Goal: Task Accomplishment & Management: Manage account settings

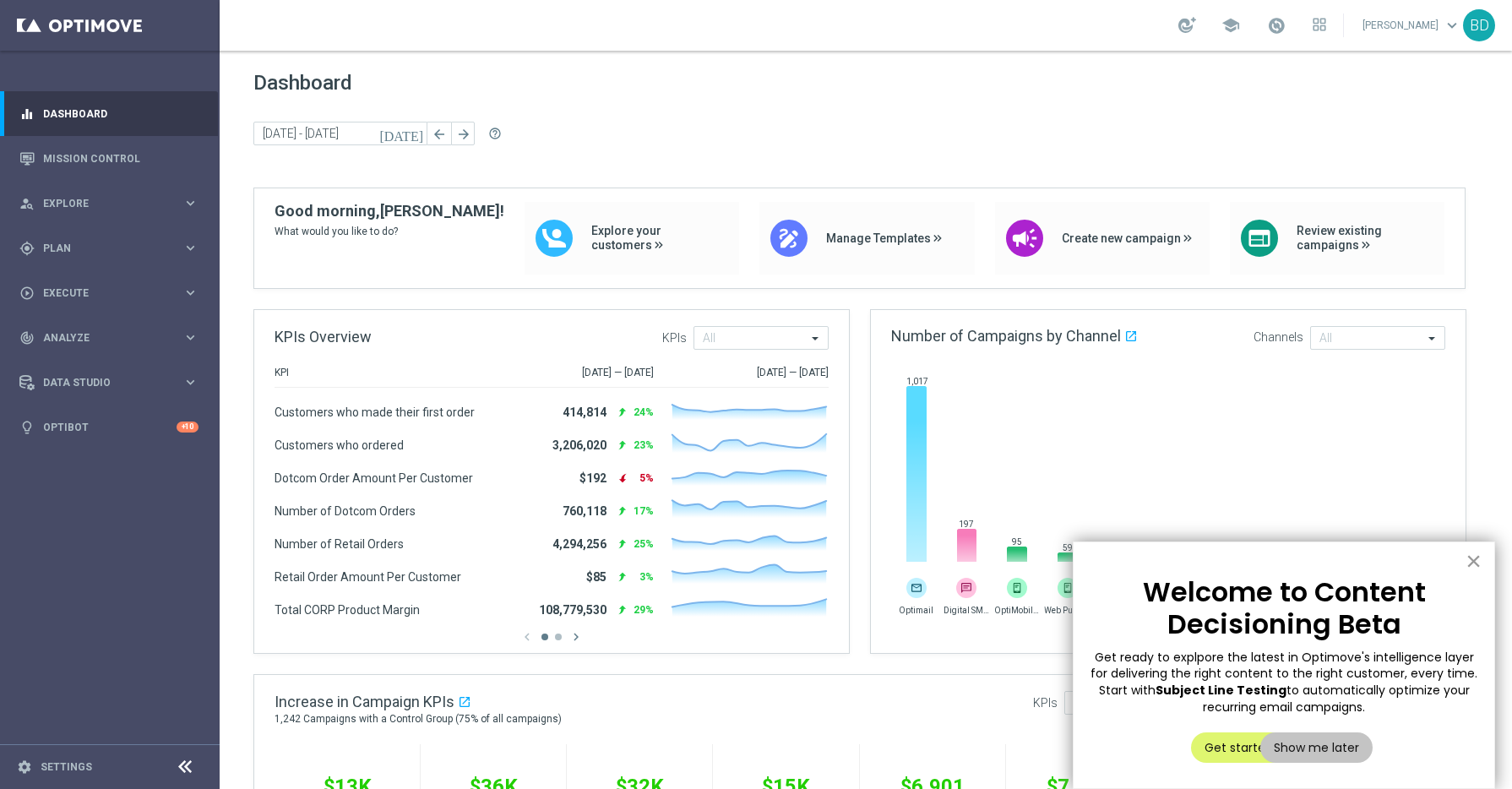
click at [1477, 564] on button "×" at bounding box center [1473, 561] width 16 height 27
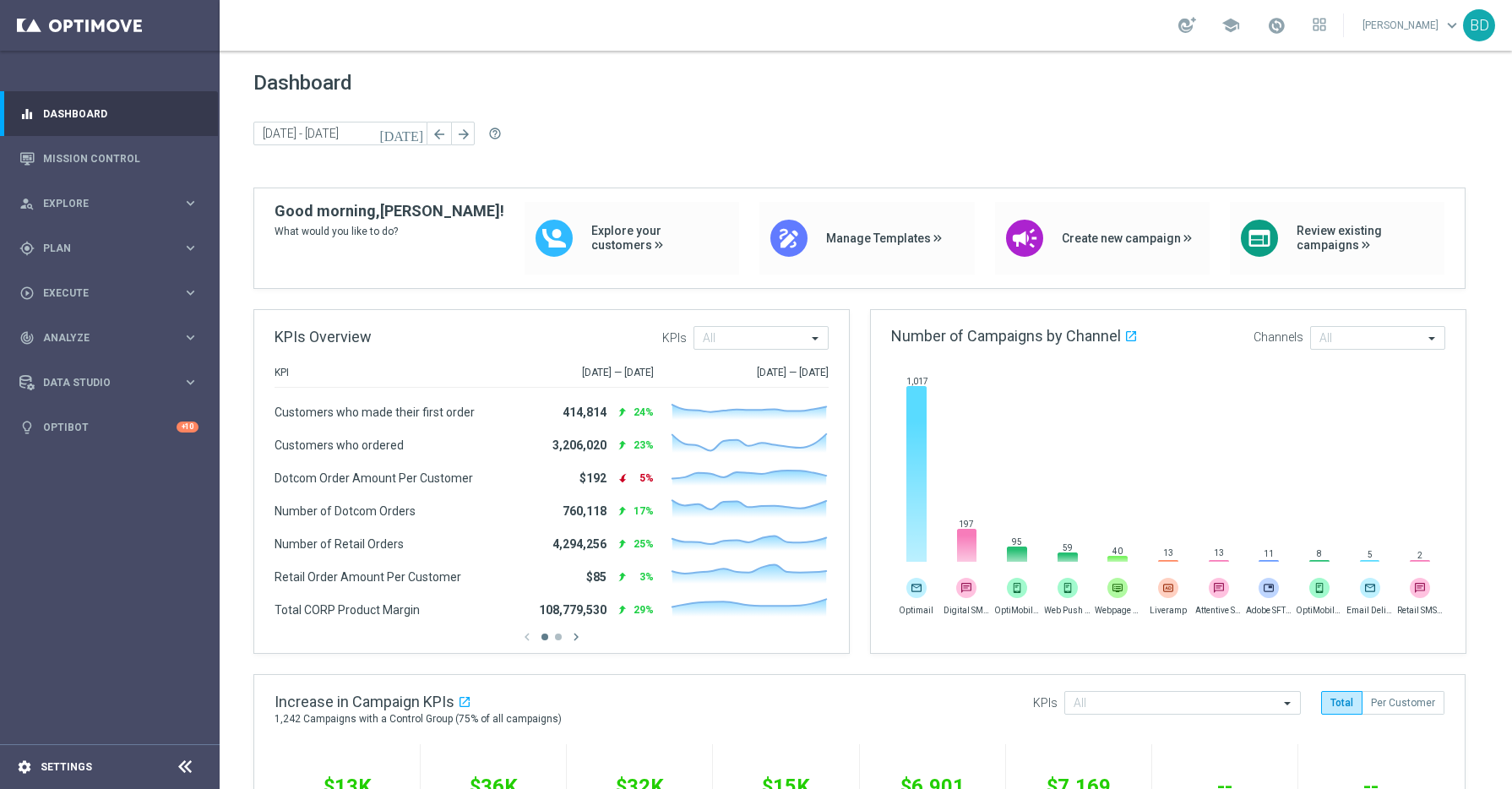
click at [105, 763] on div "settings Settings" at bounding box center [84, 767] width 169 height 15
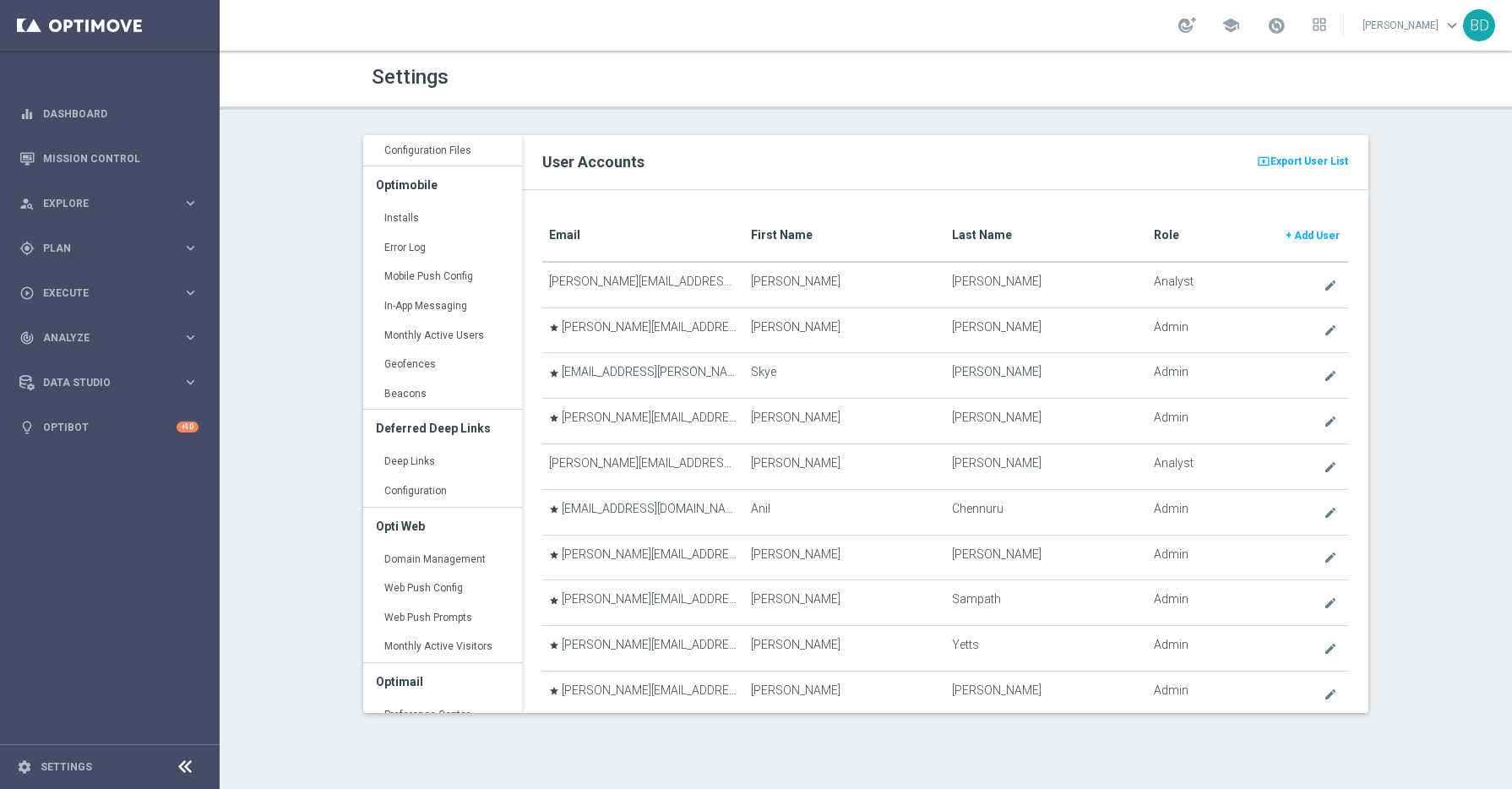
scroll to position [205, 0]
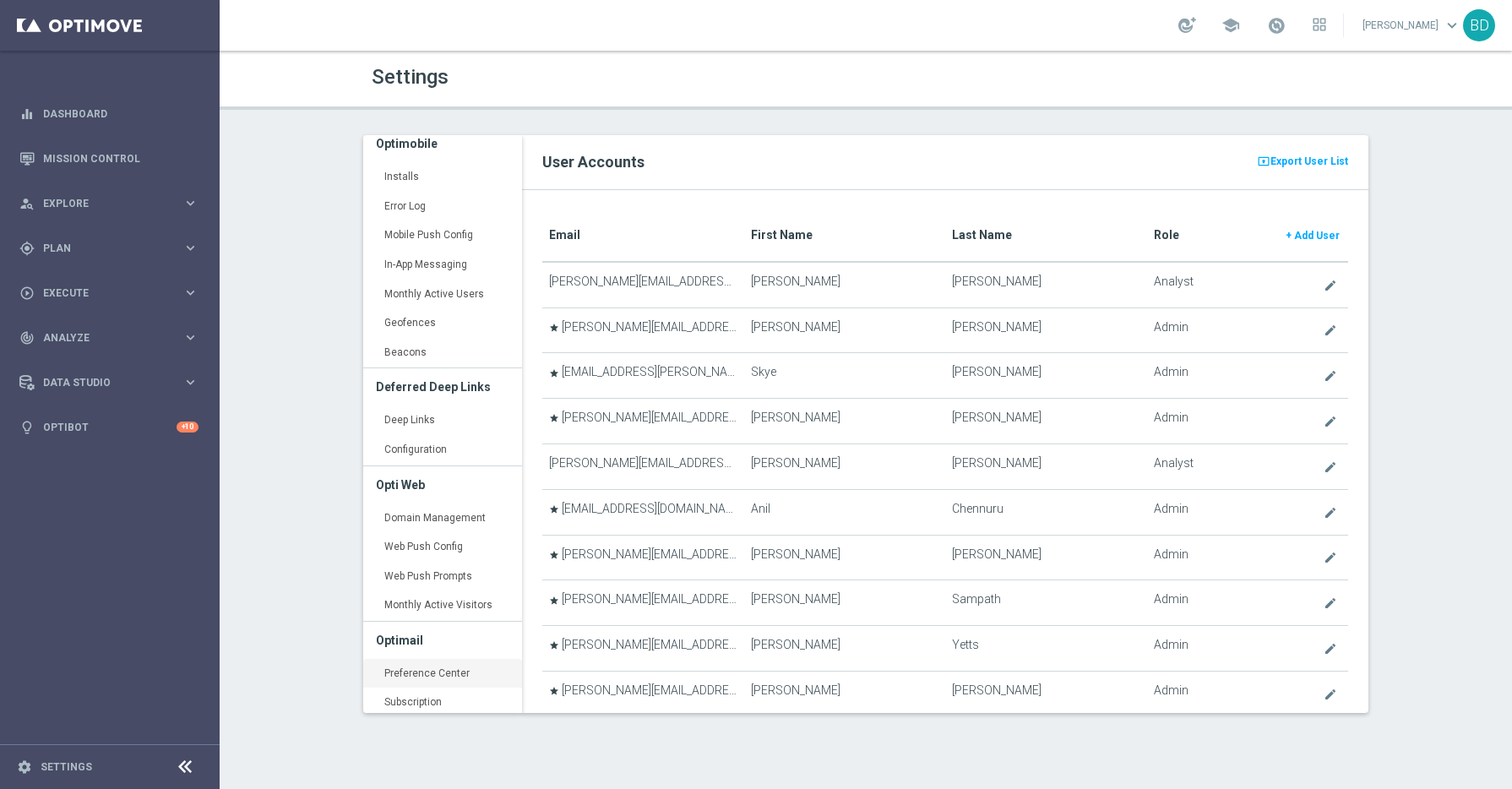
click at [461, 672] on link "Preference Center keyboard_arrow_right" at bounding box center [442, 673] width 159 height 30
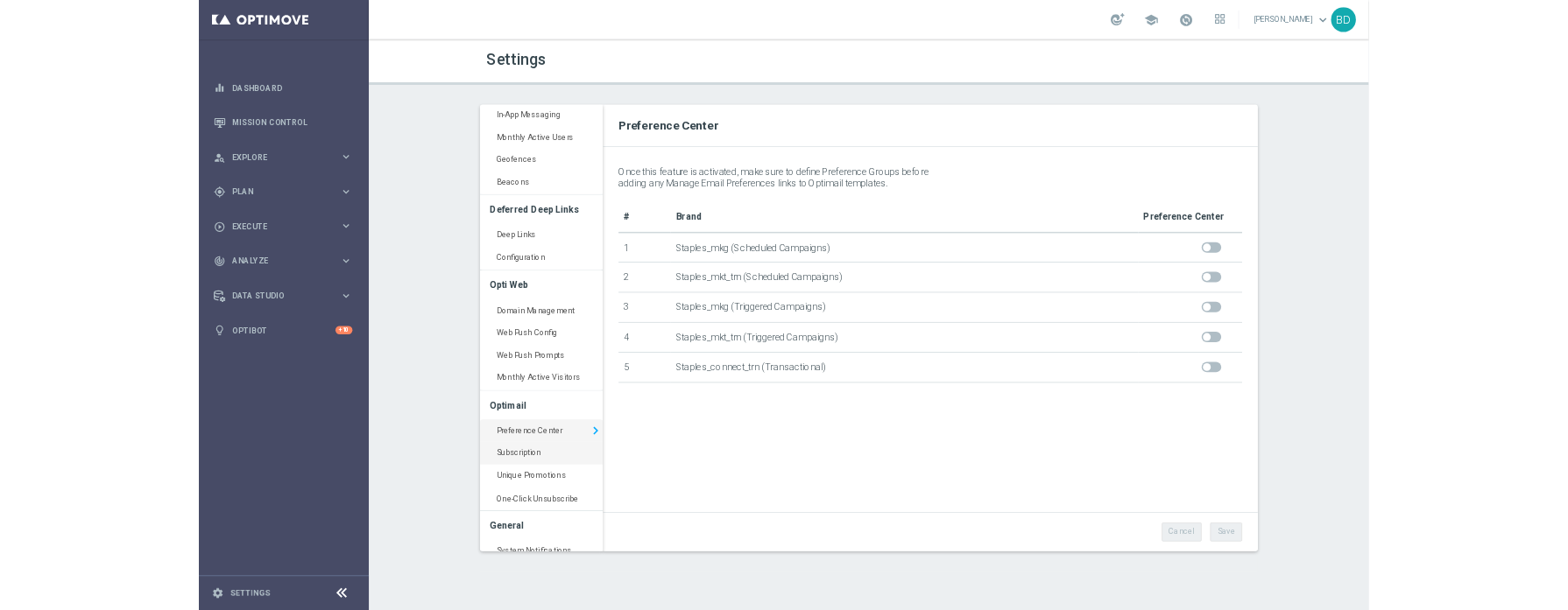
scroll to position [356, 0]
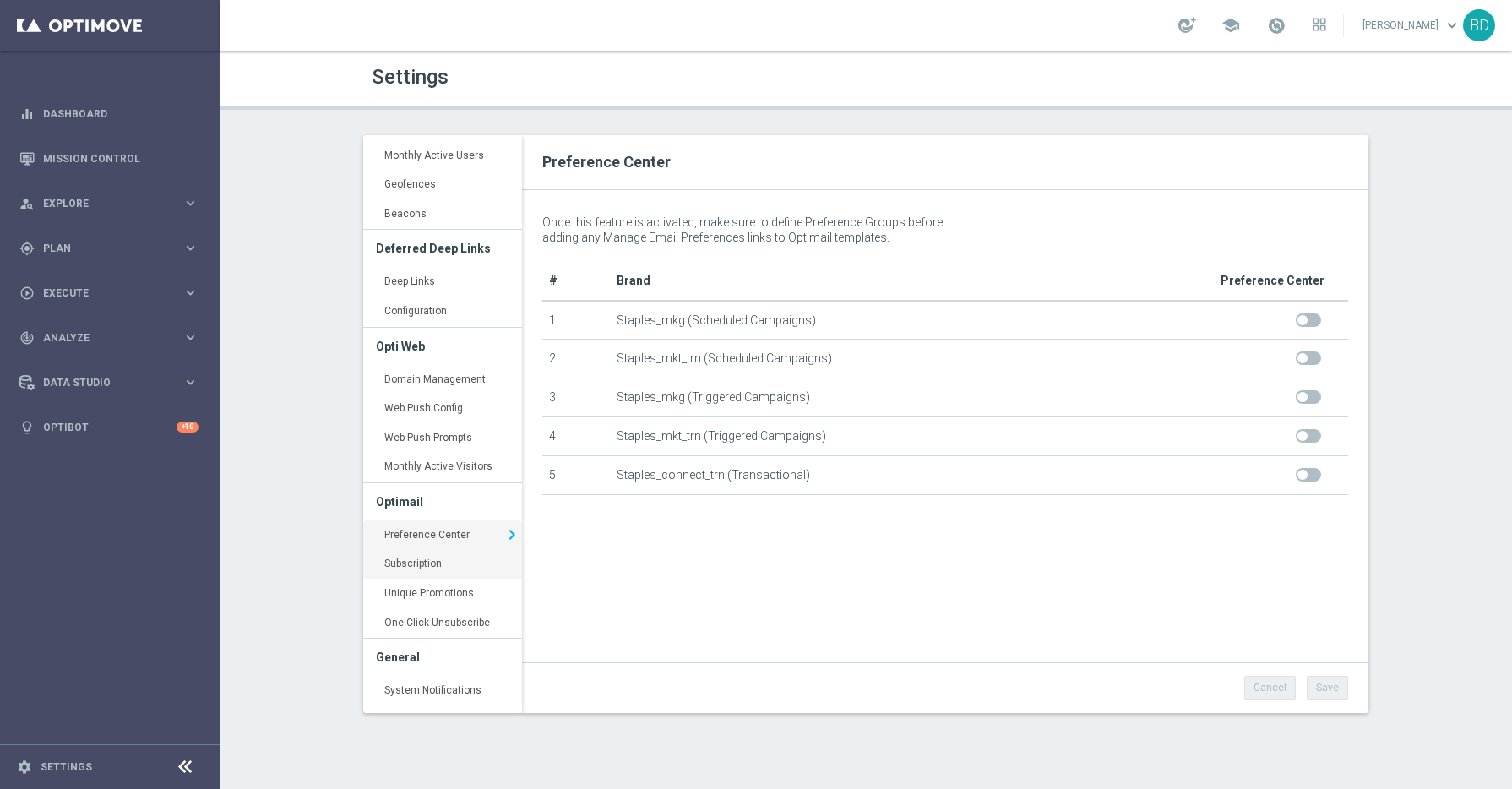
click at [429, 565] on link "Subscription keyboard_arrow_right" at bounding box center [442, 565] width 159 height 30
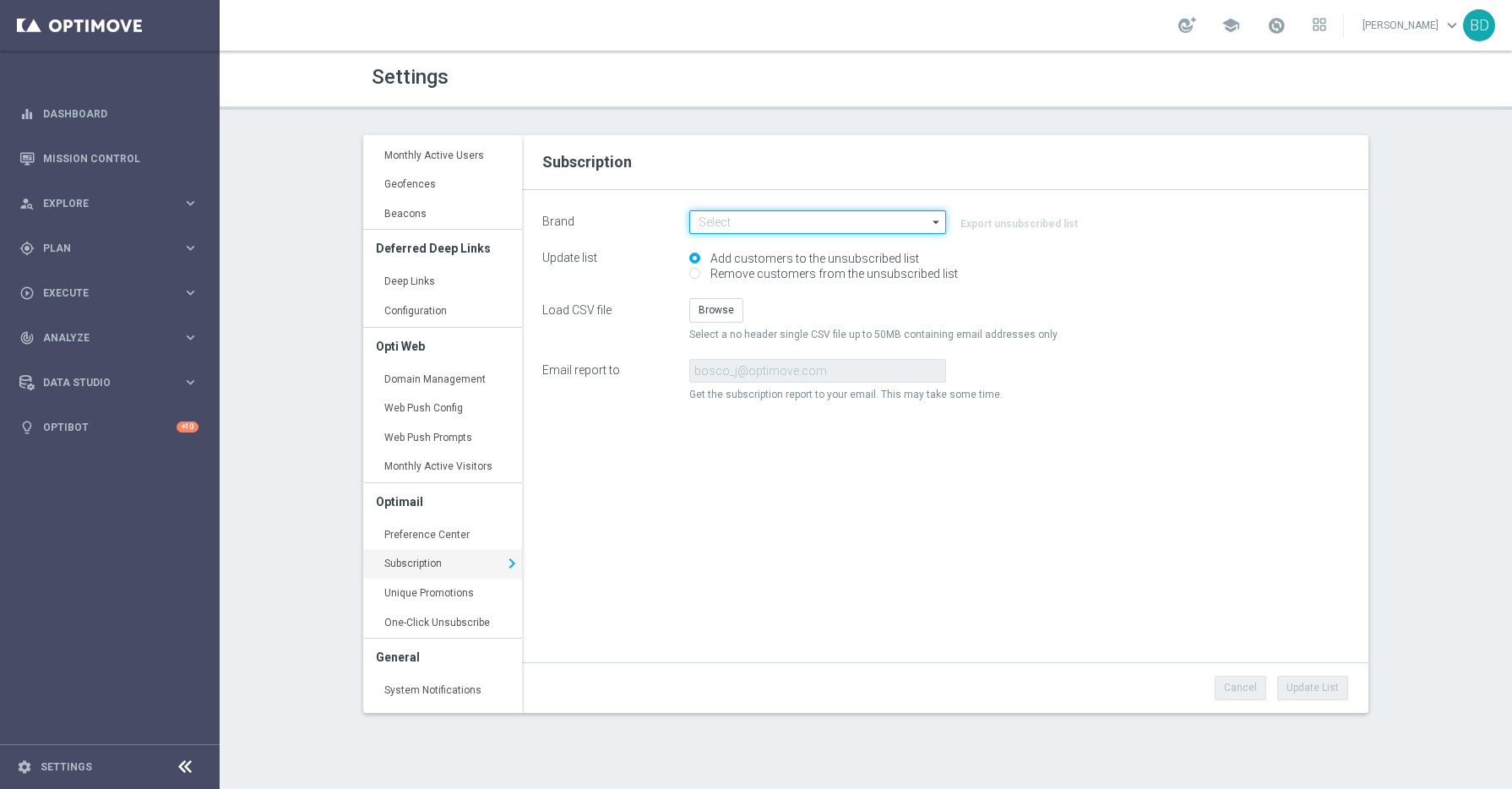
click at [771, 222] on input at bounding box center [818, 222] width 257 height 24
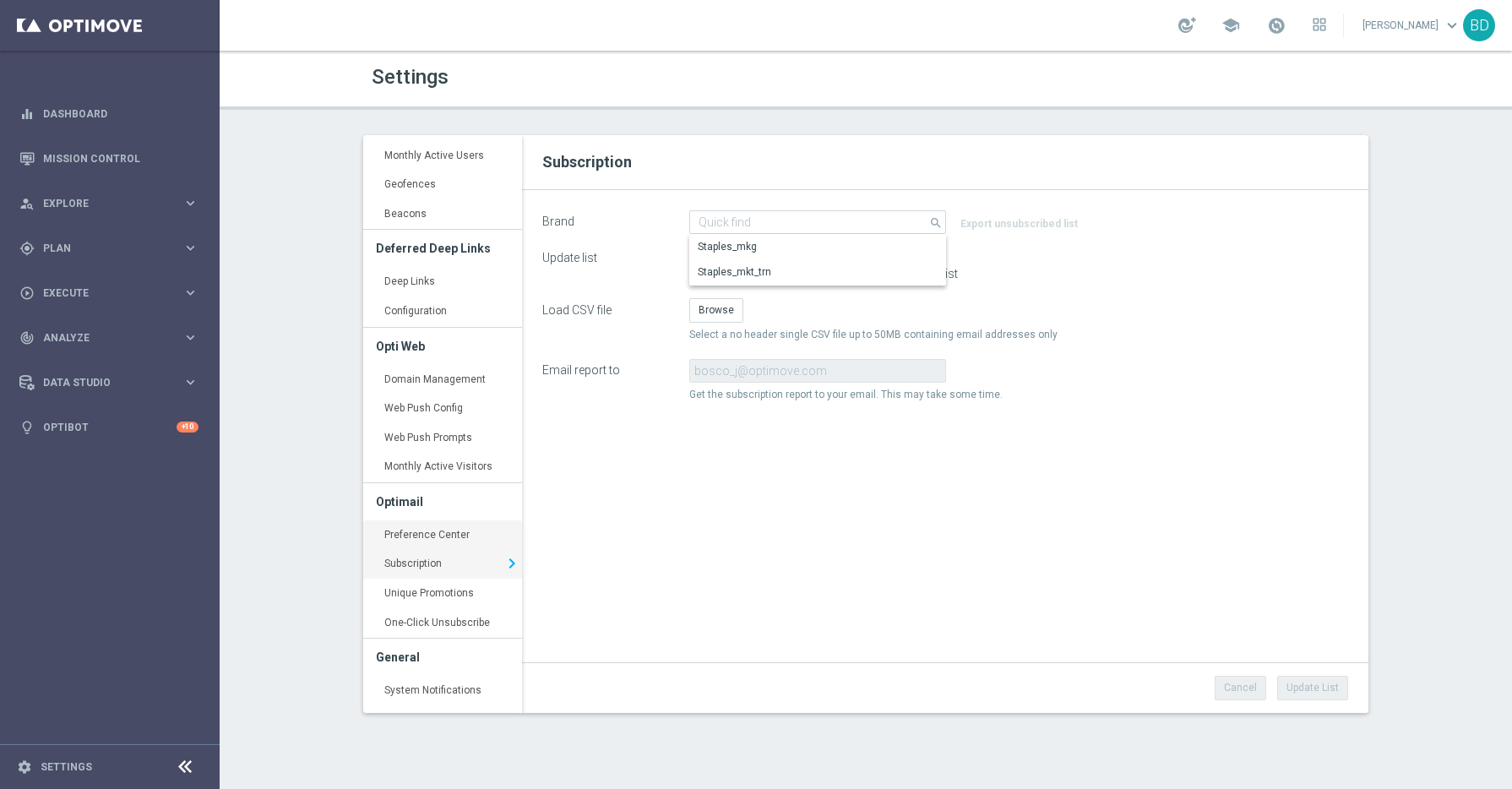
click at [430, 537] on link "Preference Center keyboard_arrow_right" at bounding box center [442, 535] width 159 height 30
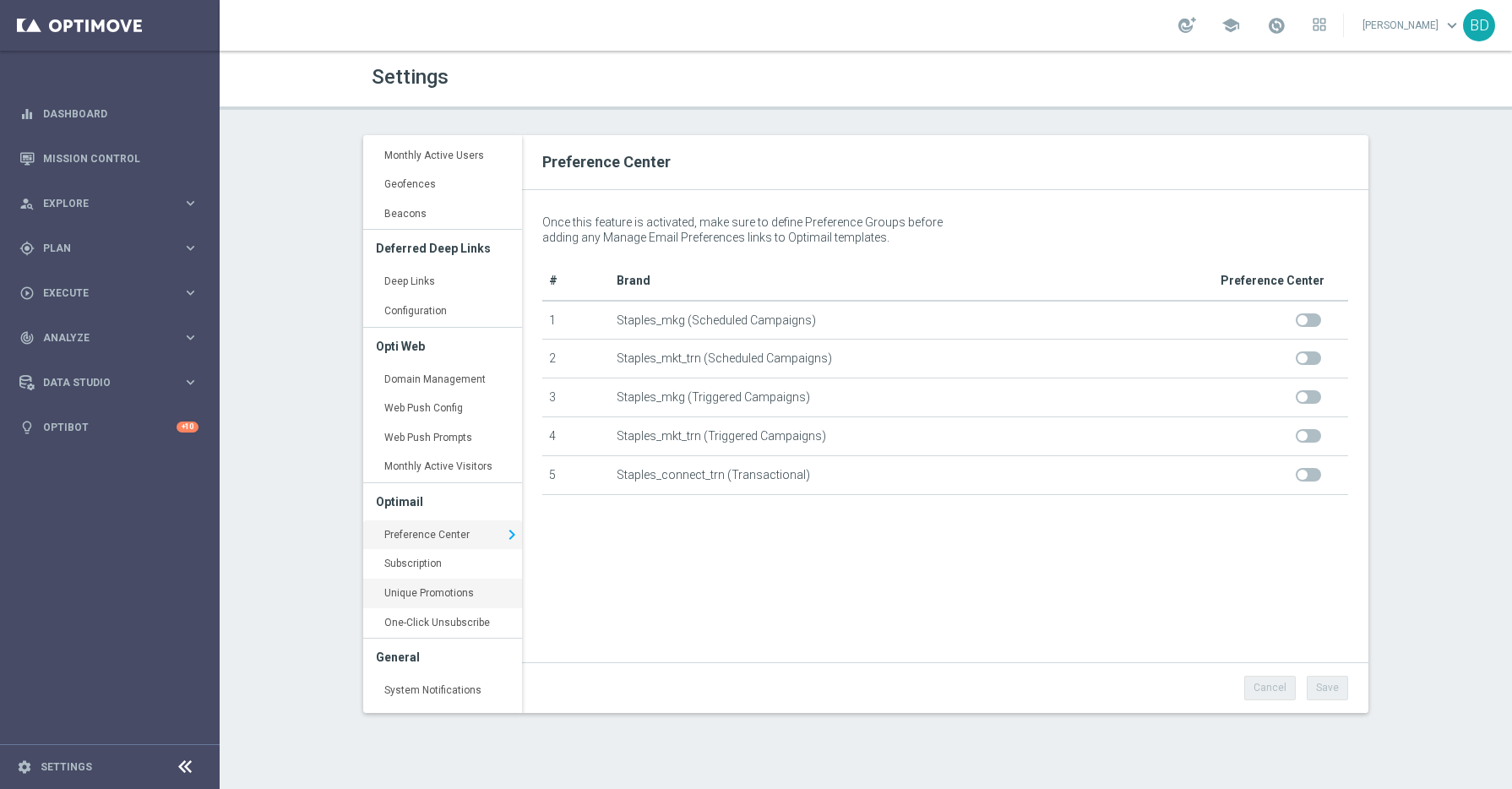
click at [449, 597] on link "Unique Promotions keyboard_arrow_right" at bounding box center [442, 594] width 159 height 30
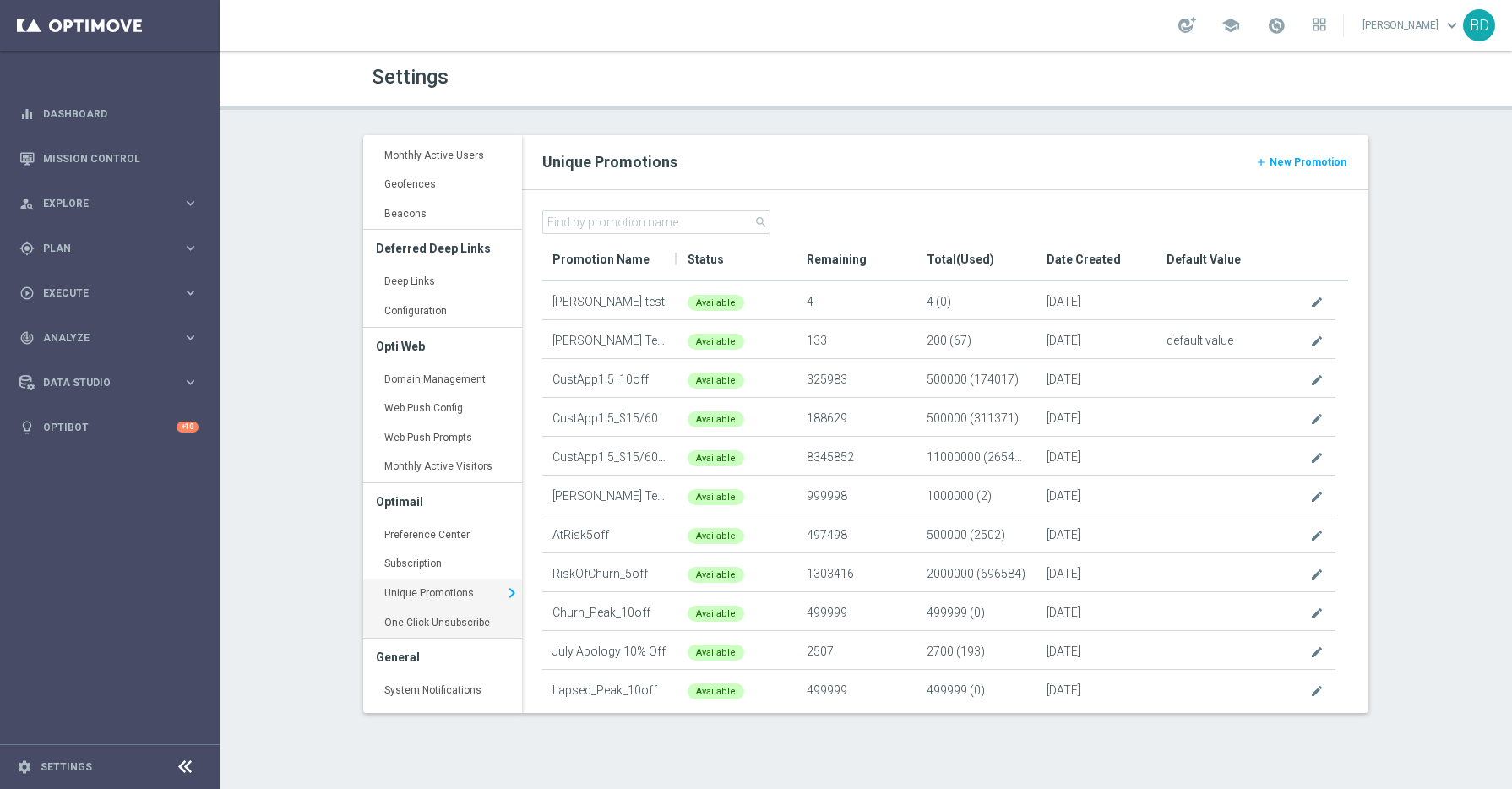
click at [463, 625] on link "One-Click Unsubscribe keyboard_arrow_right" at bounding box center [442, 623] width 159 height 30
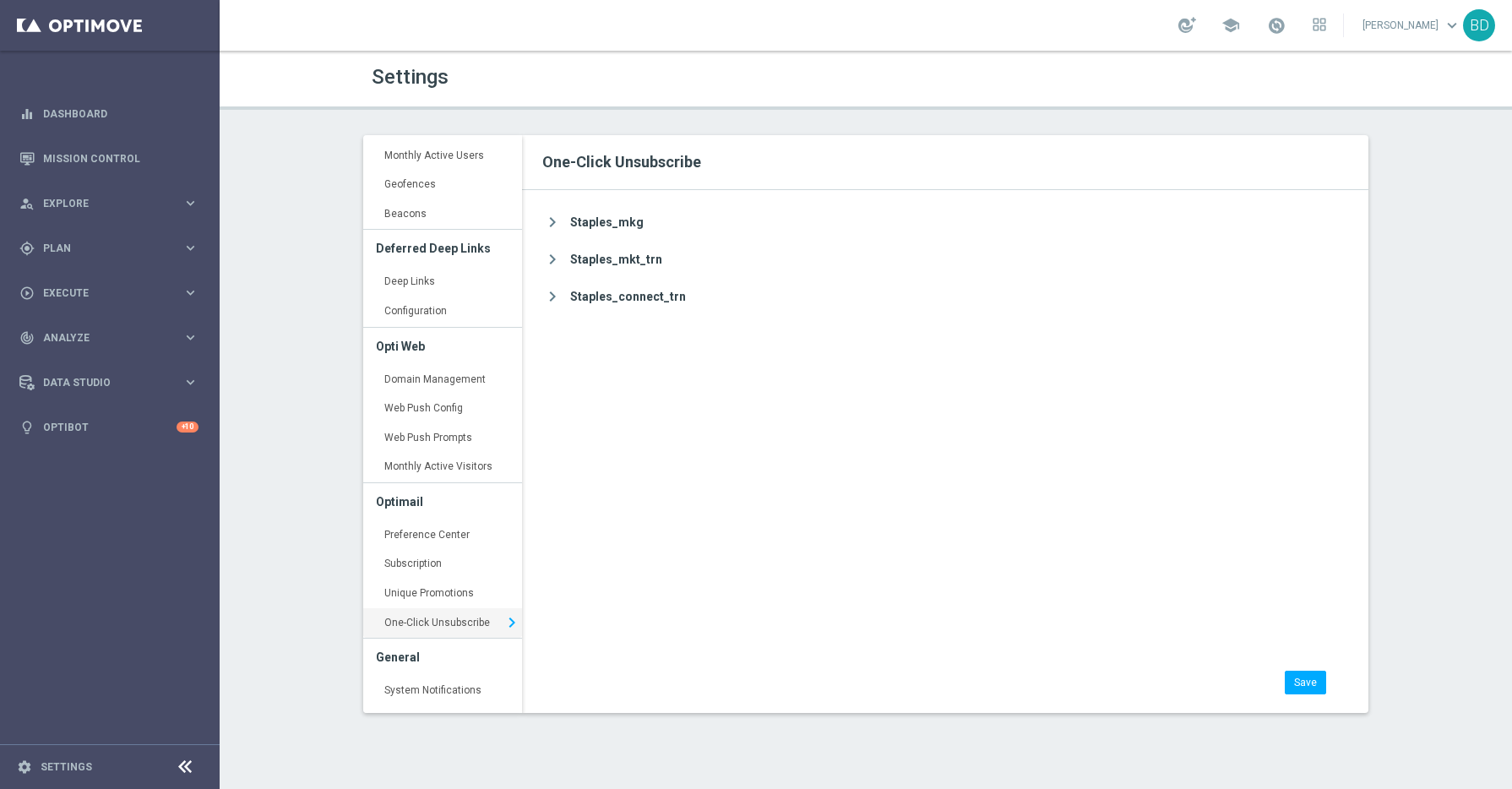
click at [552, 220] on icon "chevron_right" at bounding box center [551, 223] width 20 height 22
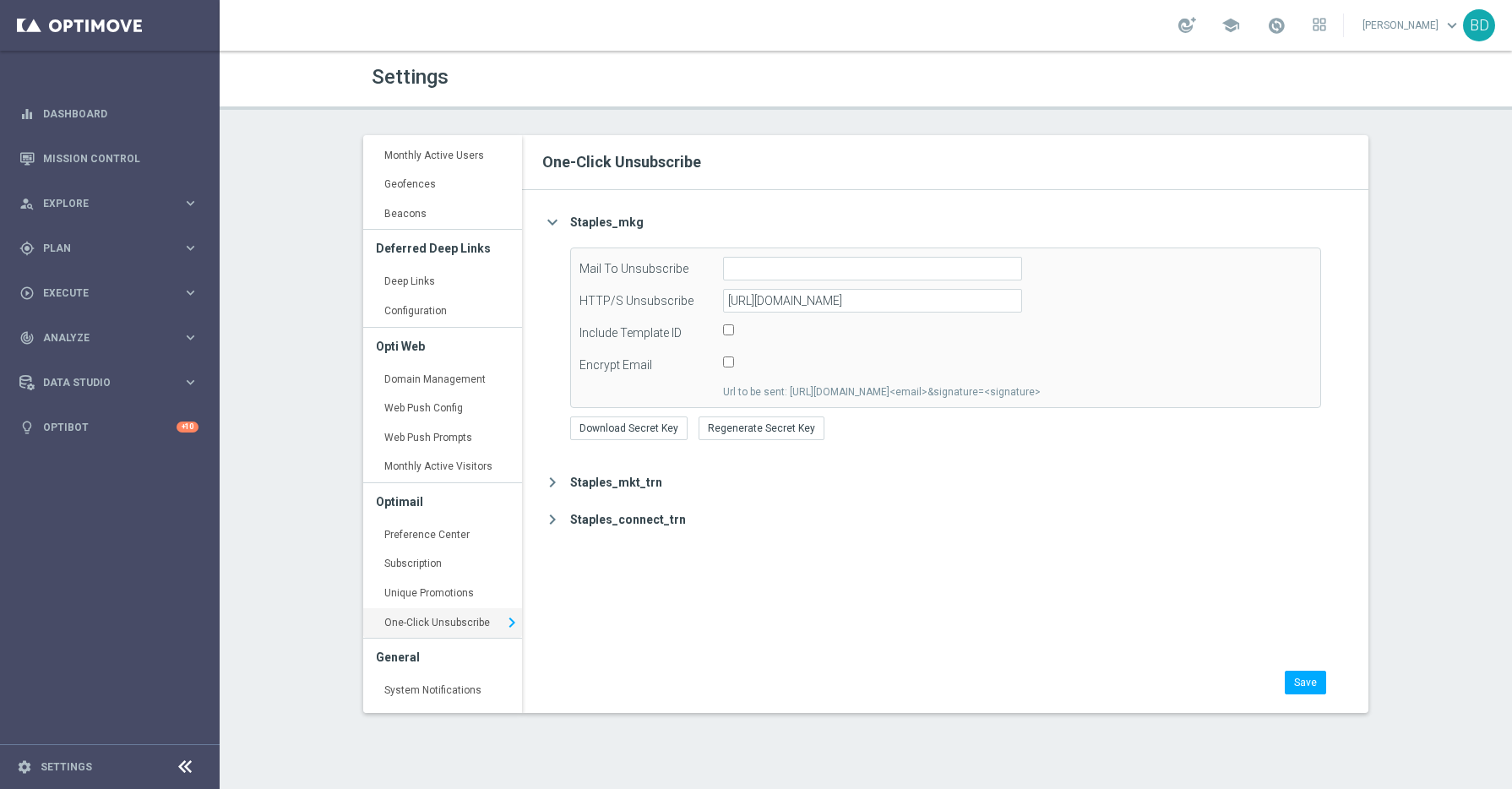
click at [552, 220] on icon "expand_more" at bounding box center [551, 223] width 20 height 22
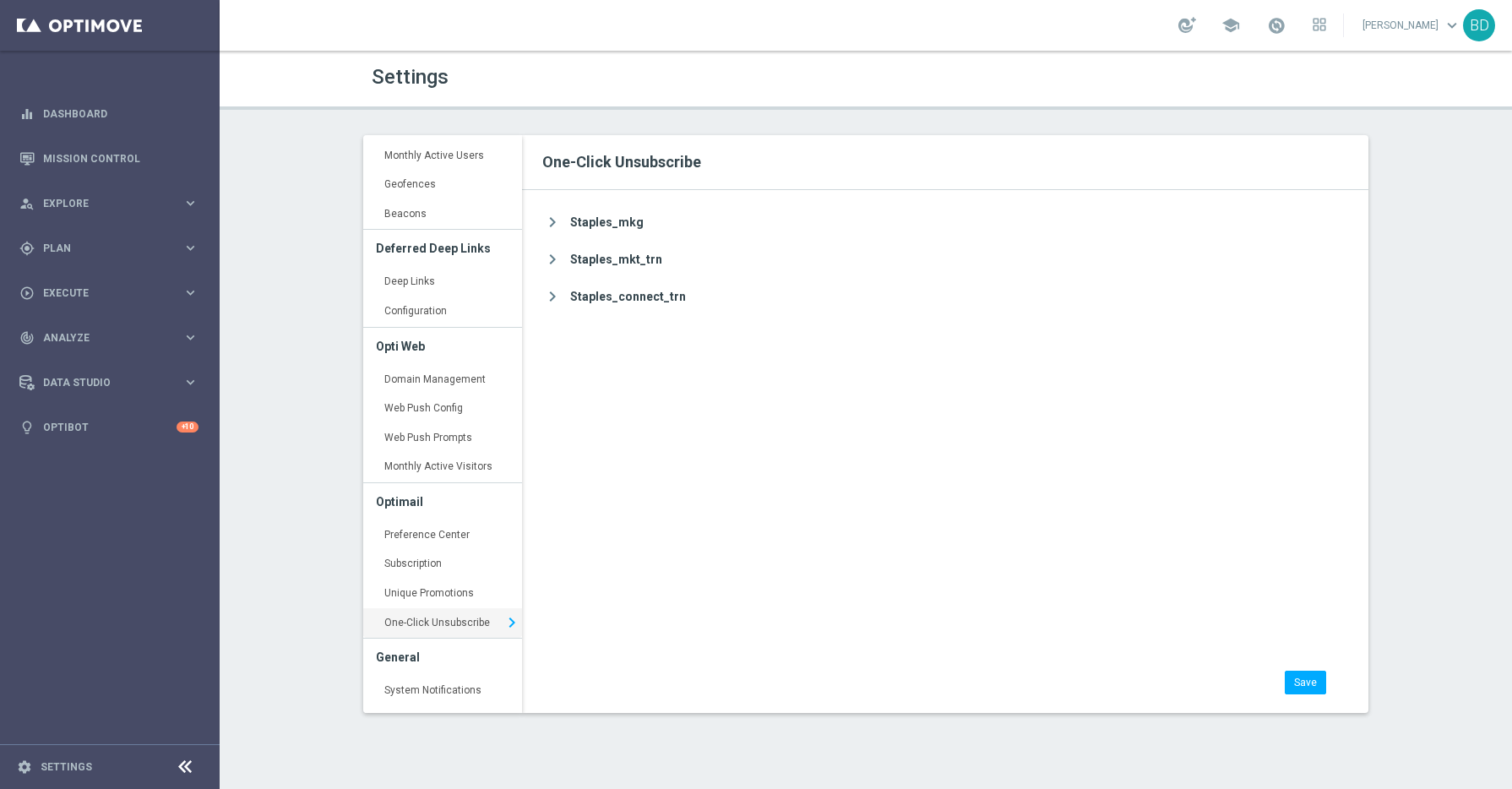
click at [549, 257] on icon "chevron_right" at bounding box center [551, 260] width 20 height 22
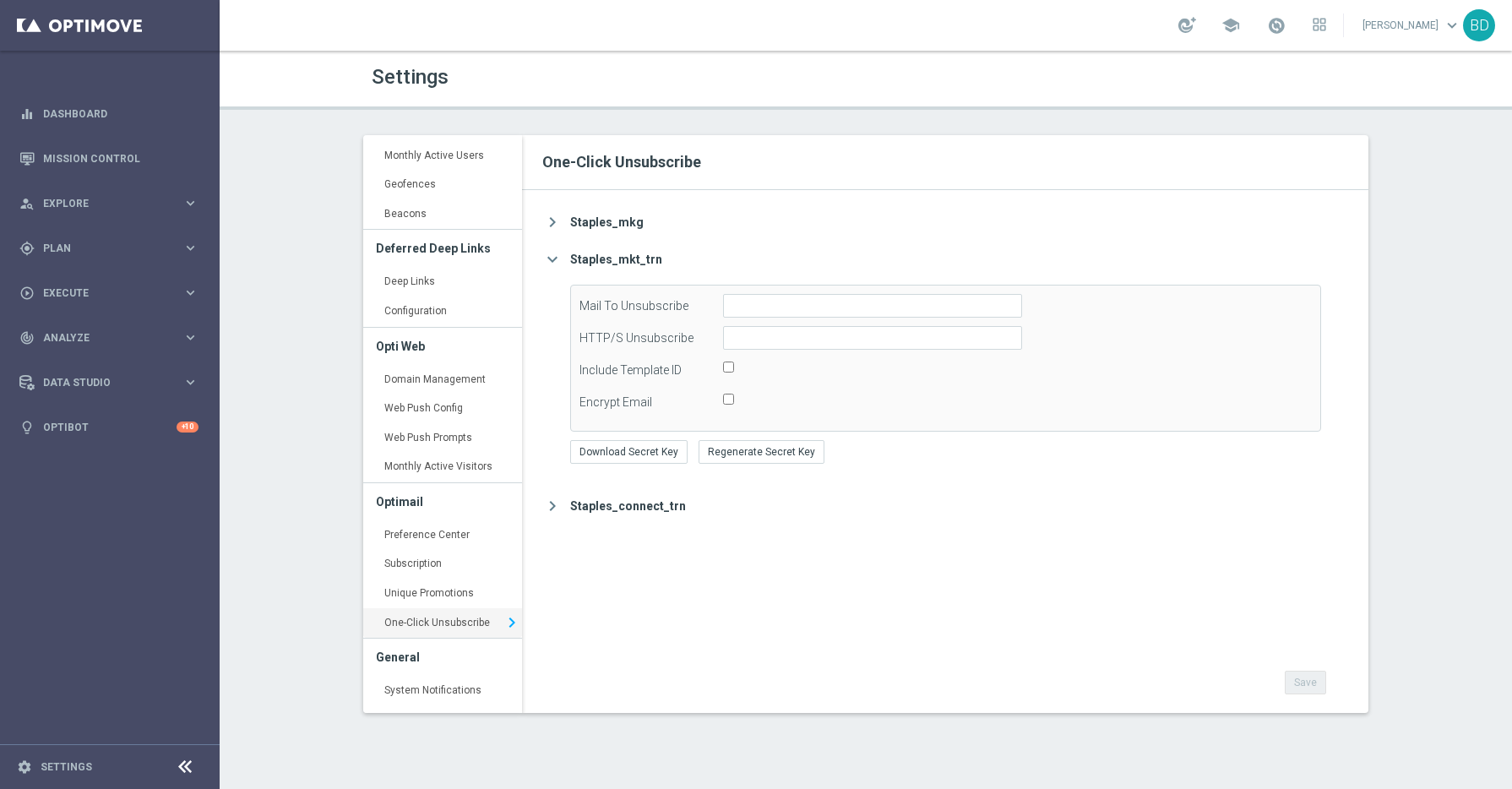
click at [549, 257] on icon "expand_more" at bounding box center [551, 260] width 20 height 22
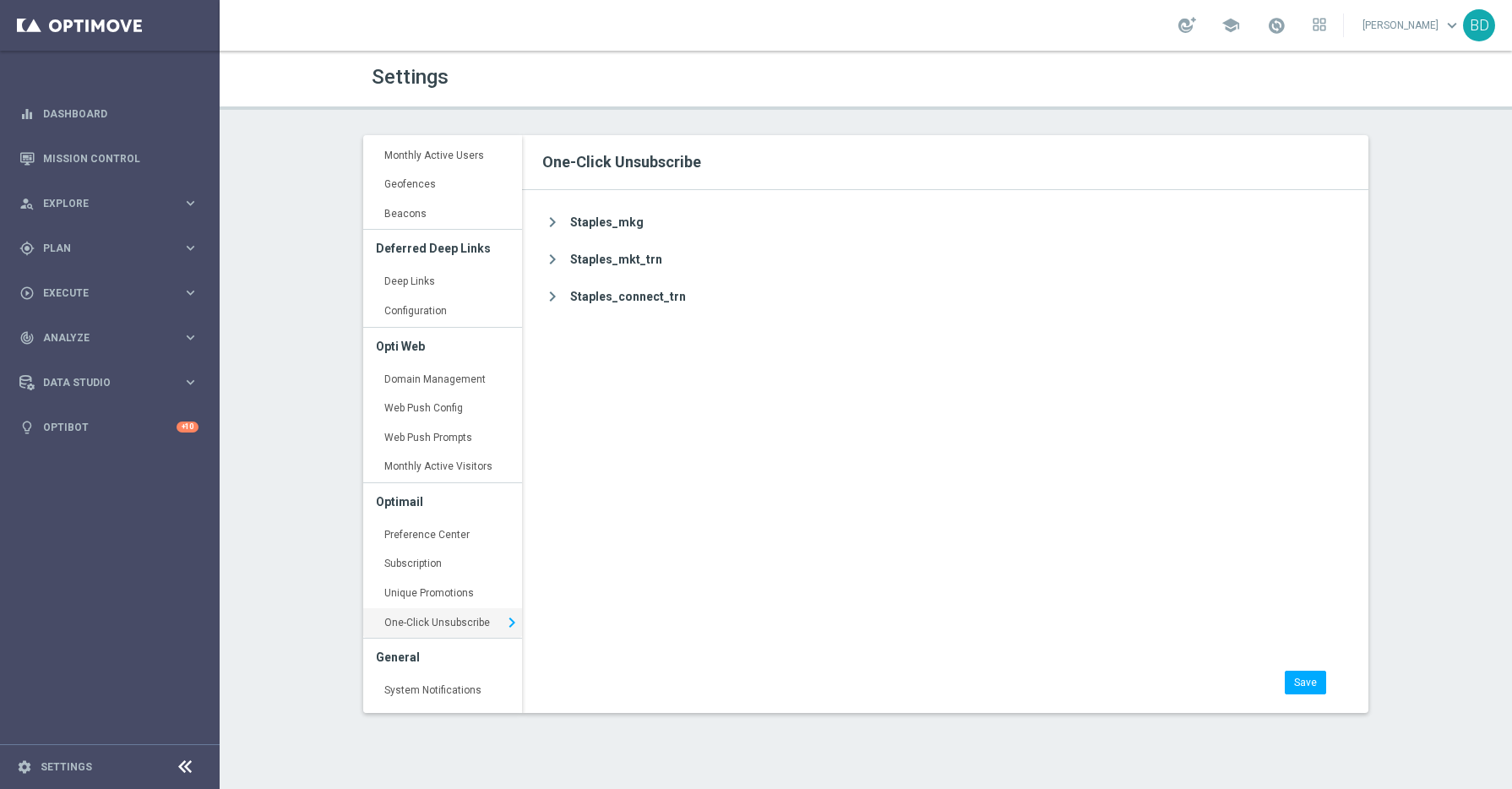
click at [556, 301] on icon "chevron_right" at bounding box center [551, 296] width 20 height 22
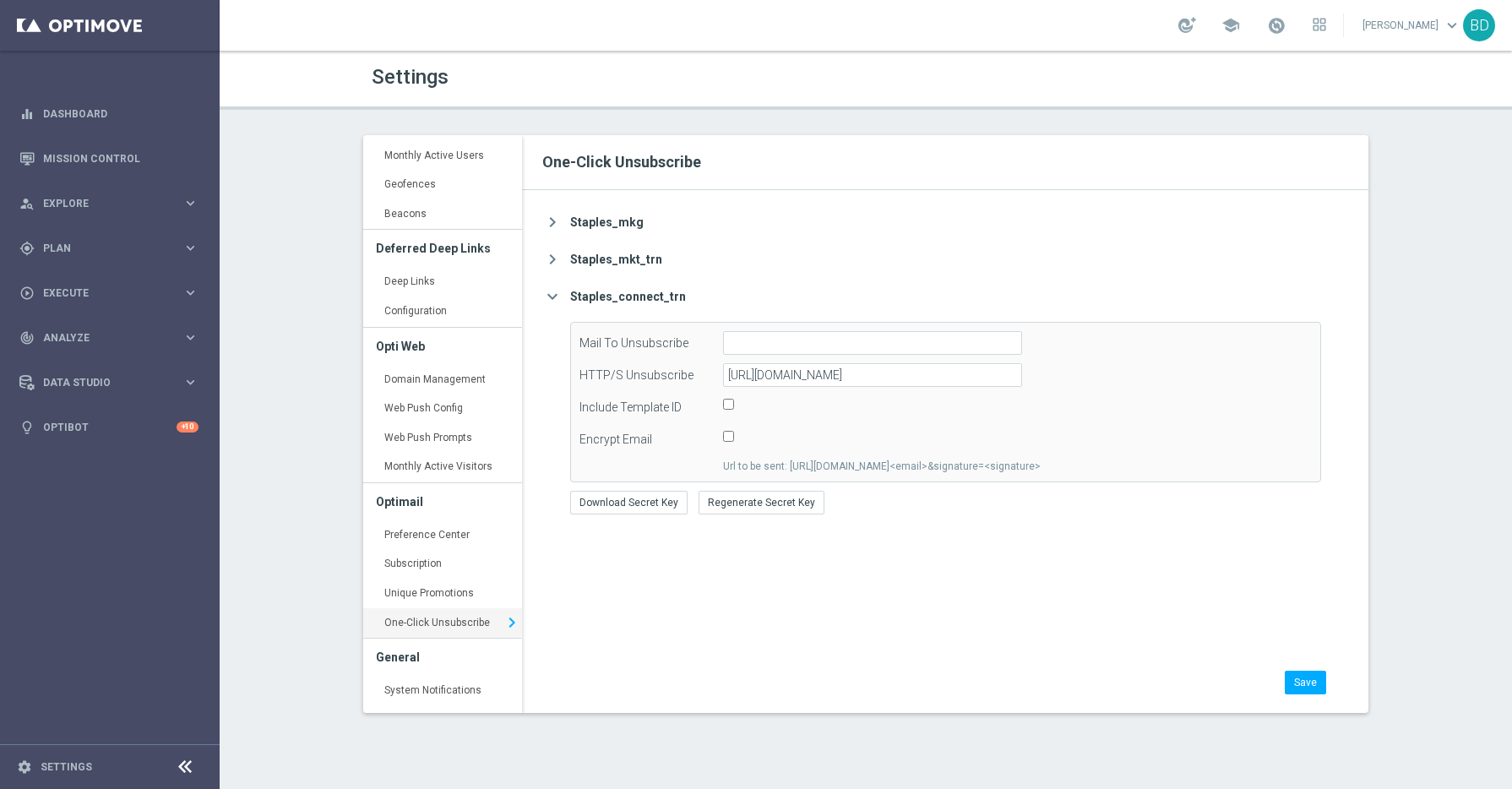
click at [556, 301] on icon "expand_more" at bounding box center [551, 296] width 20 height 22
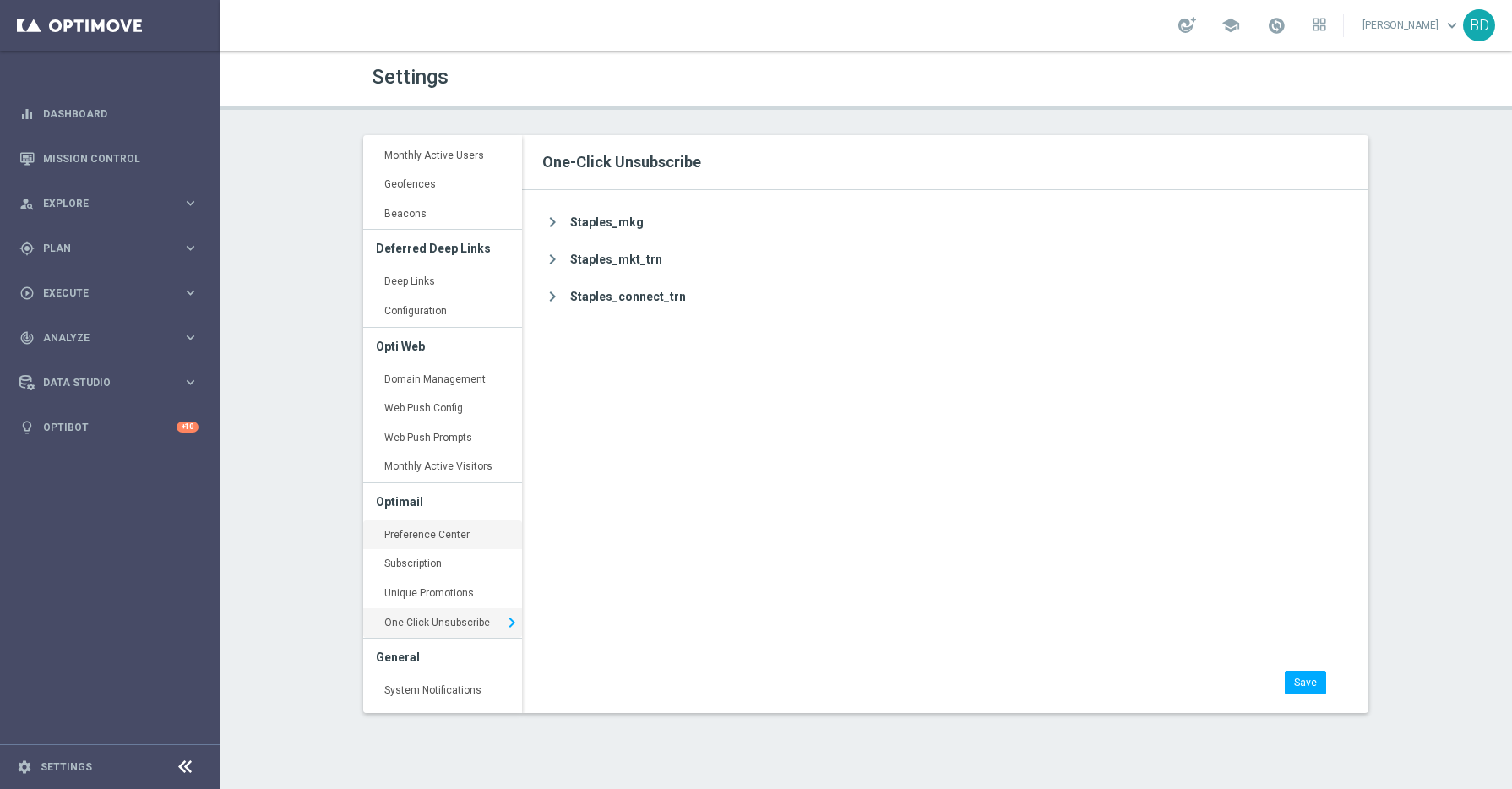
click at [407, 534] on link "Preference Center keyboard_arrow_right" at bounding box center [442, 535] width 159 height 30
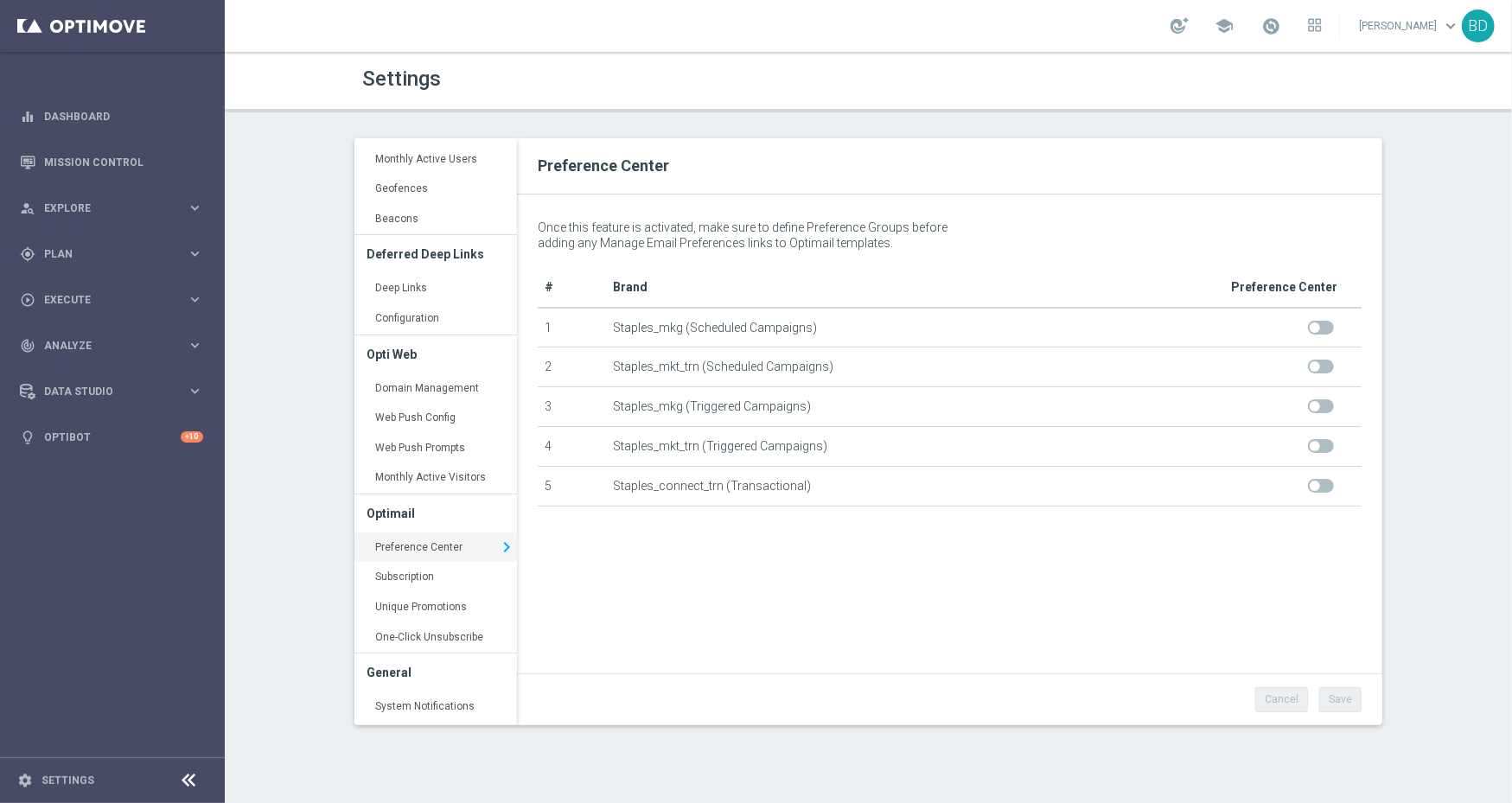
scroll to position [351, 0]
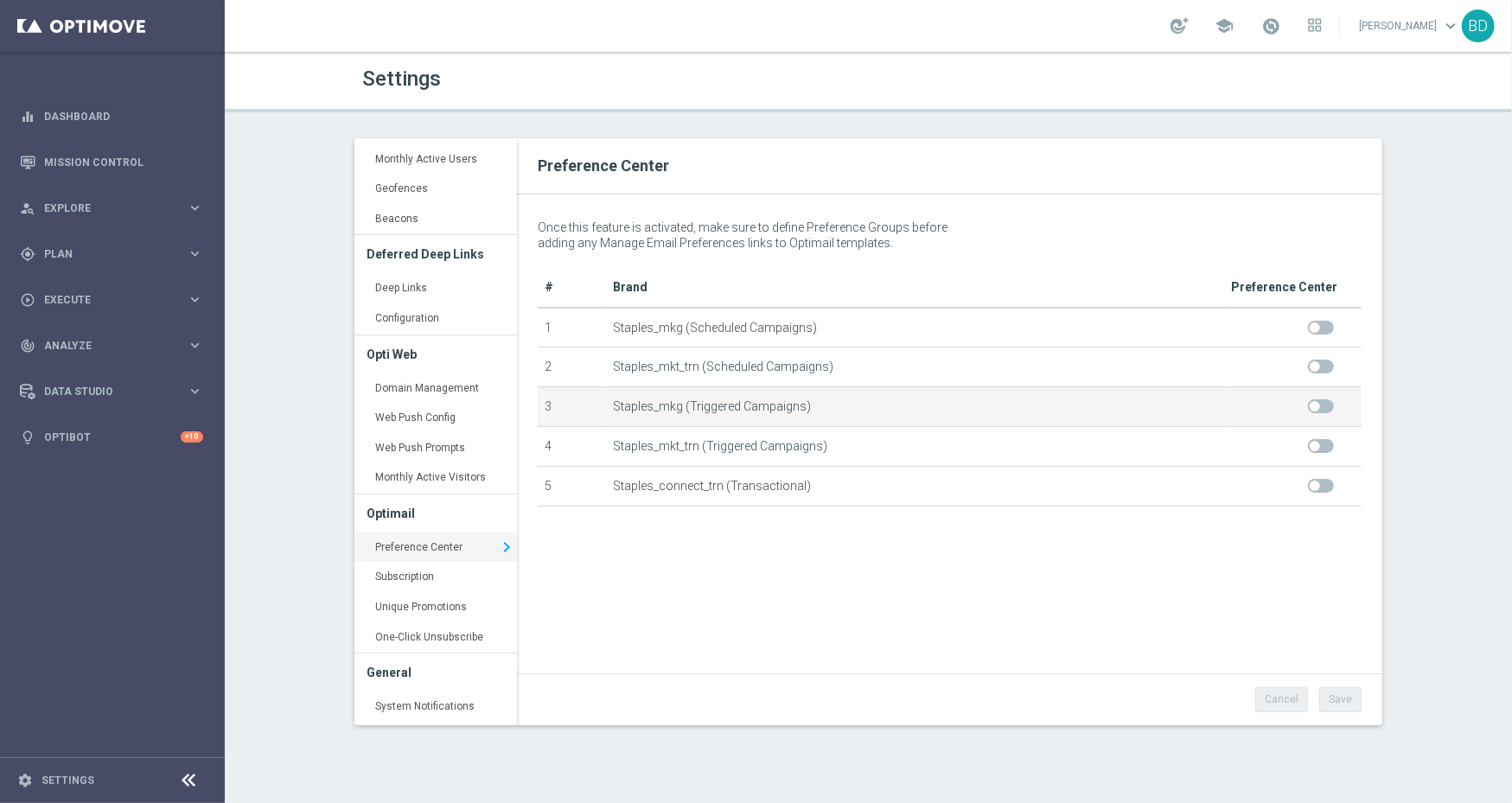
click at [637, 387] on td "Staples_mkg (Triggered Campaigns)" at bounding box center [916, 406] width 619 height 40
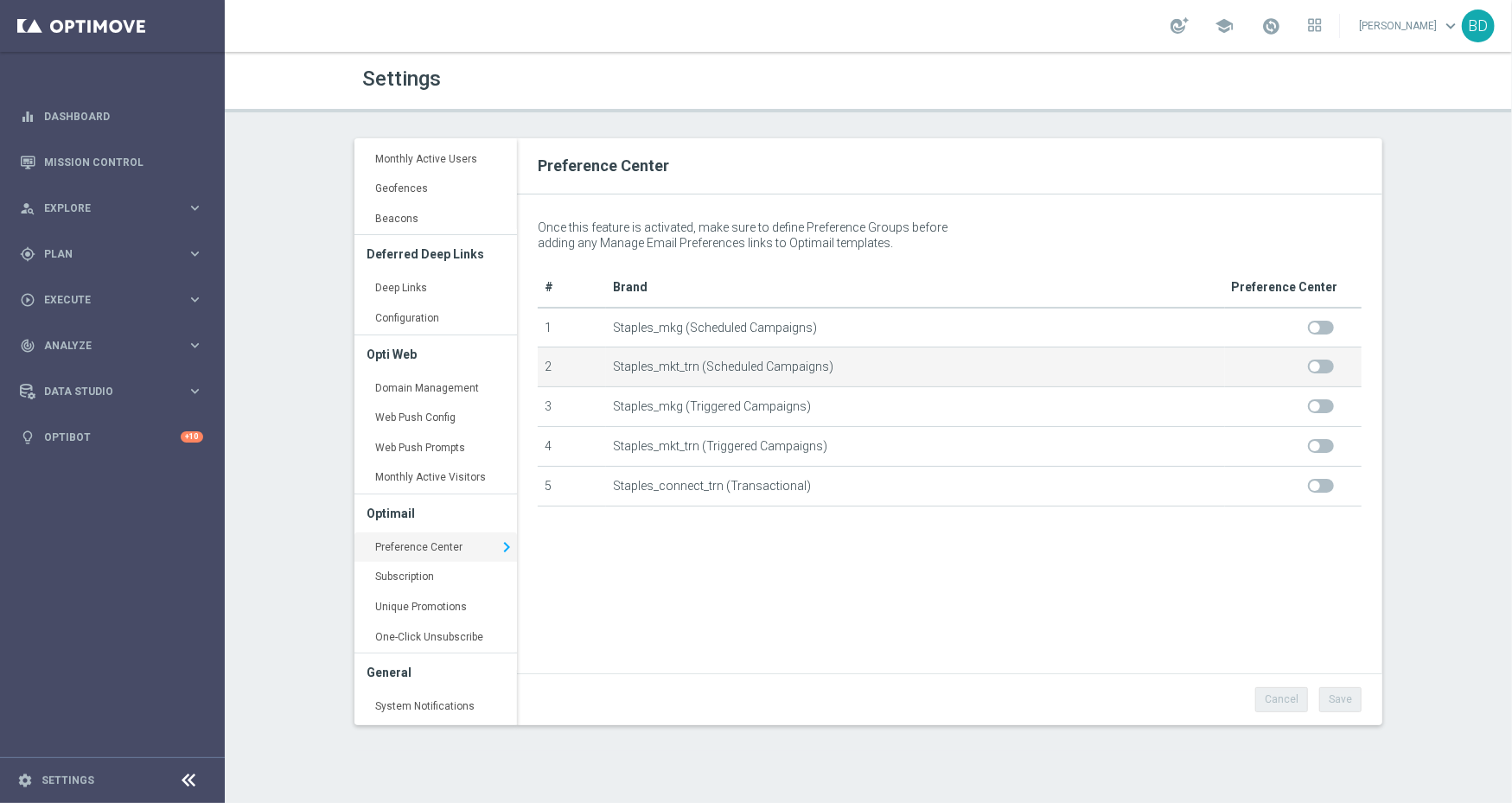
click at [654, 369] on td "Staples_mkt_trn (Scheduled Campaigns)" at bounding box center [916, 367] width 619 height 40
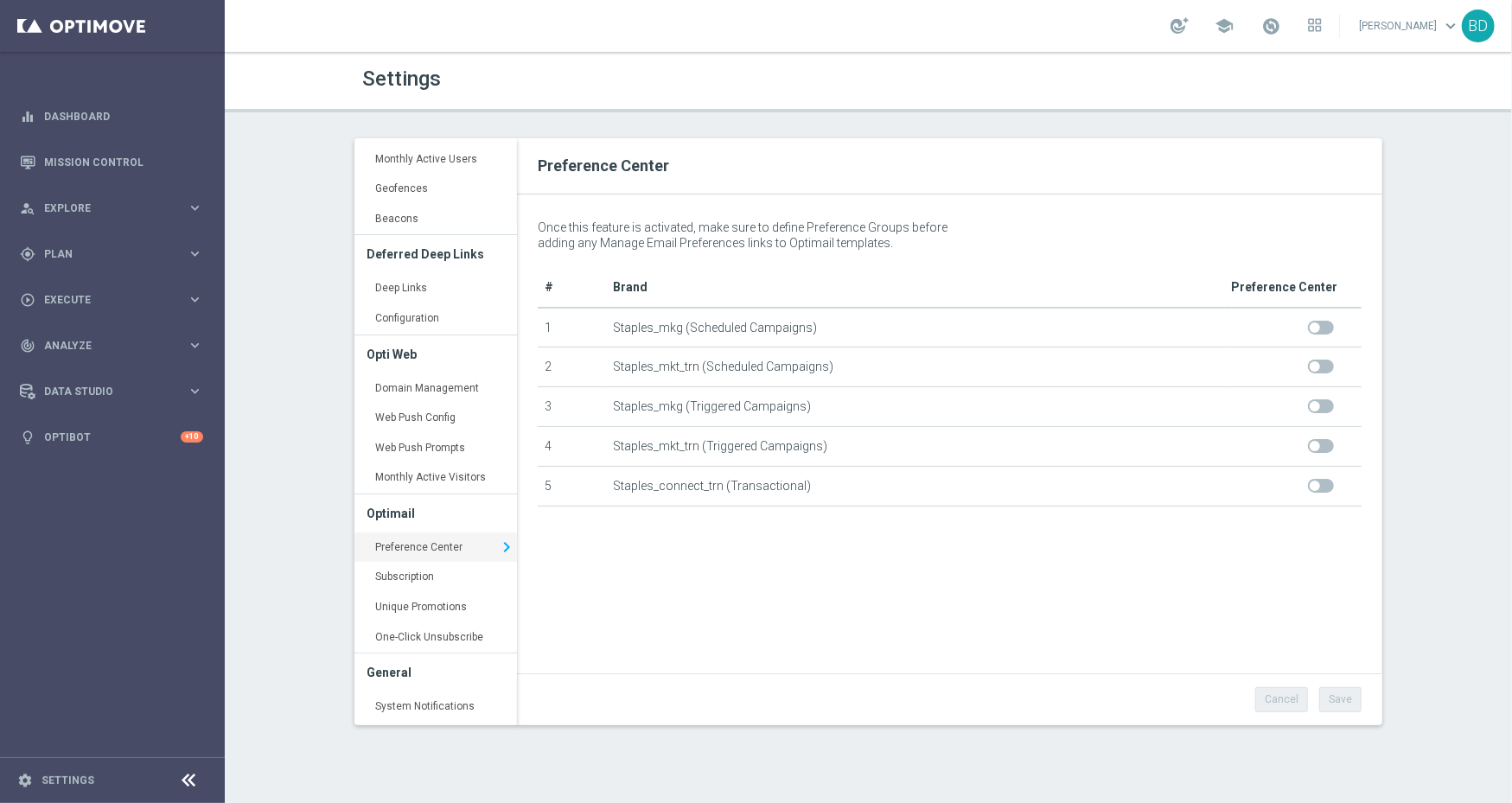
scroll to position [565, 0]
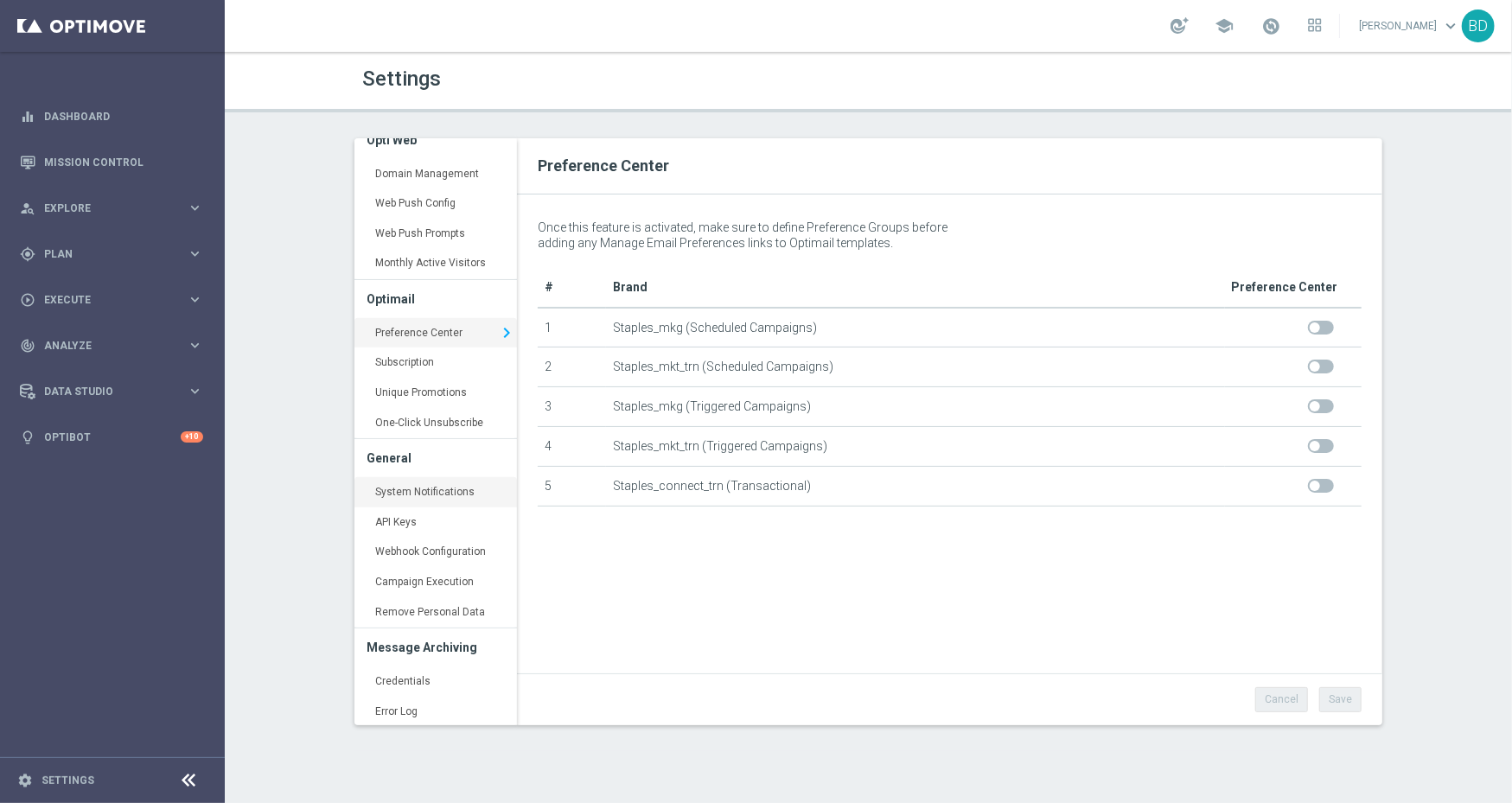
click at [401, 492] on link "System Notifications keyboard_arrow_right" at bounding box center [436, 493] width 163 height 31
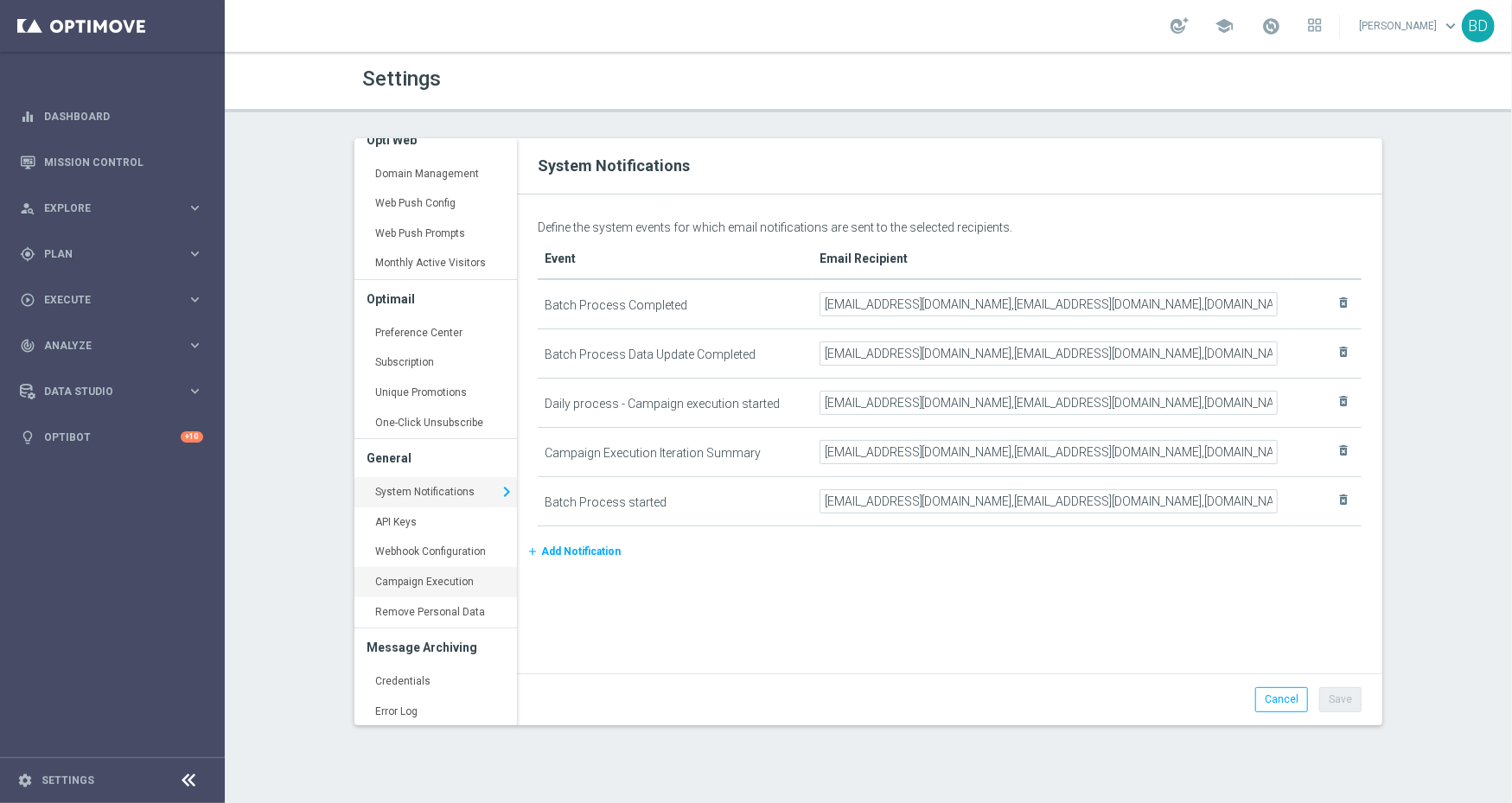
click at [424, 592] on link "Campaign Execution keyboard_arrow_right" at bounding box center [436, 583] width 163 height 31
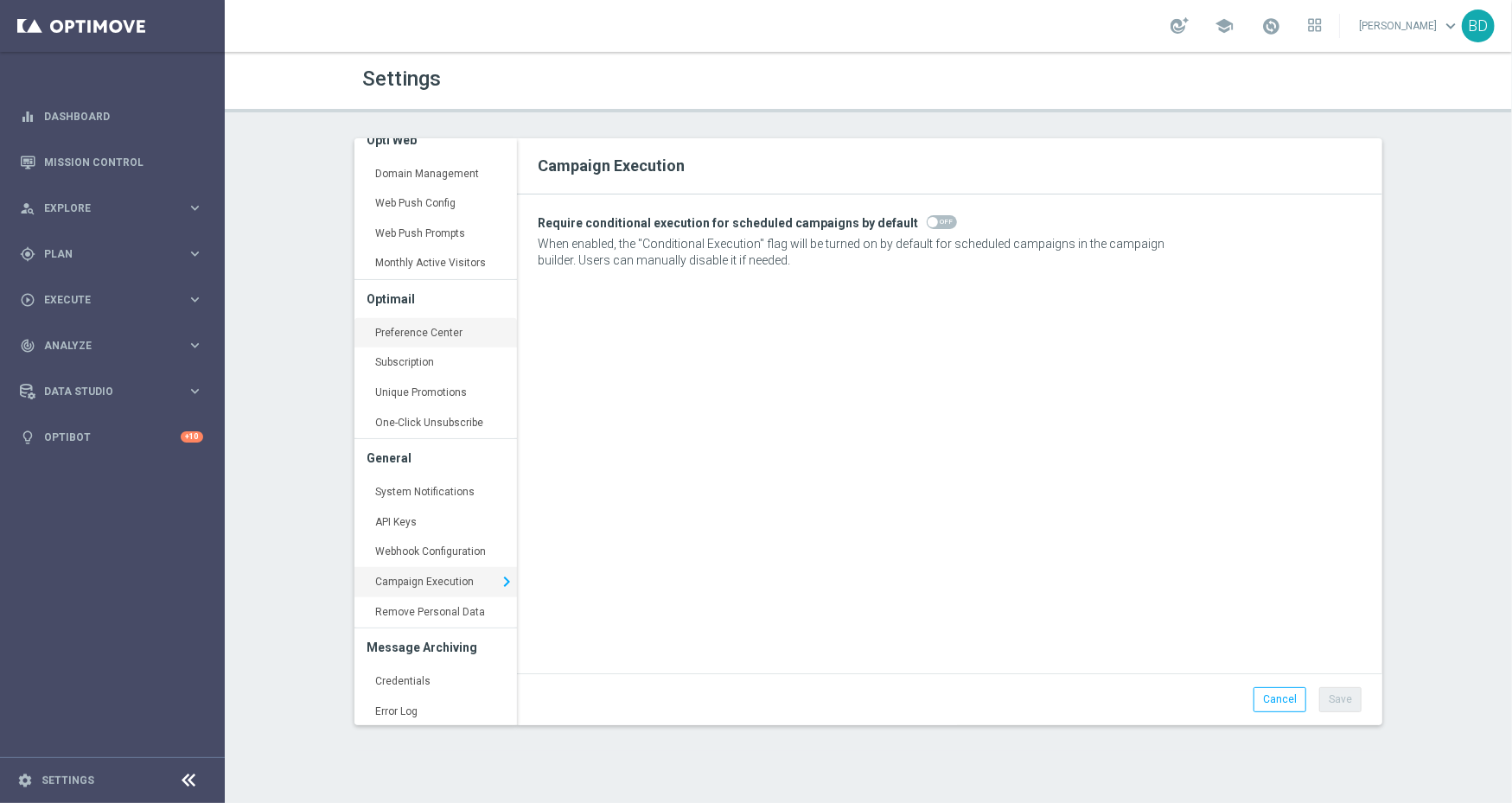
click at [427, 319] on link "Preference Center keyboard_arrow_right" at bounding box center [436, 334] width 163 height 31
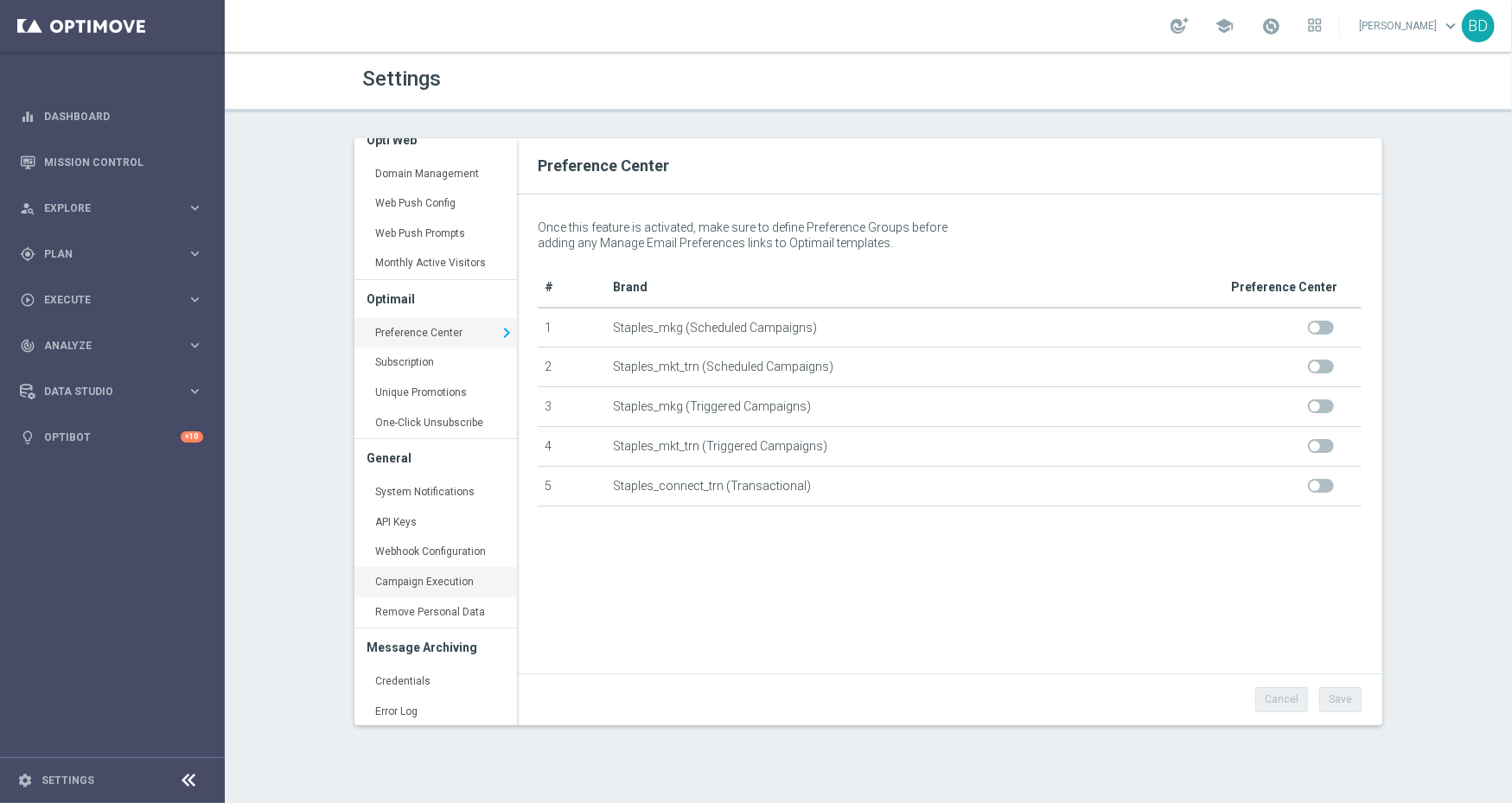
click at [440, 584] on link "Campaign Execution keyboard_arrow_right" at bounding box center [436, 583] width 163 height 31
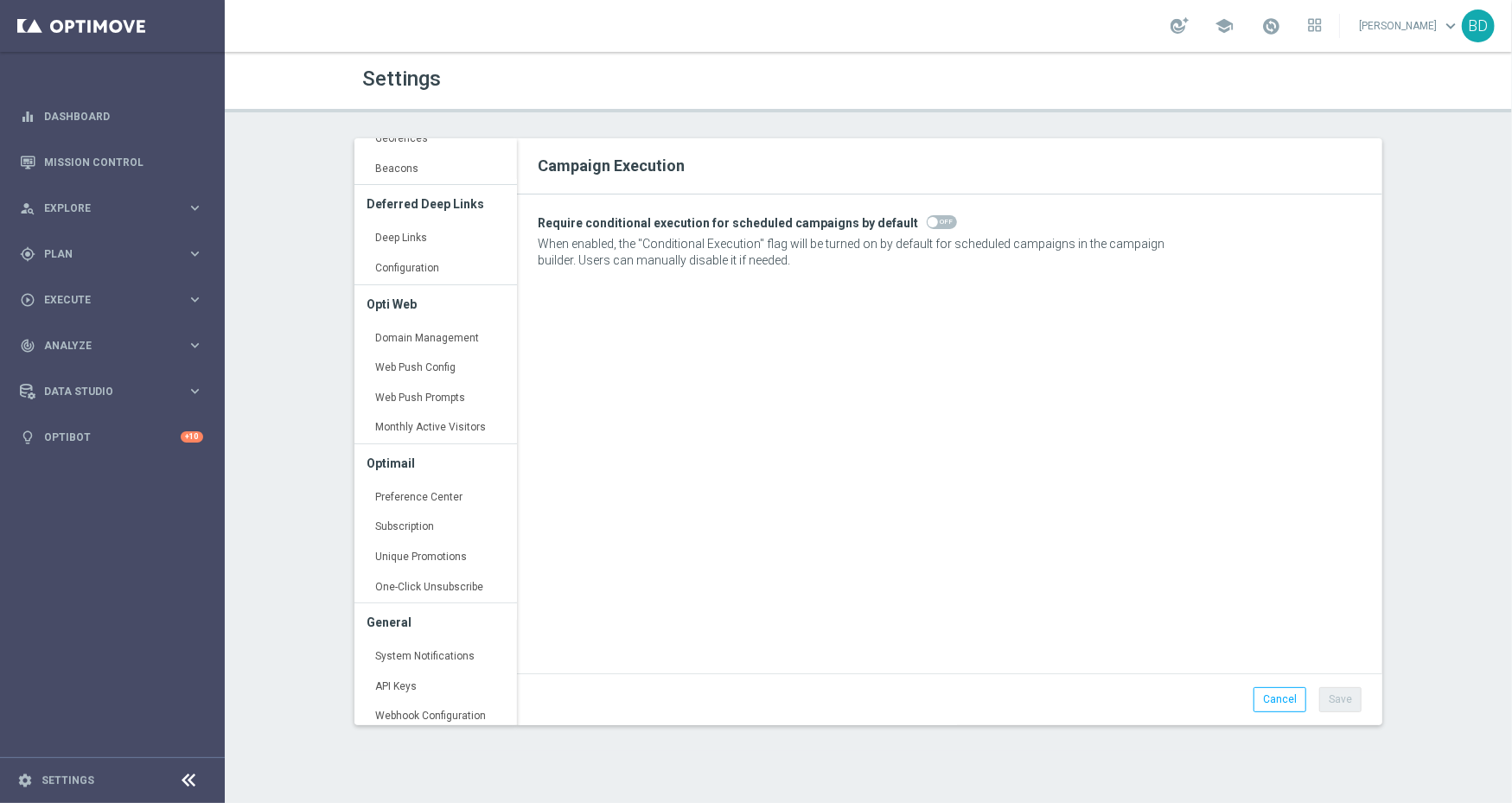
scroll to position [565, 0]
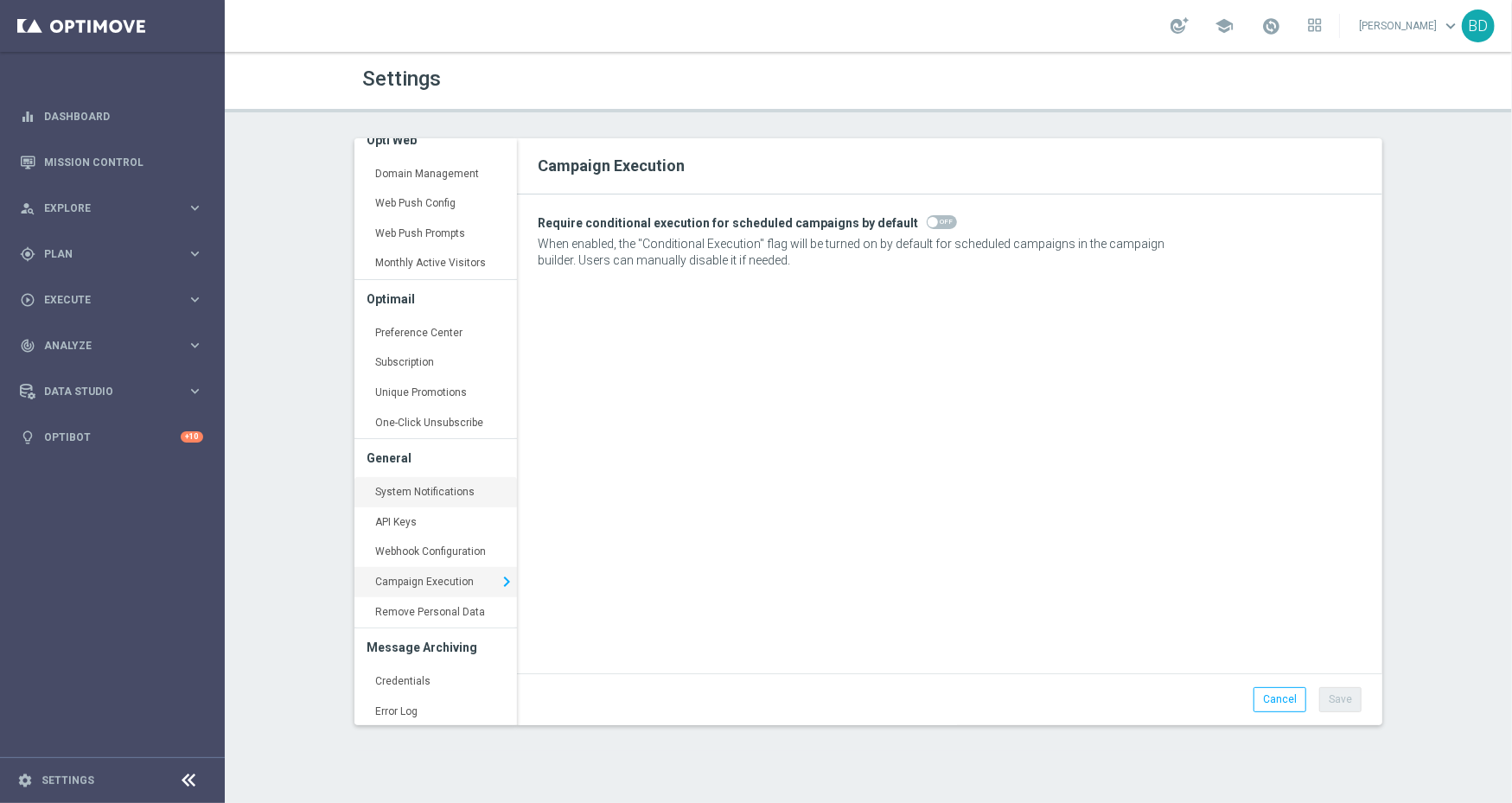
click at [427, 496] on link "System Notifications keyboard_arrow_right" at bounding box center [436, 493] width 163 height 31
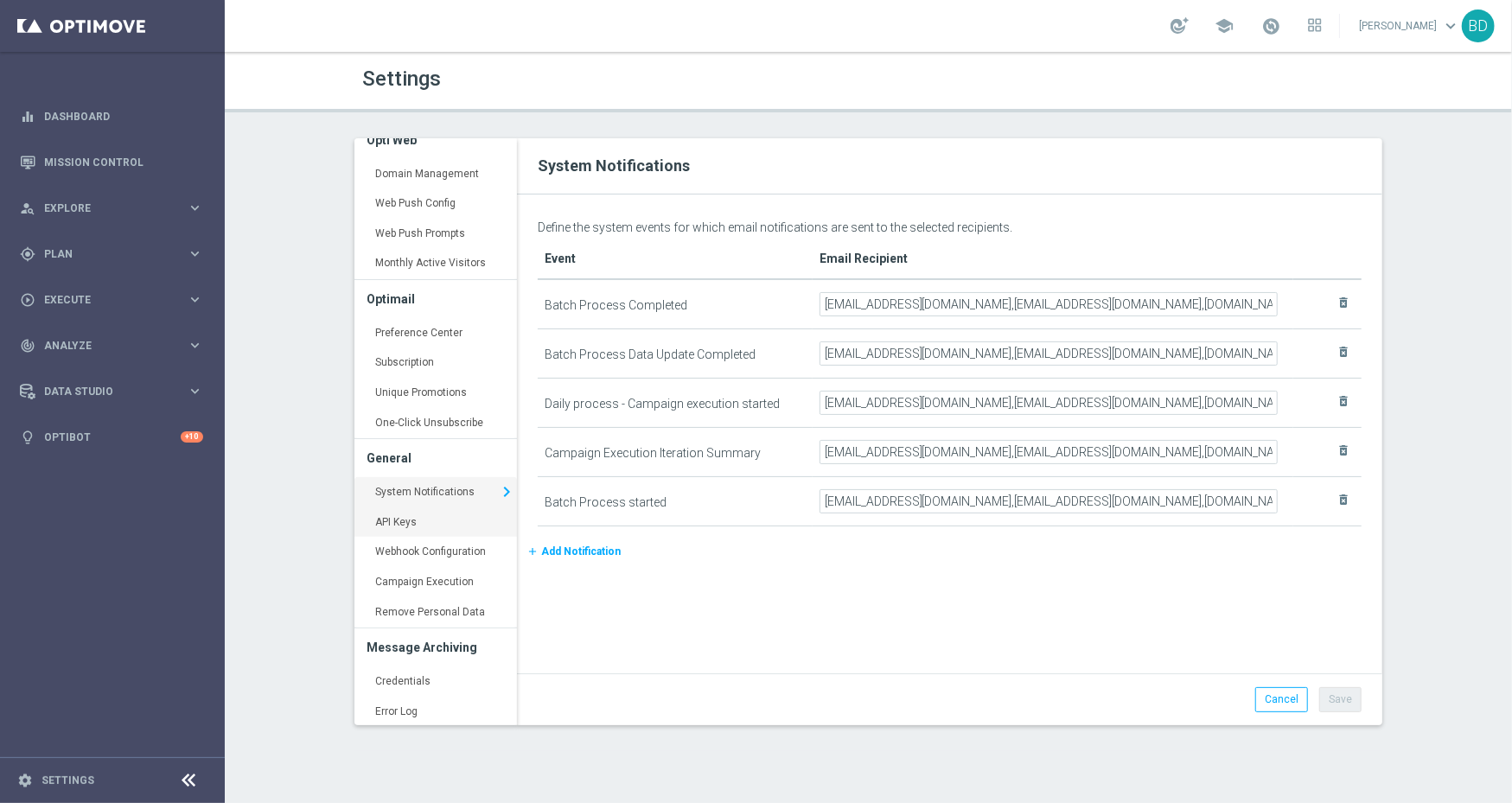
click at [426, 517] on link "API Keys keyboard_arrow_right" at bounding box center [436, 523] width 163 height 31
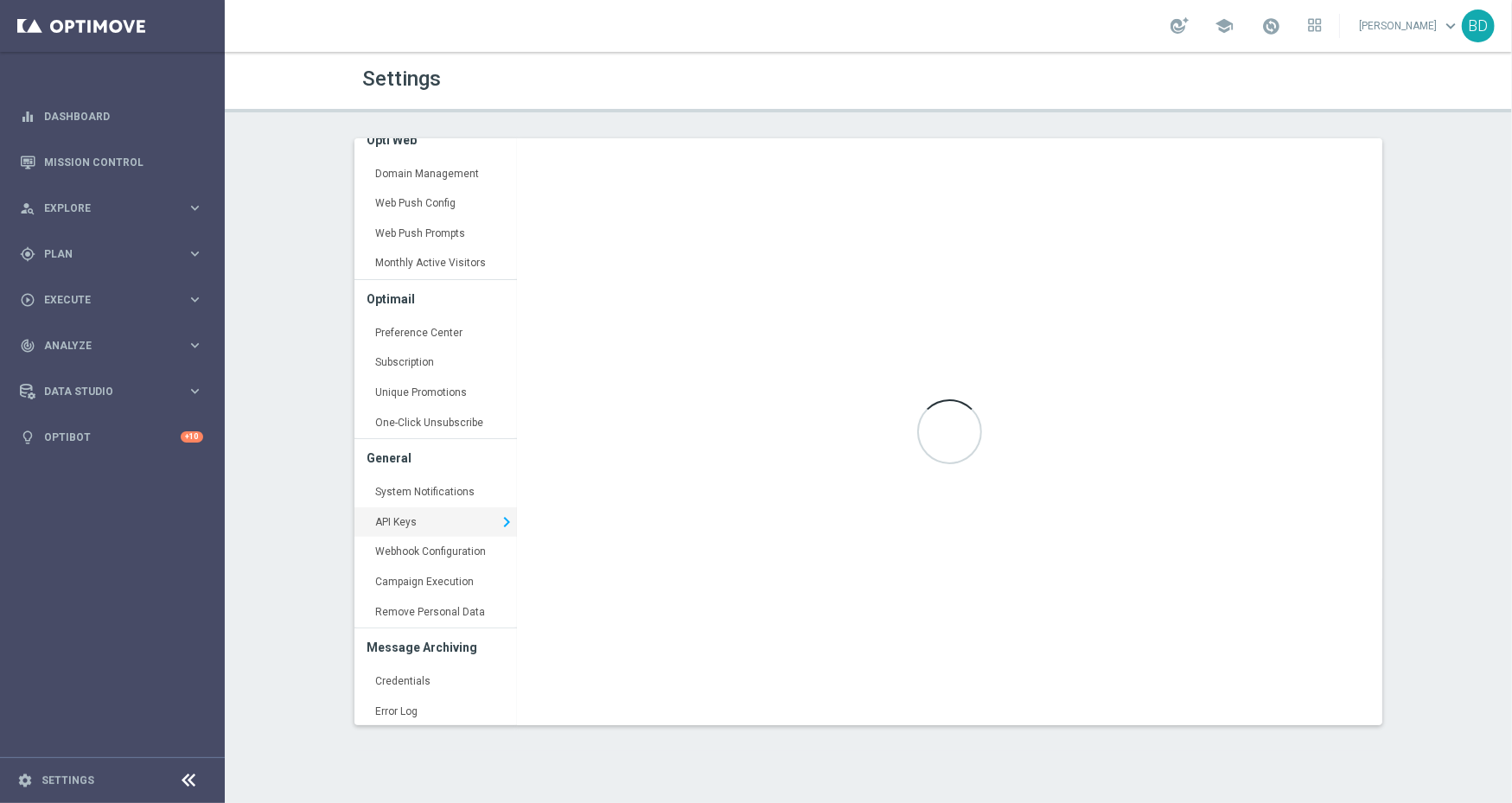
type input "https://api4.optimove.net/"
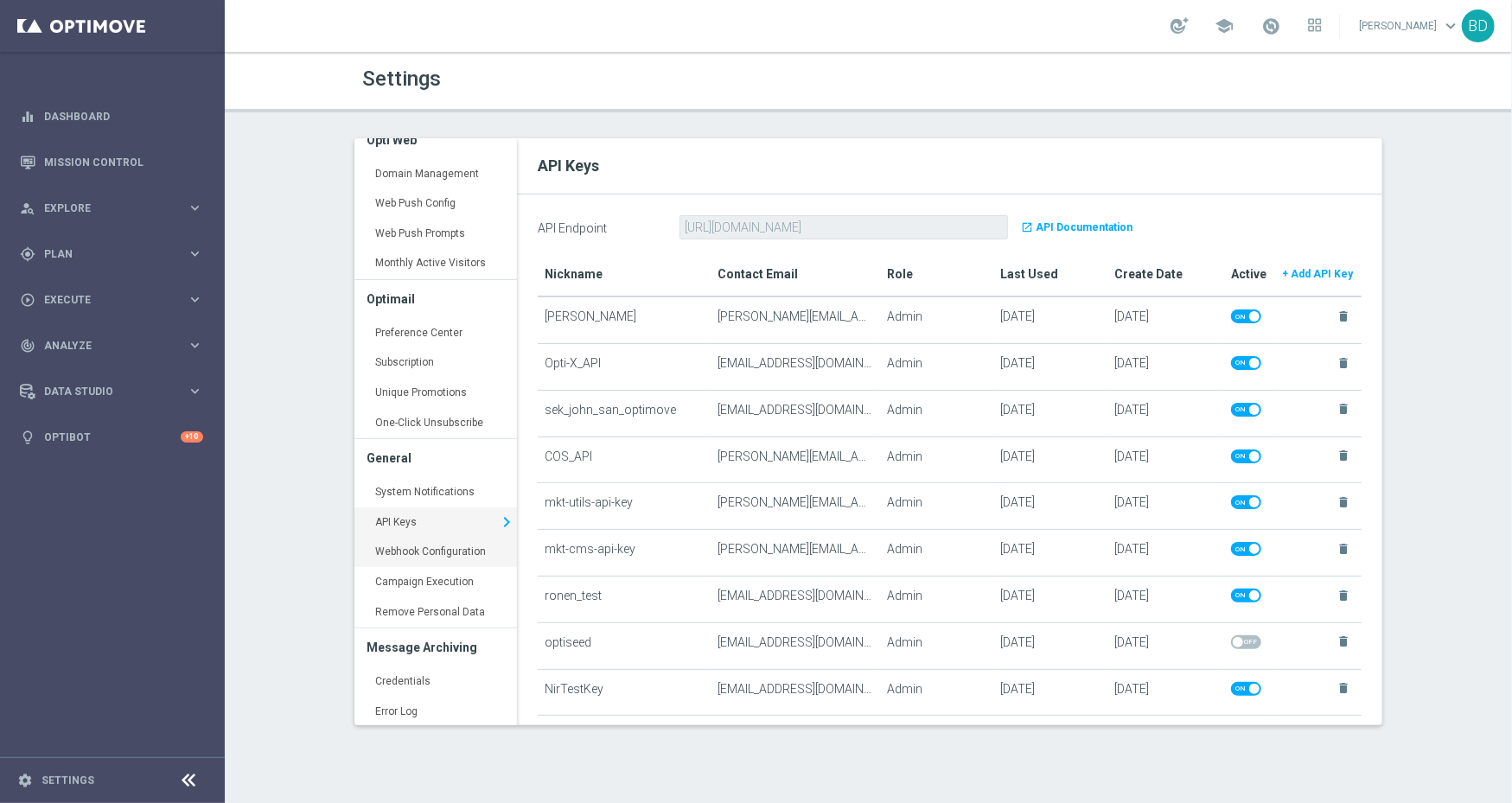
click at [448, 555] on link "Webhook Configuration keyboard_arrow_right" at bounding box center [436, 553] width 163 height 31
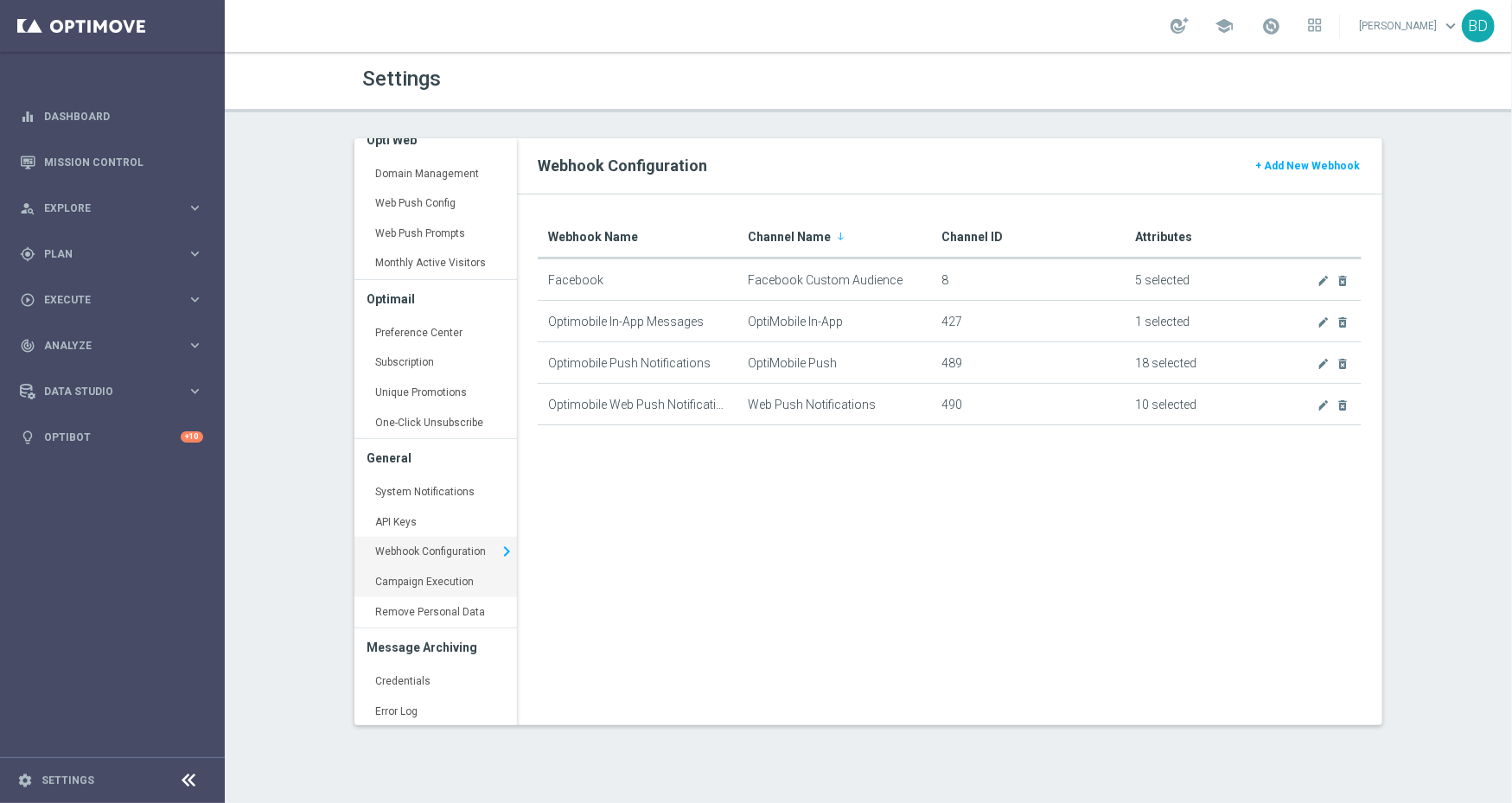
click at [404, 573] on link "Campaign Execution keyboard_arrow_right" at bounding box center [436, 583] width 163 height 31
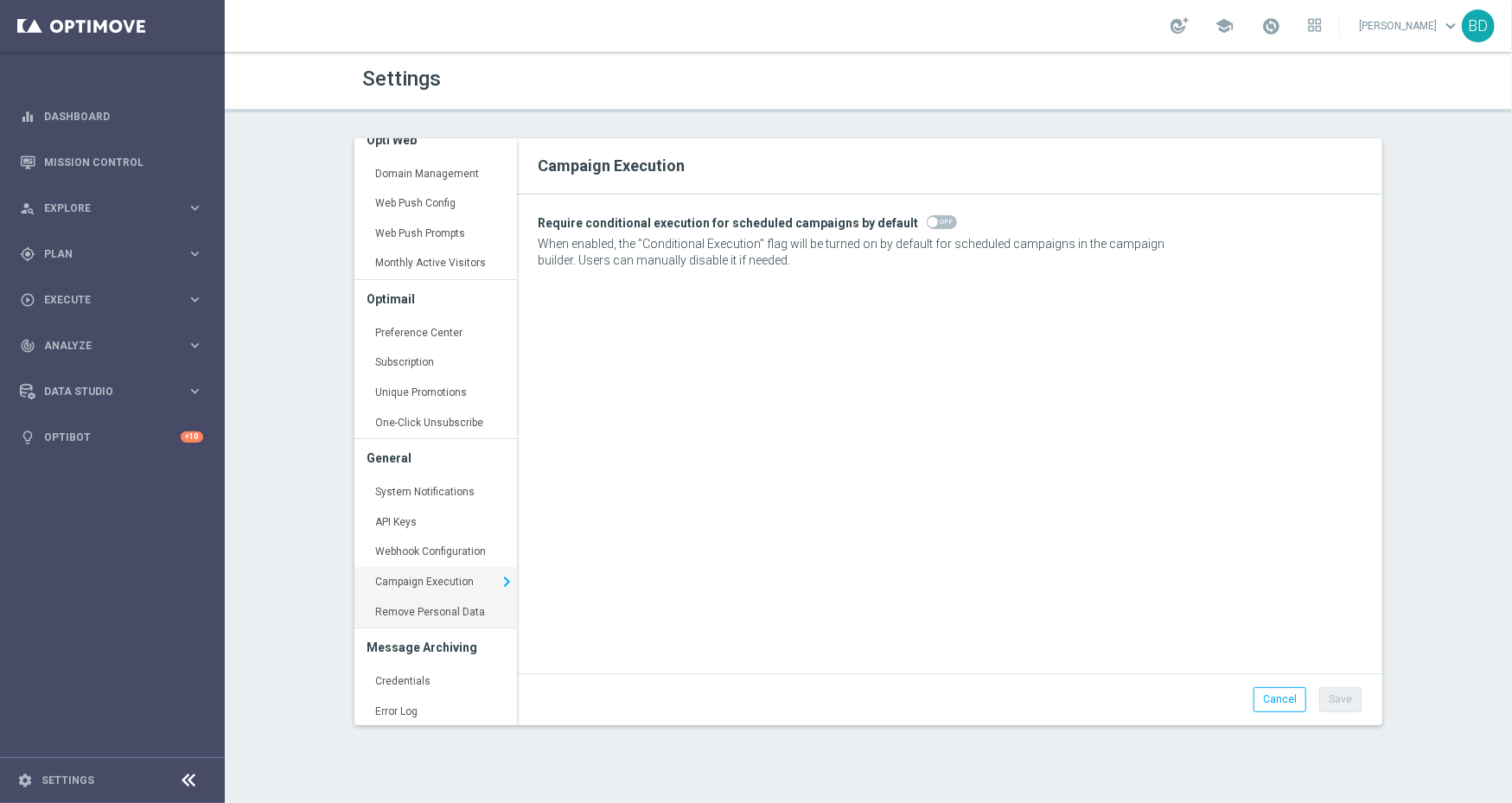
click at [422, 601] on link "Remove Personal Data keyboard_arrow_right" at bounding box center [436, 613] width 163 height 31
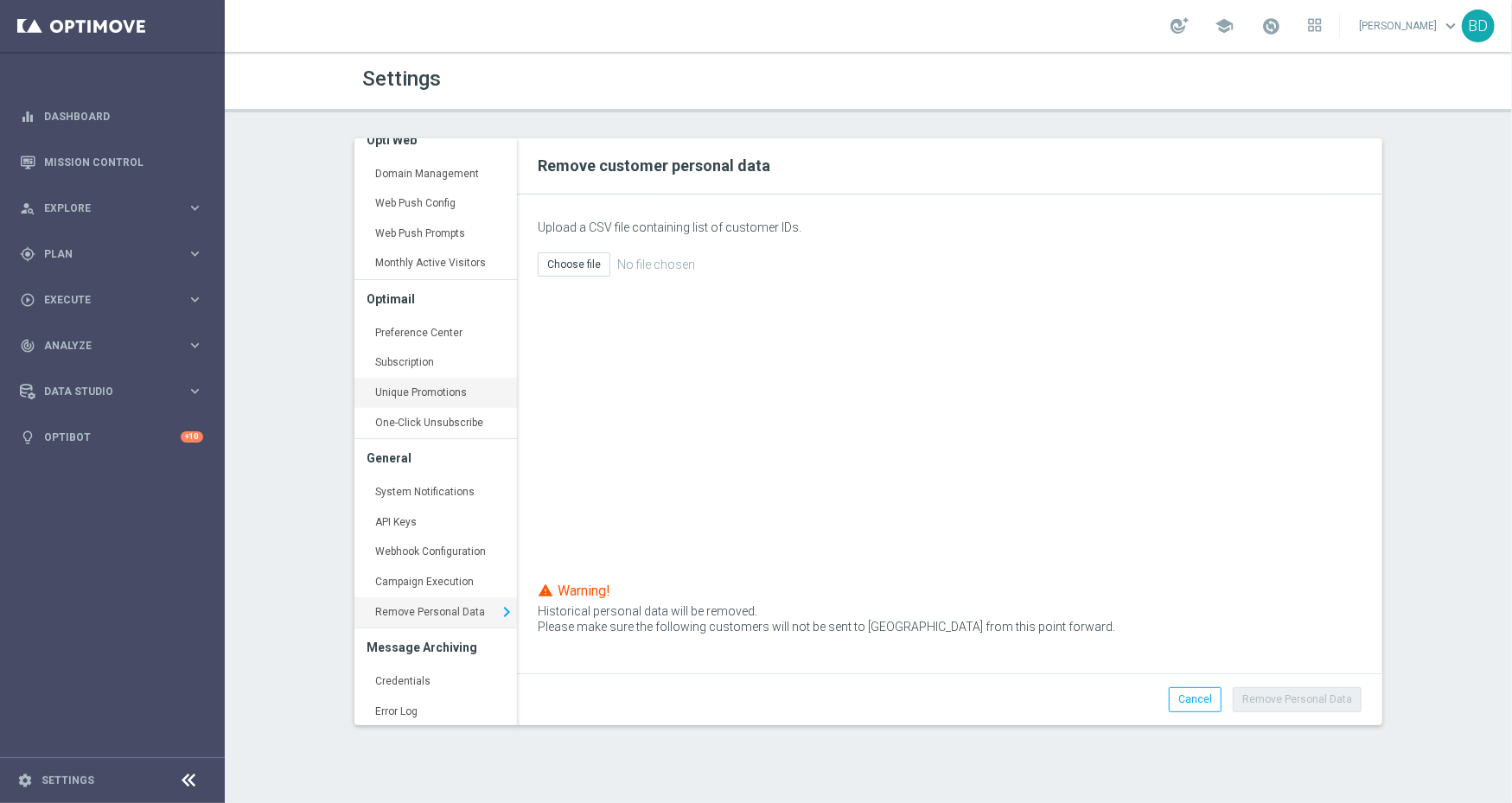
click at [416, 395] on link "Unique Promotions keyboard_arrow_right" at bounding box center [436, 394] width 163 height 31
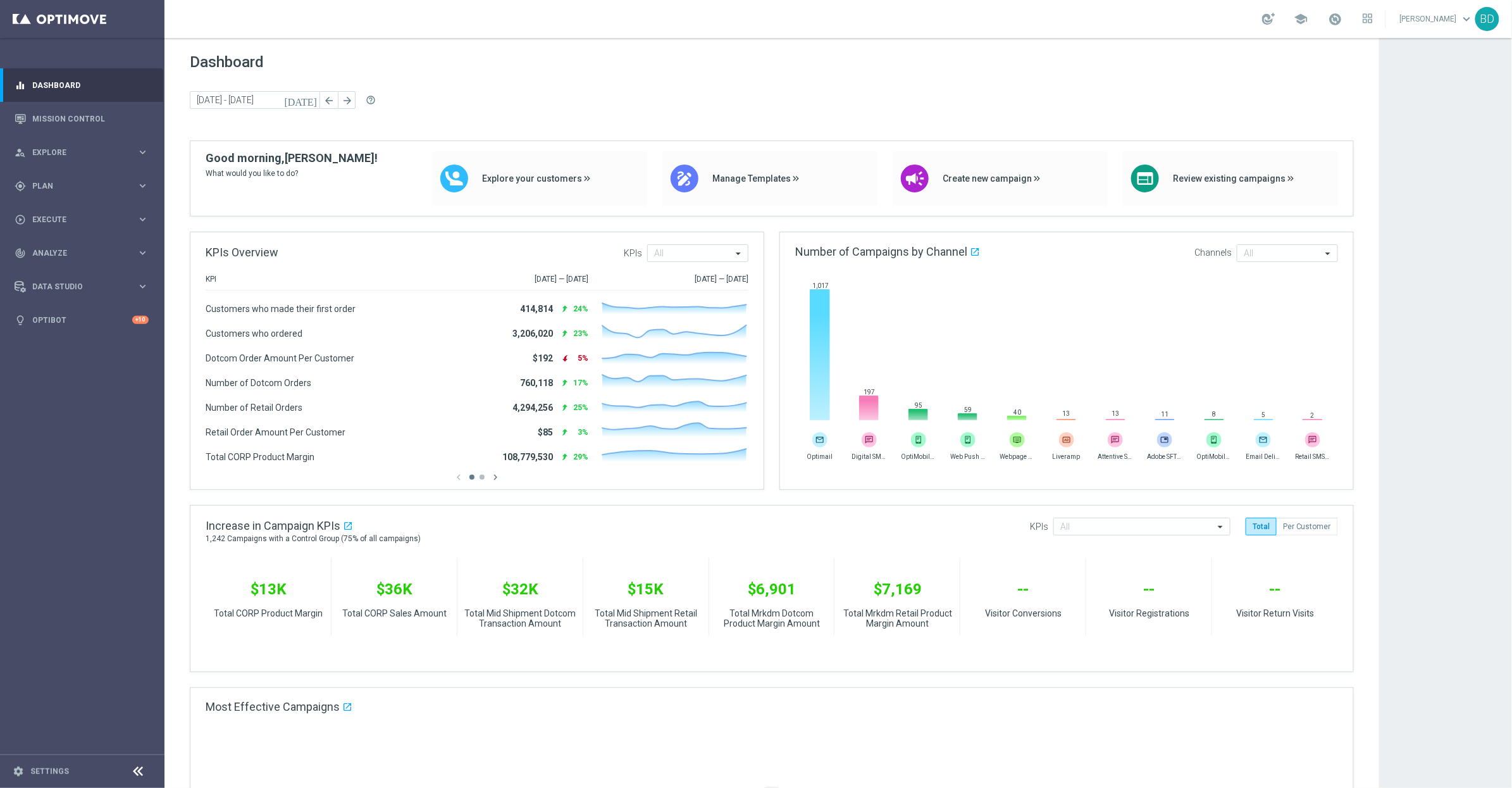
click at [1438, 16] on link "[PERSON_NAME] keyboard_arrow_down" at bounding box center [1437, 18] width 77 height 19
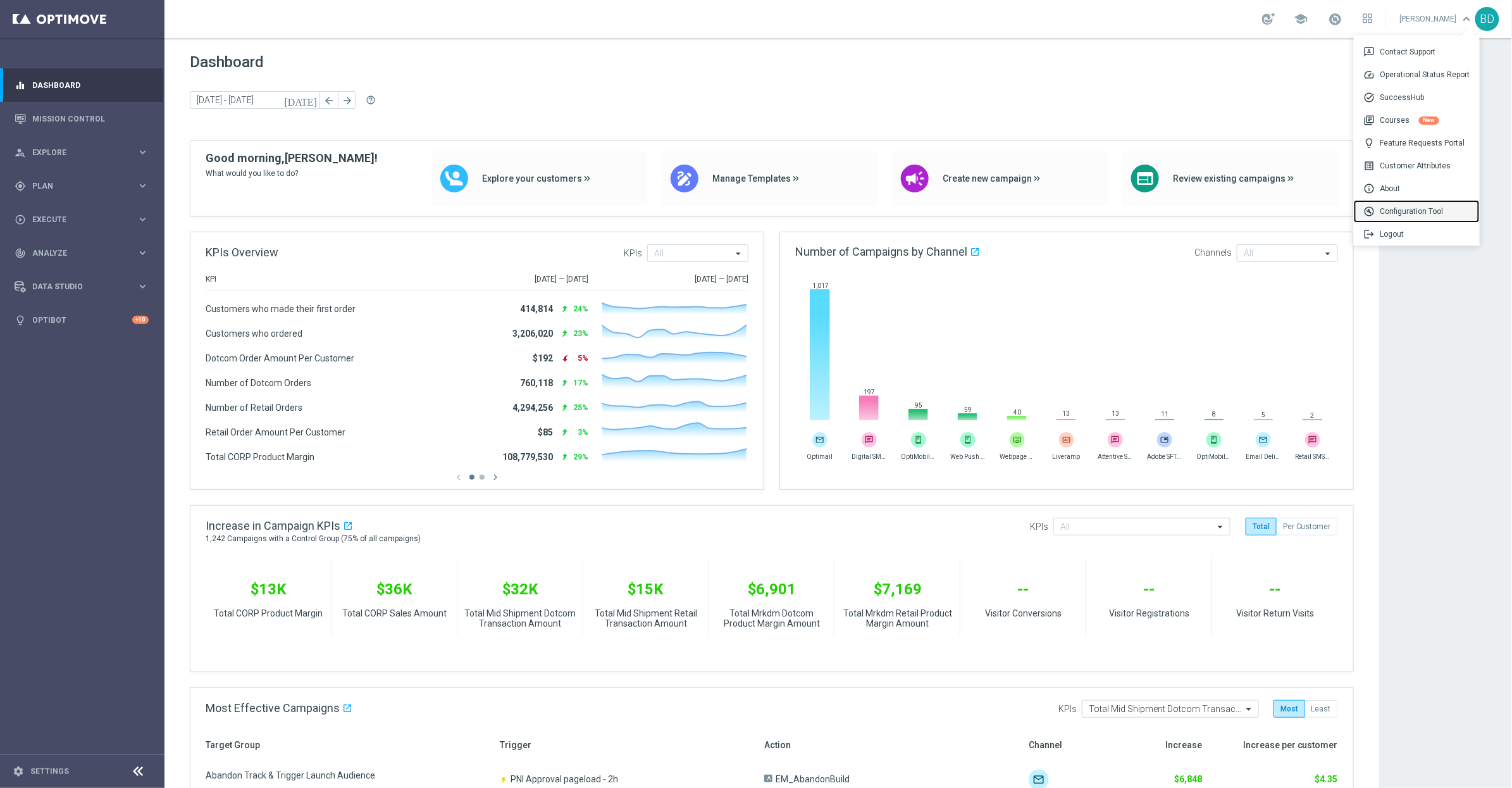
click at [1439, 212] on div "build_circle Configuration Tool" at bounding box center [1416, 212] width 126 height 23
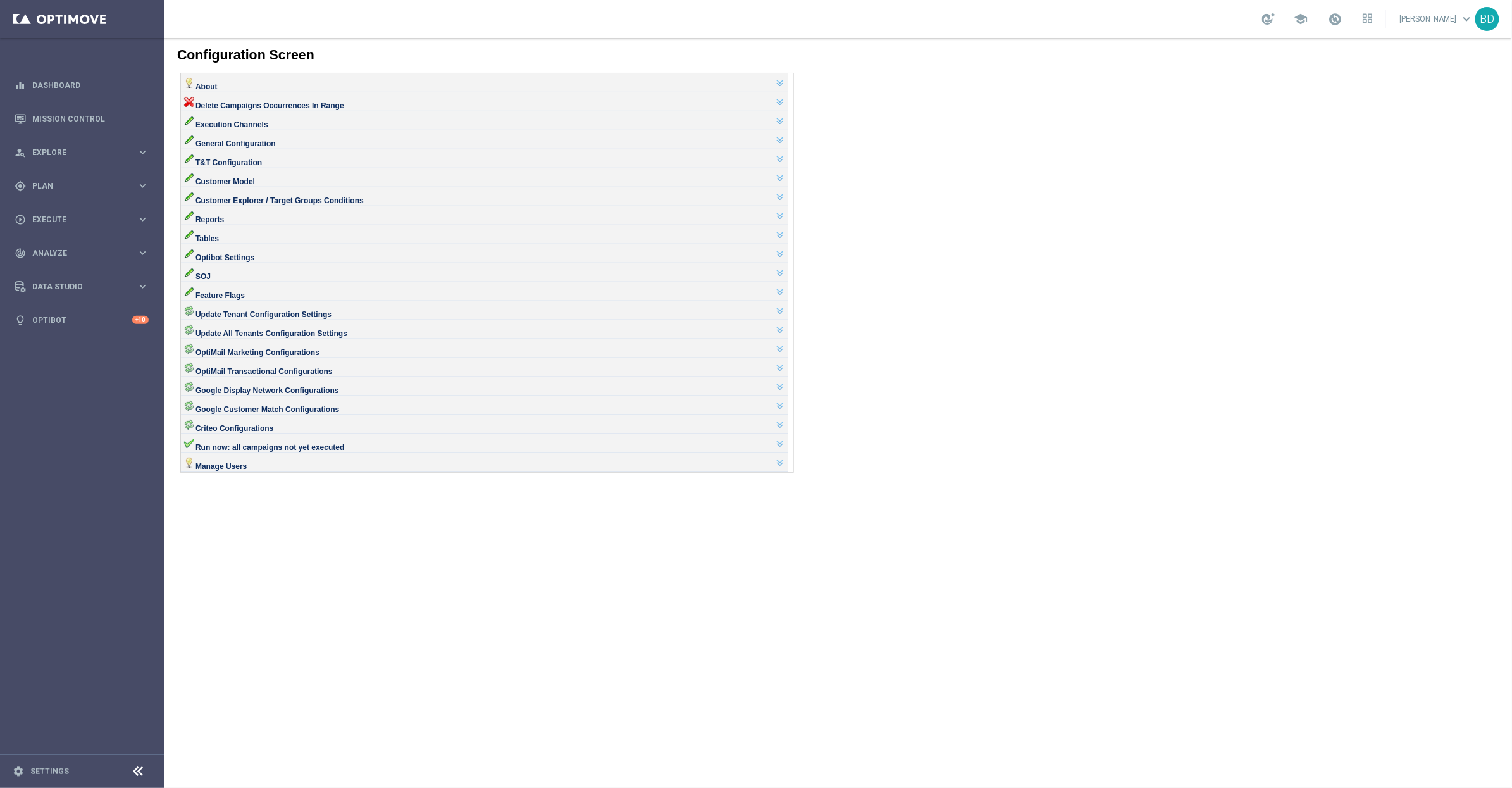
click at [348, 352] on div "OptiMail Marketing Configurations" at bounding box center [484, 346] width 601 height 10
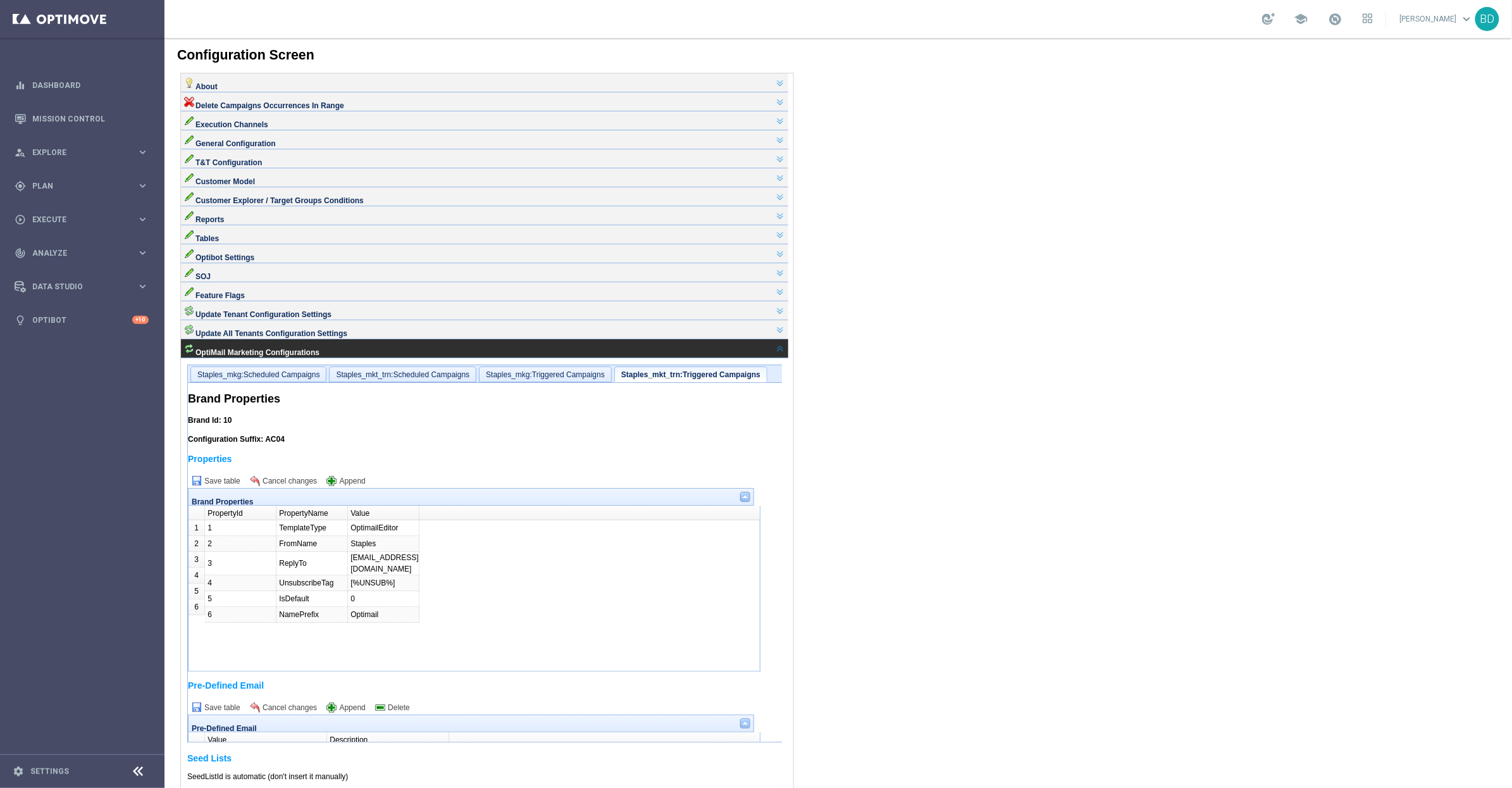
scroll to position [152, 0]
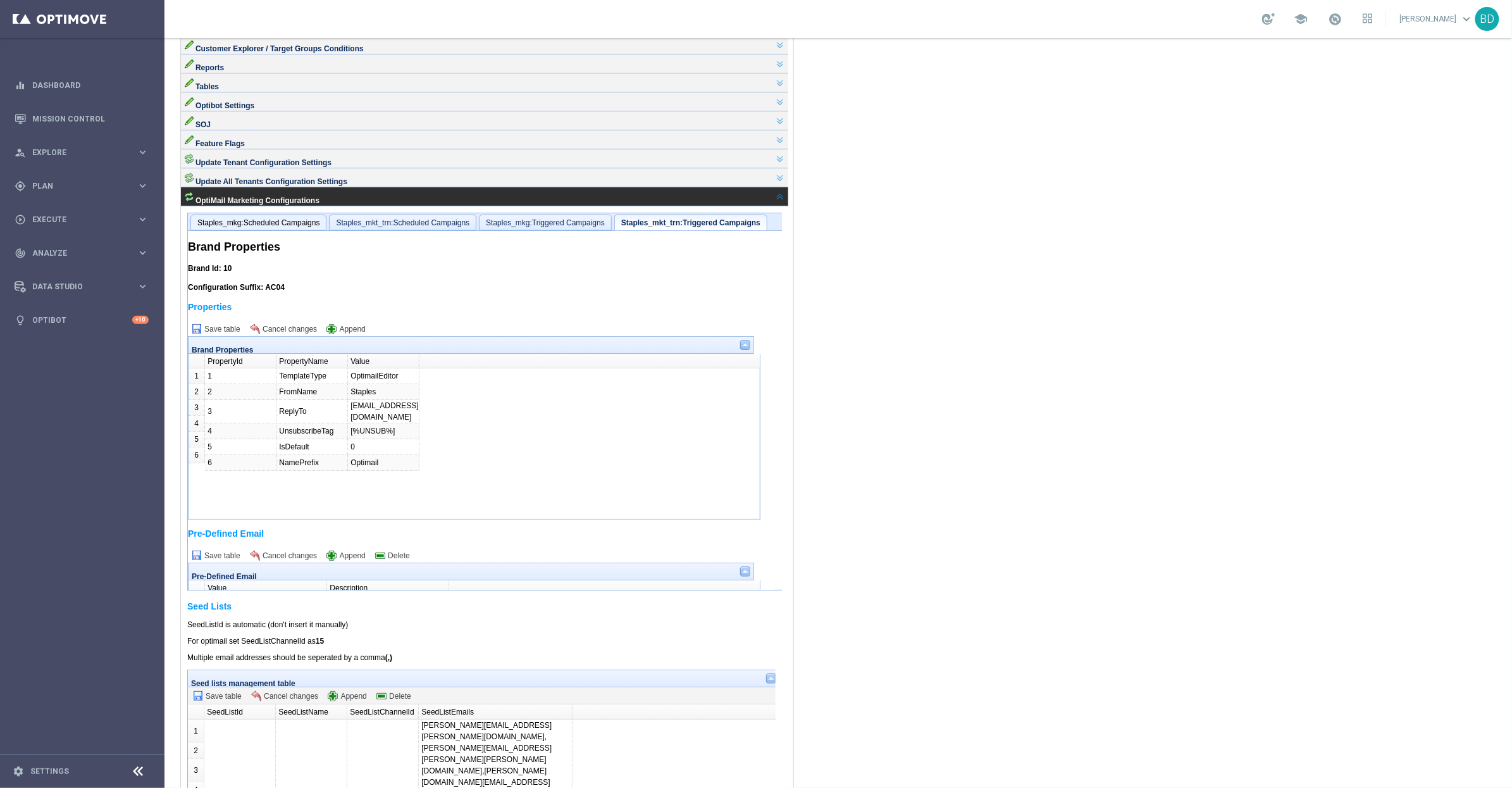
click at [261, 226] on span "Staples_mkg:Scheduled Campaigns" at bounding box center [258, 222] width 122 height 9
click at [394, 226] on span "Staples_mkt_trn:Scheduled Campaigns" at bounding box center [411, 222] width 133 height 9
click at [515, 226] on span "Staples_mkg:Triggered Campaigns" at bounding box center [555, 222] width 119 height 9
click at [672, 226] on span "Staples_mkt_trn:Triggered Campaigns" at bounding box center [693, 222] width 130 height 9
click at [258, 226] on span "Staples_mkg:Scheduled Campaigns" at bounding box center [258, 222] width 122 height 9
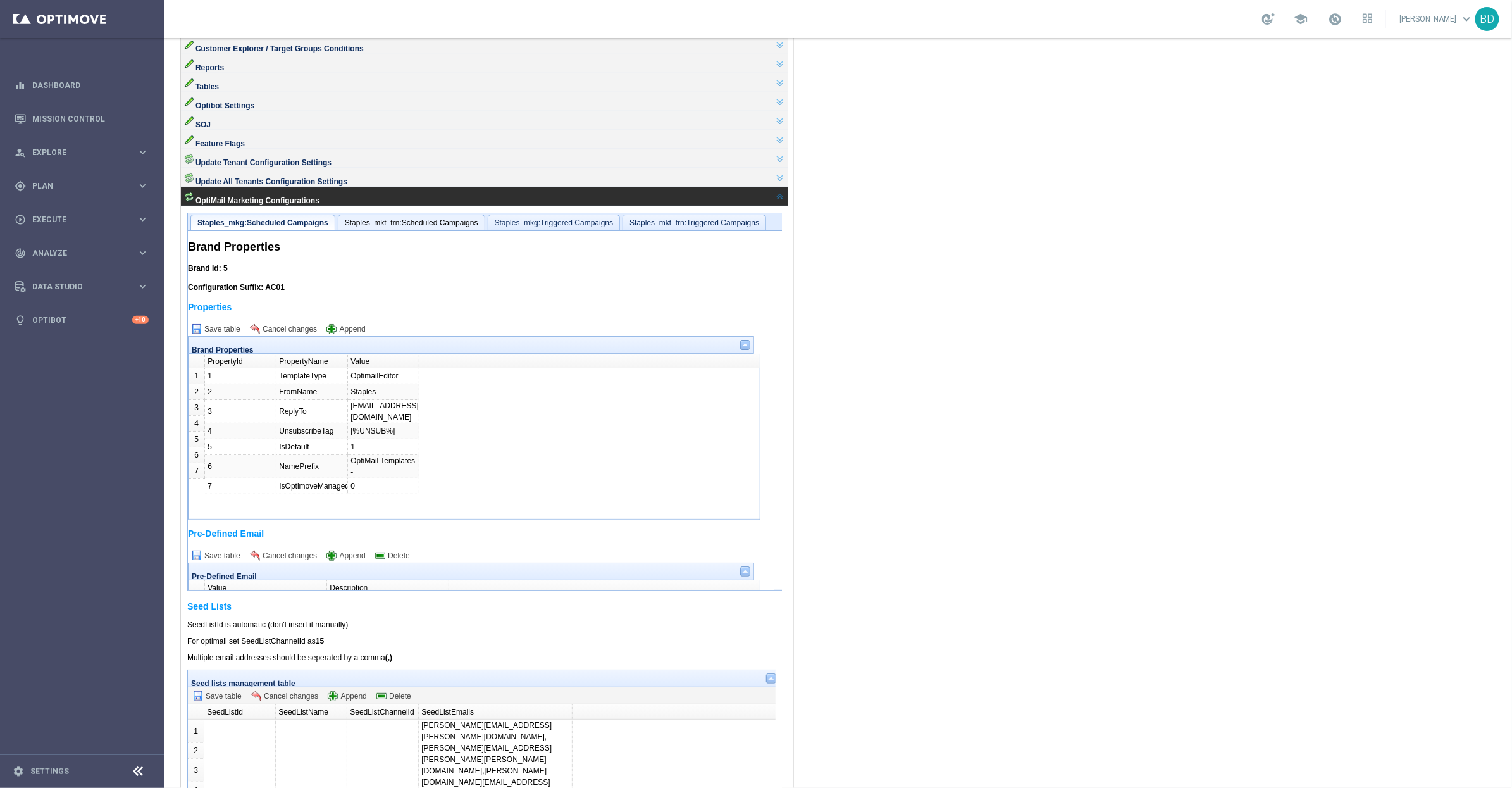
click at [379, 226] on span "Staples_mkt_trn:Scheduled Campaigns" at bounding box center [411, 222] width 133 height 9
click at [278, 226] on span "Staples_mkg:Scheduled Campaigns" at bounding box center [258, 222] width 122 height 9
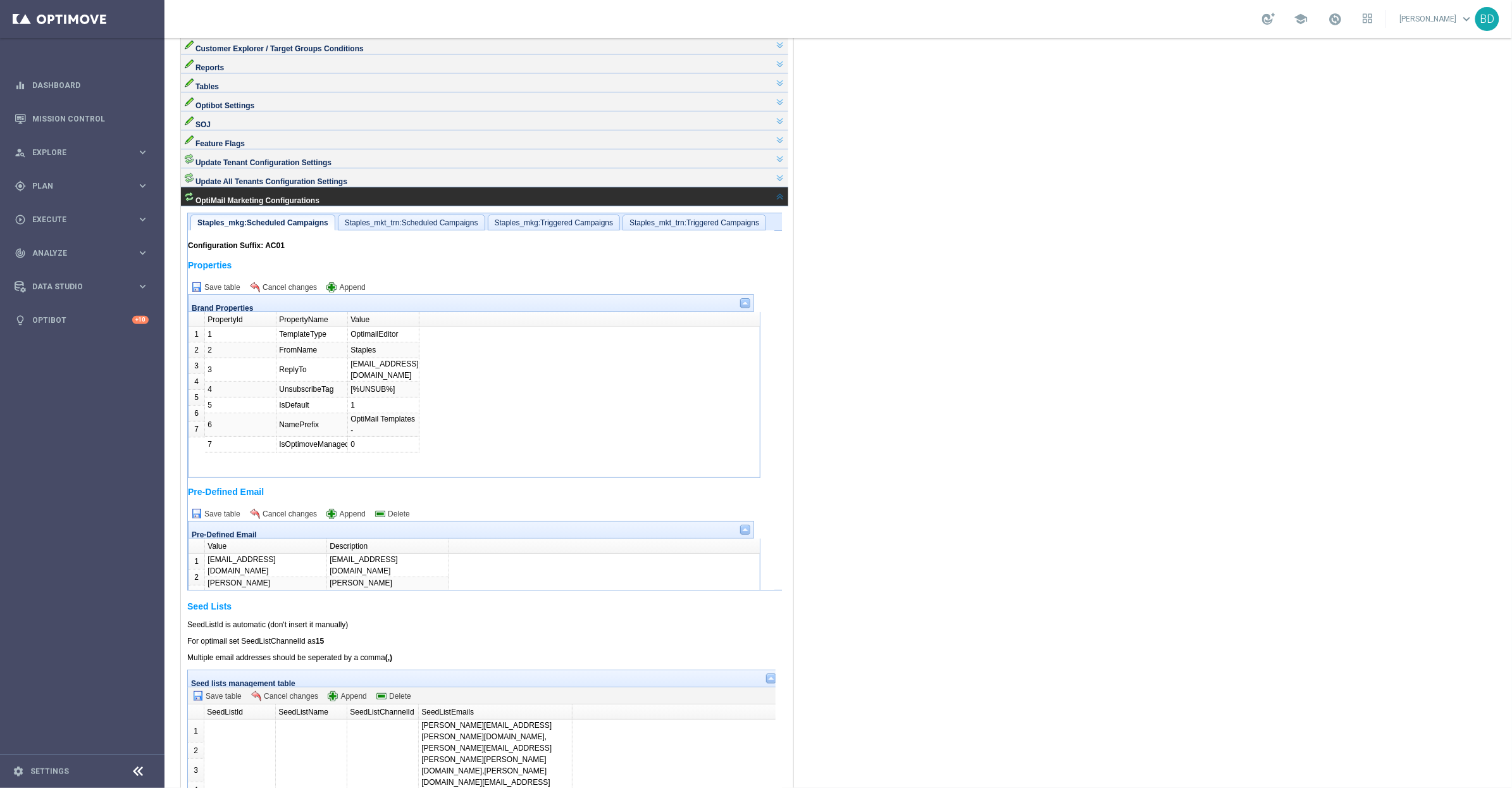
scroll to position [0, 0]
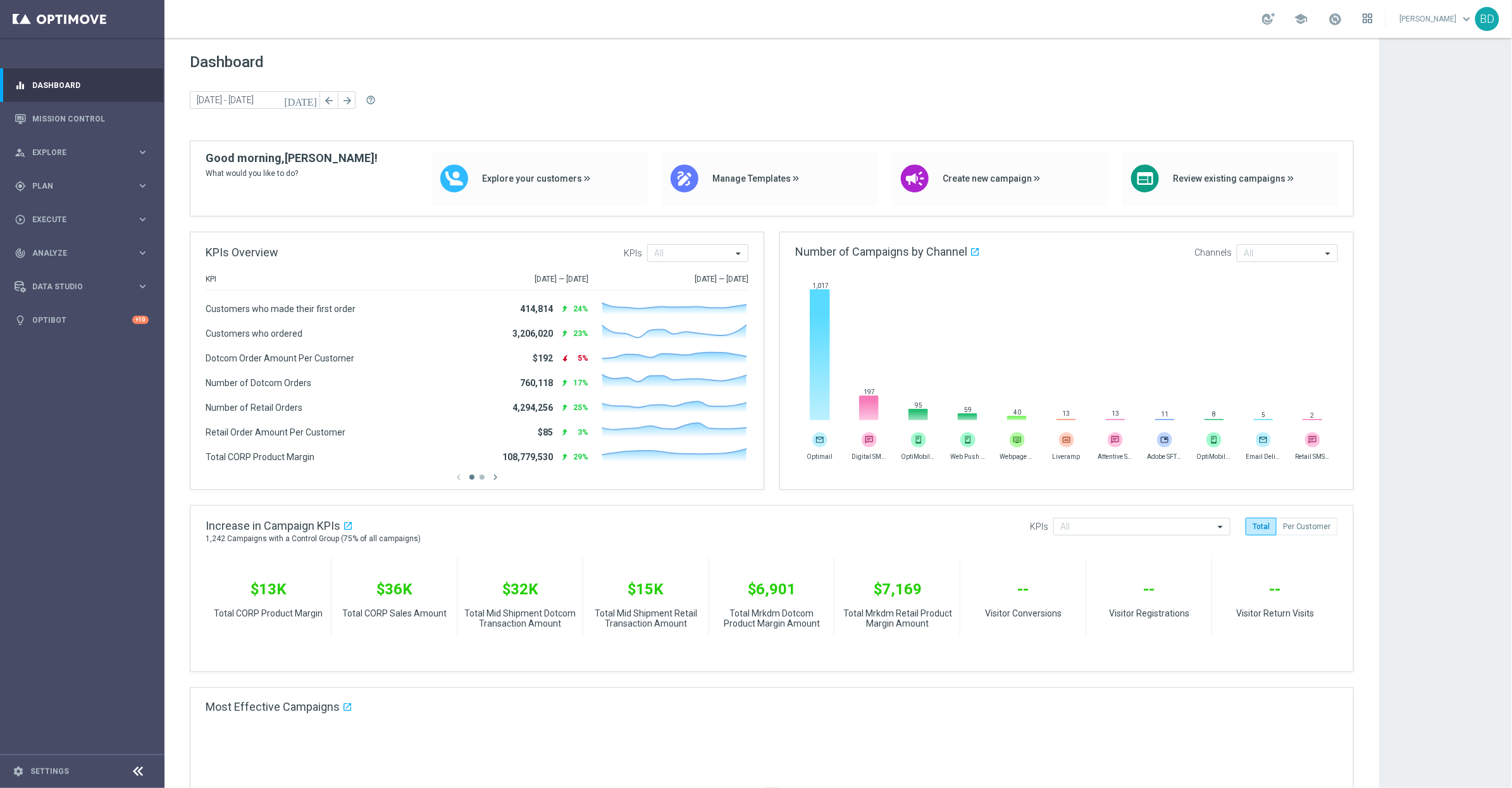
click at [1372, 17] on icon at bounding box center [1370, 16] width 3 height 3
click at [1447, 24] on div at bounding box center [756, 394] width 1512 height 788
click at [1447, 21] on link "[PERSON_NAME] keyboard_arrow_down" at bounding box center [1437, 18] width 77 height 19
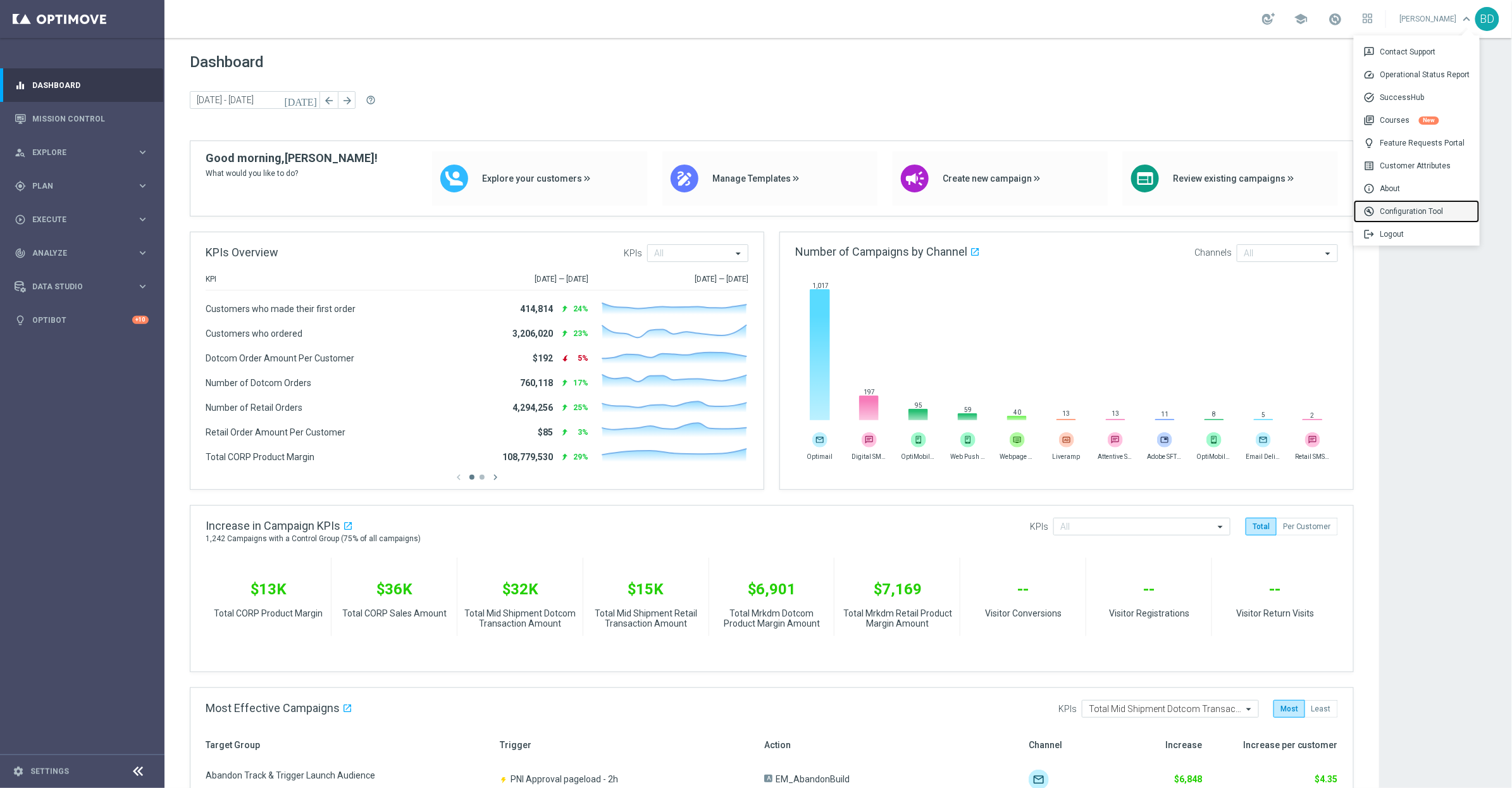
click at [1435, 204] on div "build_circle Configuration Tool" at bounding box center [1416, 212] width 126 height 23
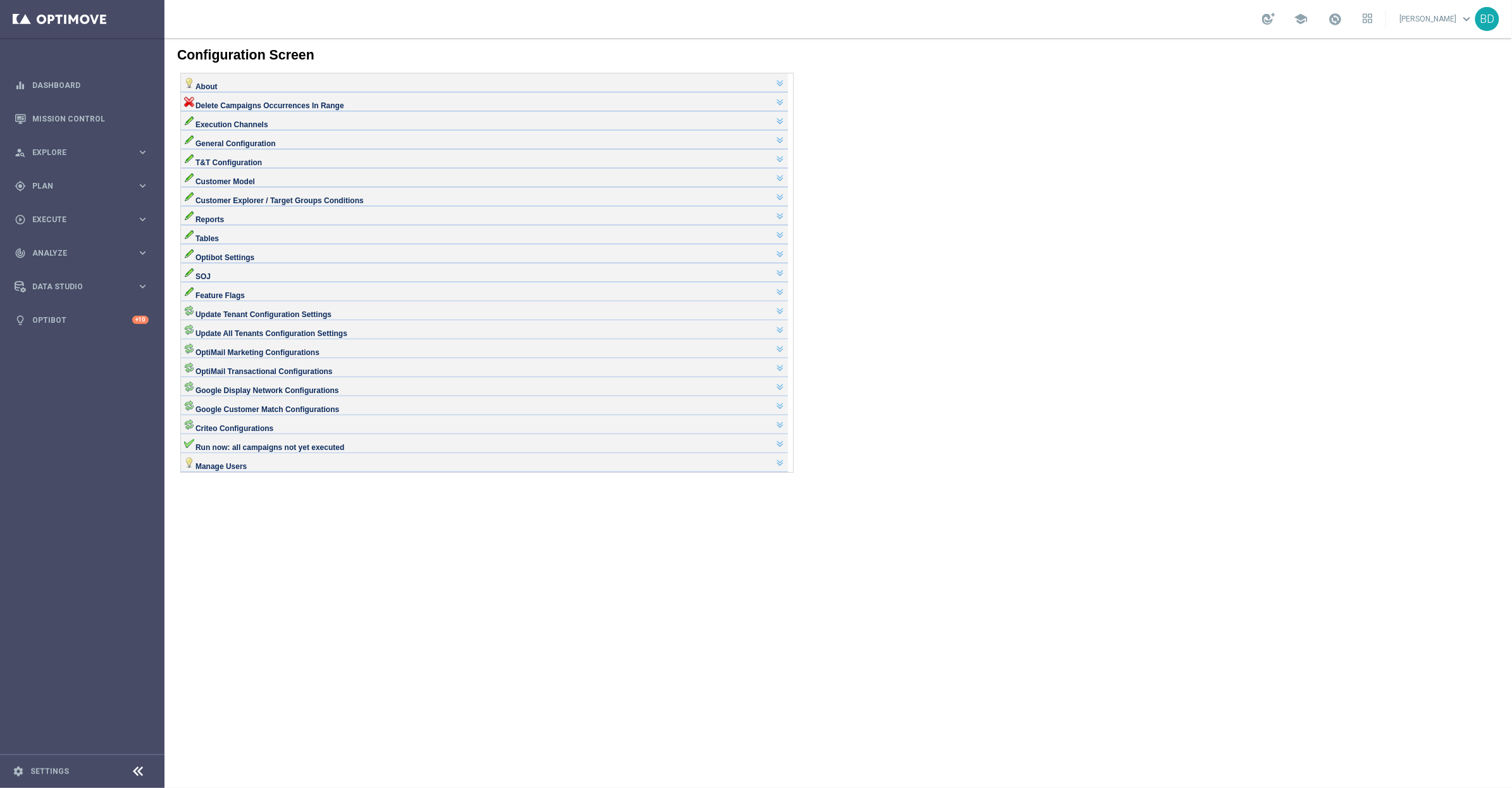
click at [315, 371] on div "OptiMail Transactional Configurations" at bounding box center [484, 366] width 601 height 10
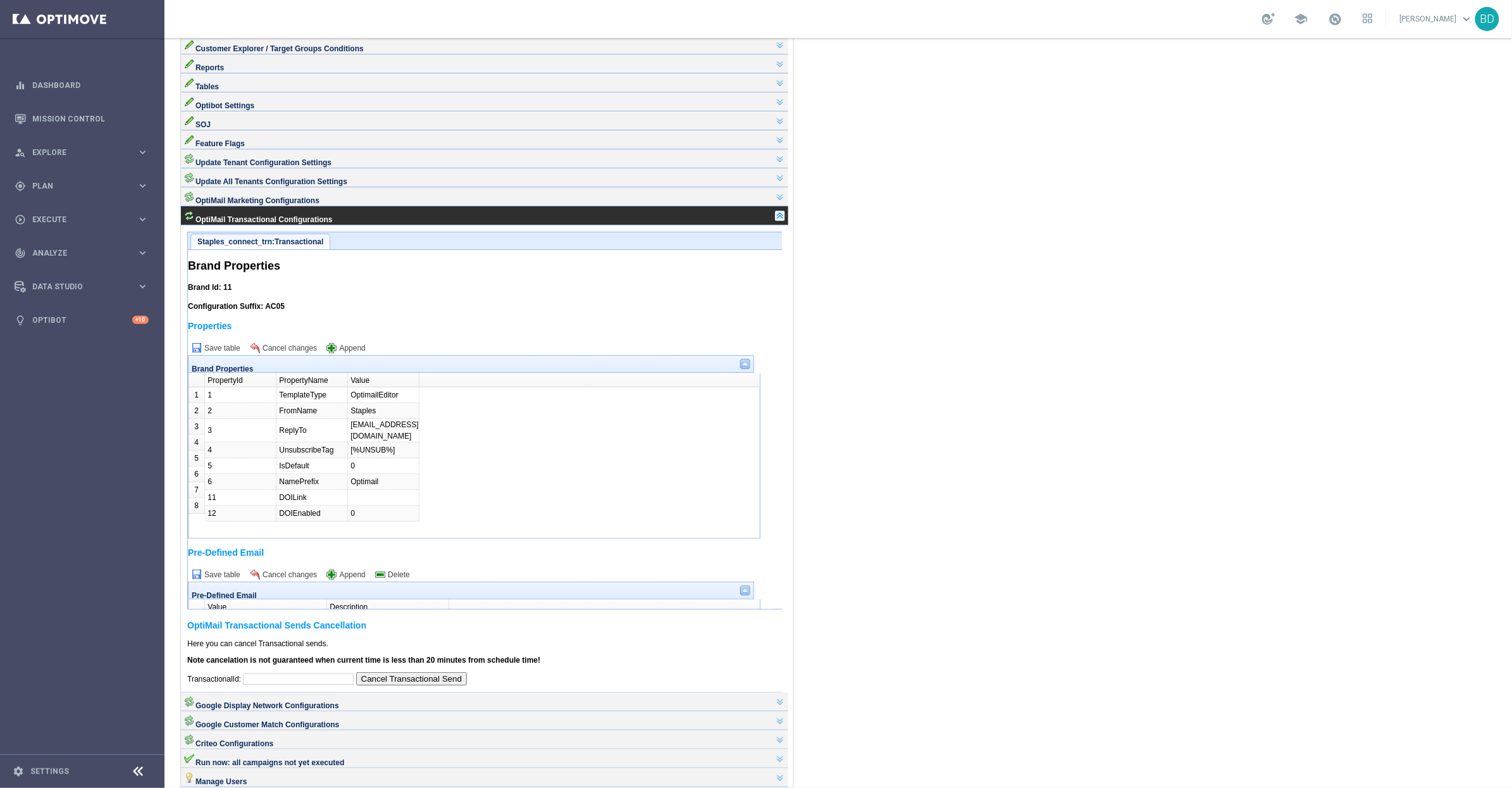
click at [785, 210] on link at bounding box center [779, 215] width 10 height 10
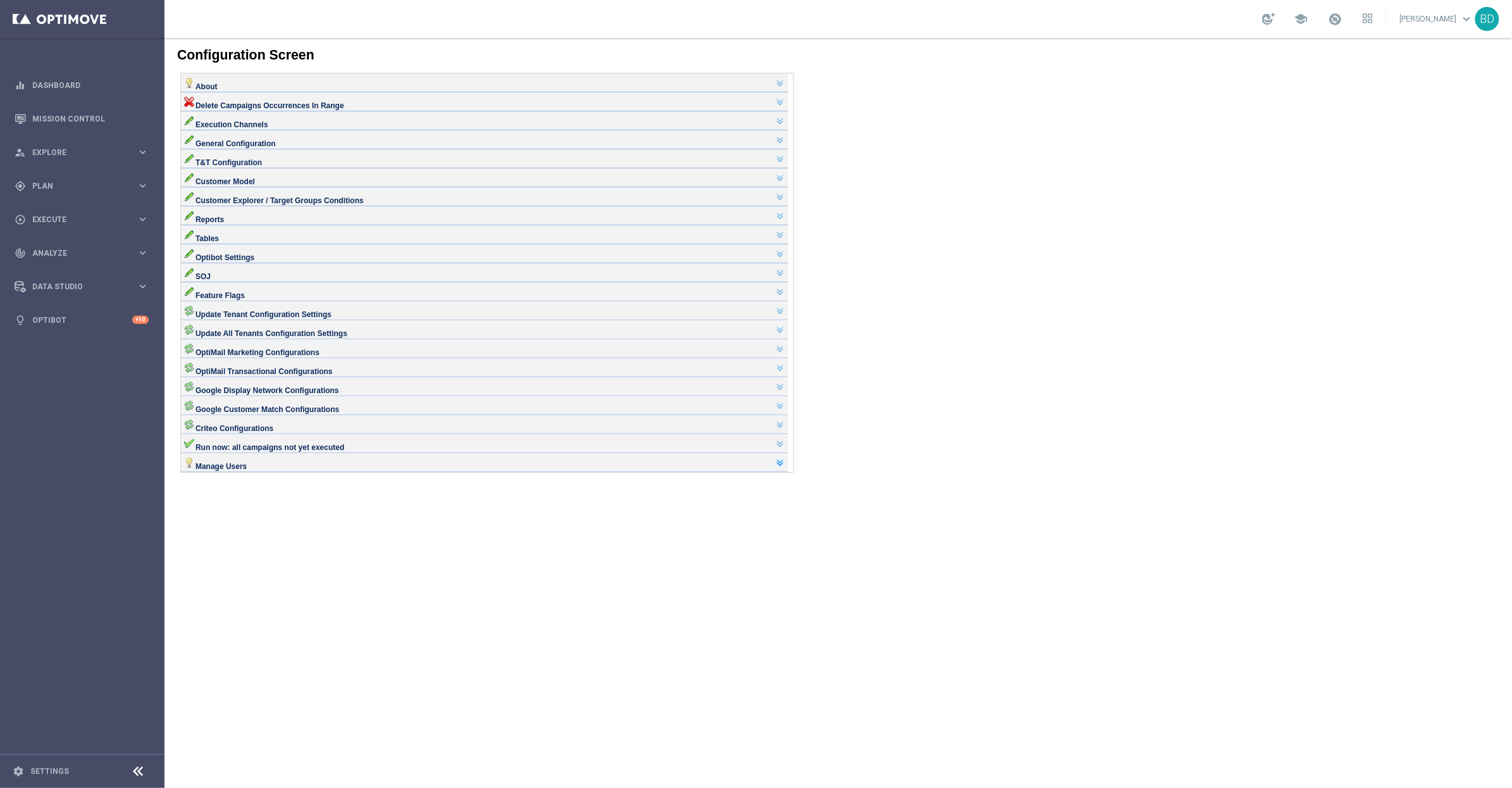
click at [785, 467] on link at bounding box center [779, 462] width 10 height 10
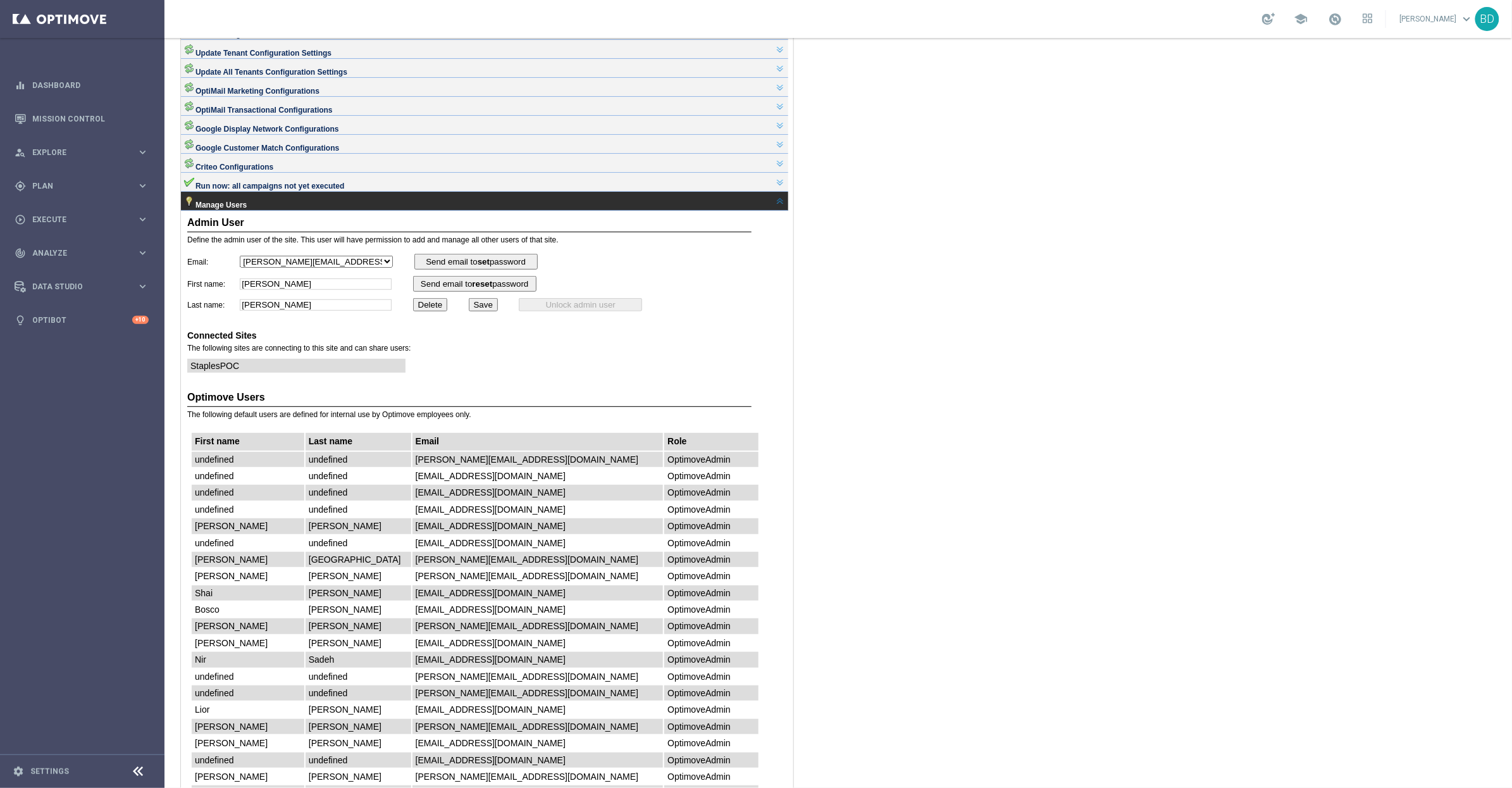
scroll to position [251, 0]
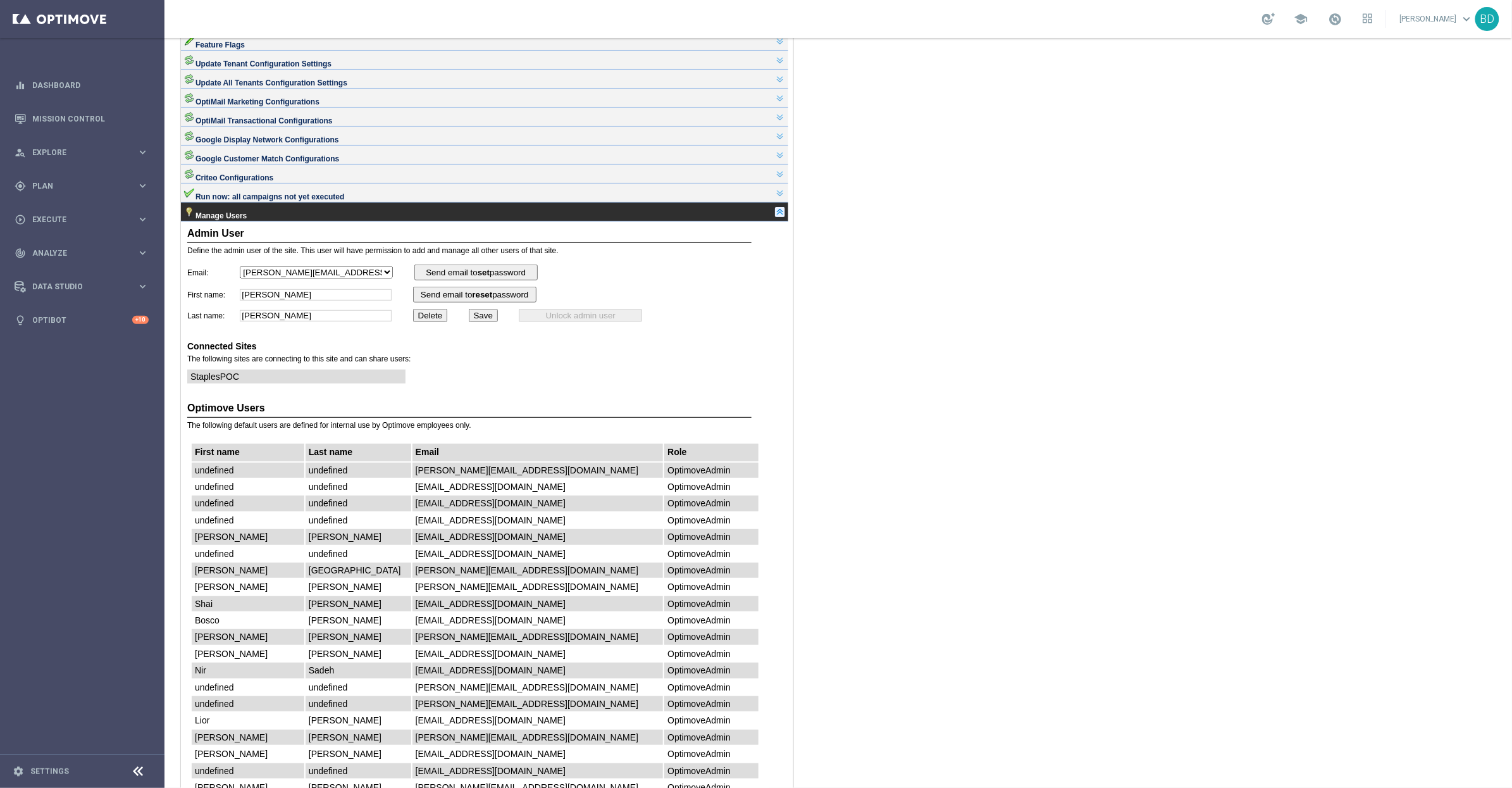
click at [784, 217] on link at bounding box center [779, 212] width 10 height 10
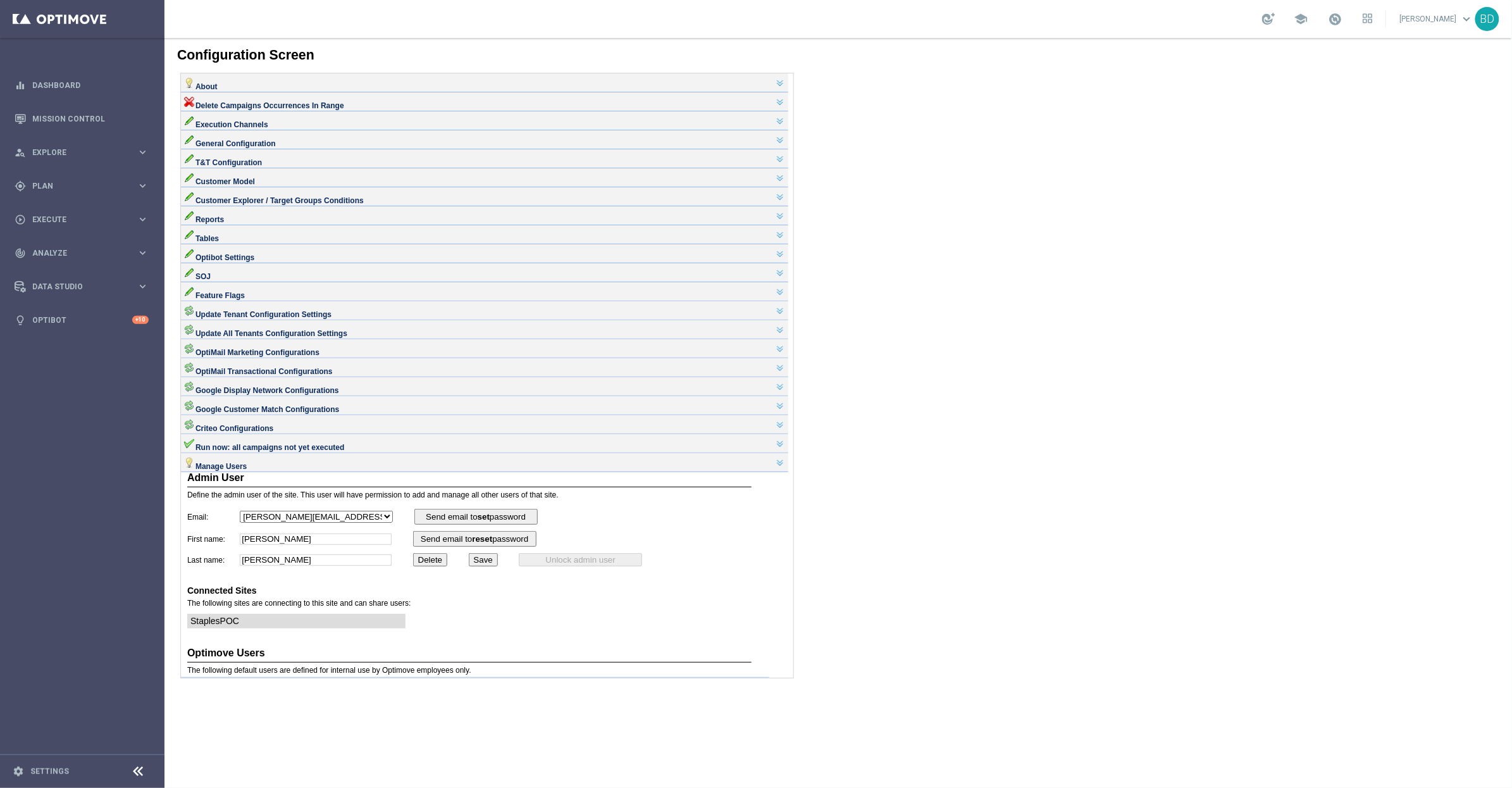
scroll to position [0, 0]
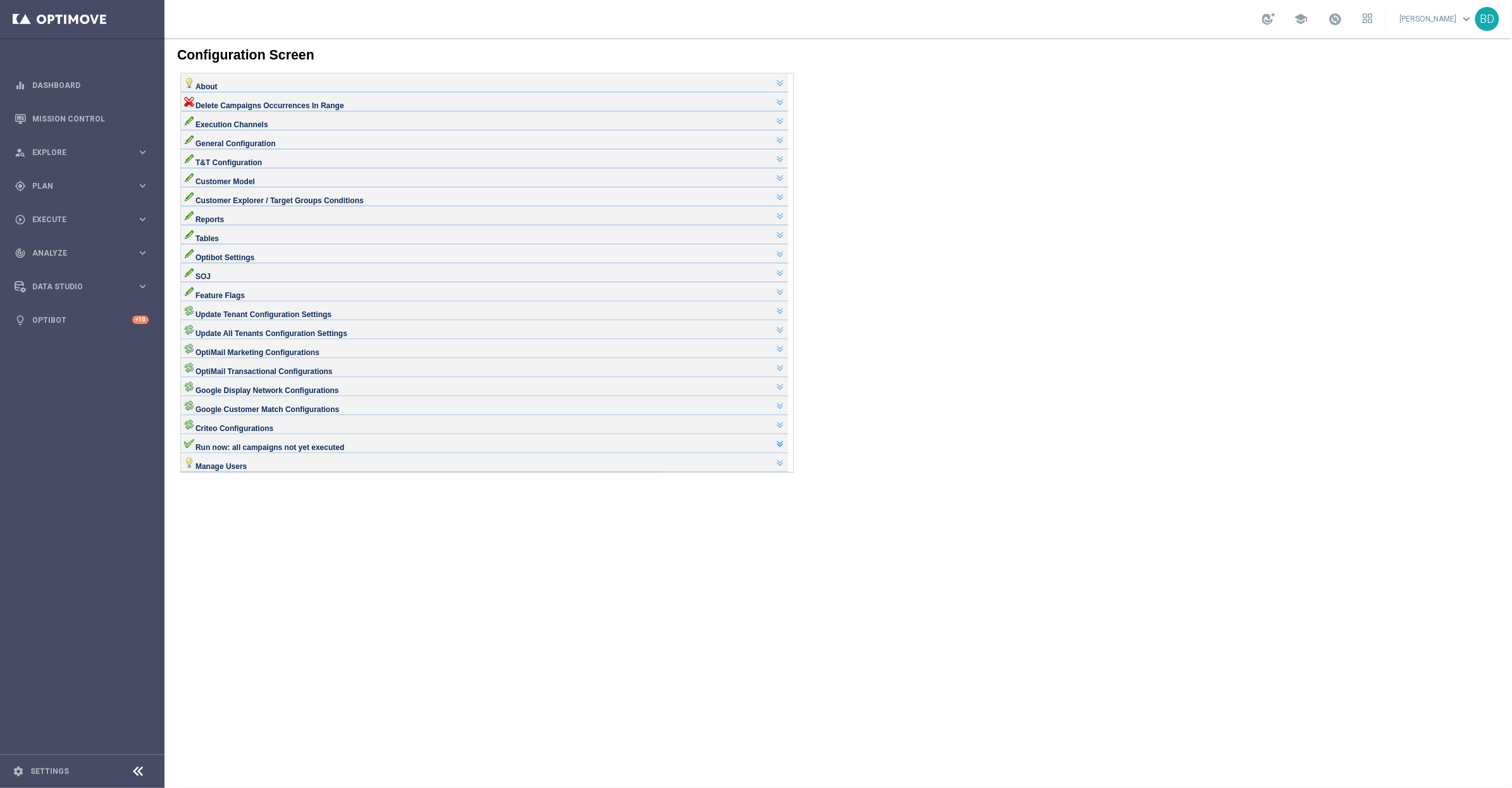
click at [785, 448] on link at bounding box center [779, 443] width 10 height 10
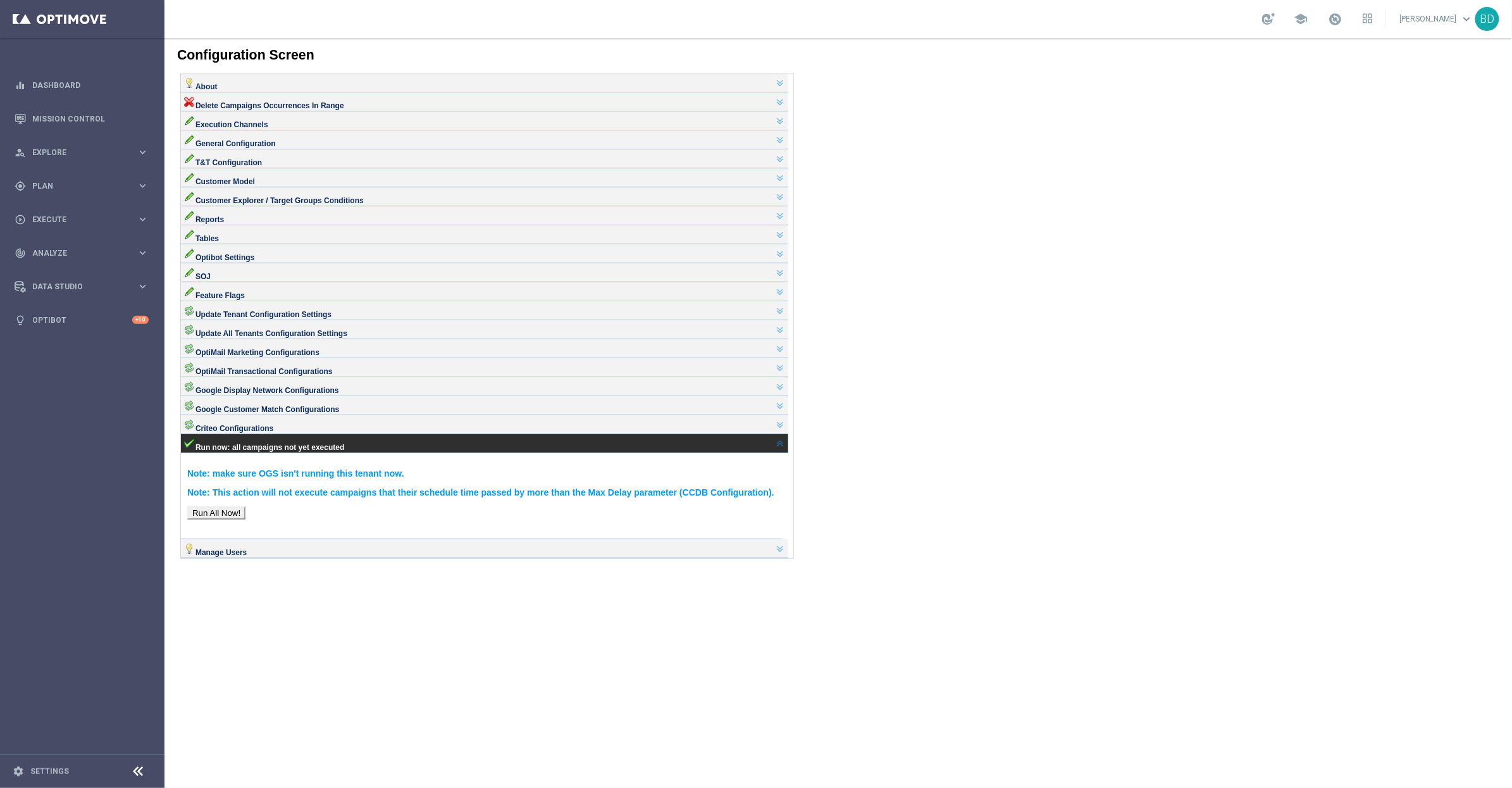
drag, startPoint x: 789, startPoint y: 580, endPoint x: 797, endPoint y: 568, distance: 14.4
click at [785, 448] on link at bounding box center [779, 443] width 10 height 10
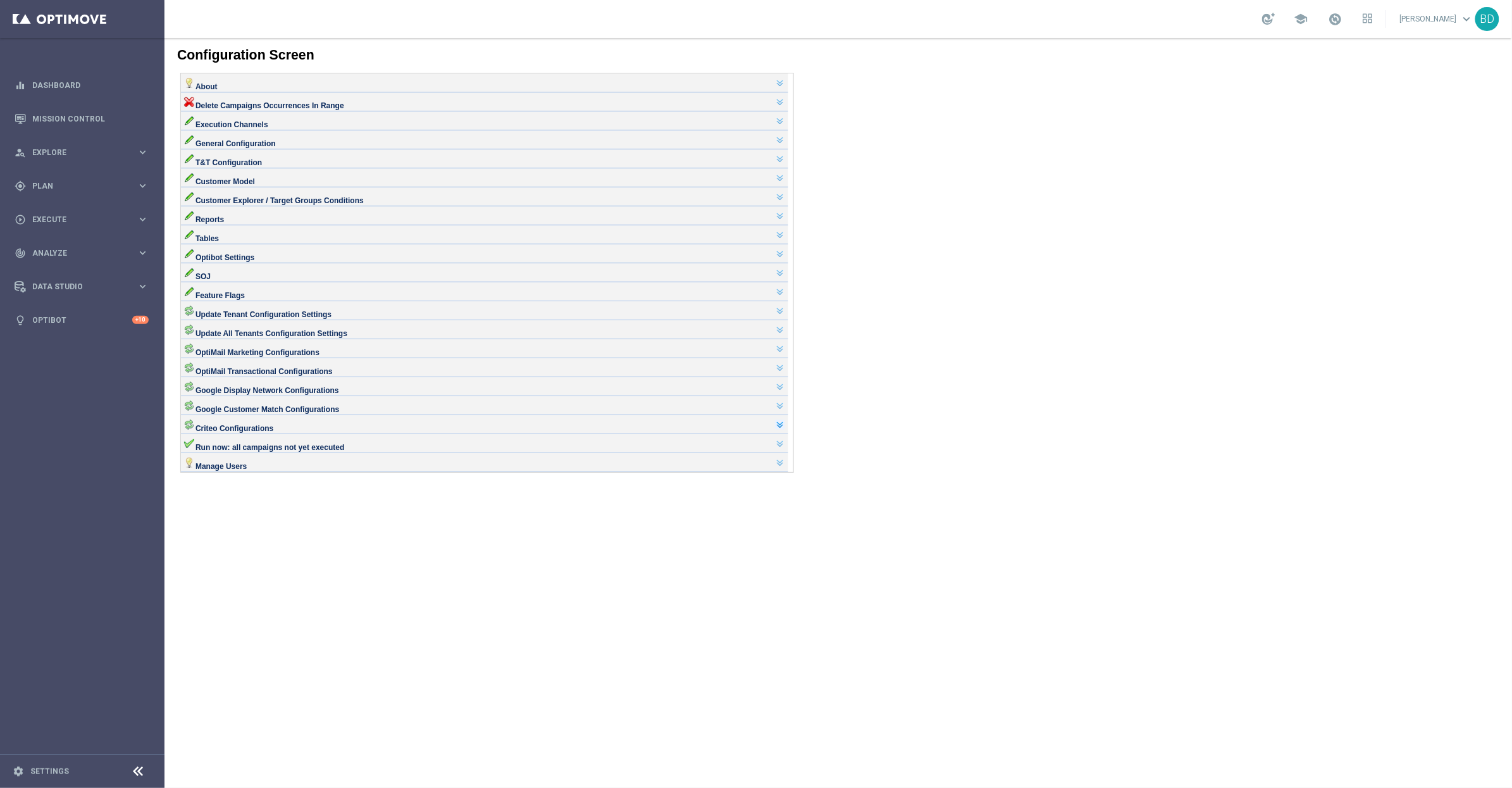
click at [785, 429] on link at bounding box center [779, 424] width 10 height 10
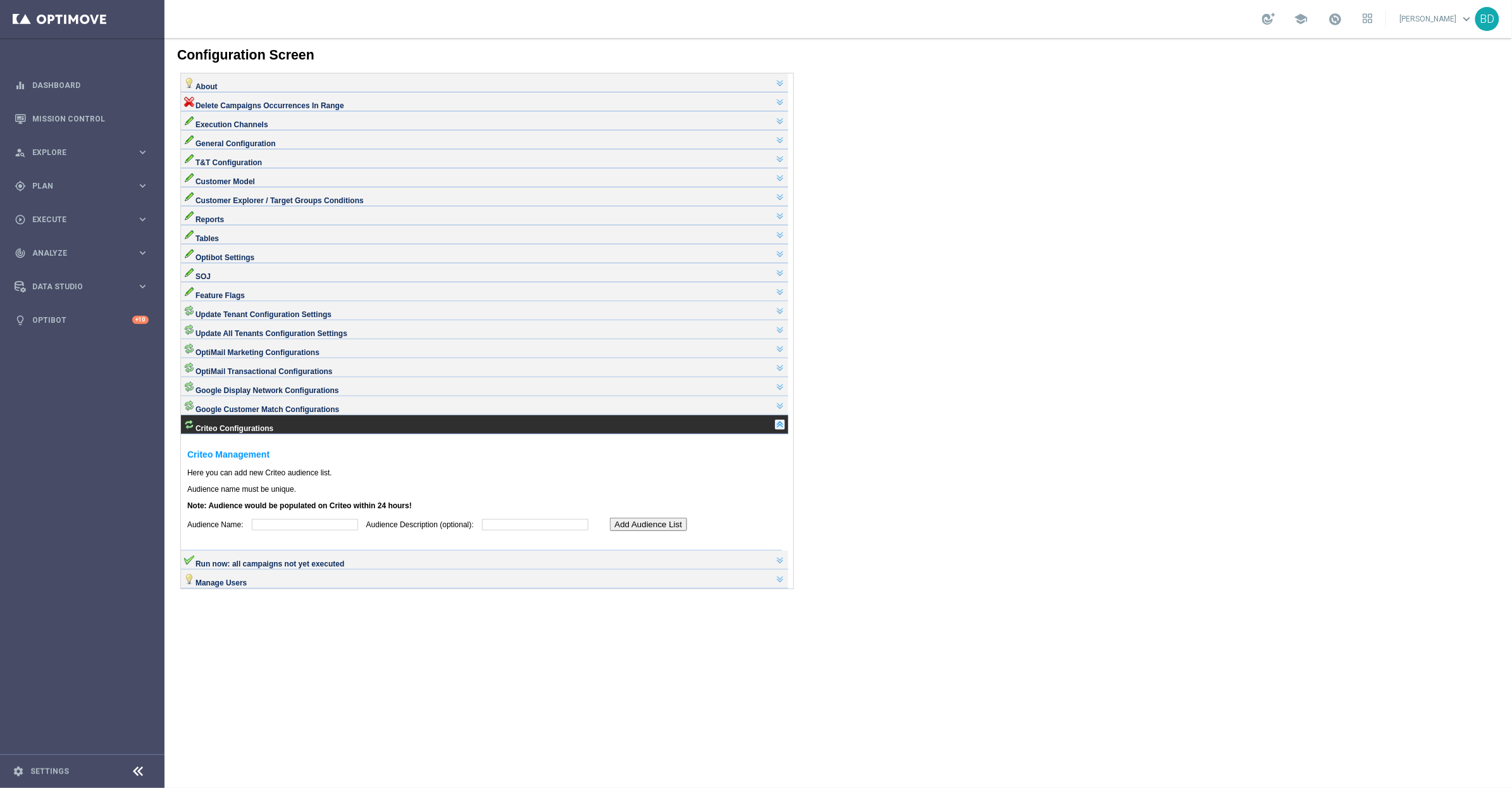
click at [785, 429] on link at bounding box center [779, 424] width 10 height 10
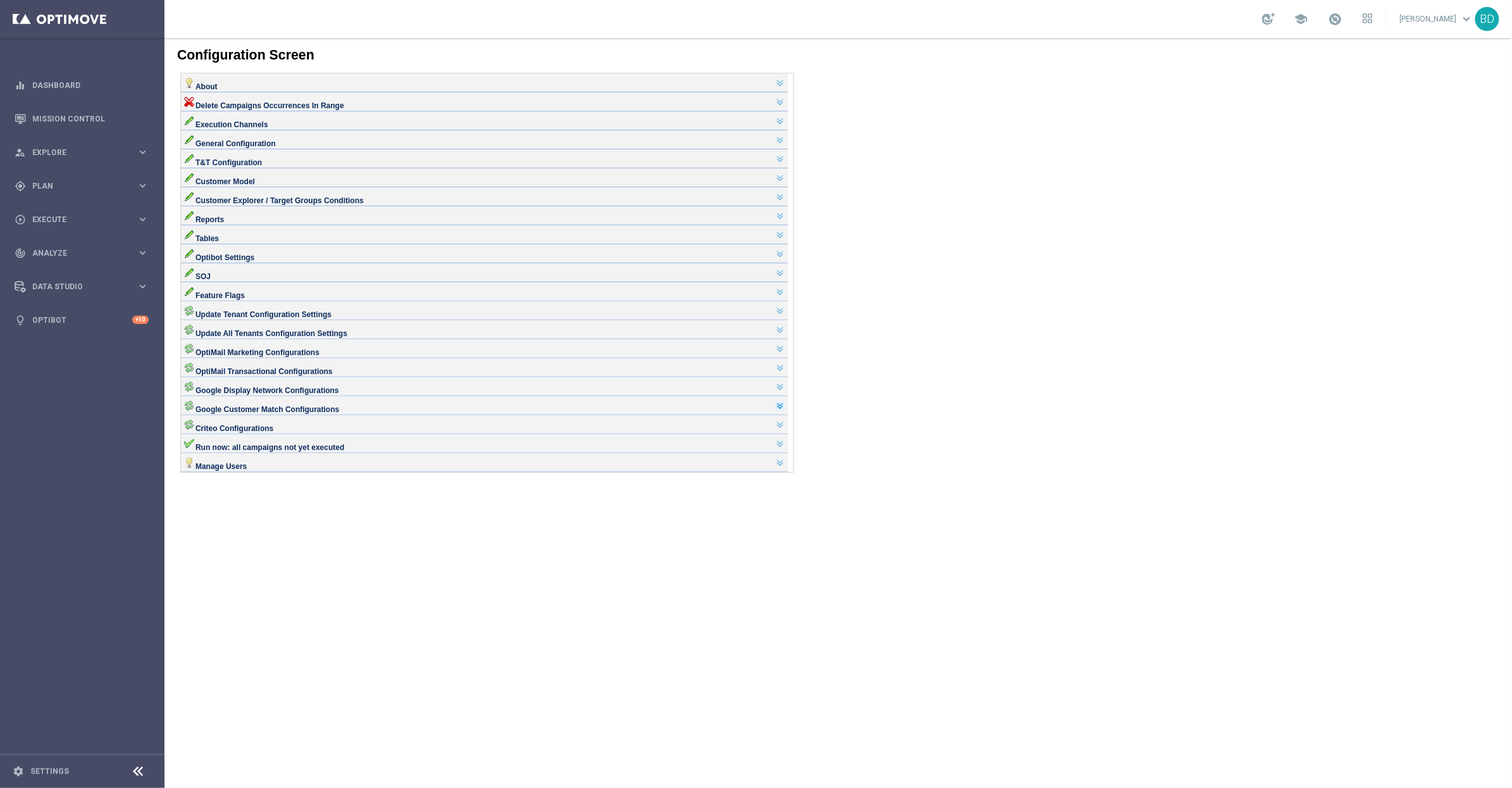
click at [785, 410] on link at bounding box center [779, 405] width 10 height 10
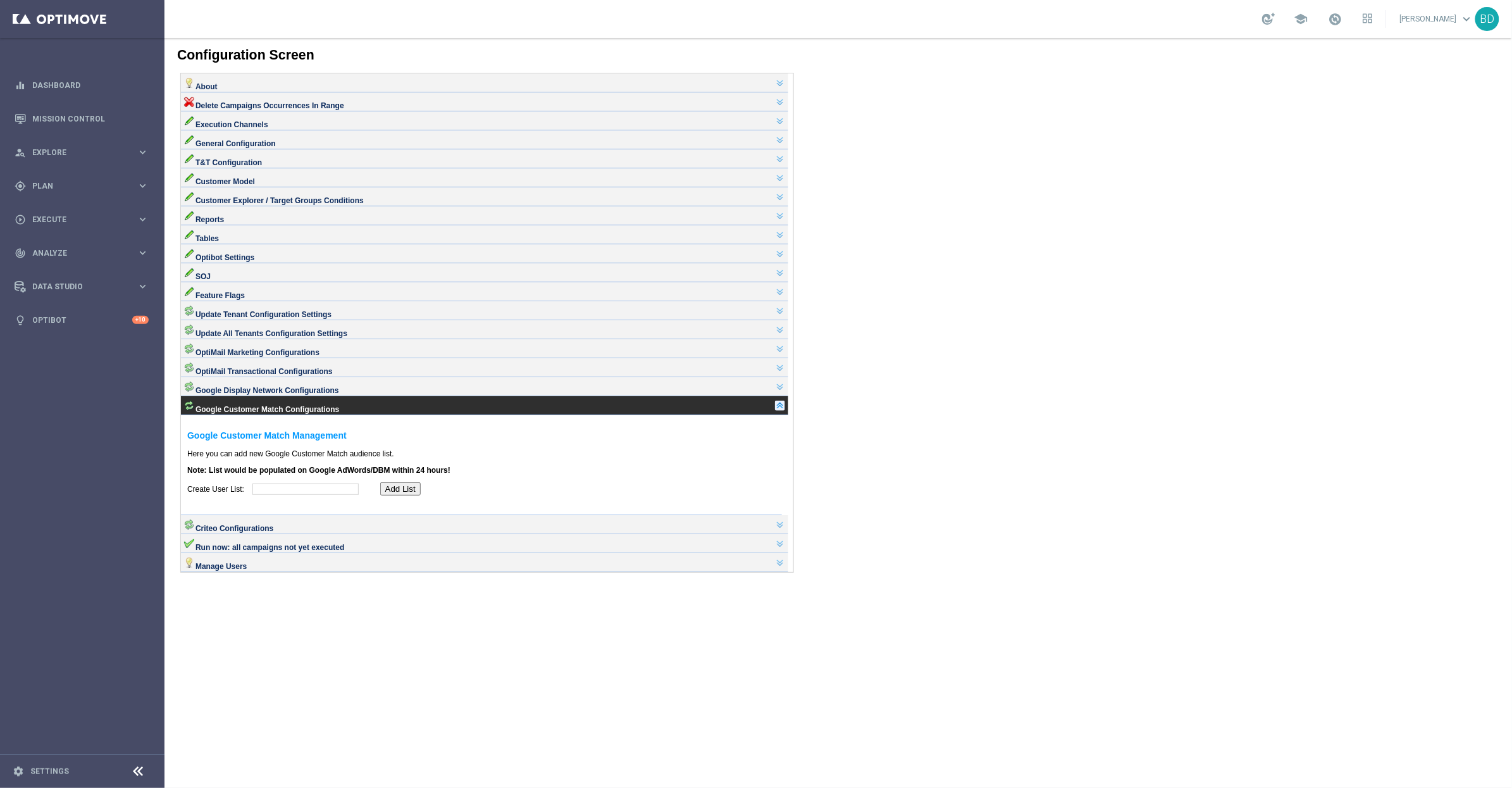
click at [785, 410] on link at bounding box center [779, 405] width 10 height 10
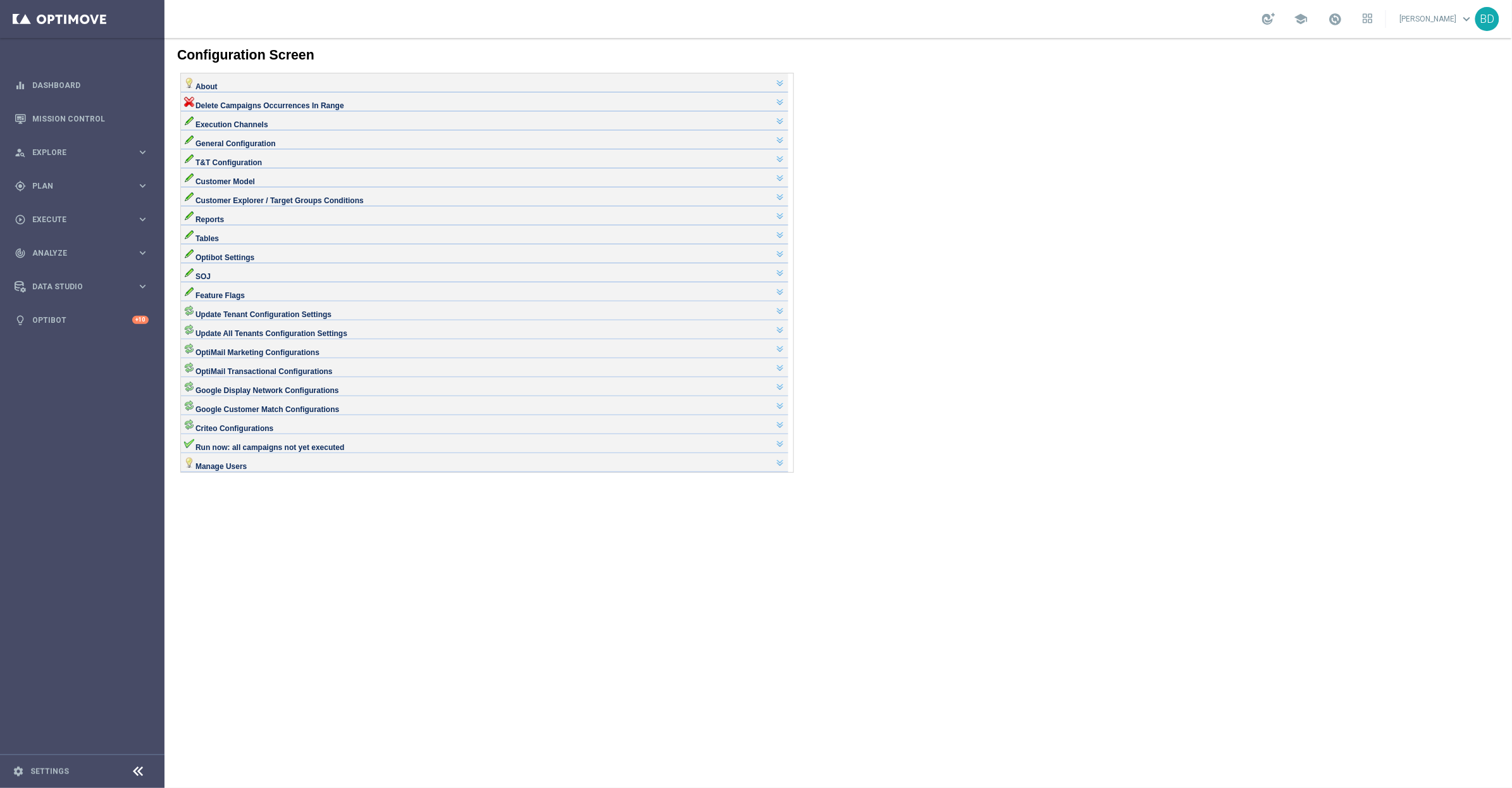
click at [788, 395] on div "Google Display Network Configurations" at bounding box center [484, 386] width 607 height 19
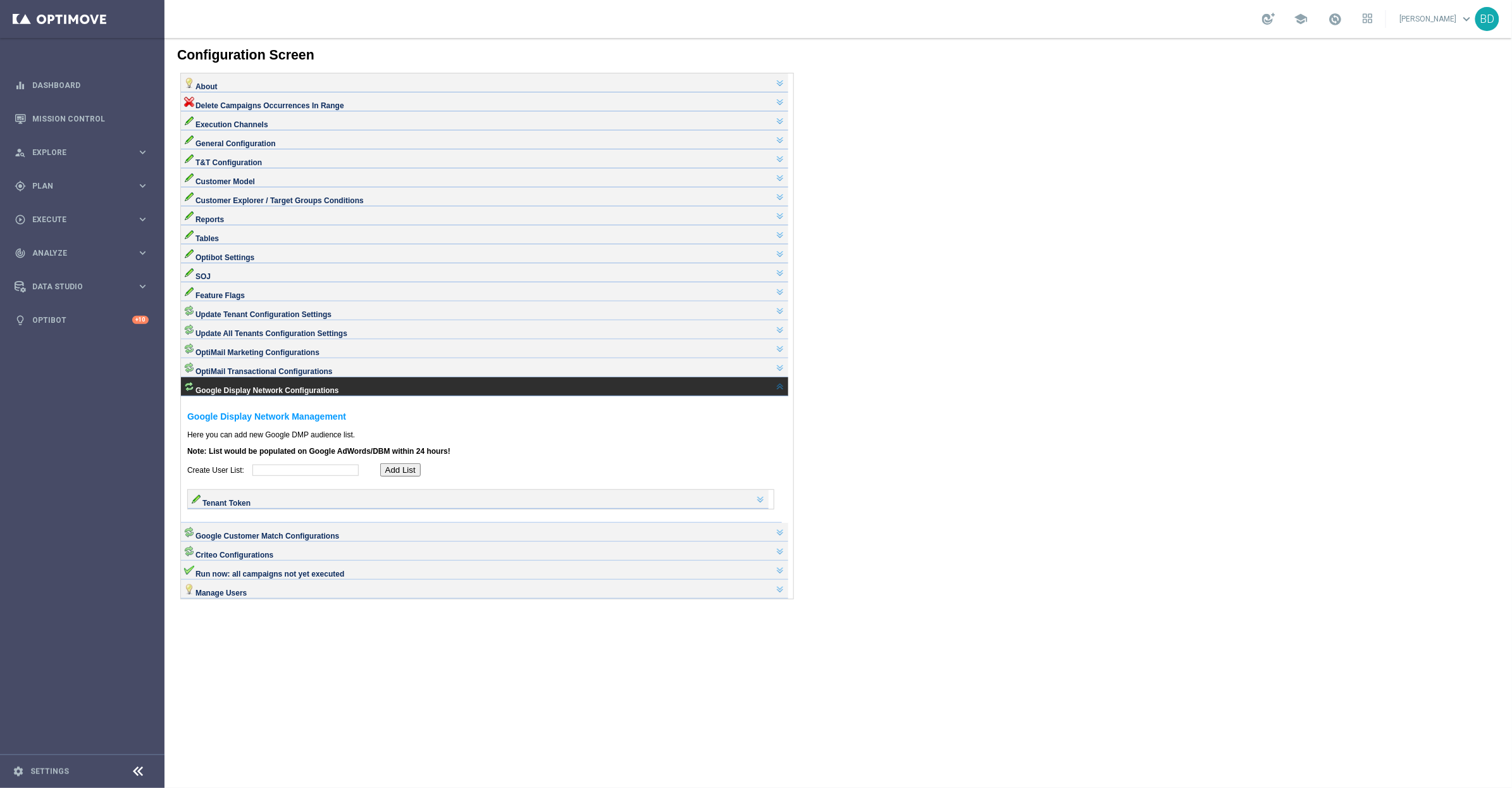
click at [788, 395] on div "Google Display Network Configurations" at bounding box center [484, 386] width 607 height 19
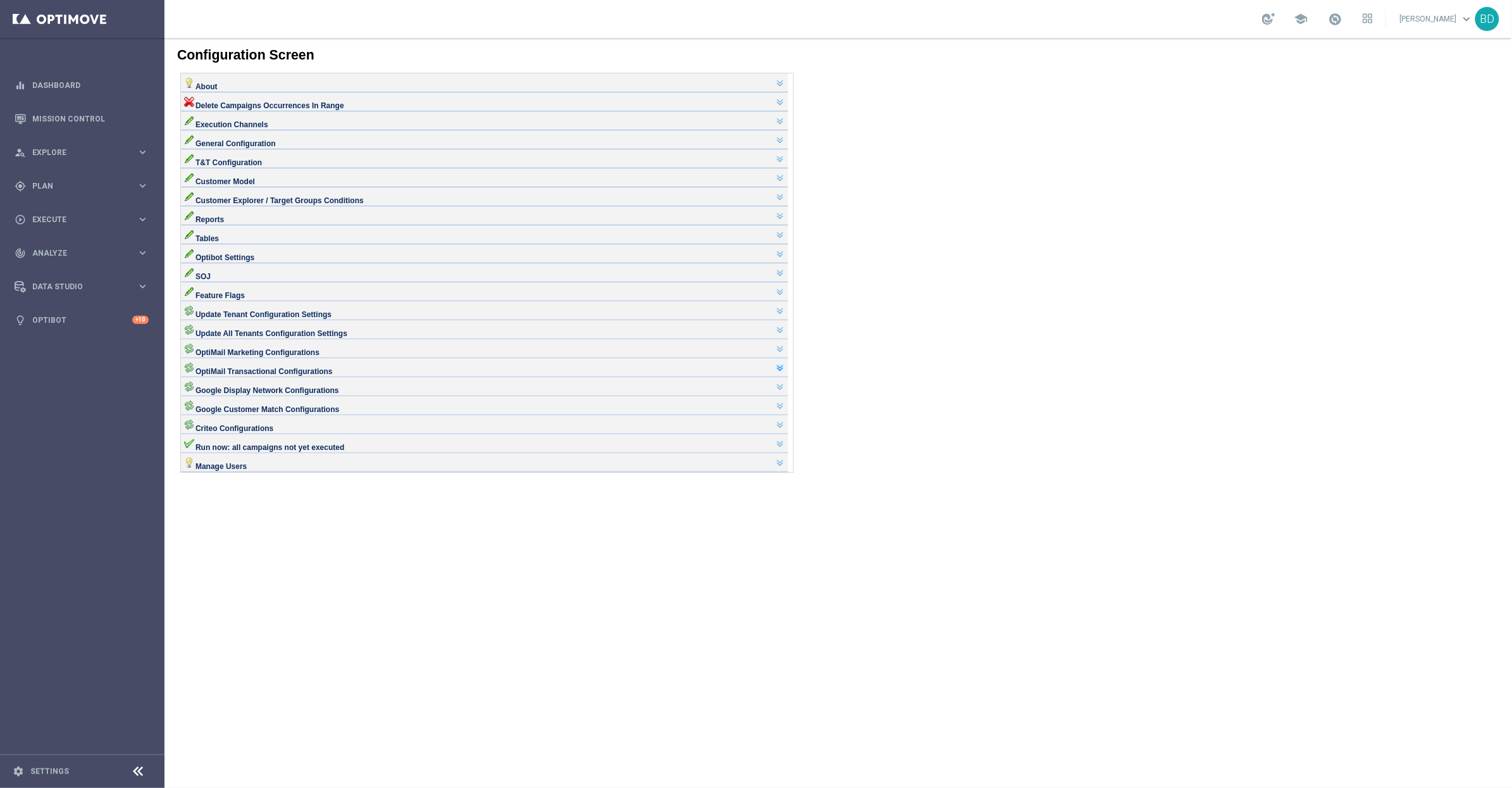
click at [785, 372] on link at bounding box center [779, 367] width 10 height 10
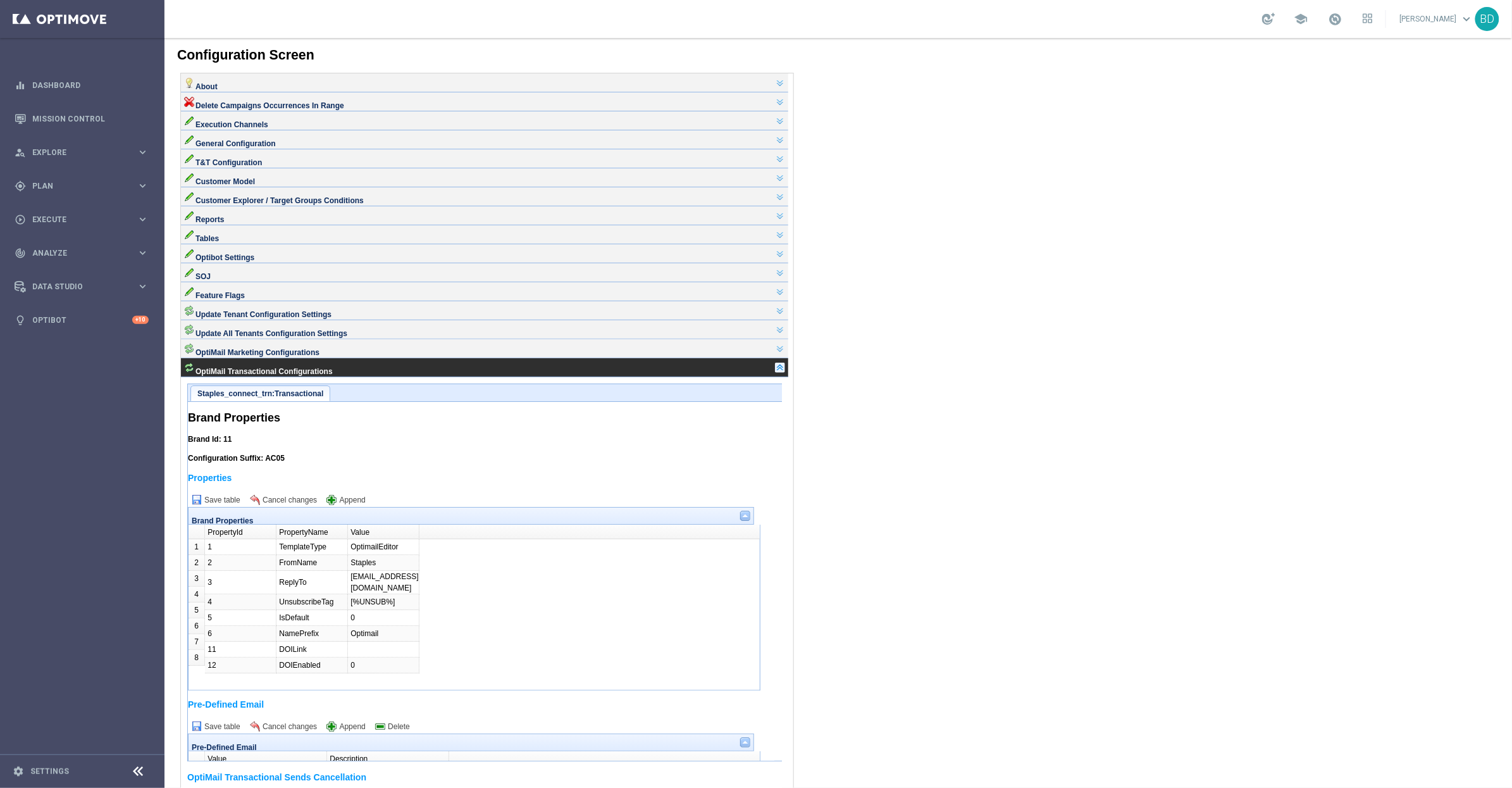
click at [785, 372] on link at bounding box center [779, 367] width 10 height 10
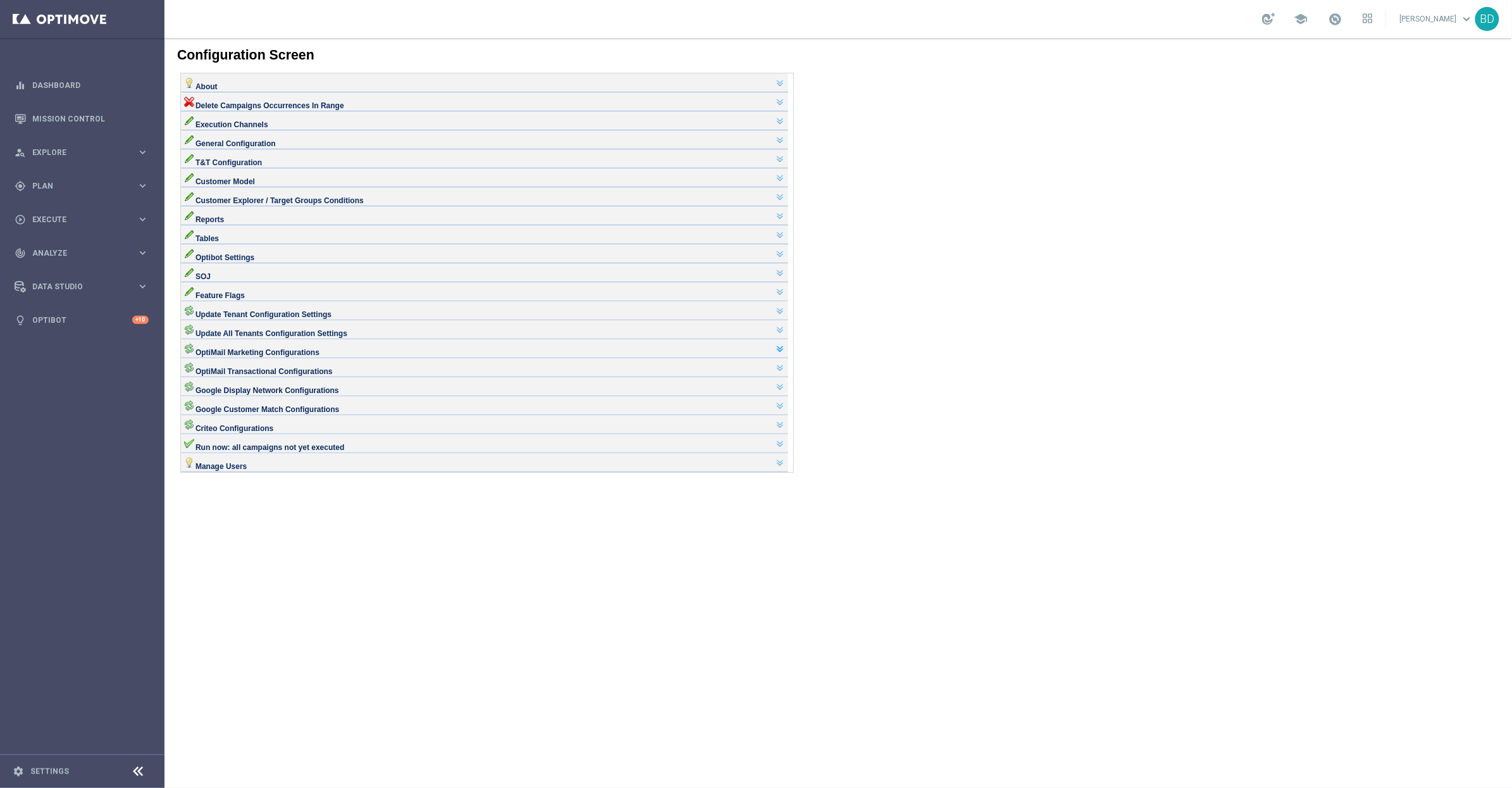
click at [784, 354] on link at bounding box center [779, 348] width 10 height 10
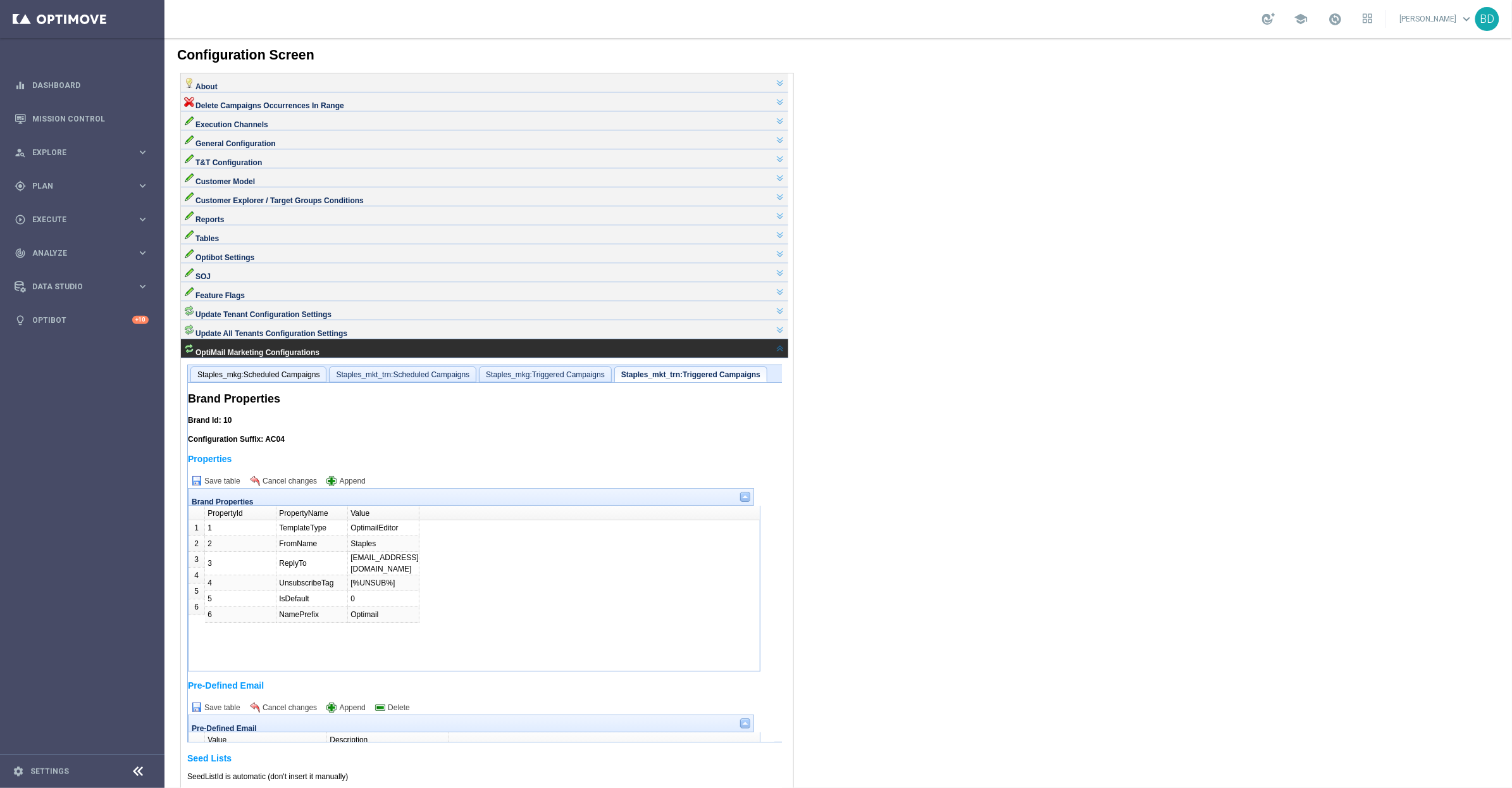
click at [230, 382] on link "Staples_mkg:Scheduled Campaigns" at bounding box center [258, 373] width 136 height 16
click at [230, 378] on span "Staples_mkg:Scheduled Campaigns" at bounding box center [262, 374] width 131 height 9
click at [781, 339] on div "Update All Tenants Configuration Settings" at bounding box center [484, 329] width 607 height 19
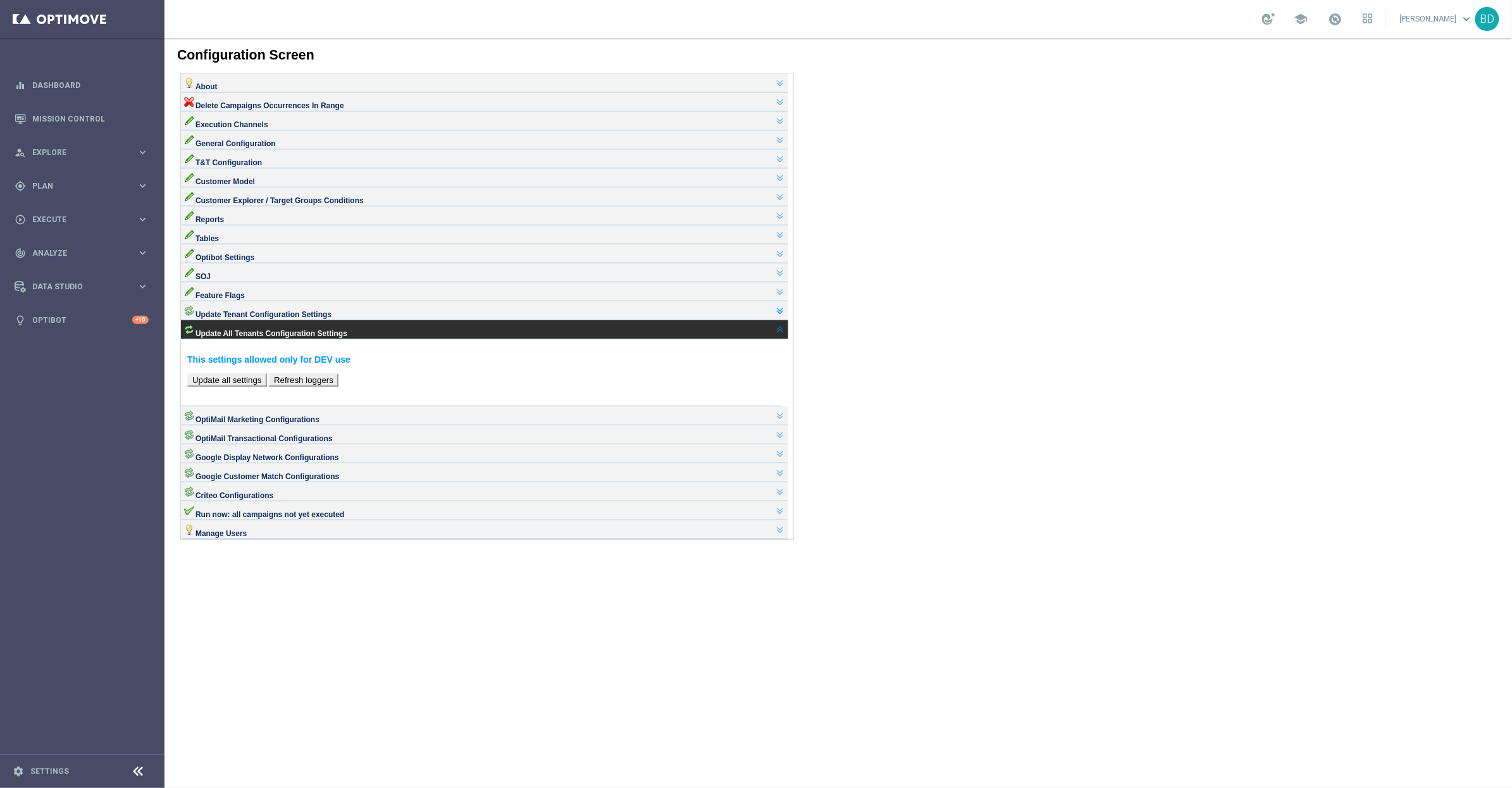
click at [783, 315] on link at bounding box center [779, 310] width 10 height 10
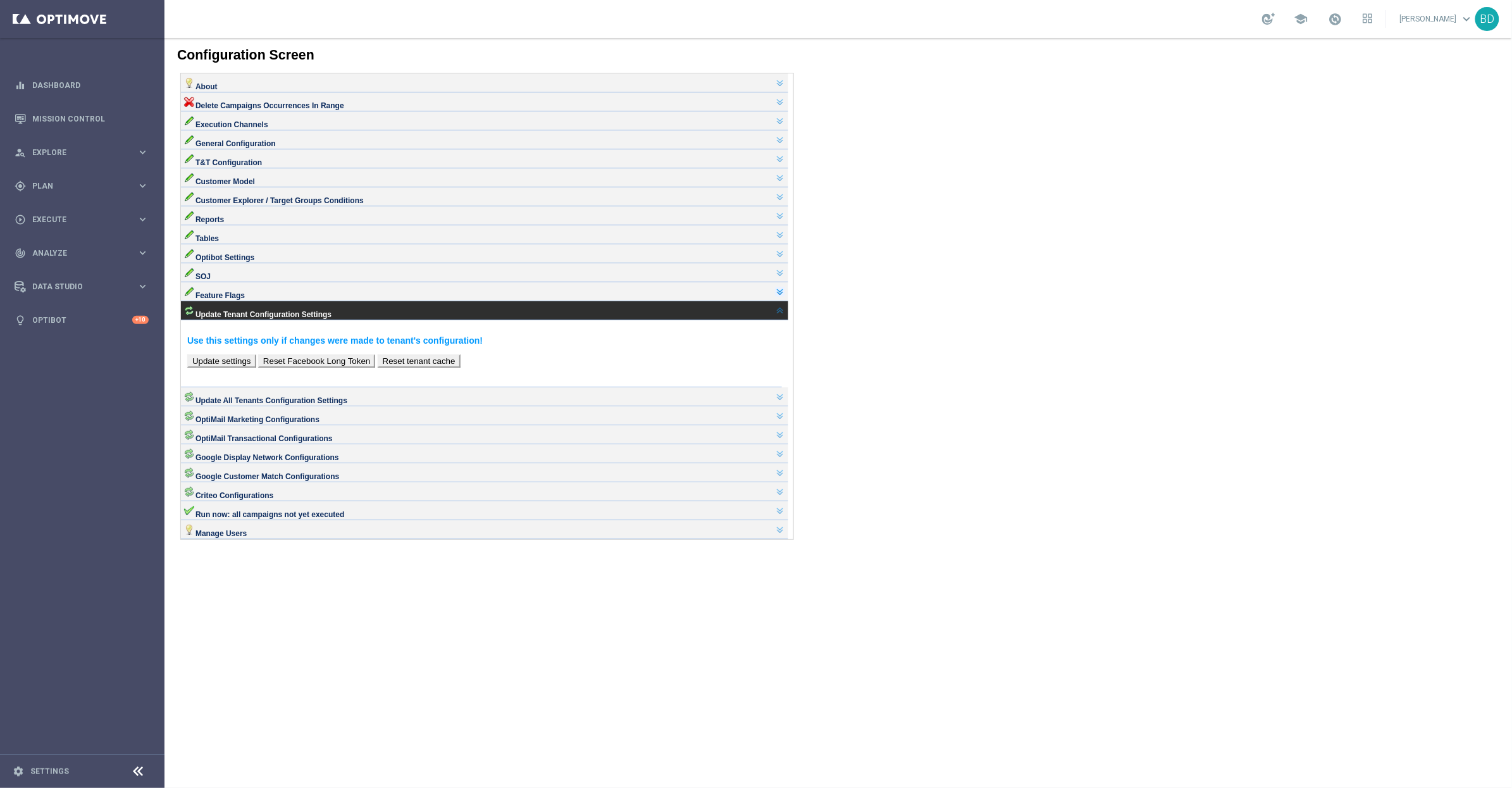
click at [780, 296] on link at bounding box center [779, 291] width 10 height 10
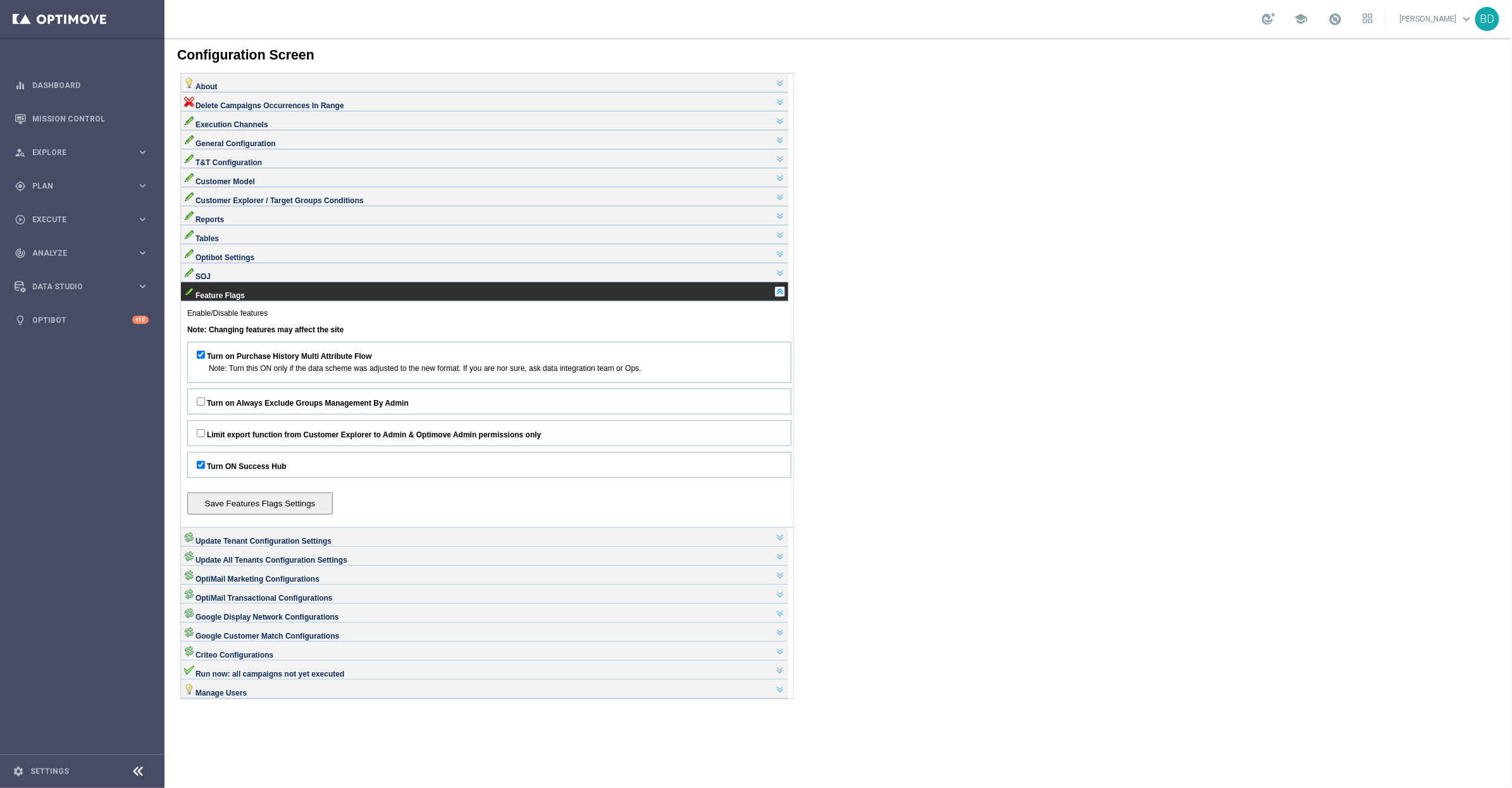
click at [782, 296] on link at bounding box center [779, 291] width 10 height 10
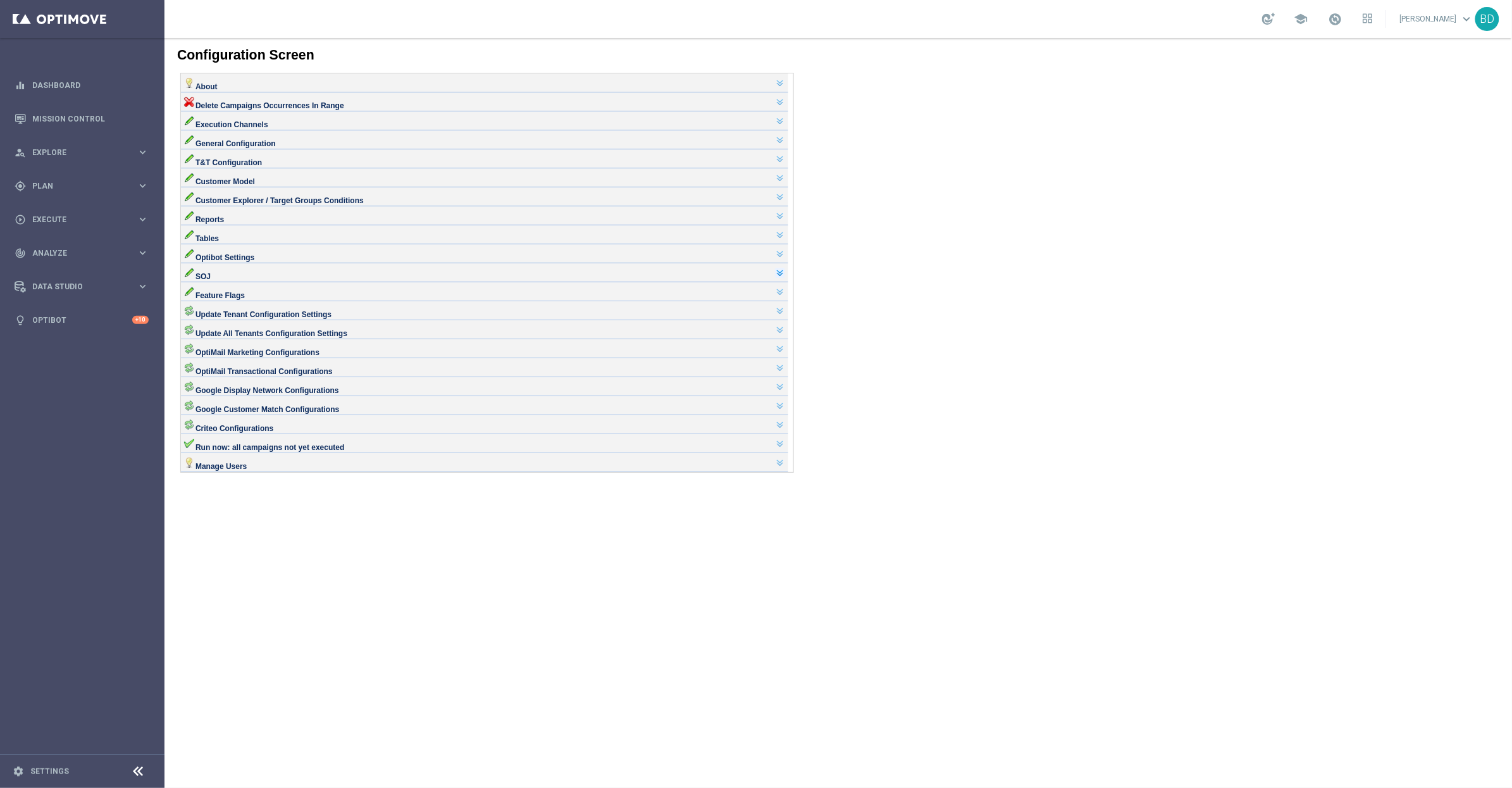
click at [782, 278] on link at bounding box center [779, 272] width 10 height 10
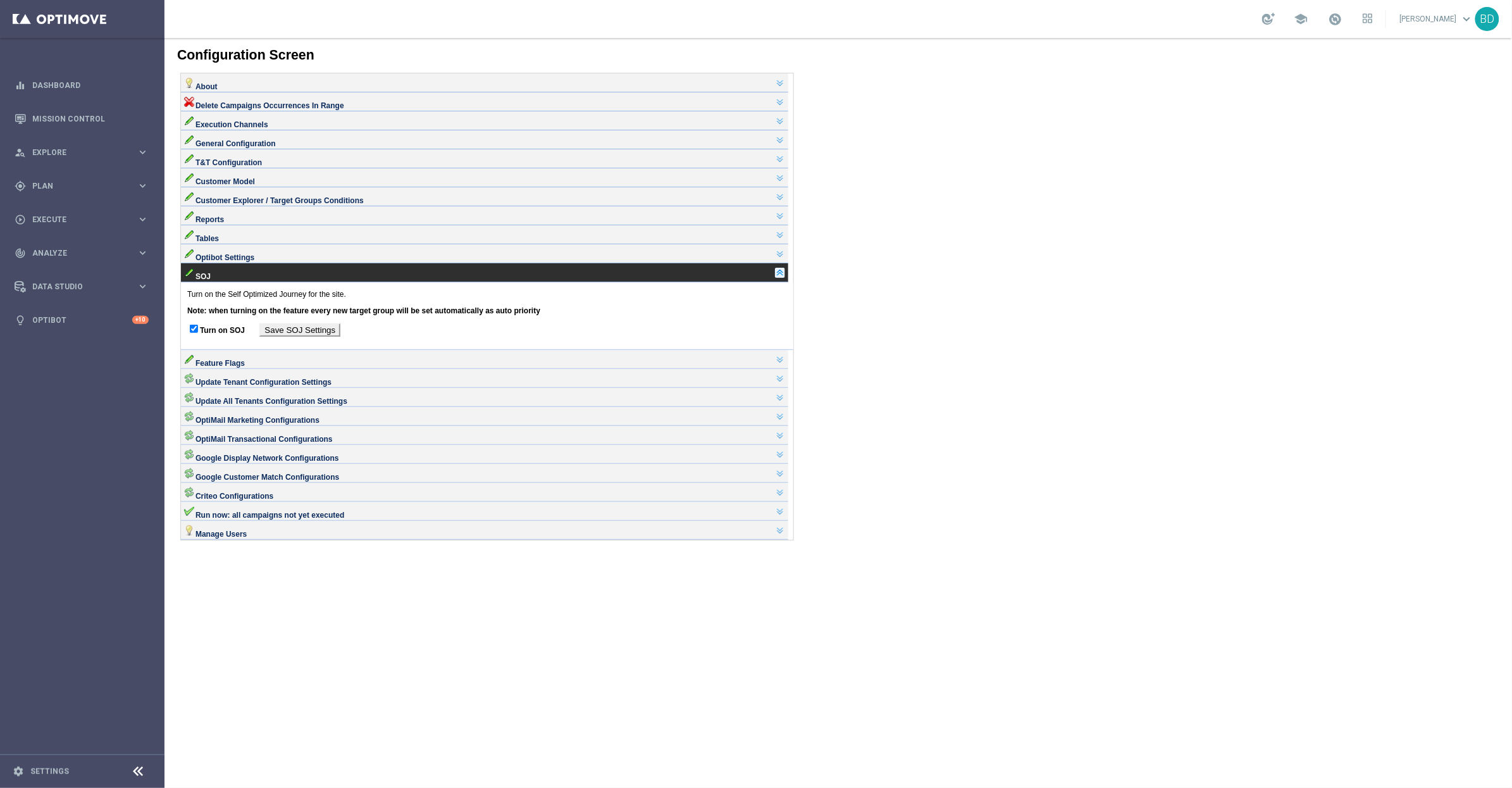
click at [783, 278] on link at bounding box center [779, 272] width 10 height 10
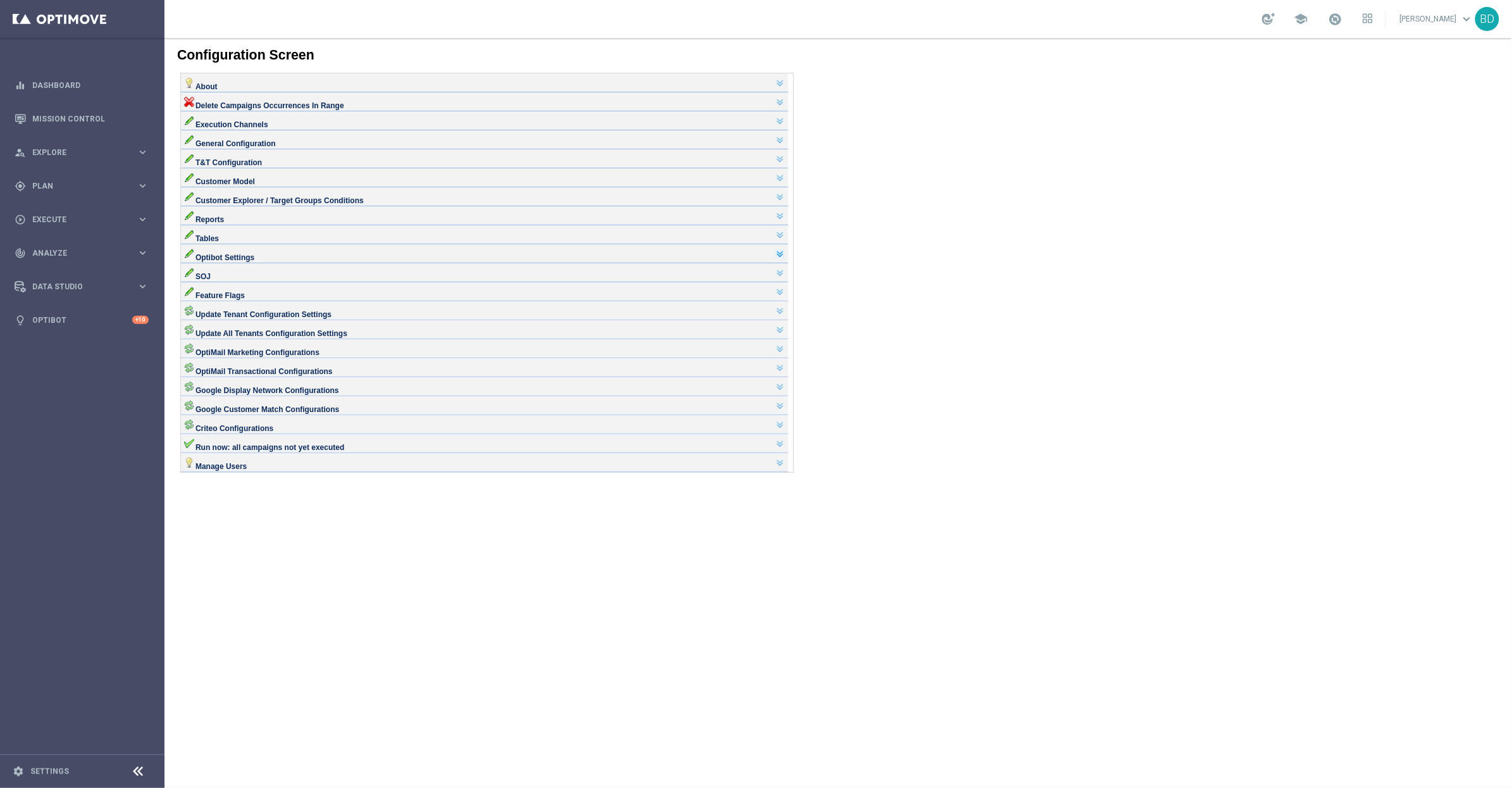
click at [785, 258] on link at bounding box center [779, 253] width 10 height 10
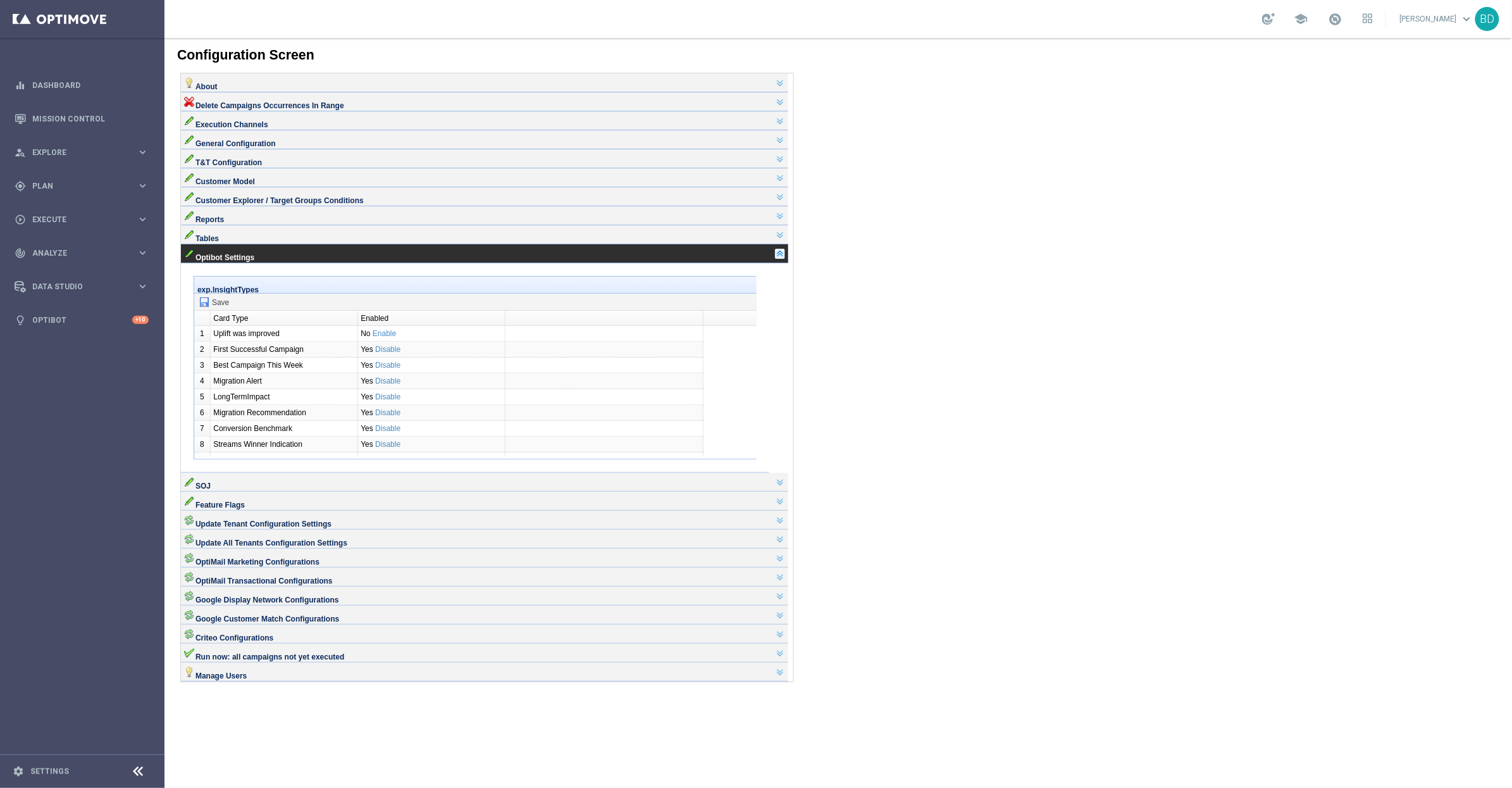
click at [785, 258] on link at bounding box center [779, 253] width 10 height 10
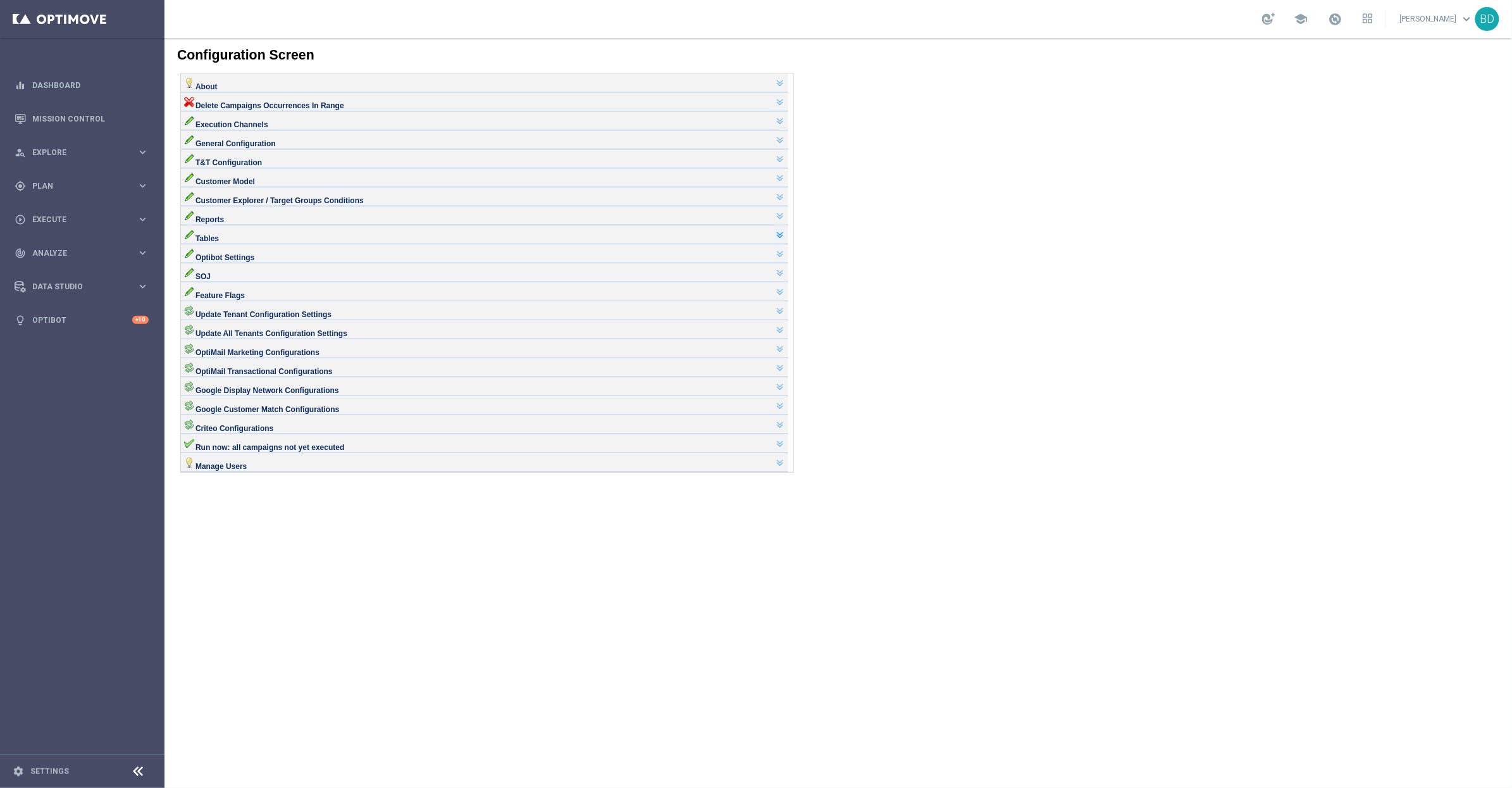
click at [784, 239] on link at bounding box center [779, 234] width 10 height 10
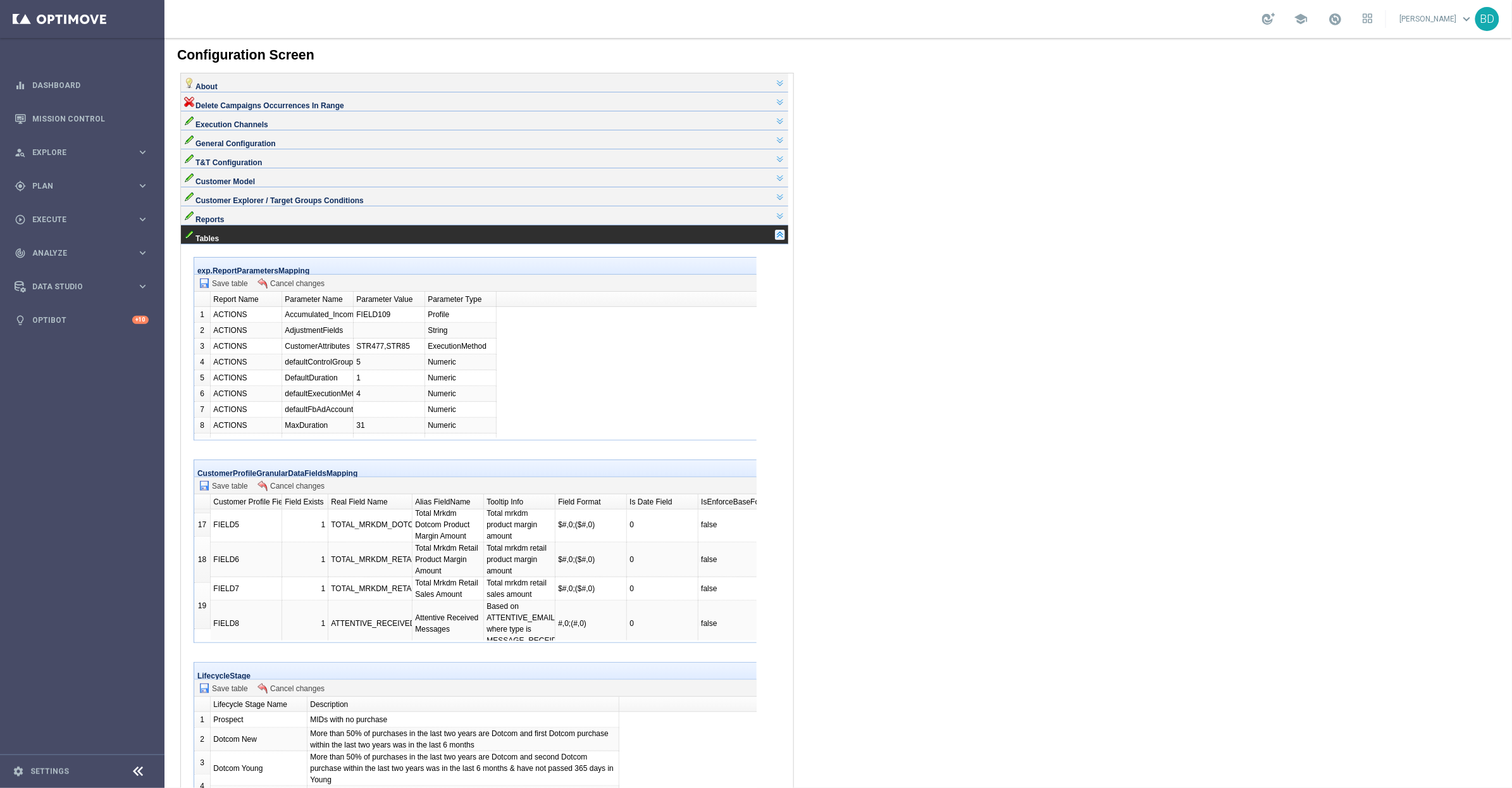
click at [784, 239] on link at bounding box center [779, 234] width 10 height 10
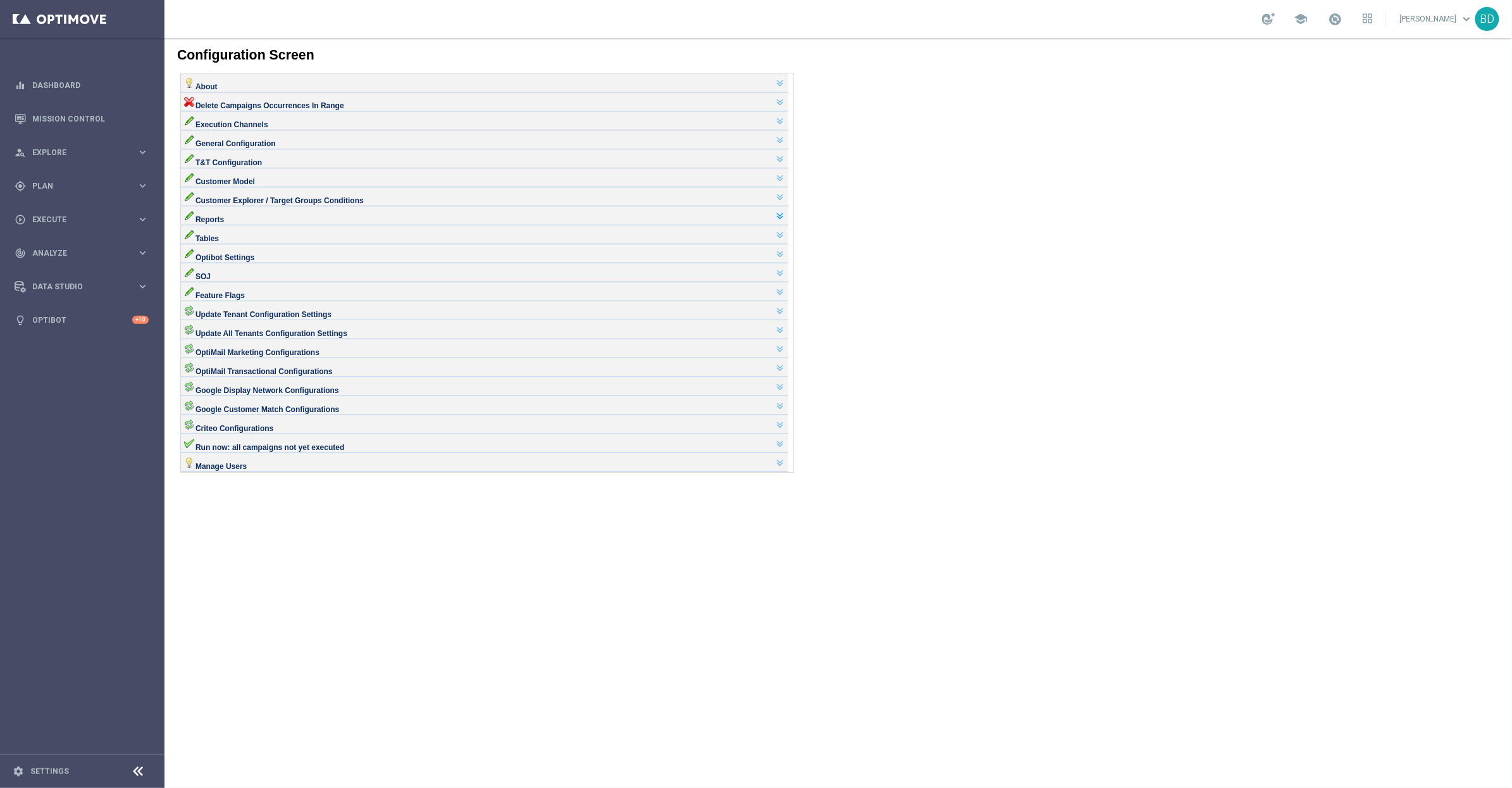
click at [785, 220] on link at bounding box center [779, 215] width 10 height 10
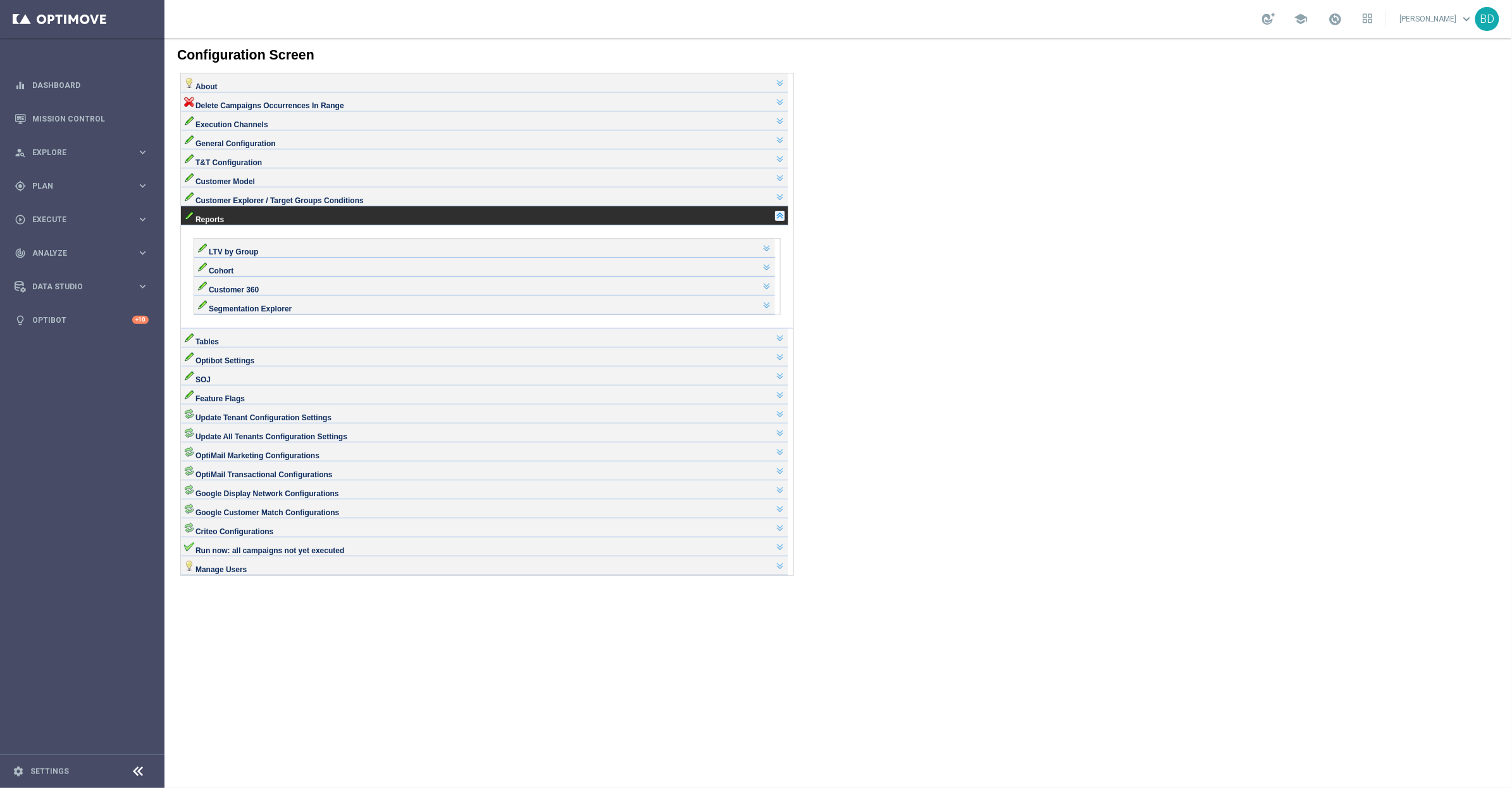
click at [785, 220] on link at bounding box center [779, 215] width 10 height 10
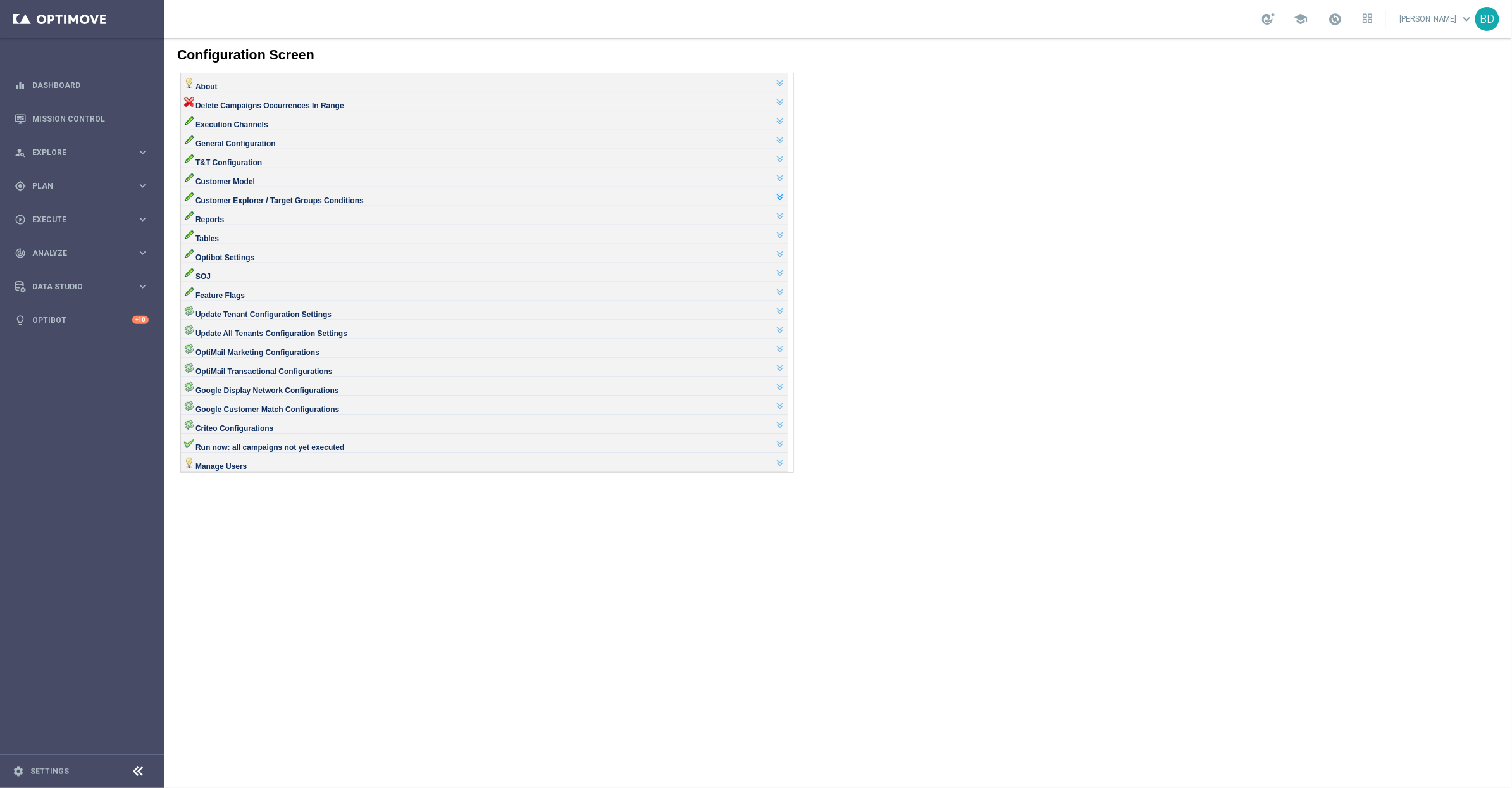
click at [785, 202] on link at bounding box center [779, 196] width 10 height 10
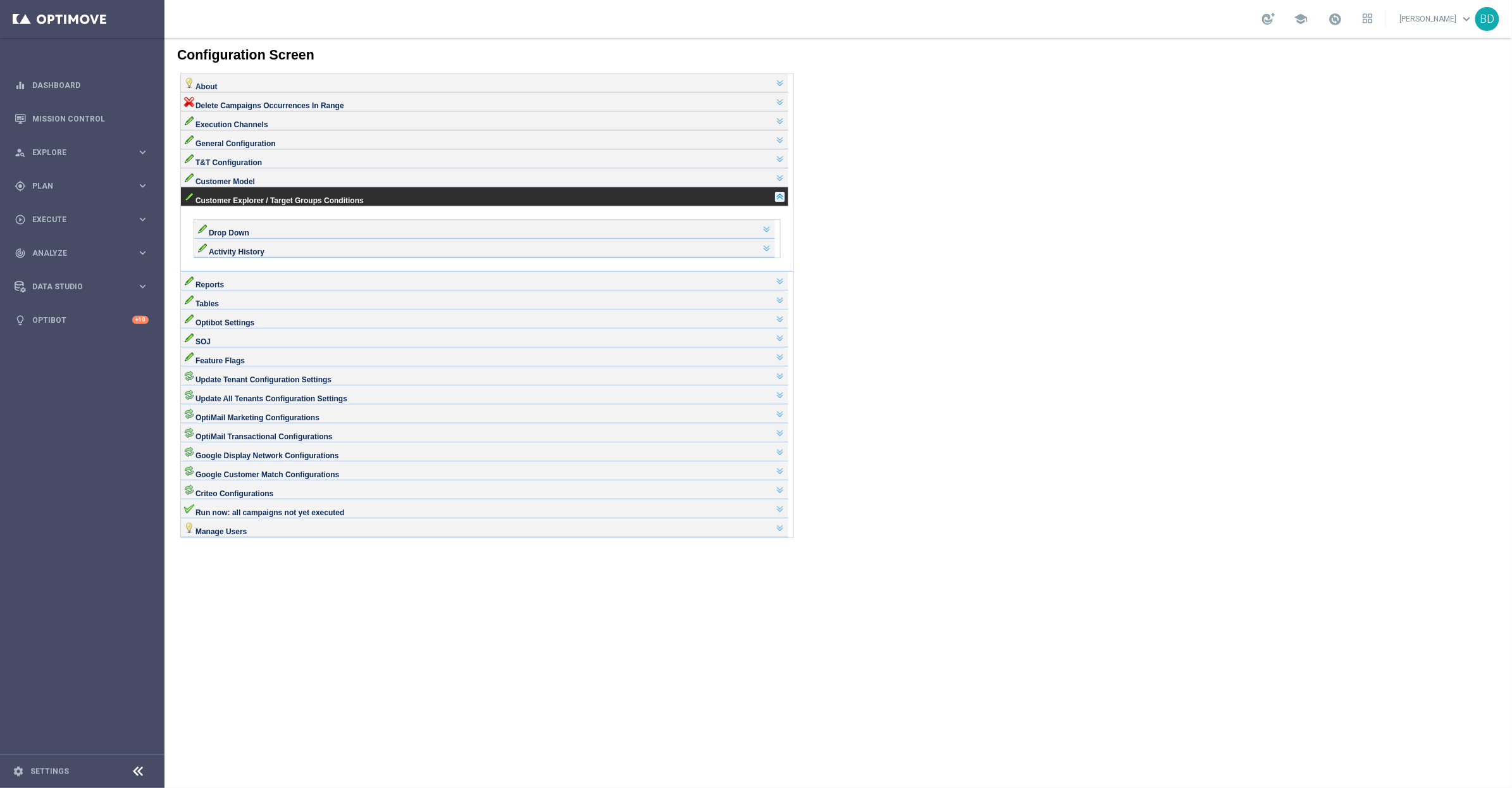
click at [785, 202] on link at bounding box center [779, 196] width 10 height 10
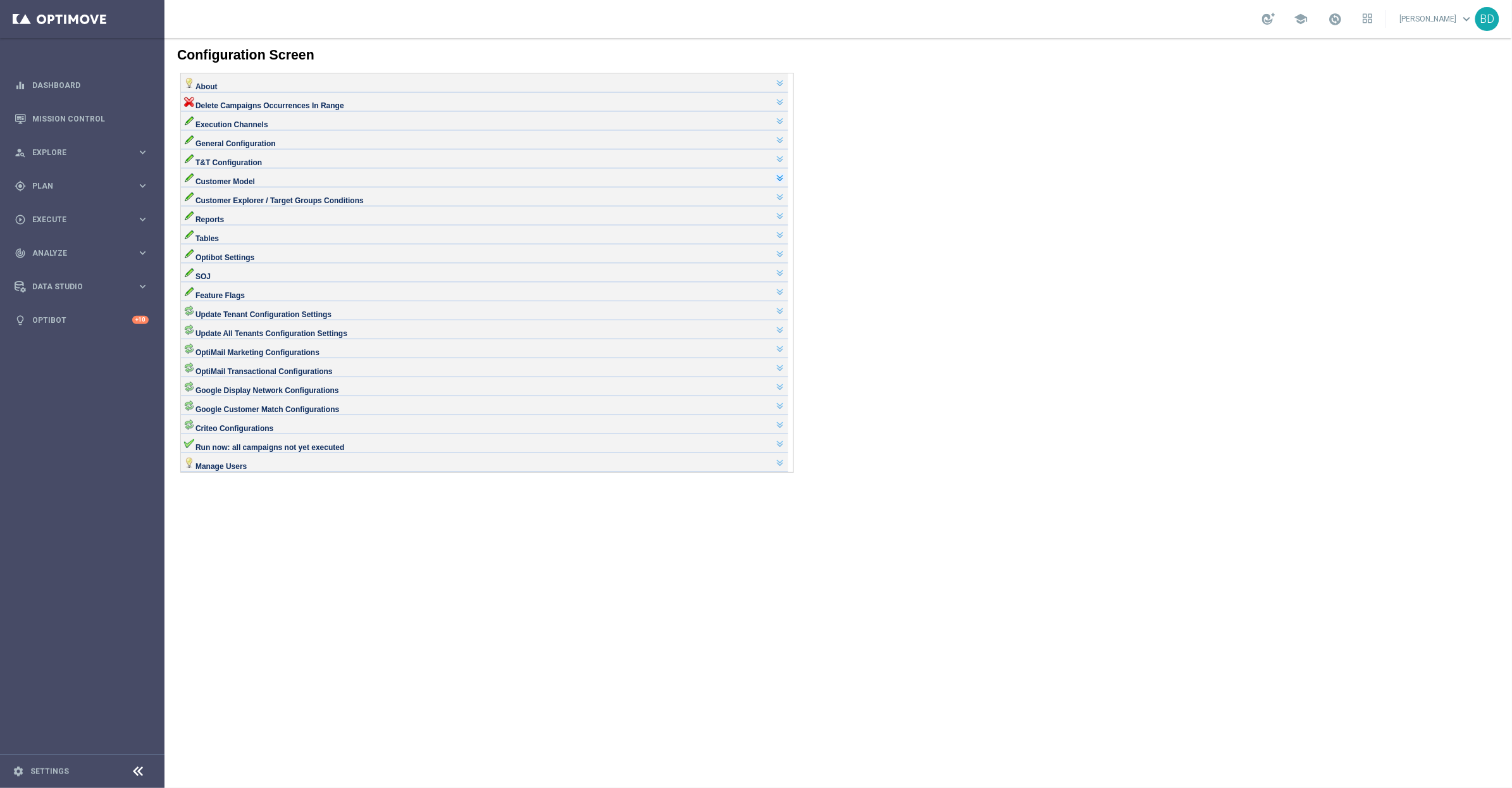
click at [785, 182] on link at bounding box center [779, 177] width 10 height 10
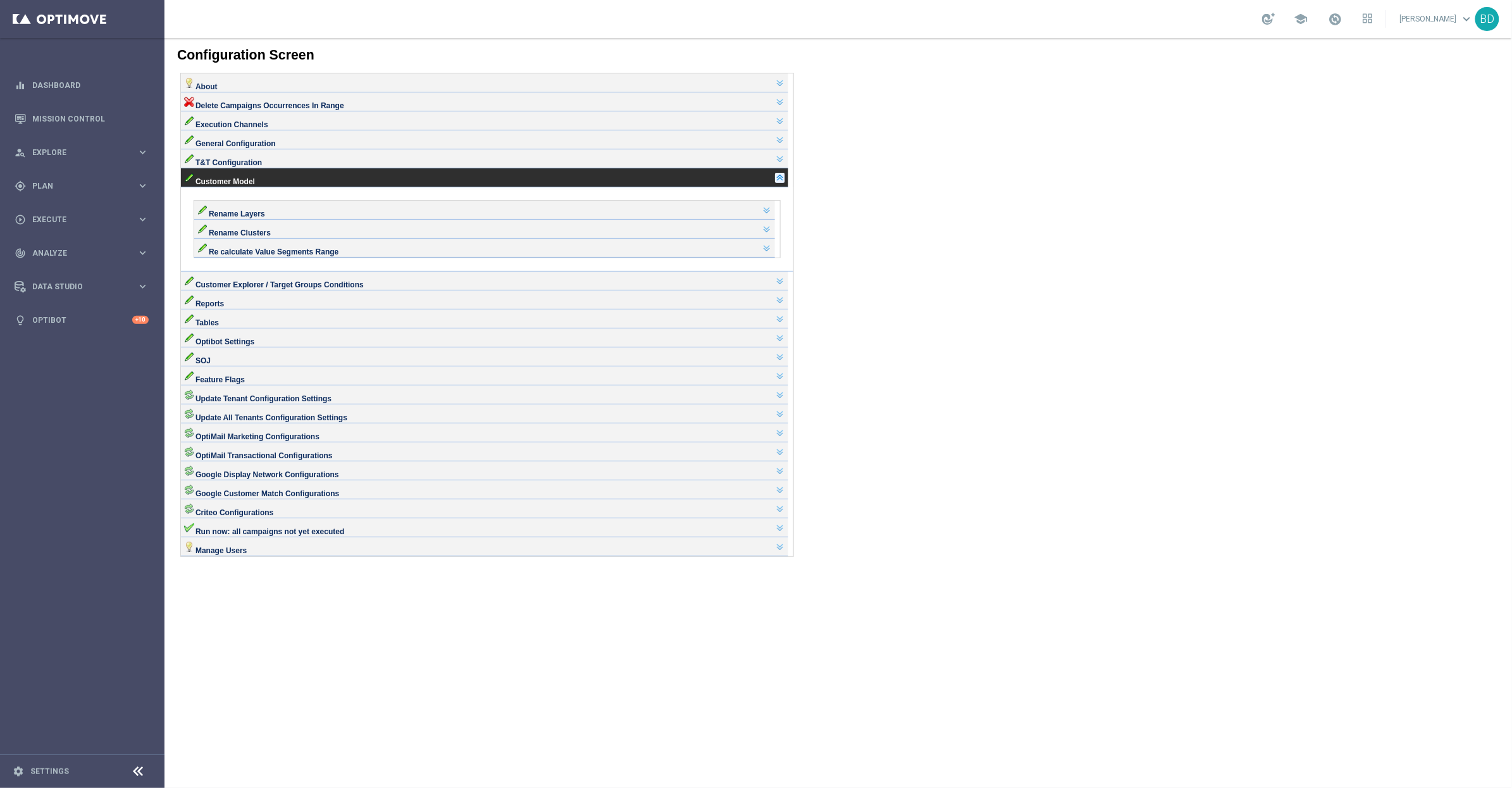
click at [785, 182] on link at bounding box center [779, 177] width 10 height 10
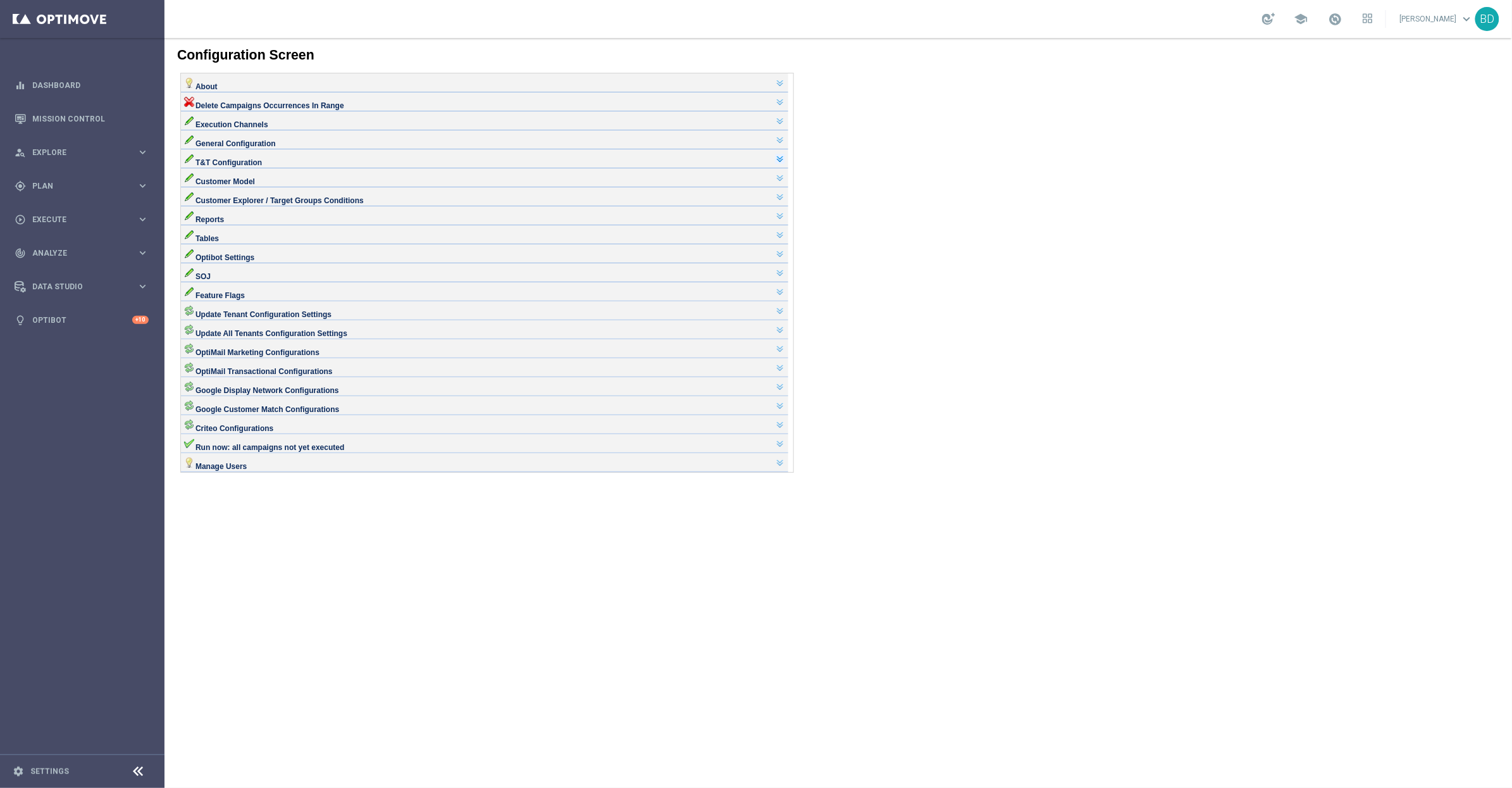
click at [785, 163] on link at bounding box center [779, 158] width 10 height 10
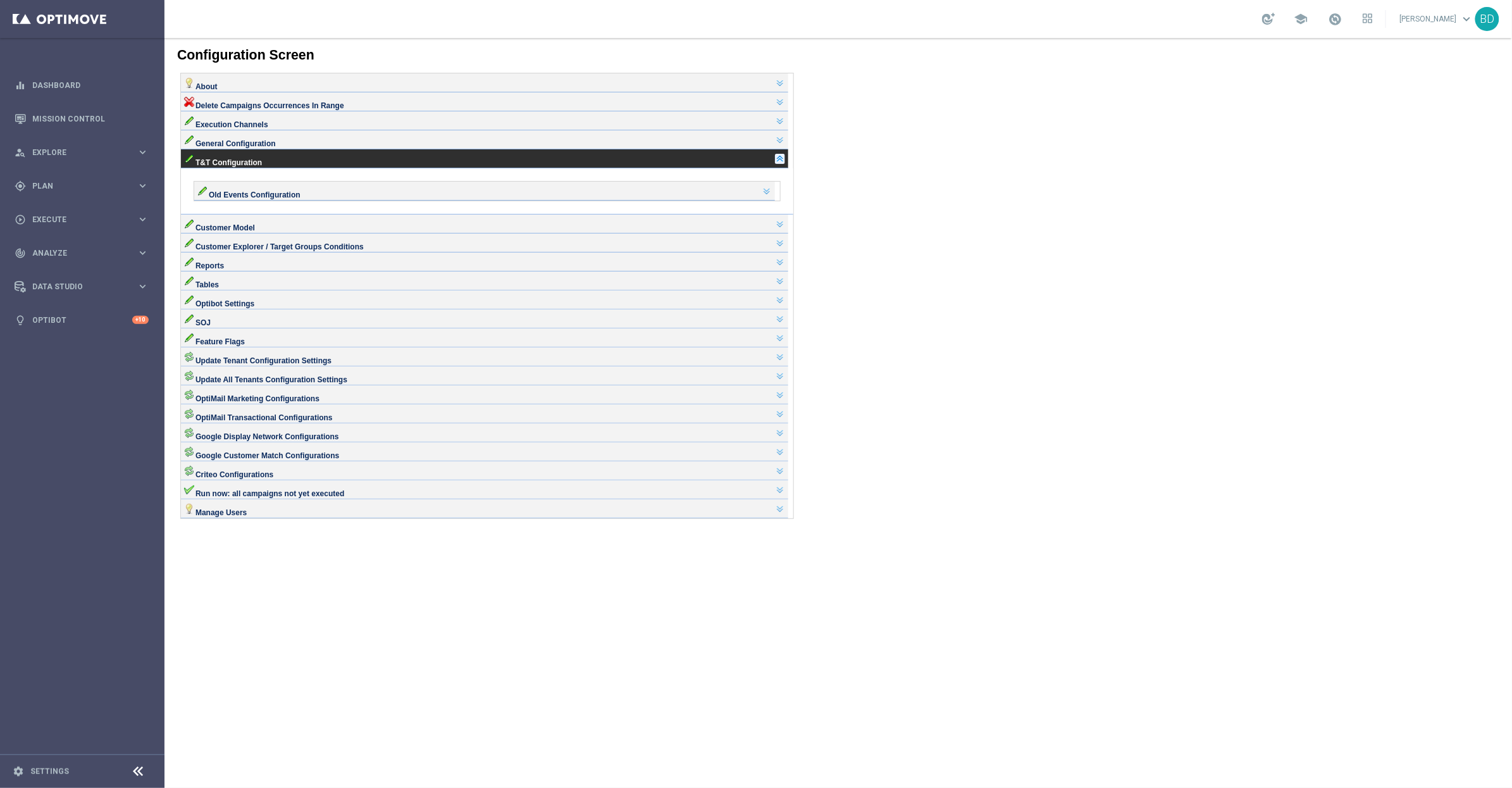
click at [785, 163] on link at bounding box center [779, 158] width 10 height 10
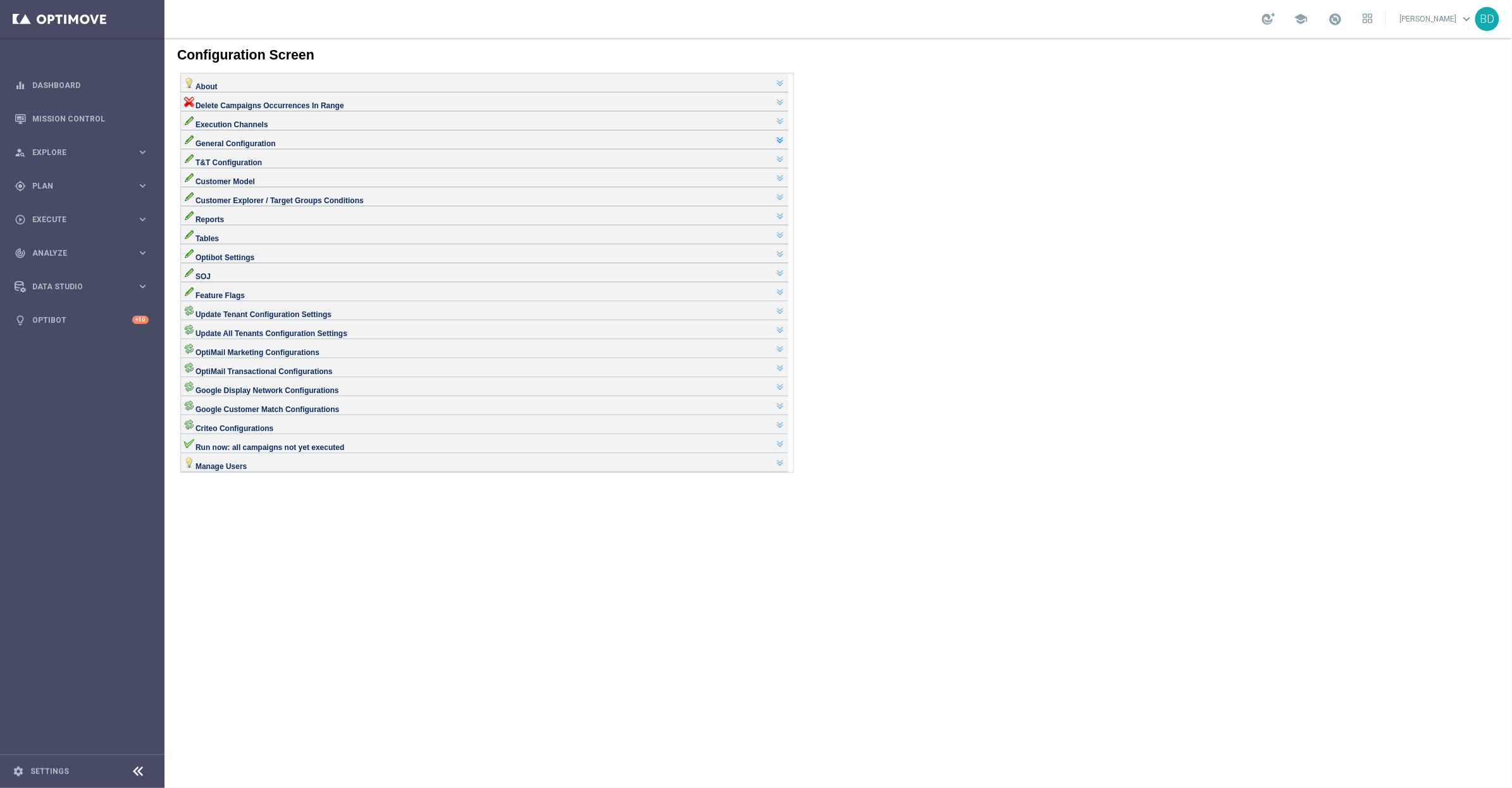
click at [785, 144] on link at bounding box center [779, 139] width 10 height 10
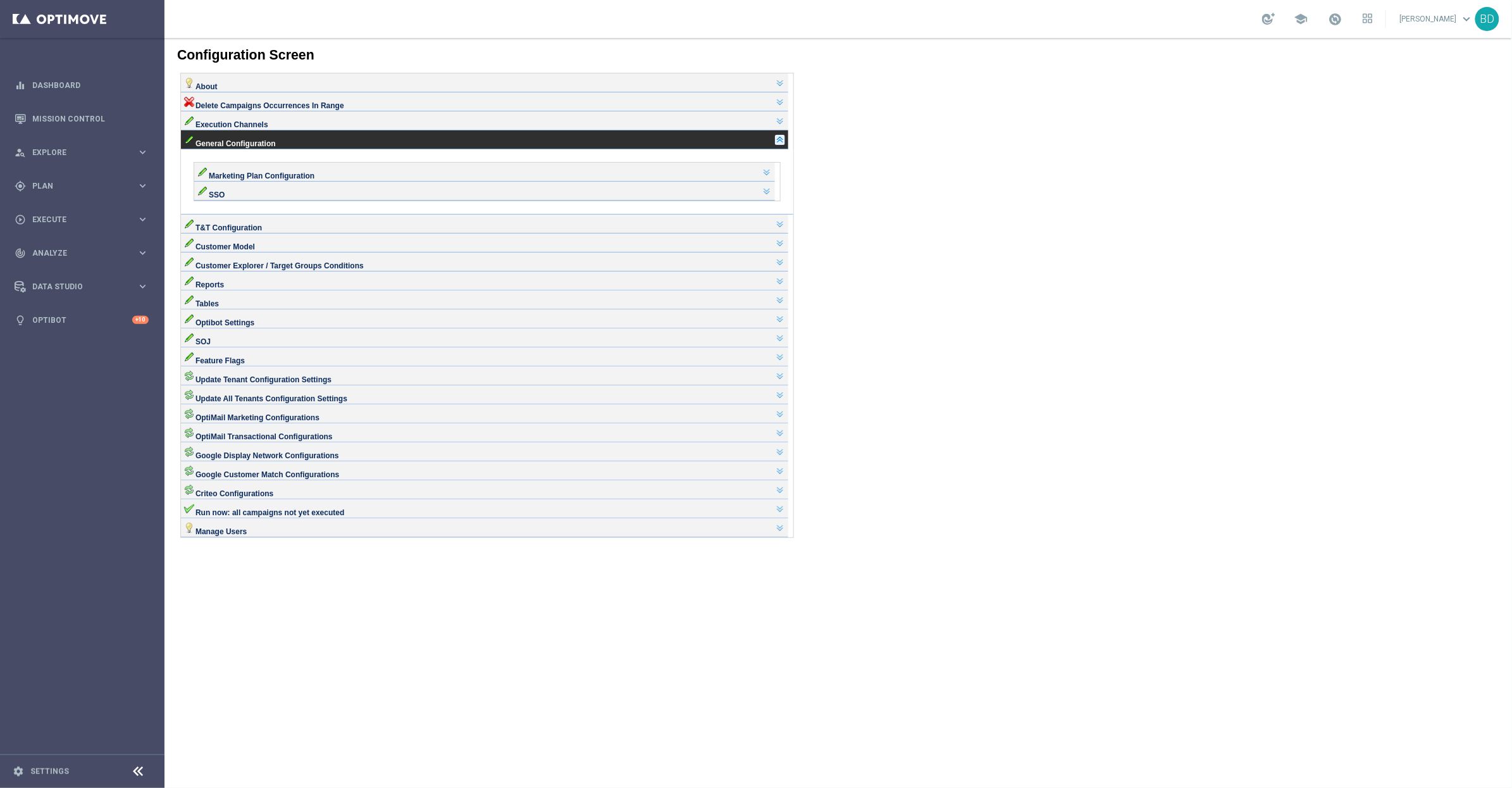
click at [785, 144] on link at bounding box center [779, 139] width 10 height 10
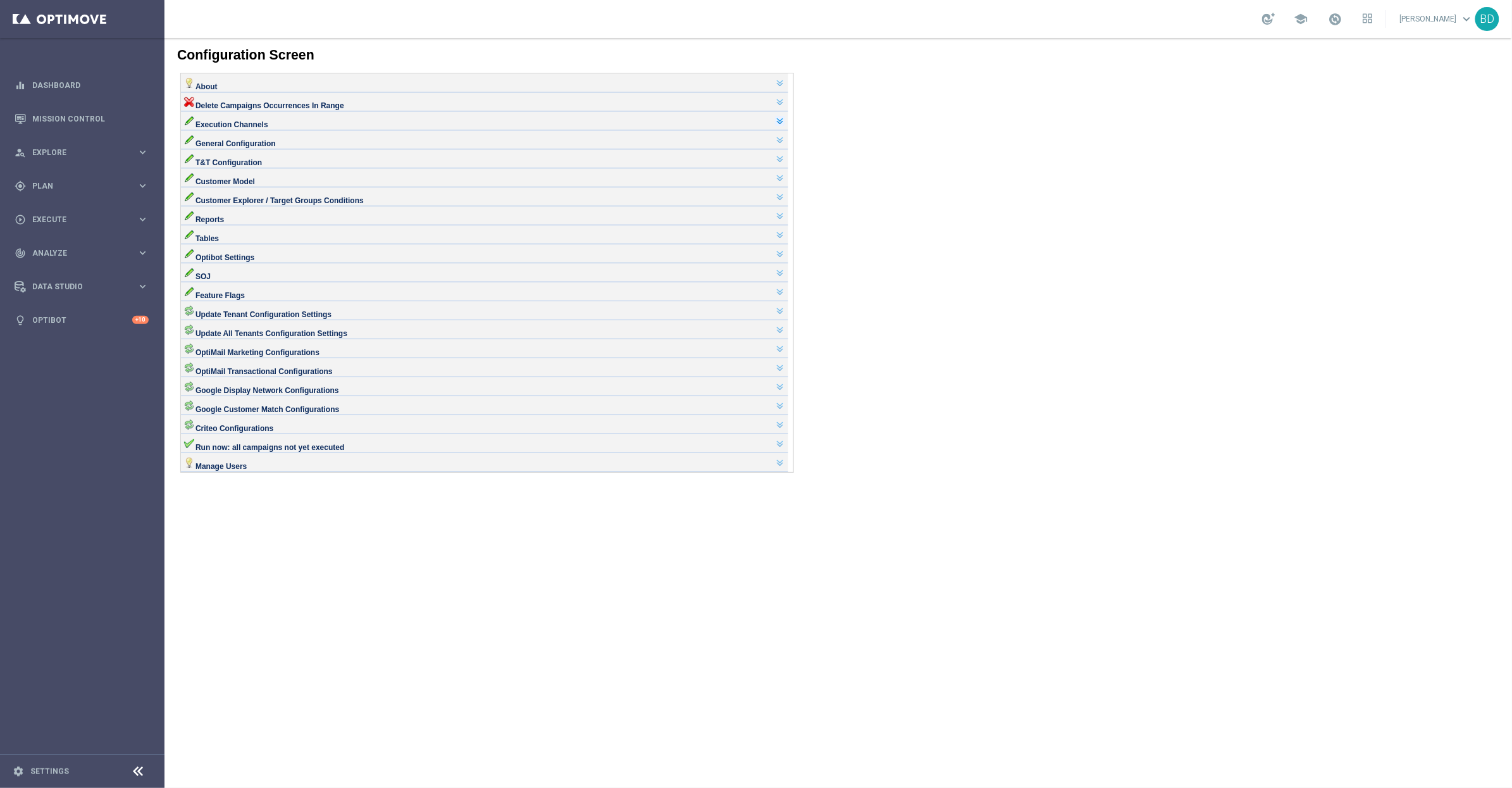
click at [783, 126] on link at bounding box center [779, 120] width 10 height 10
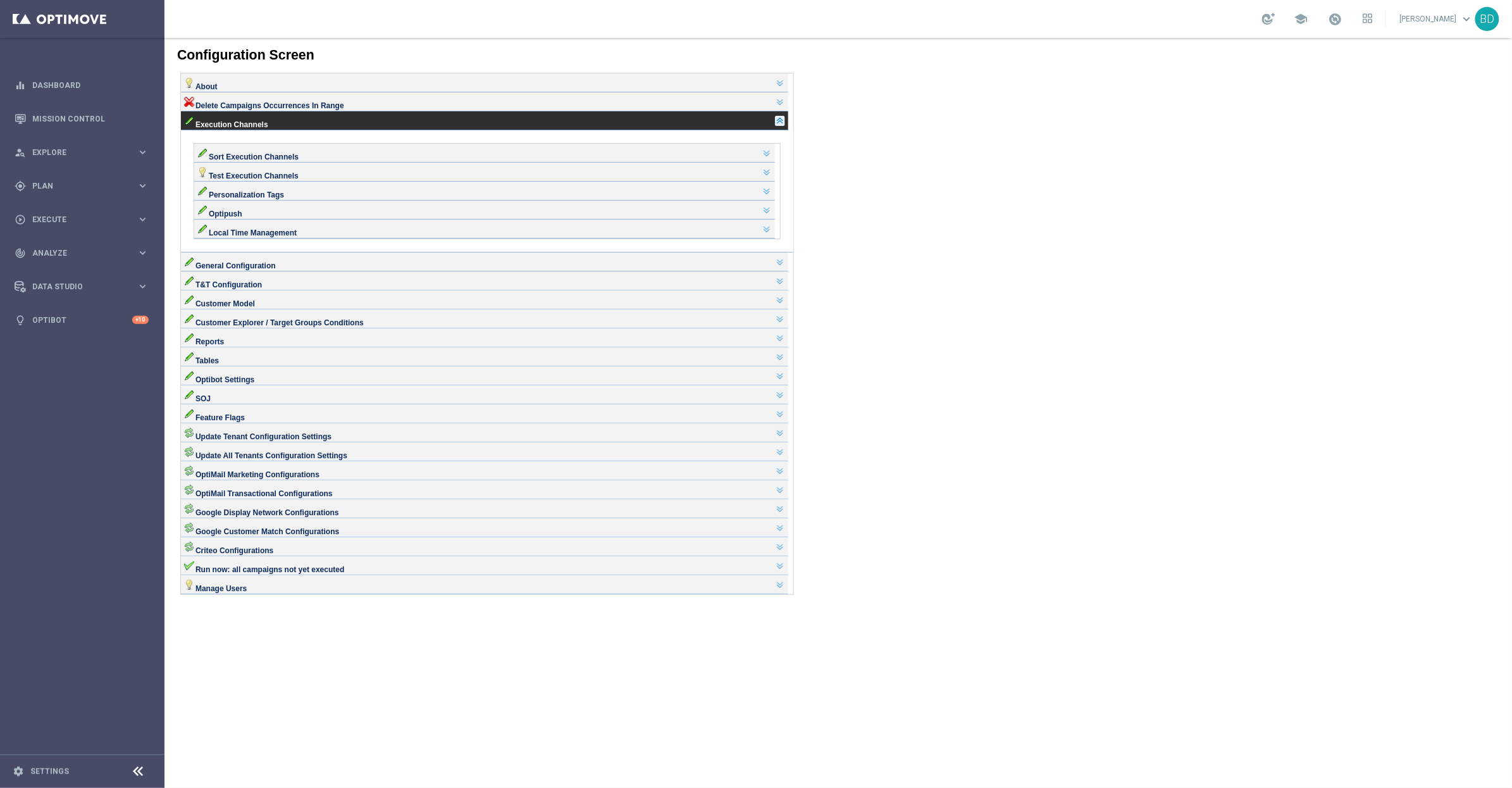
click at [785, 126] on link at bounding box center [779, 120] width 10 height 10
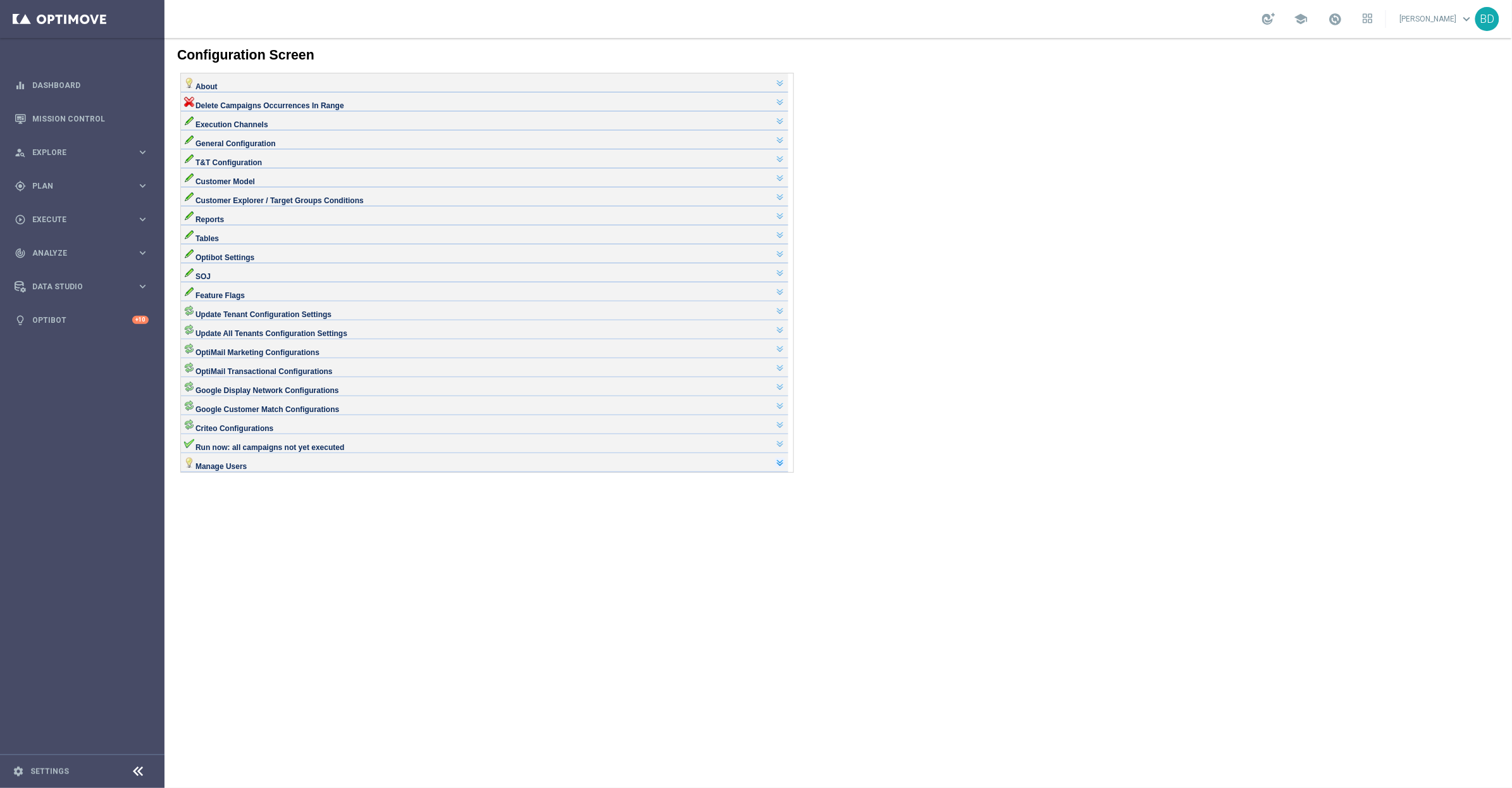
click at [785, 467] on link at bounding box center [779, 462] width 10 height 10
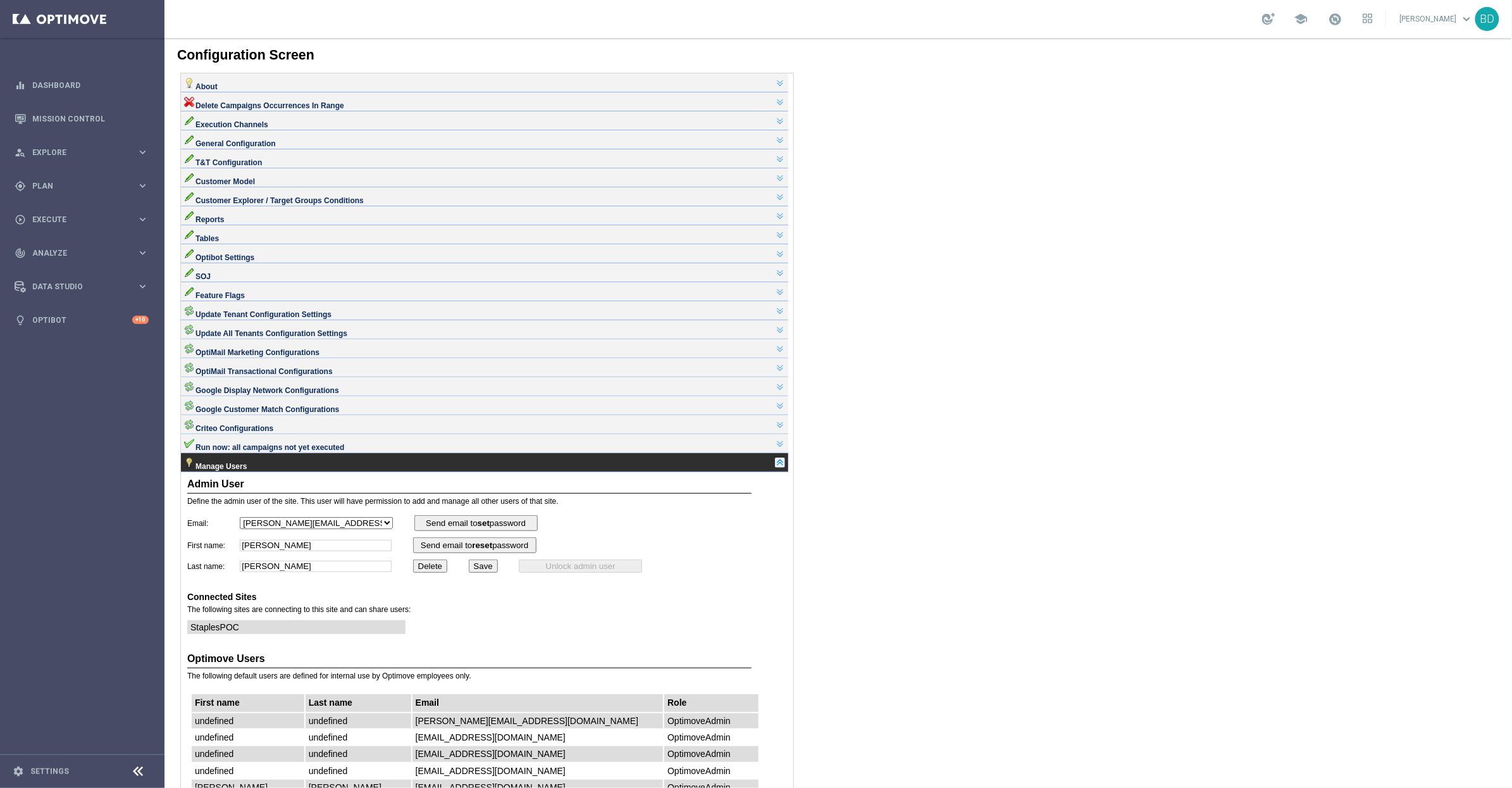
click at [784, 471] on div "Manage Users" at bounding box center [484, 462] width 607 height 19
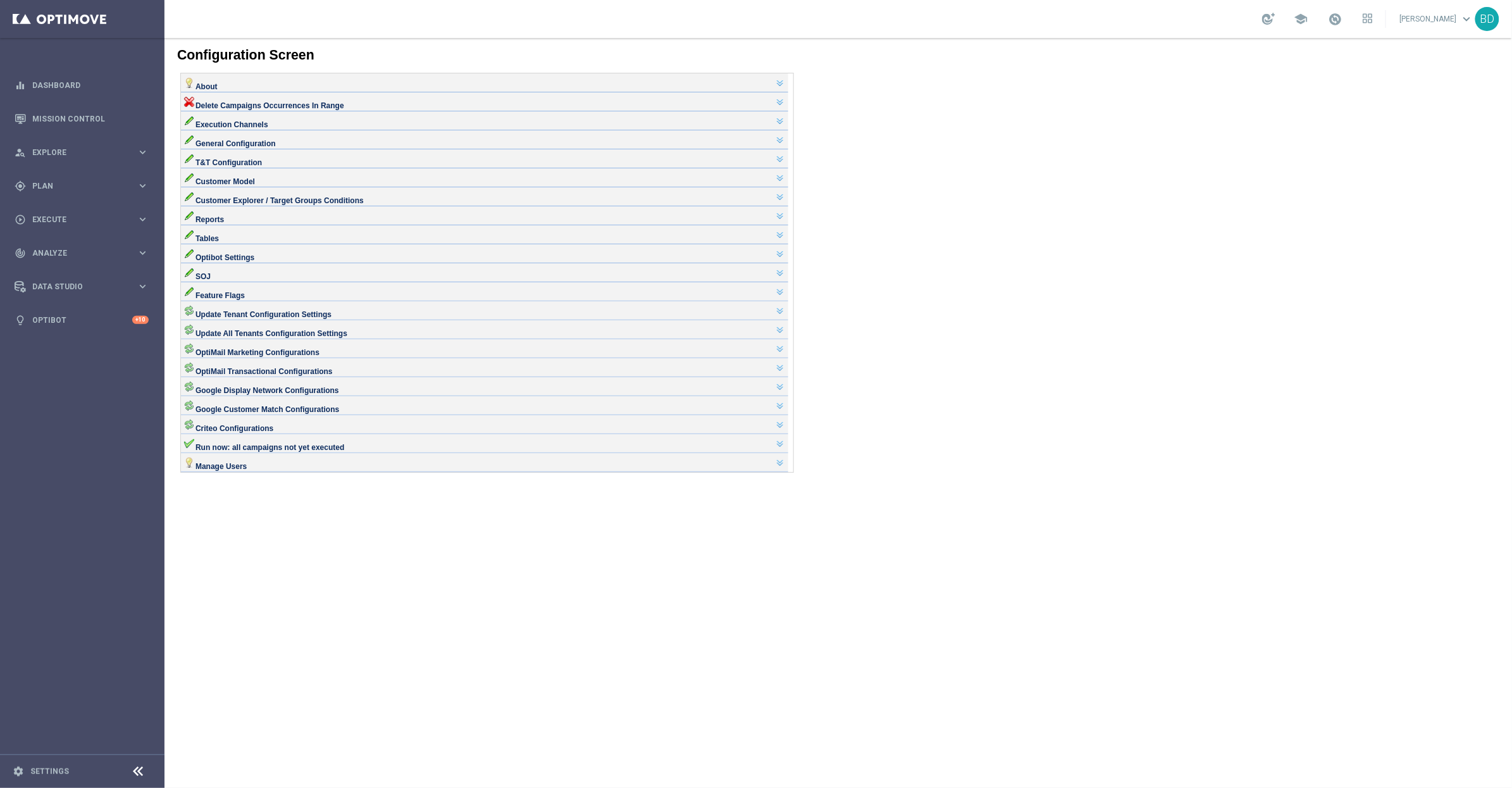
click at [784, 453] on div "Run now: all campaigns not yet executed" at bounding box center [484, 443] width 607 height 19
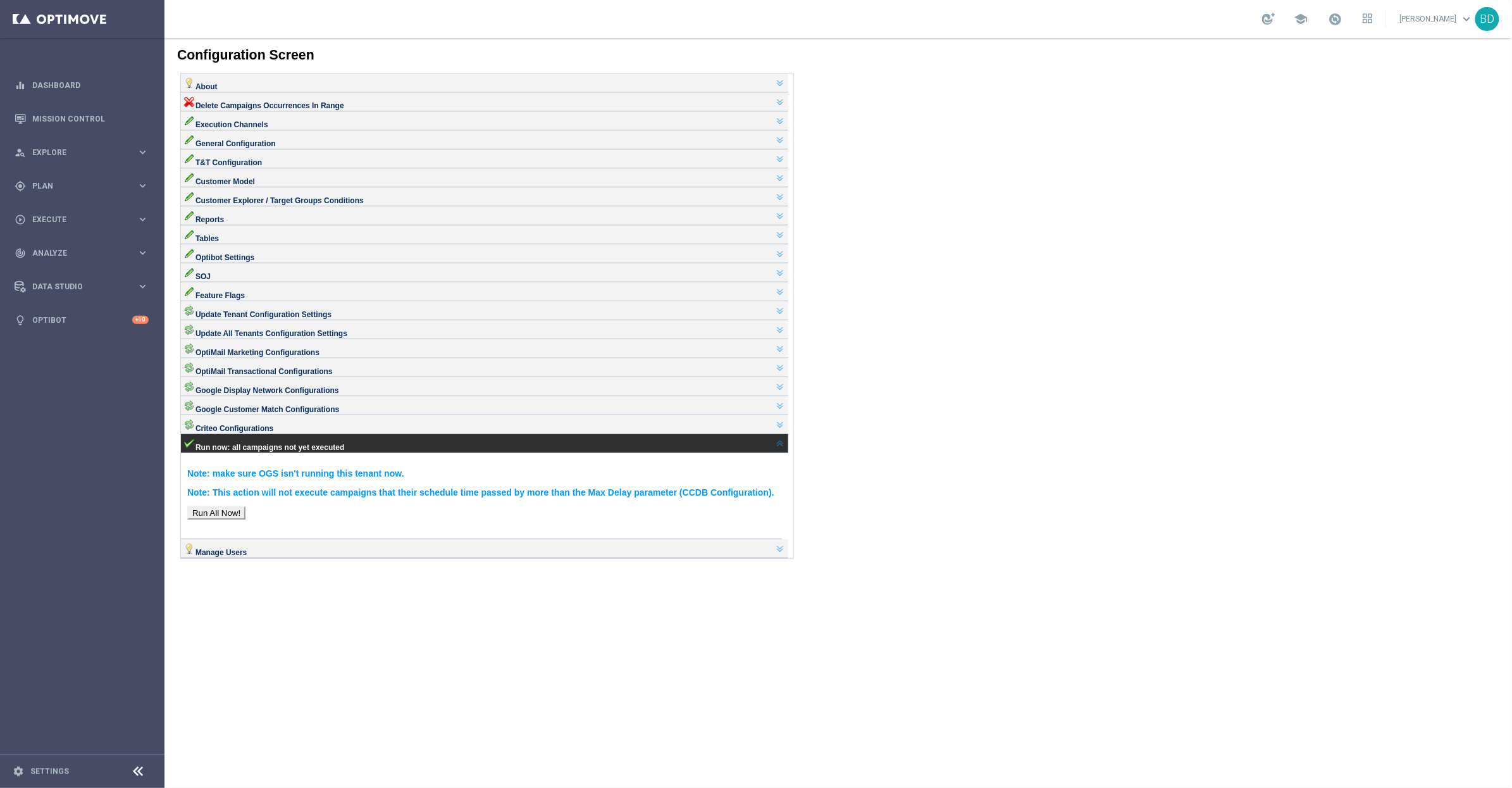
click at [784, 453] on div "Run now: all campaigns not yet executed" at bounding box center [484, 443] width 607 height 19
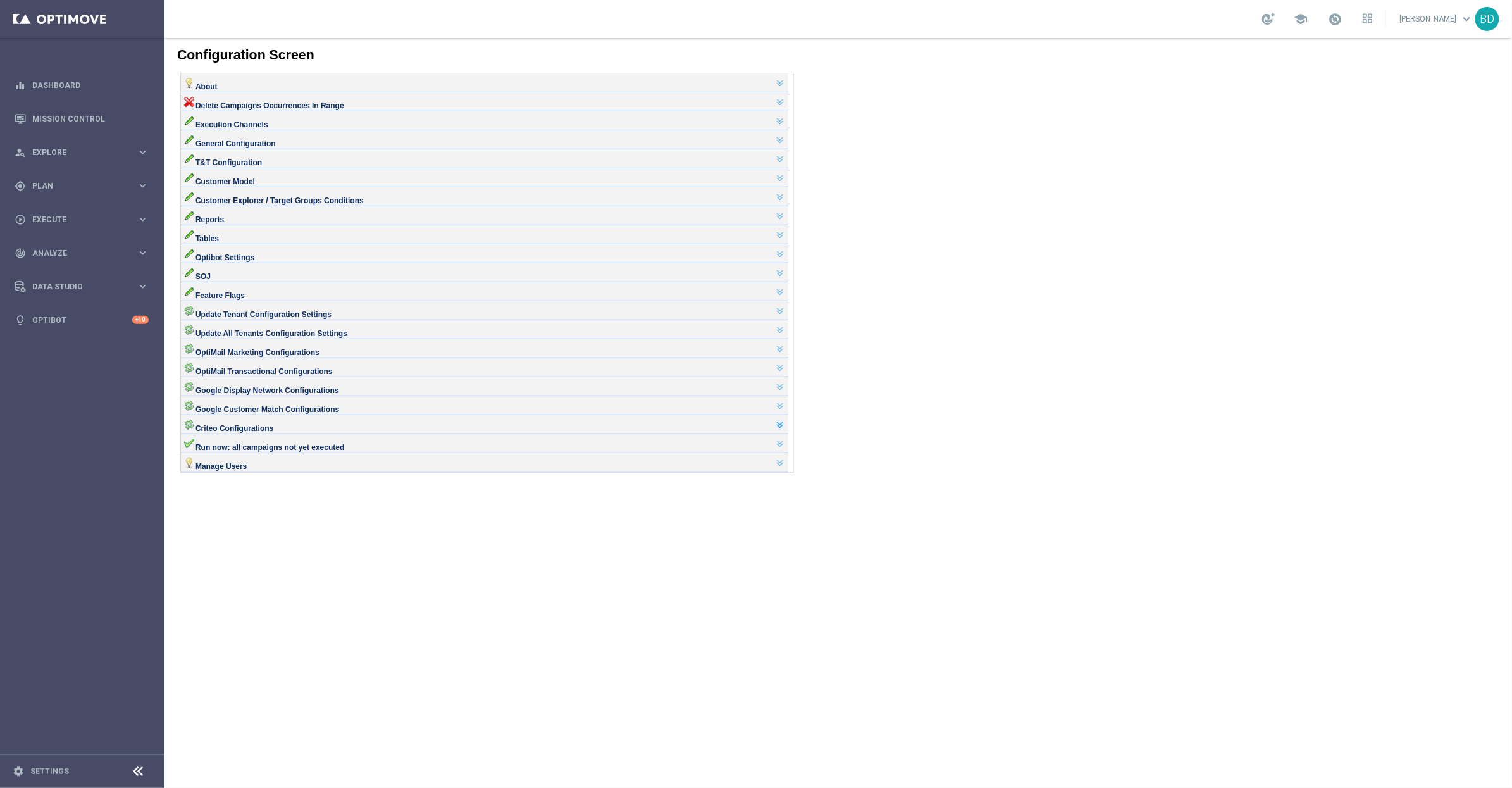
click at [785, 429] on link at bounding box center [779, 424] width 10 height 10
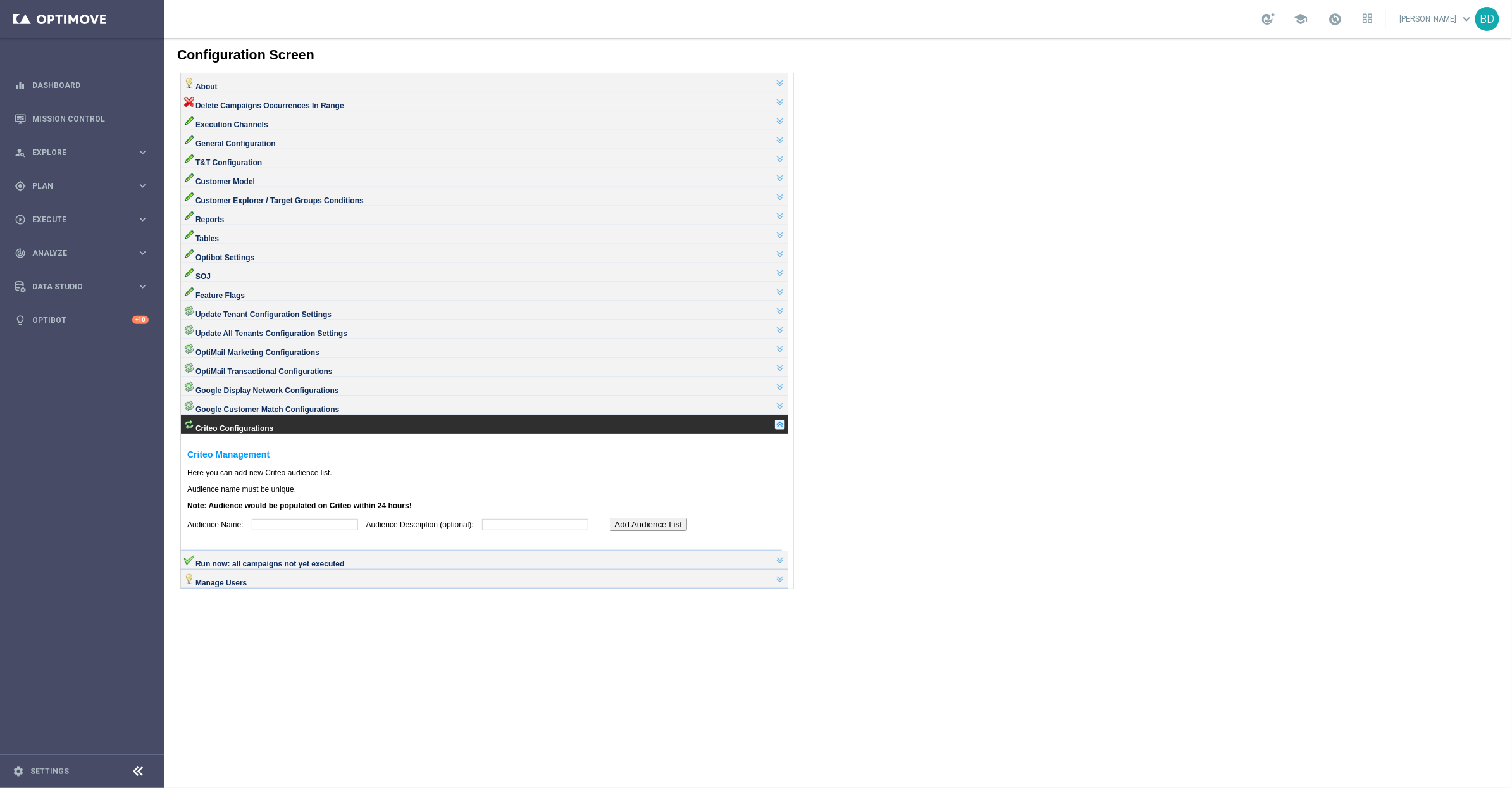
click at [785, 429] on link at bounding box center [779, 424] width 10 height 10
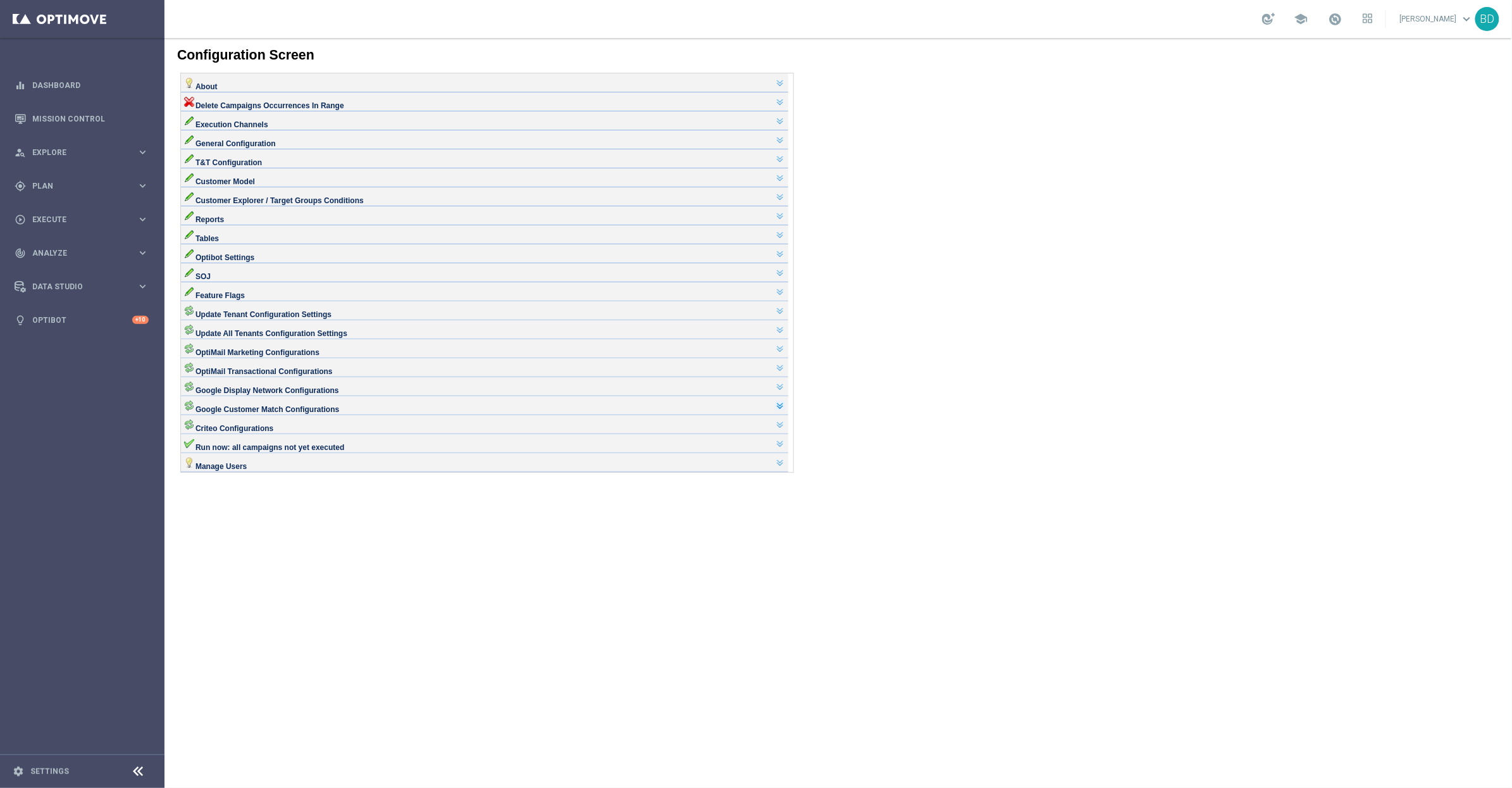
click at [785, 410] on link at bounding box center [779, 405] width 10 height 10
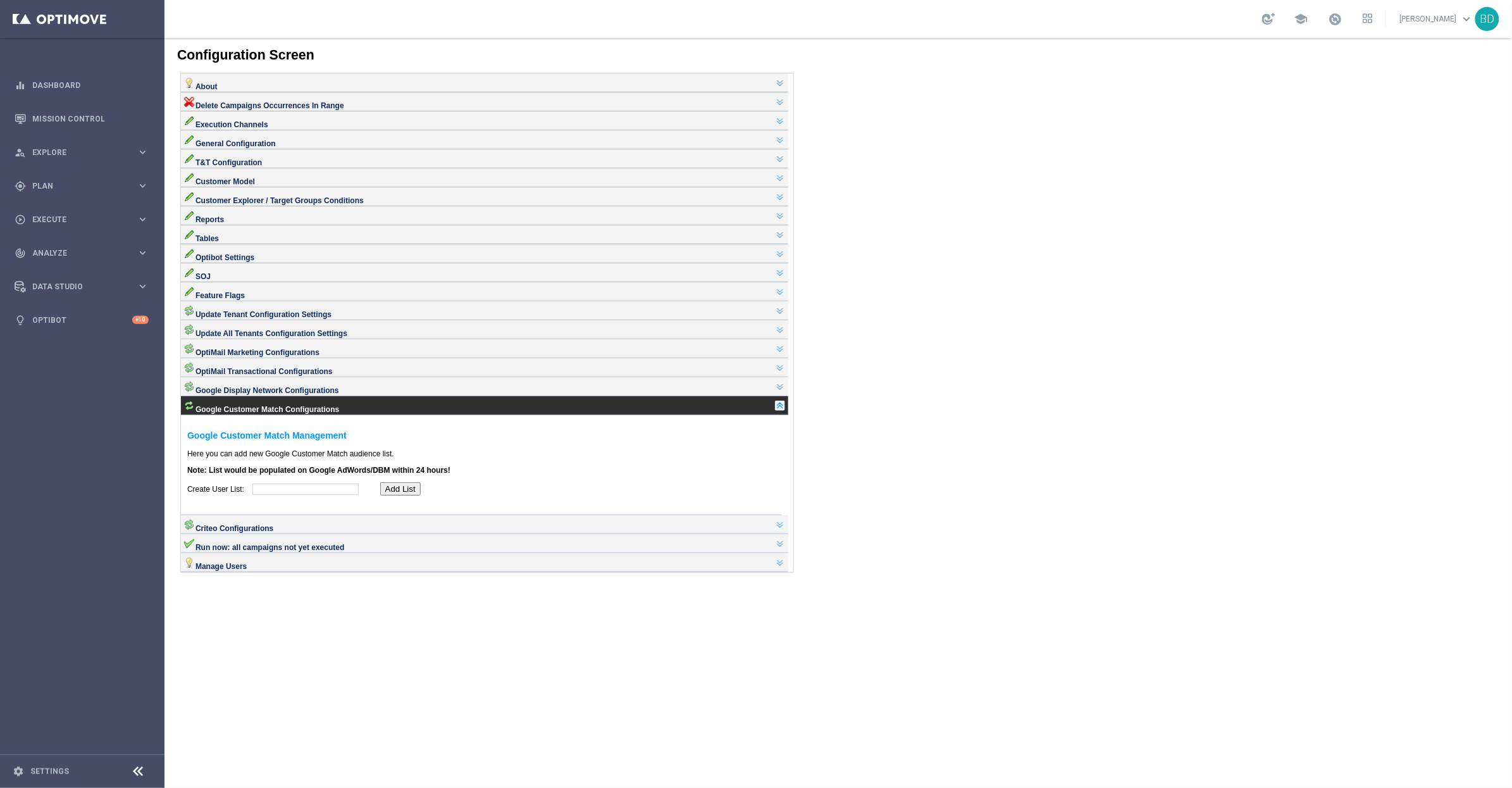
click at [785, 410] on link at bounding box center [779, 405] width 10 height 10
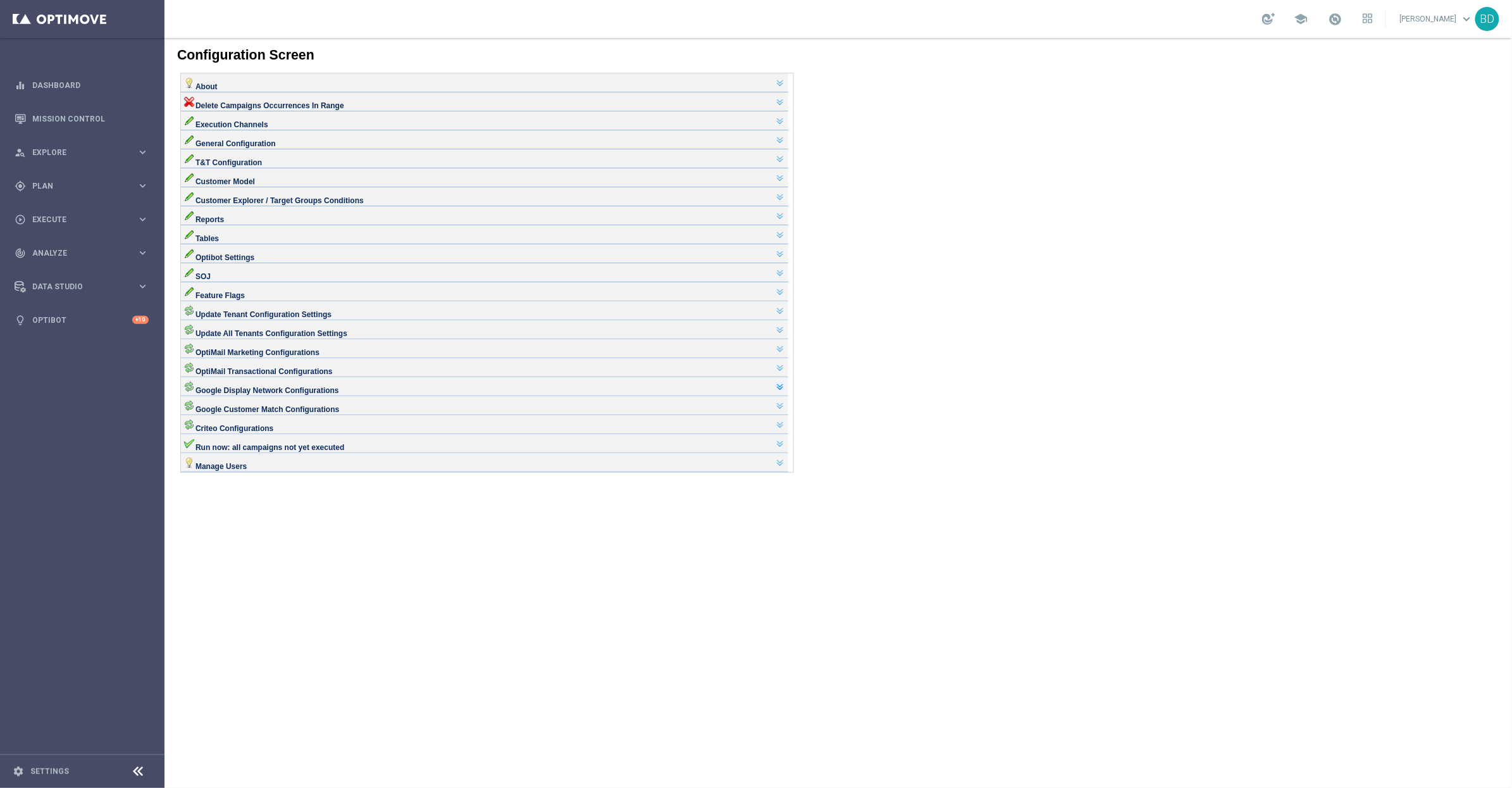
click at [785, 391] on link at bounding box center [779, 386] width 10 height 10
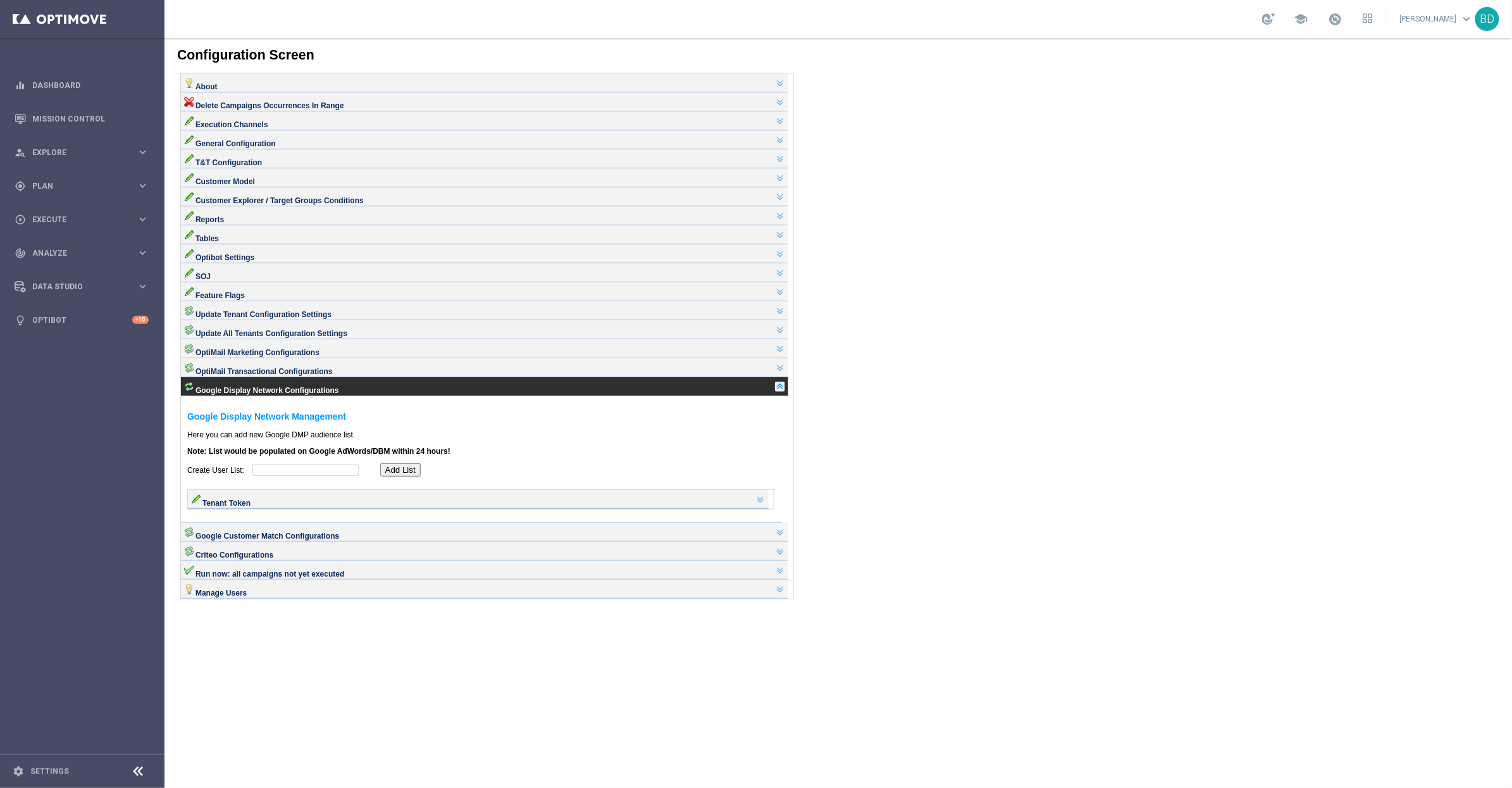
click at [785, 391] on link at bounding box center [779, 386] width 10 height 10
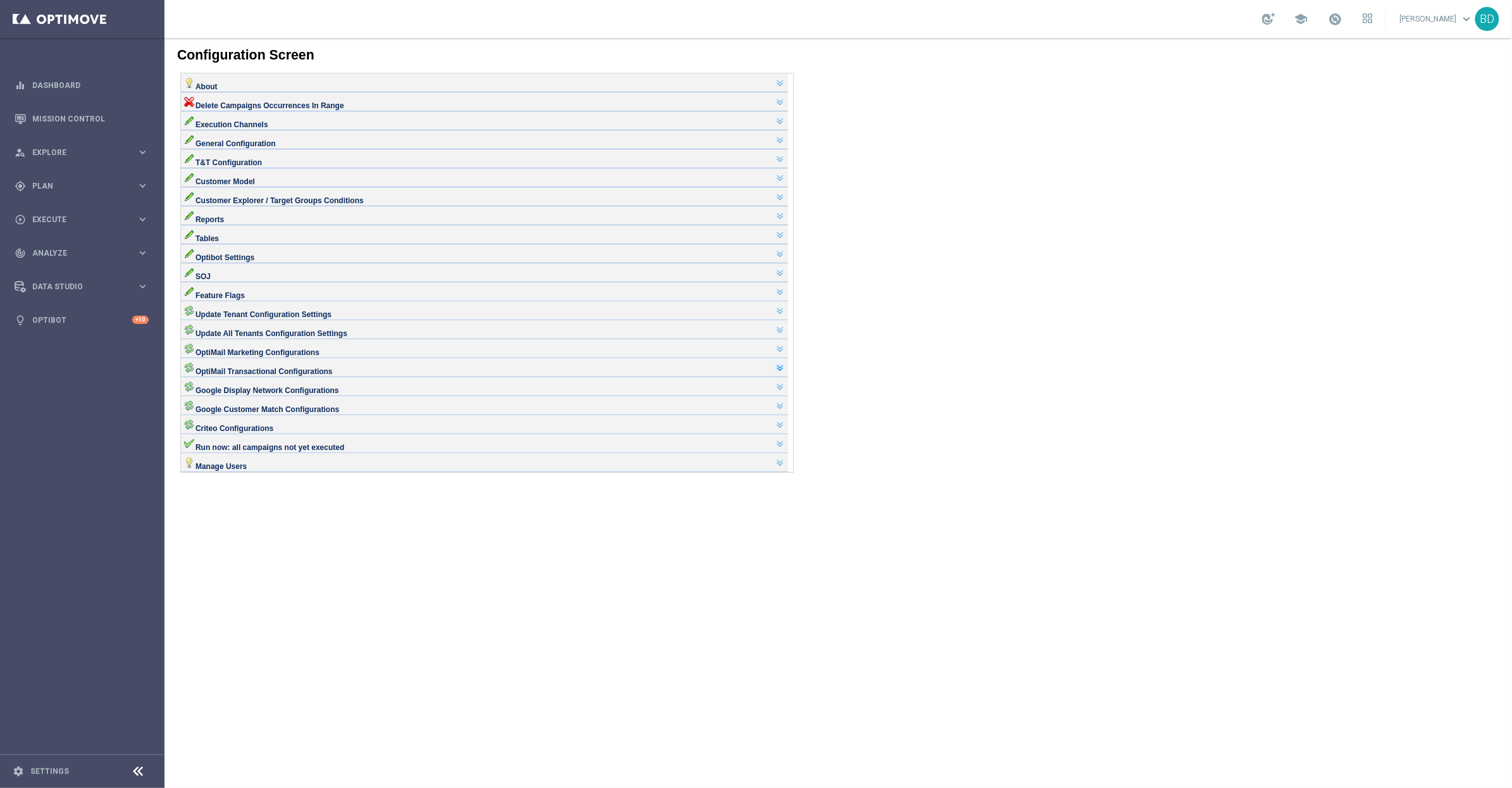
click at [785, 372] on link at bounding box center [779, 367] width 10 height 10
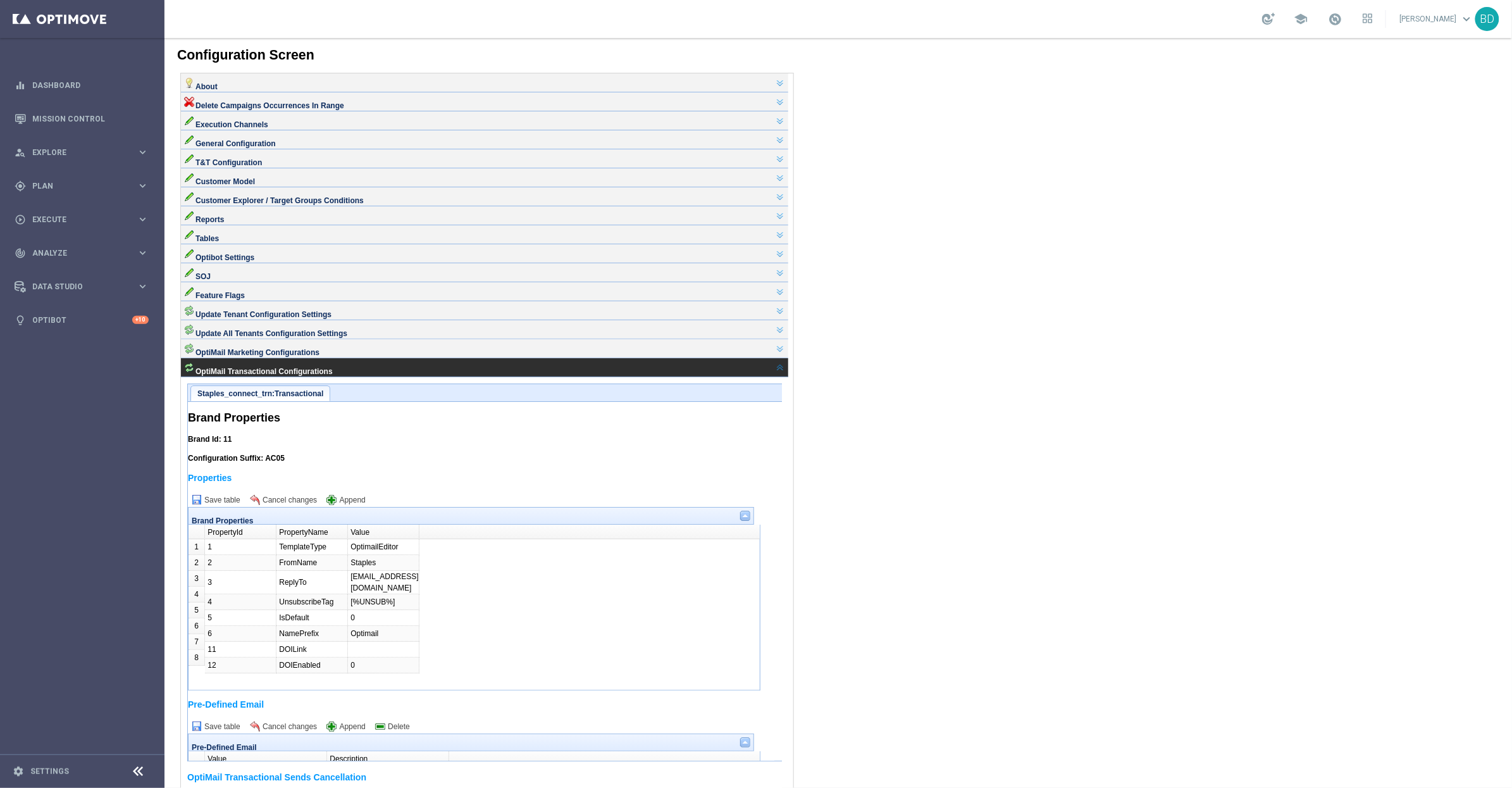
click at [275, 398] on span "Staples_connect_trn:Transactional" at bounding box center [259, 393] width 126 height 9
click at [783, 372] on link at bounding box center [779, 367] width 10 height 10
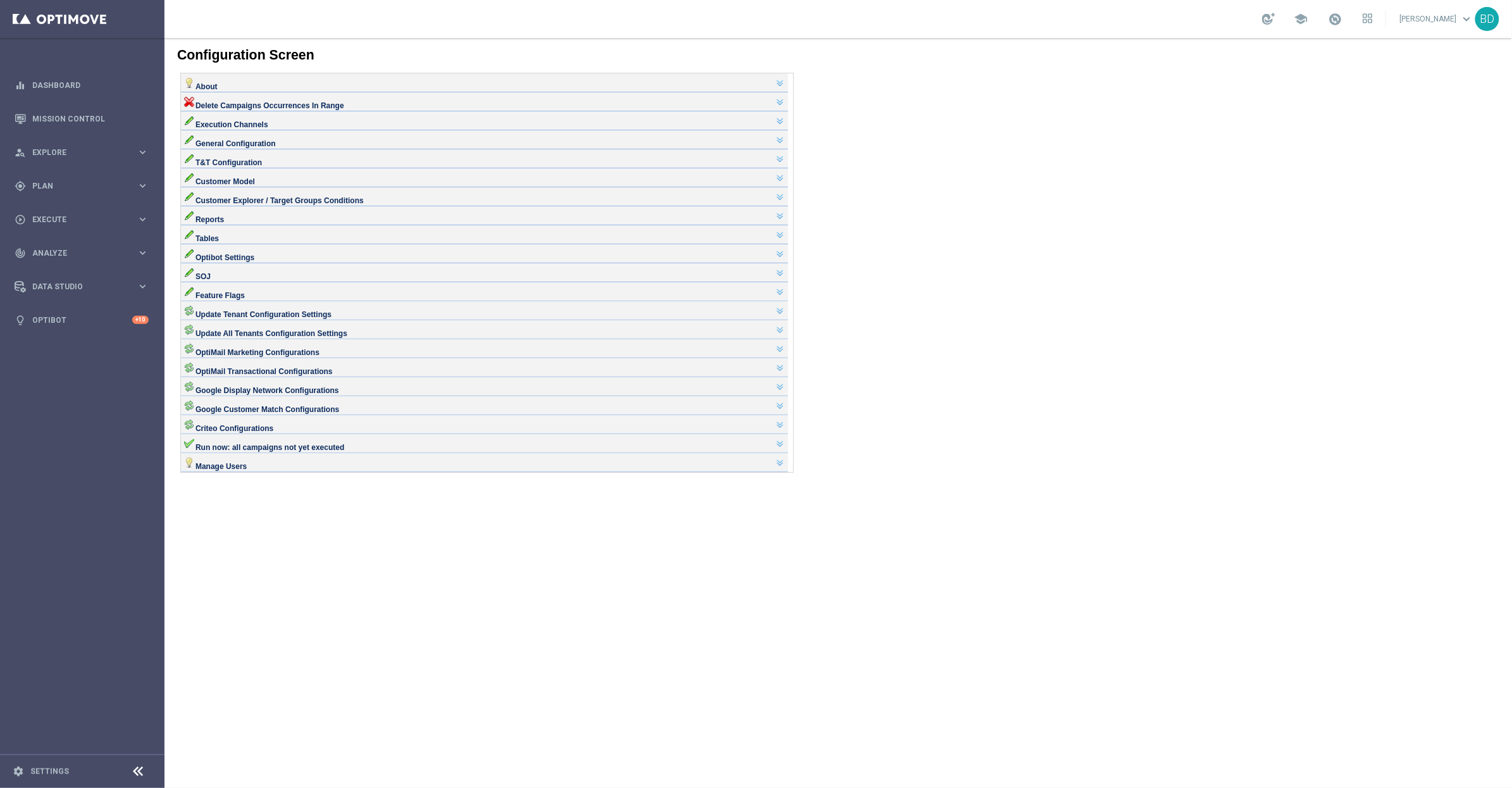
click at [616, 352] on div "OptiMail Marketing Configurations" at bounding box center [484, 346] width 601 height 10
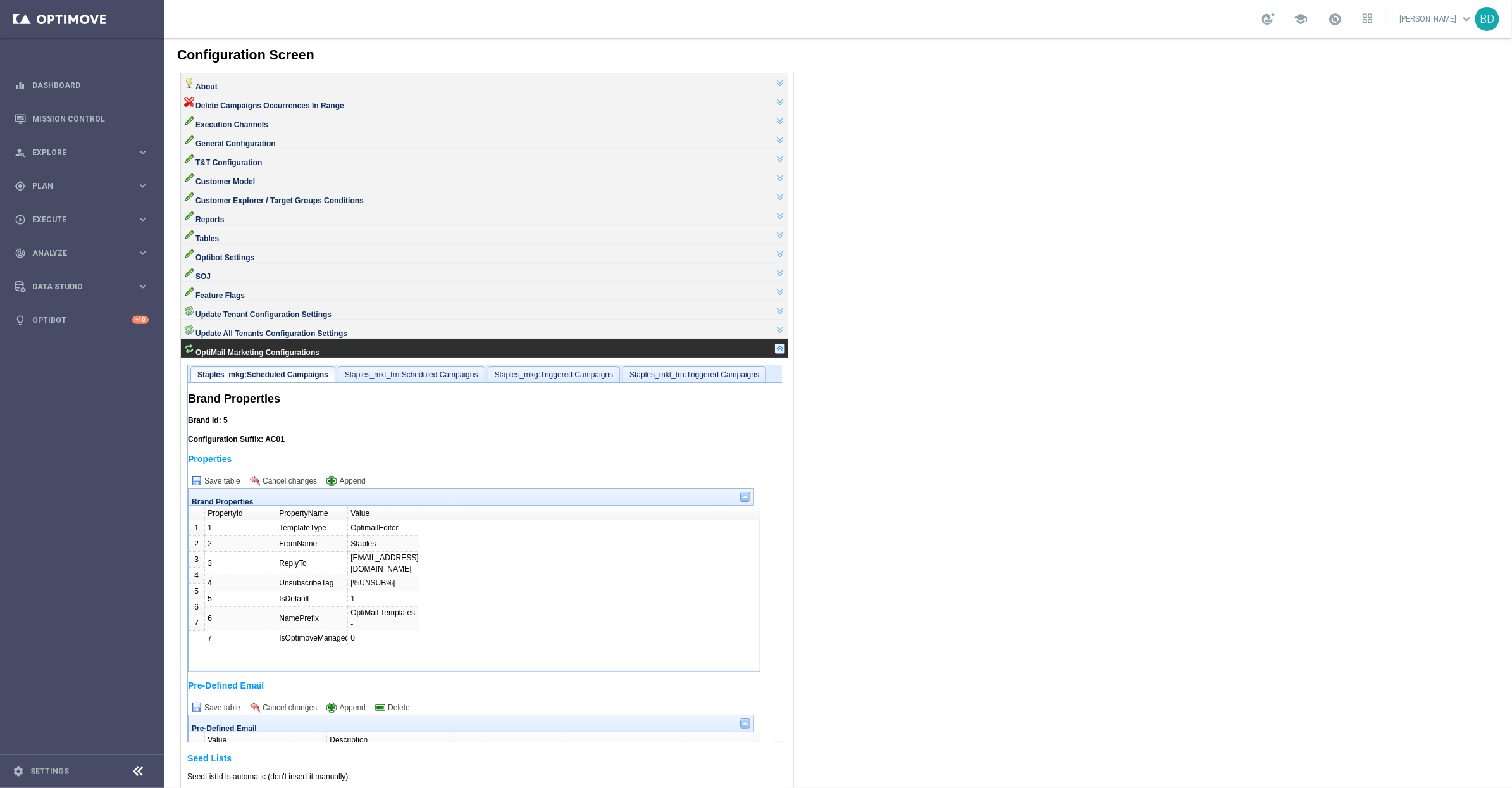
click at [784, 354] on link at bounding box center [779, 348] width 10 height 10
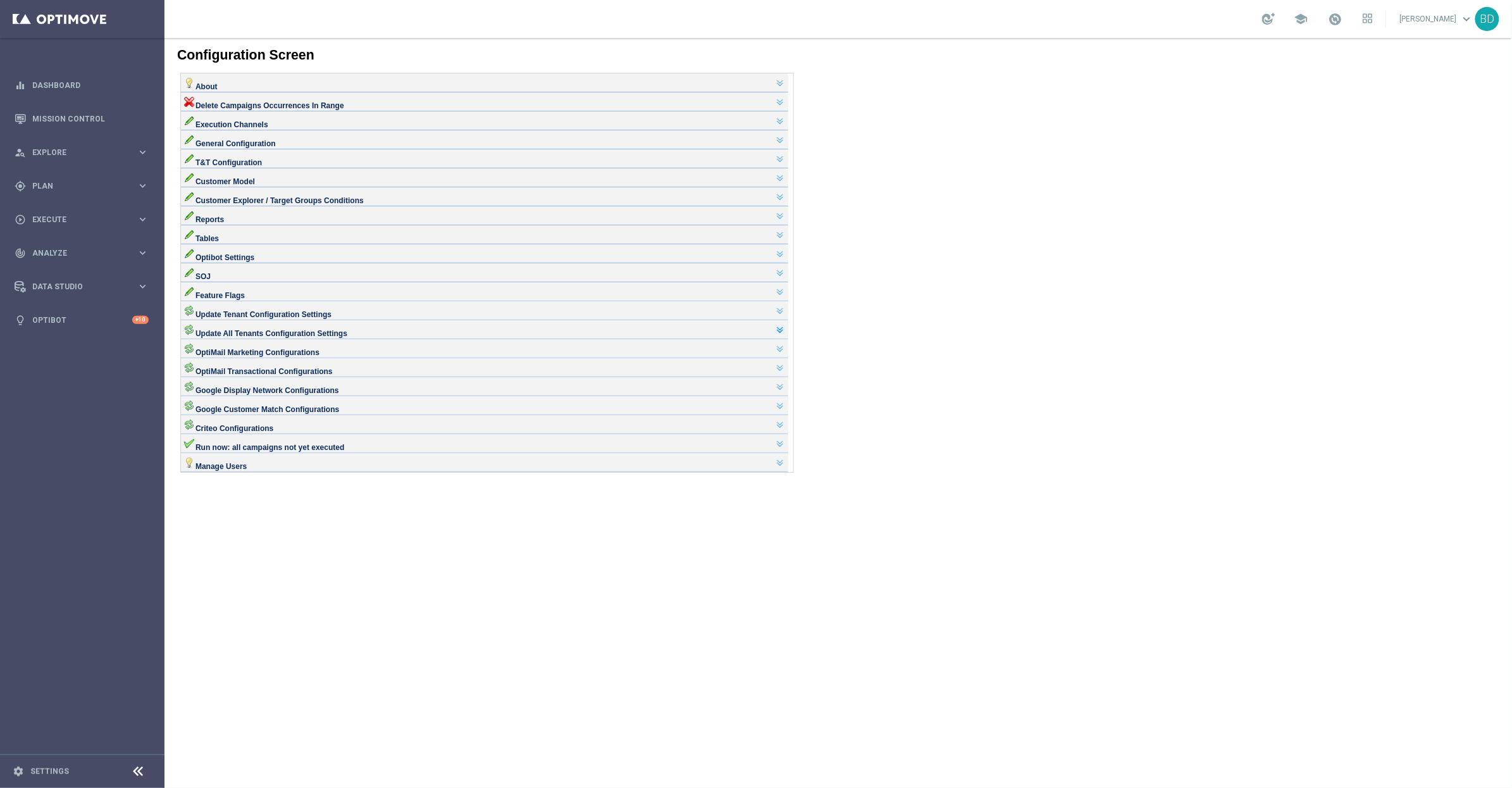
click at [785, 334] on link at bounding box center [779, 329] width 10 height 10
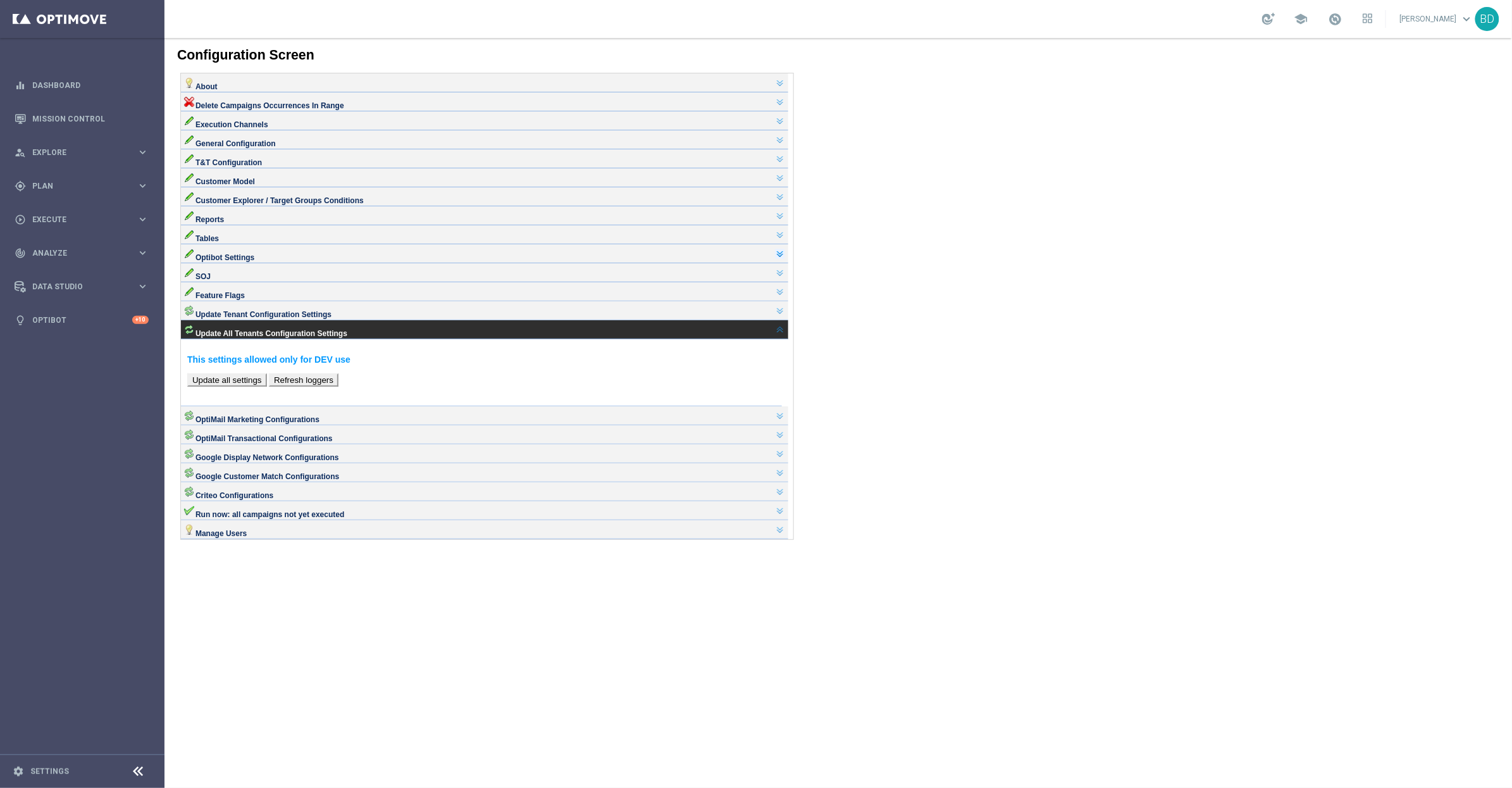
click at [785, 258] on link at bounding box center [779, 253] width 10 height 10
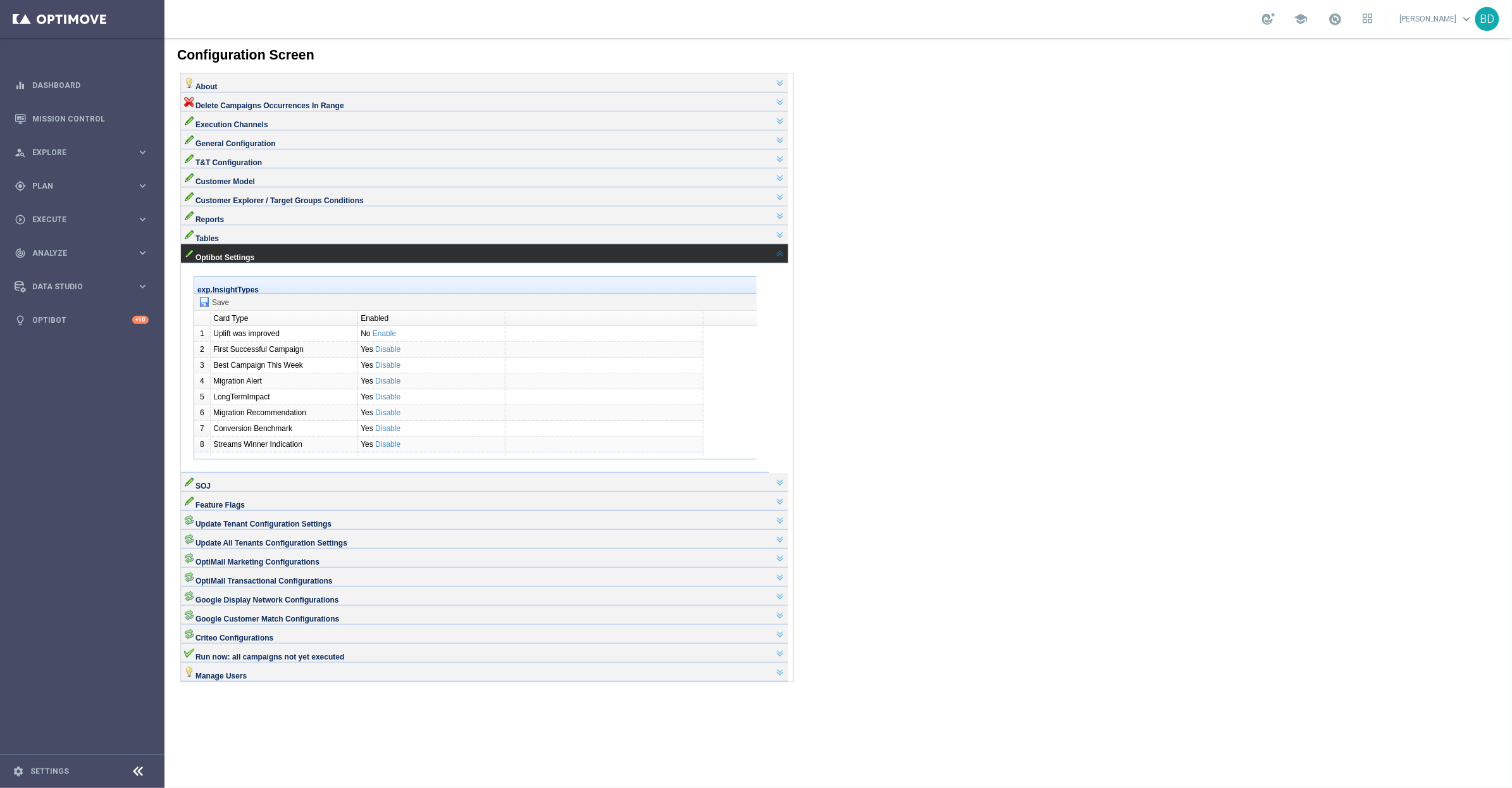
click at [788, 263] on div "Optibot Settings" at bounding box center [484, 253] width 607 height 19
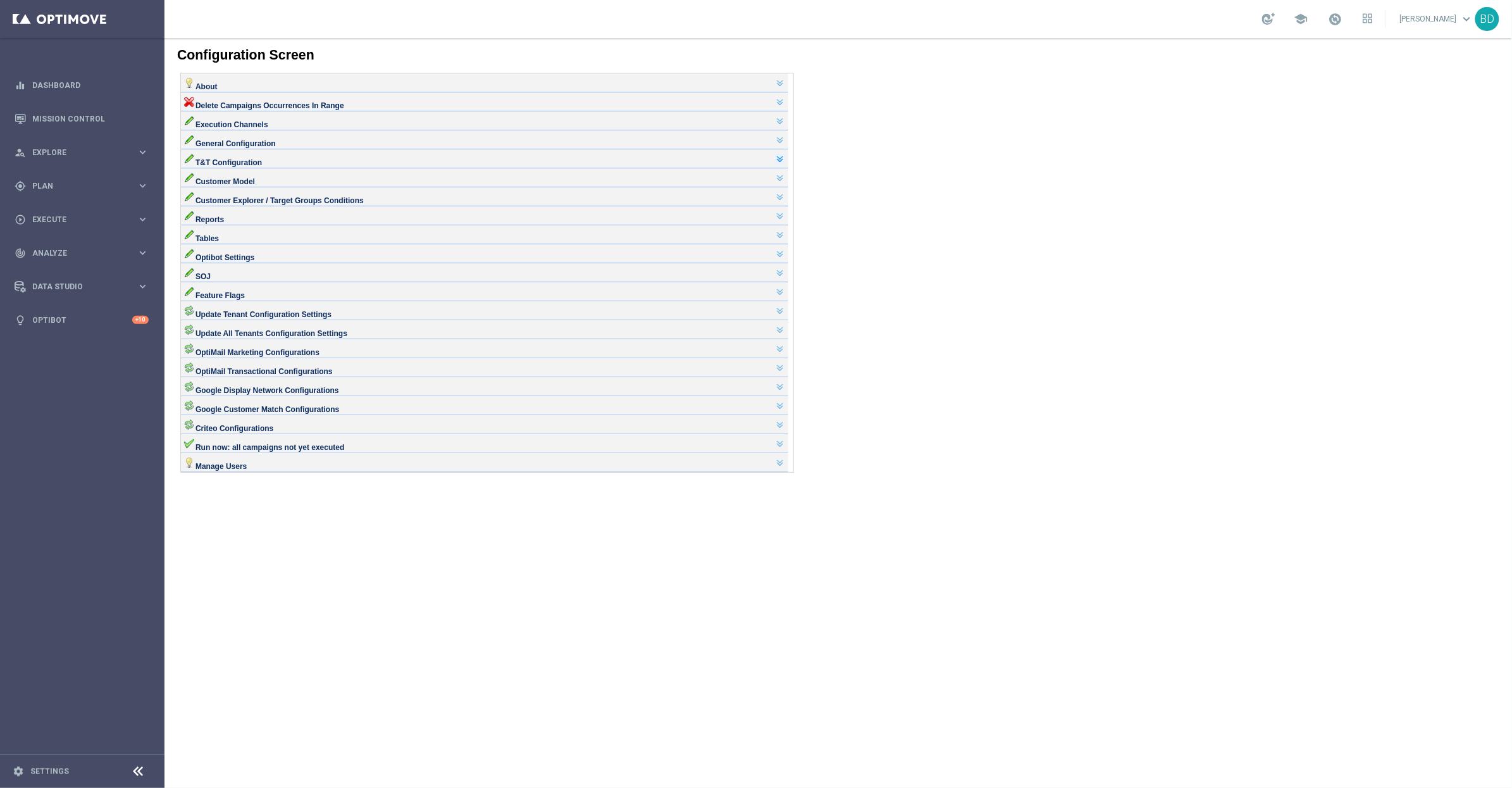
click at [785, 163] on link at bounding box center [779, 158] width 10 height 10
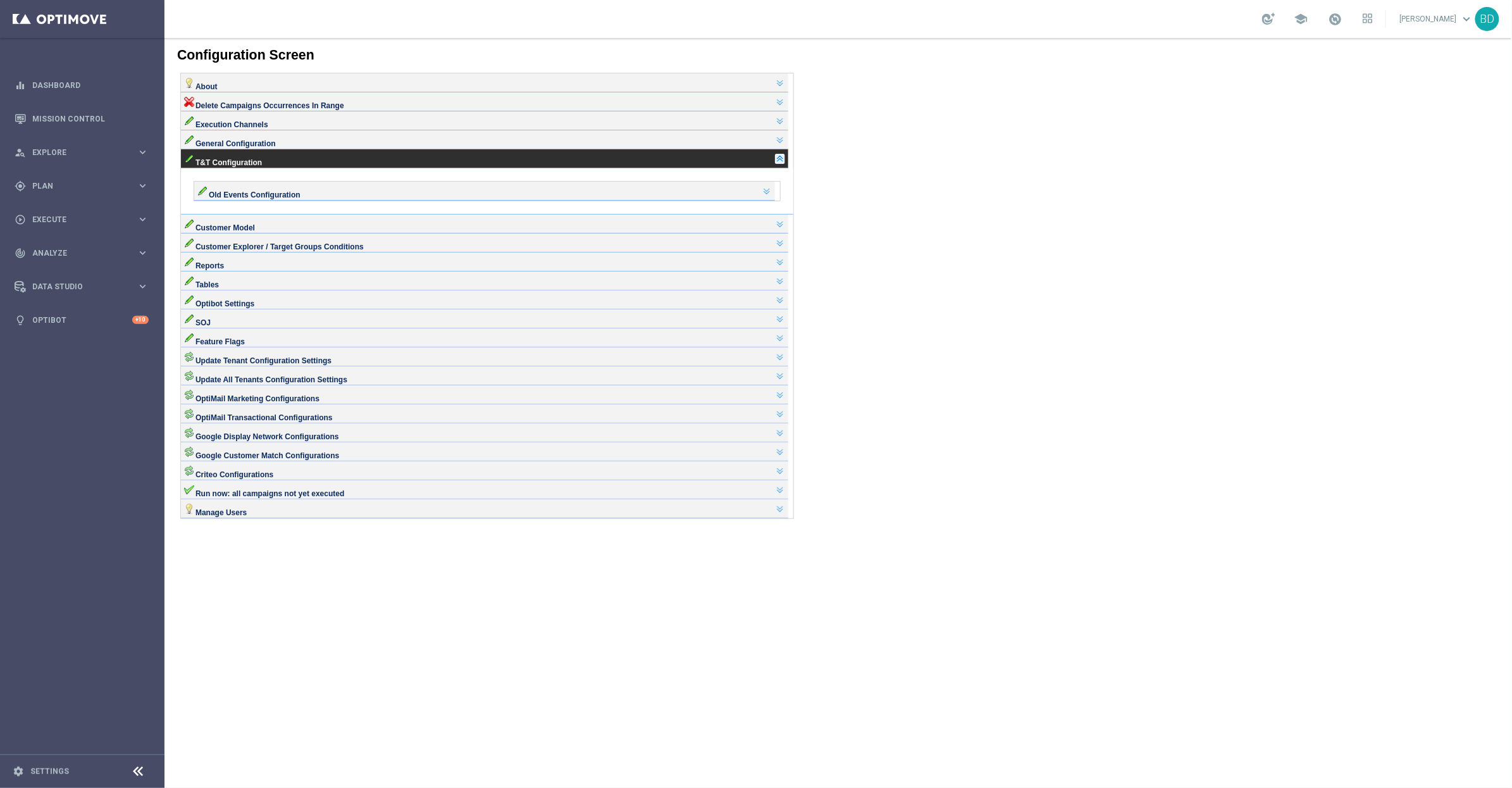
click at [785, 163] on link at bounding box center [779, 158] width 10 height 10
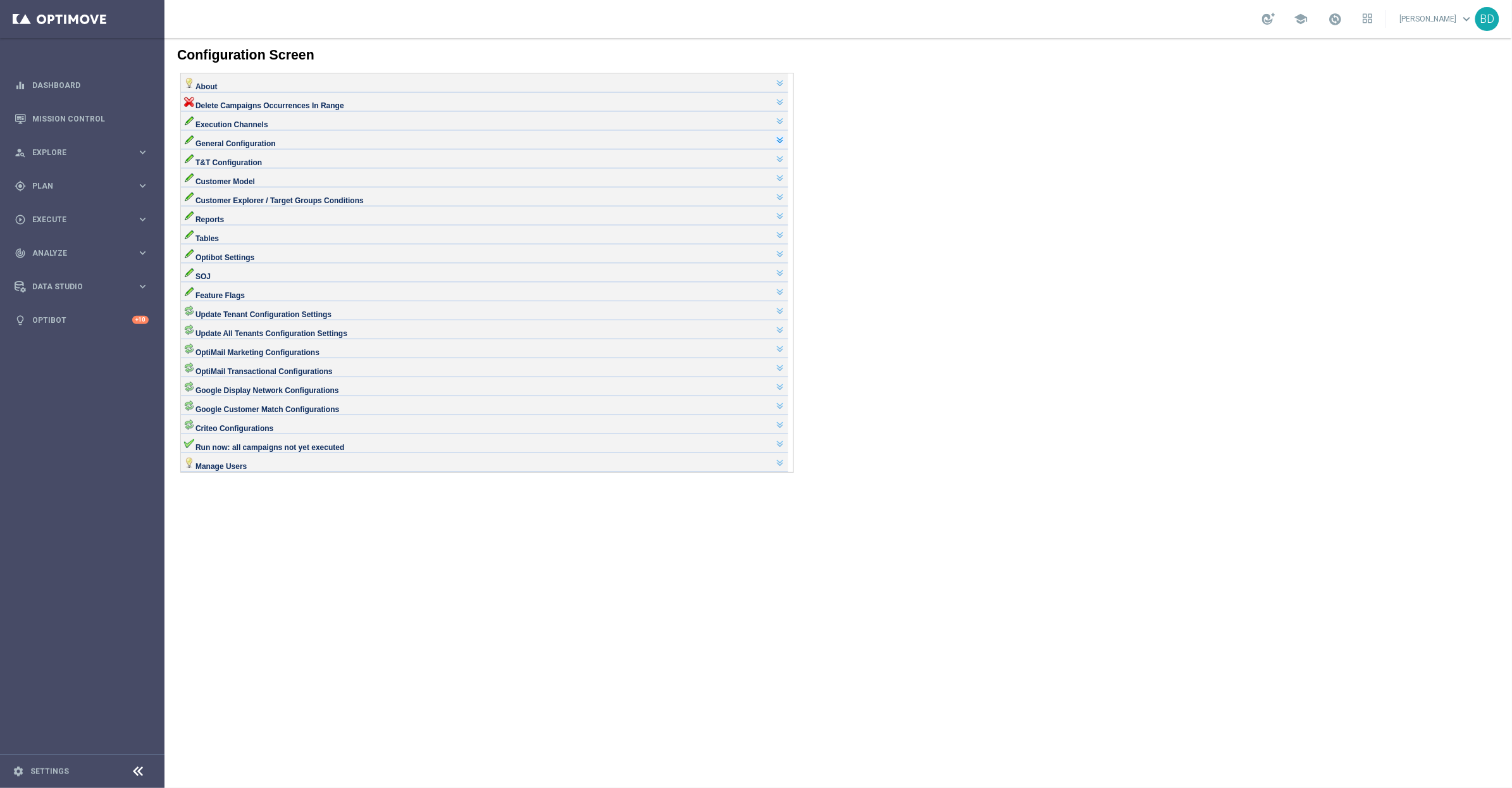
click at [785, 144] on link at bounding box center [779, 139] width 10 height 10
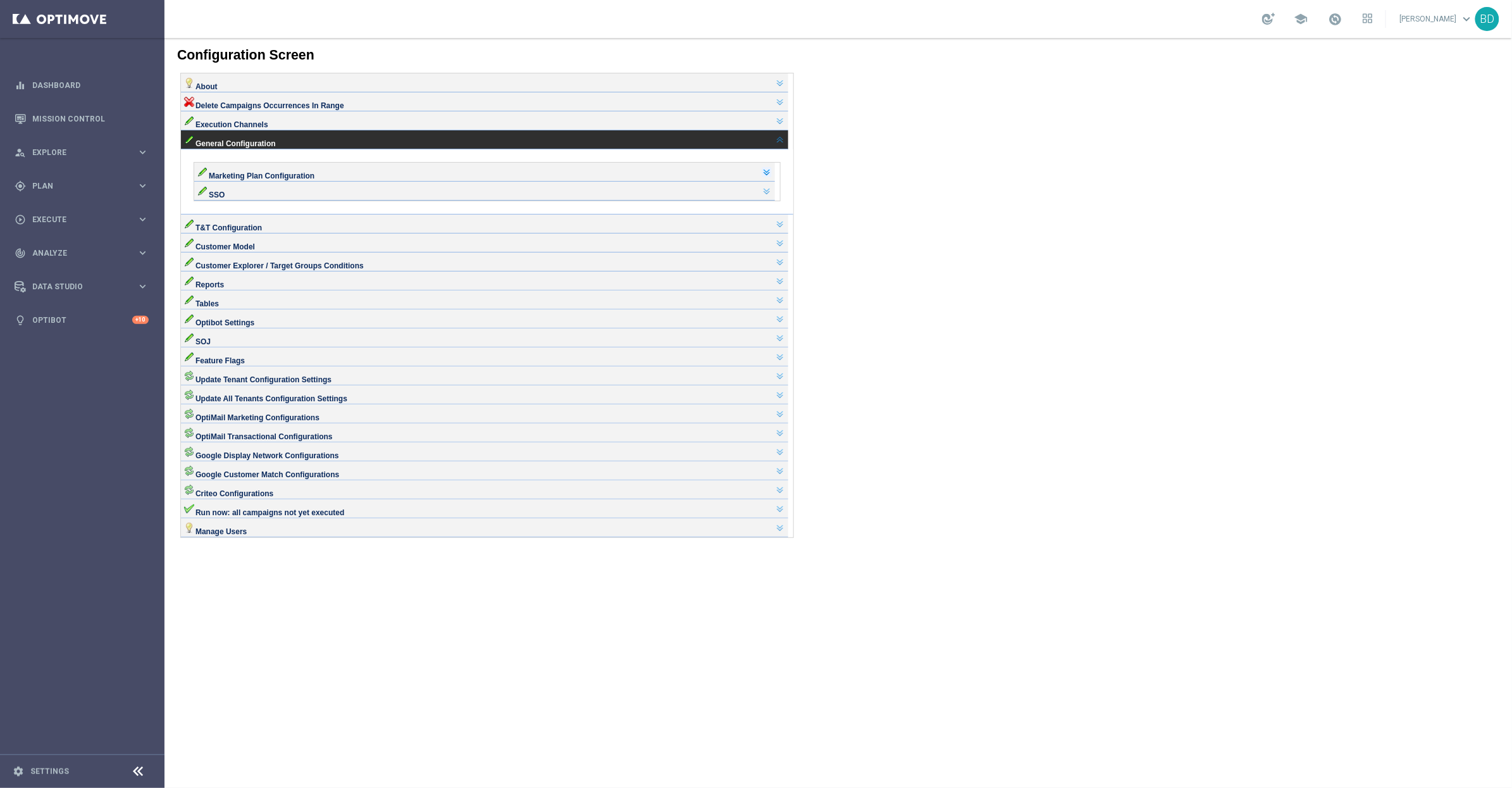
click at [771, 177] on link at bounding box center [766, 171] width 10 height 10
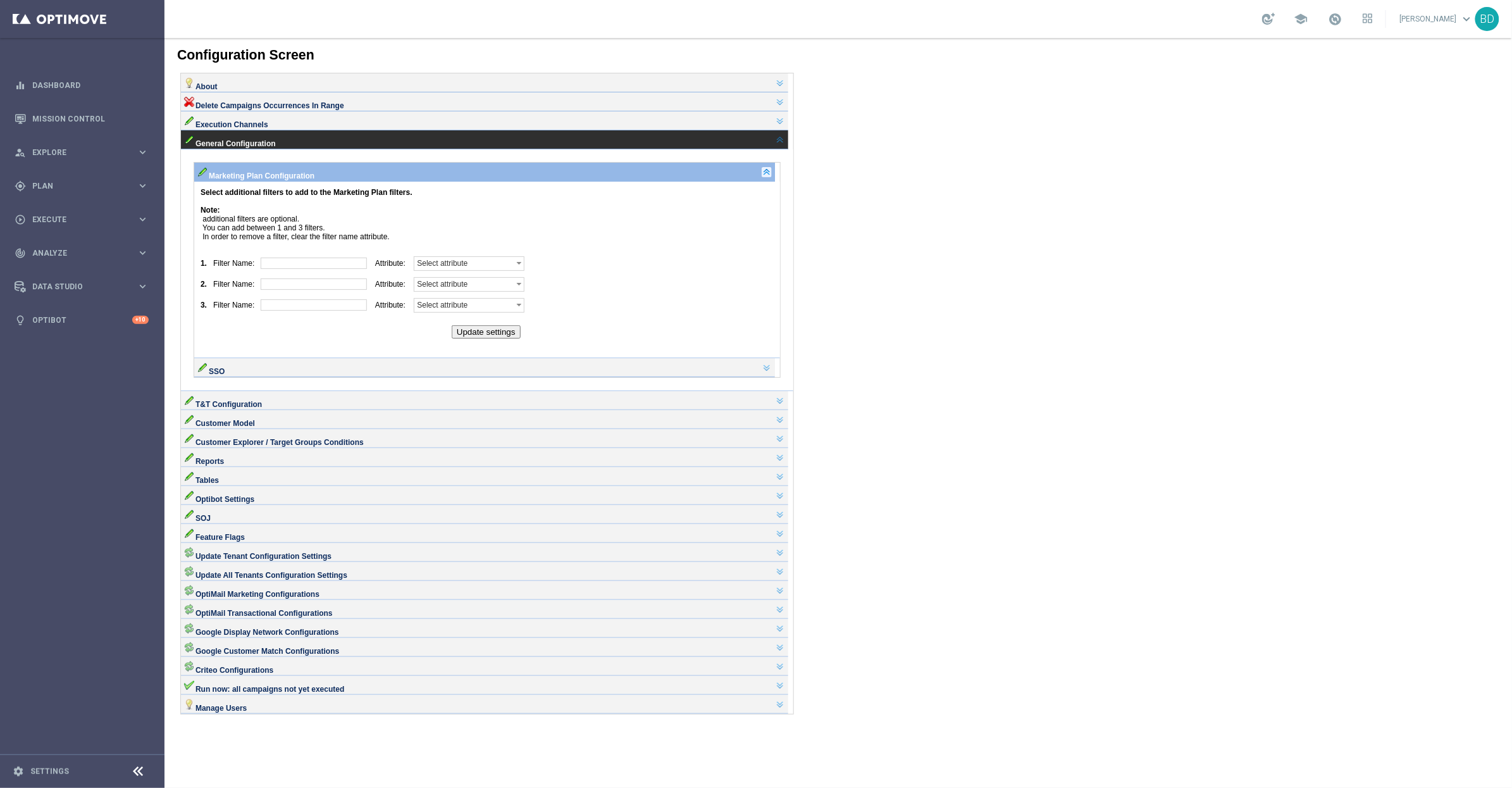
click at [771, 177] on link at bounding box center [766, 171] width 10 height 10
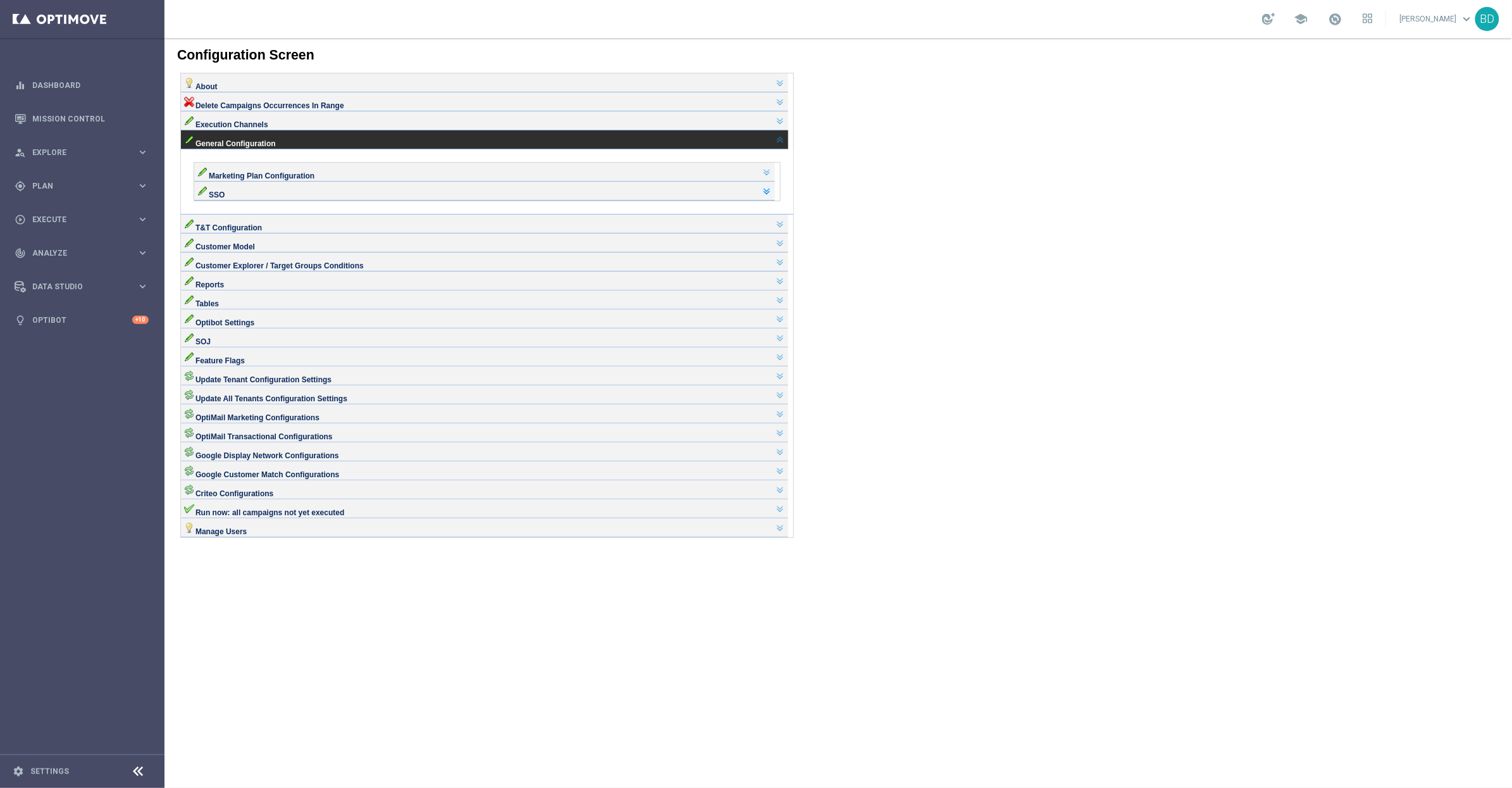
click at [771, 196] on link at bounding box center [766, 190] width 10 height 10
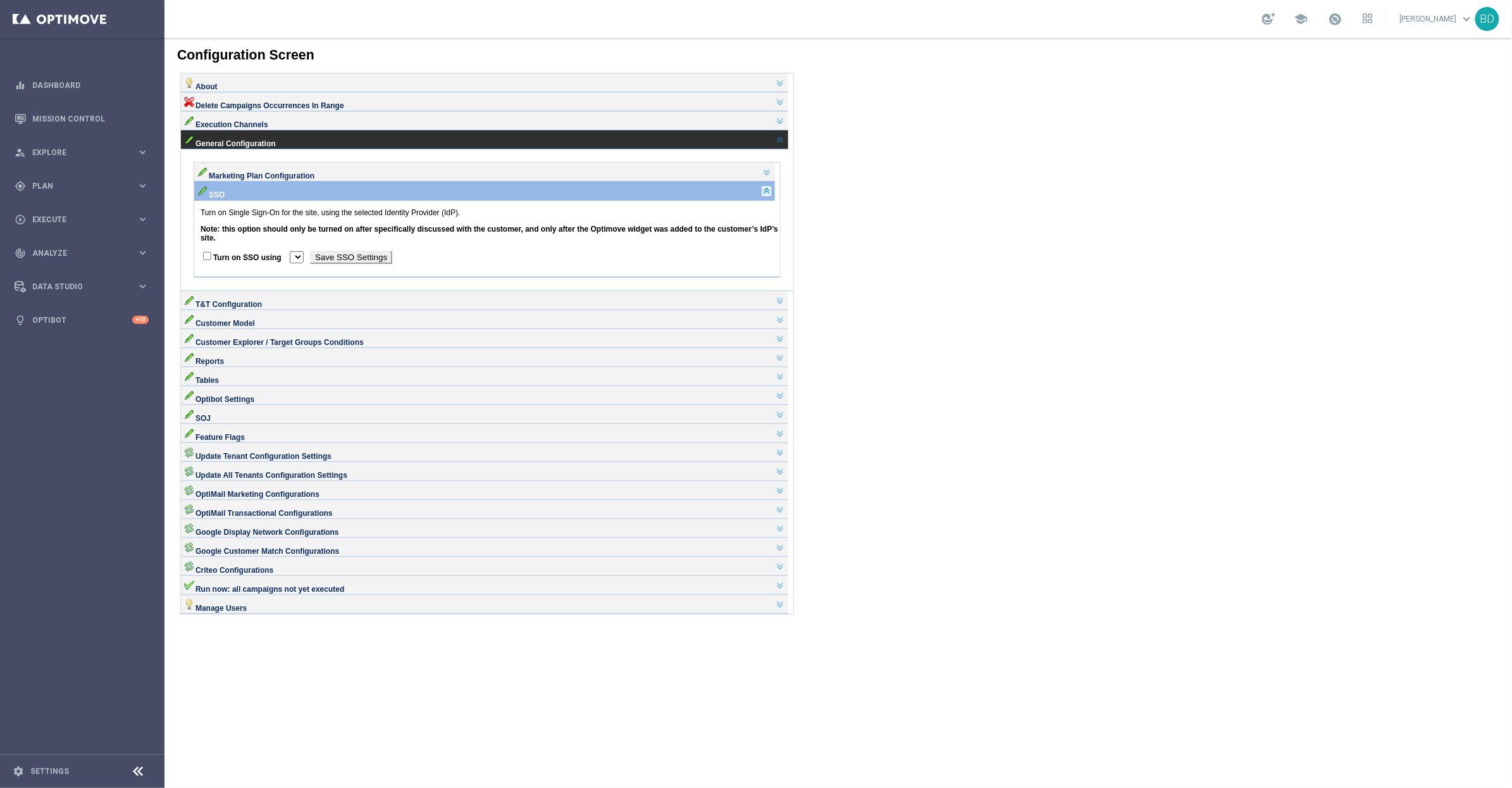
click at [771, 196] on link at bounding box center [766, 190] width 10 height 10
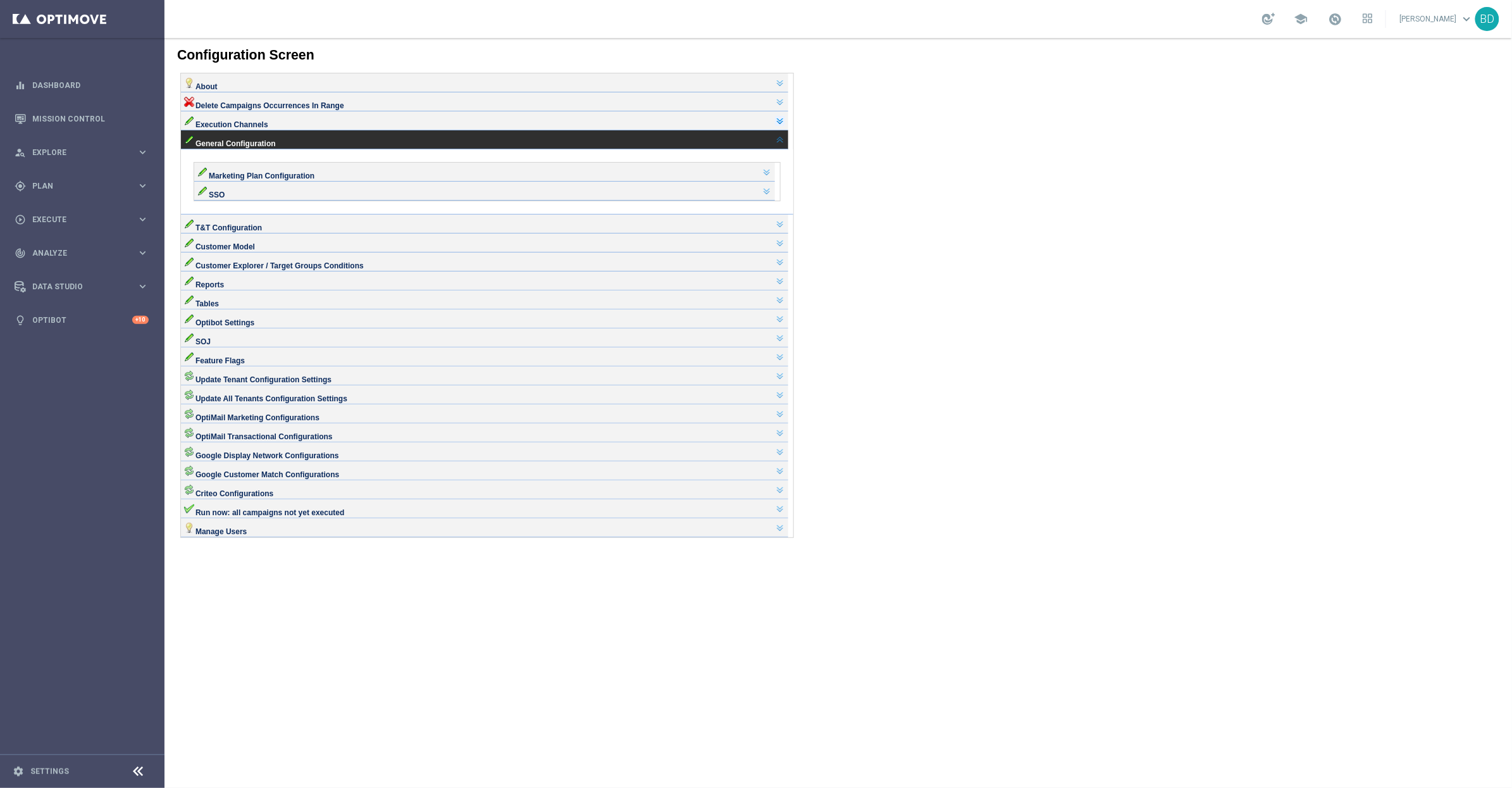
click at [785, 126] on link at bounding box center [779, 120] width 10 height 10
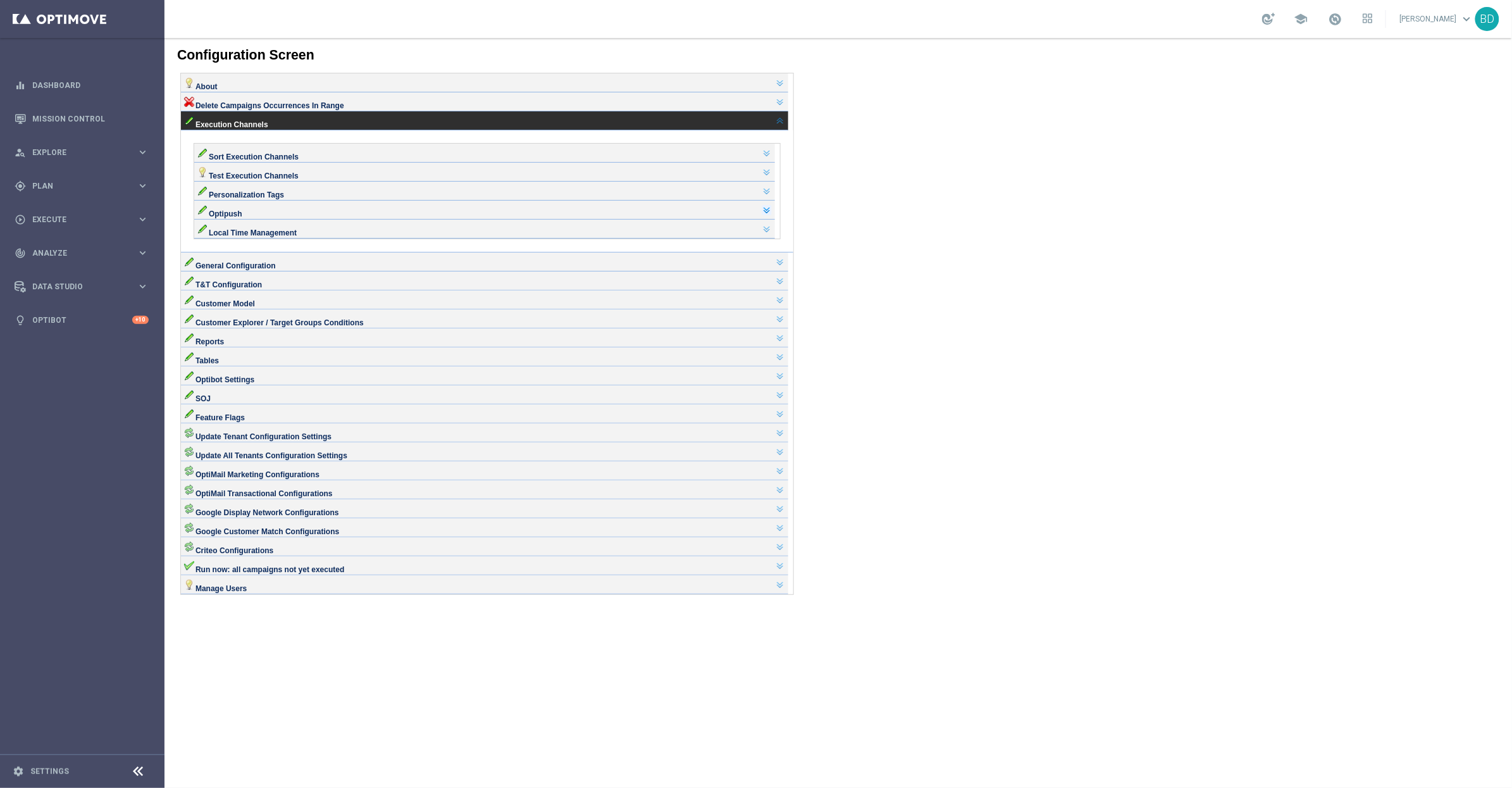
click at [771, 214] on link at bounding box center [766, 209] width 10 height 10
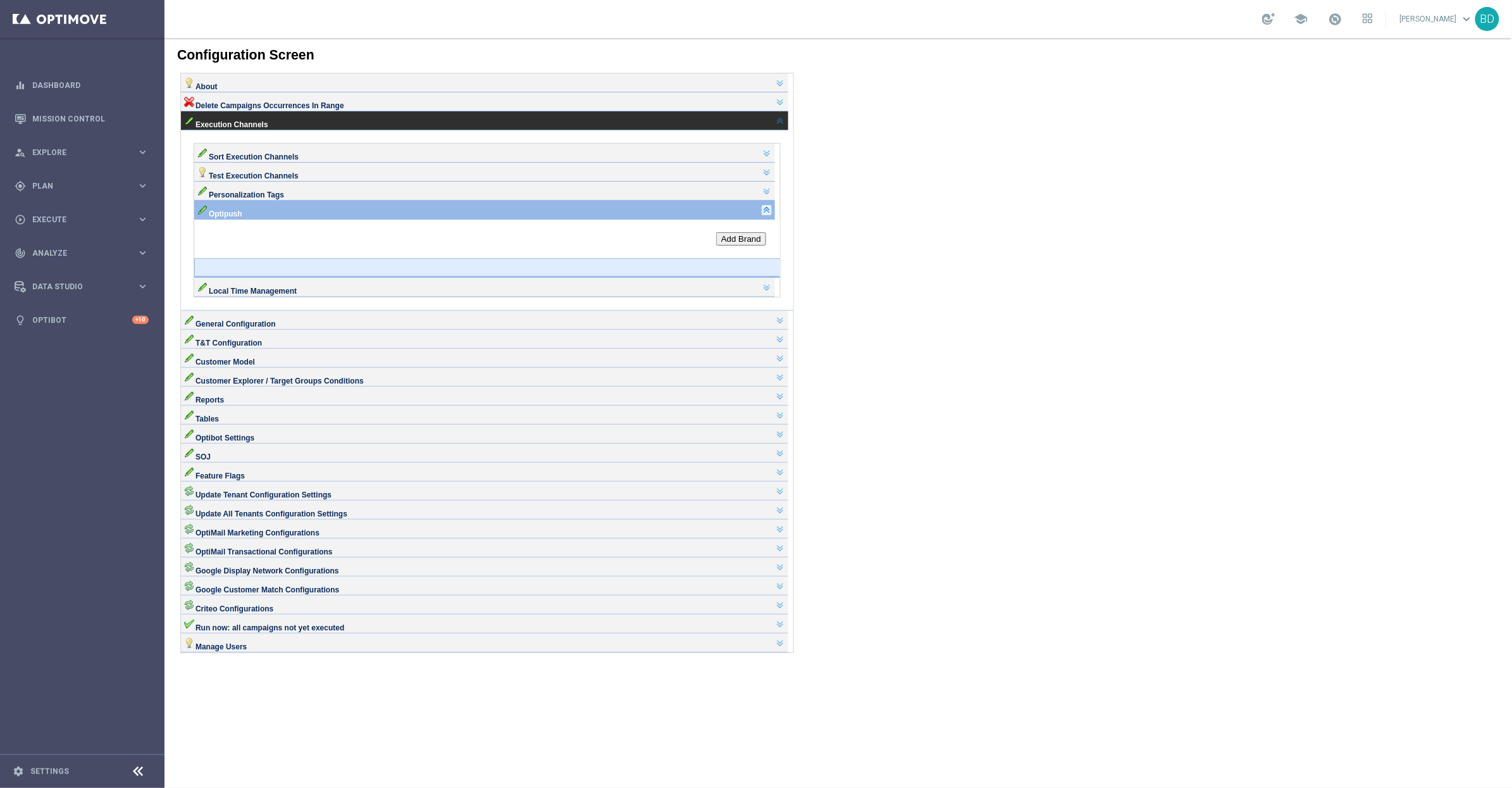
click at [771, 214] on link at bounding box center [766, 209] width 10 height 10
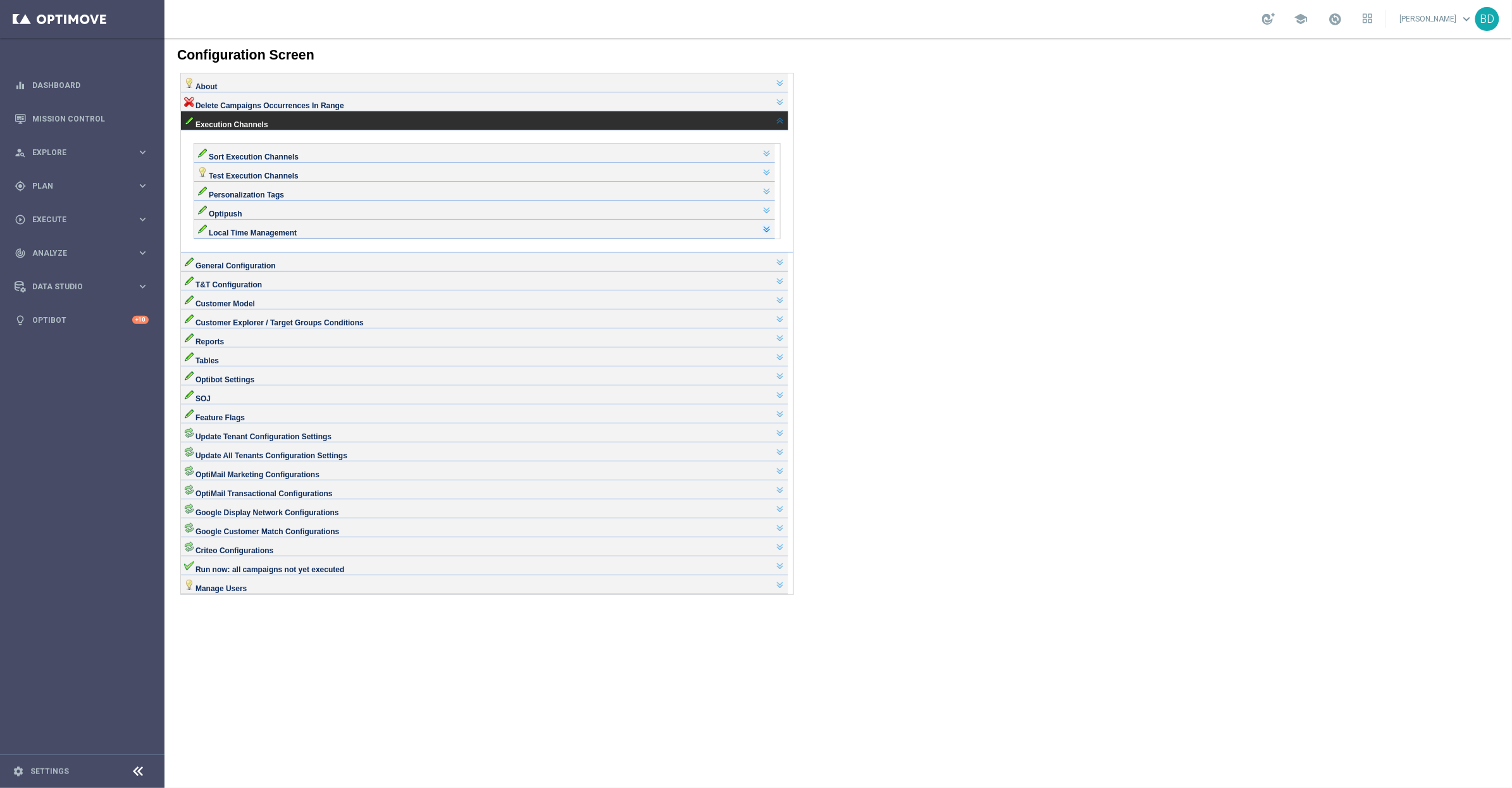
click at [771, 234] on link at bounding box center [766, 229] width 10 height 10
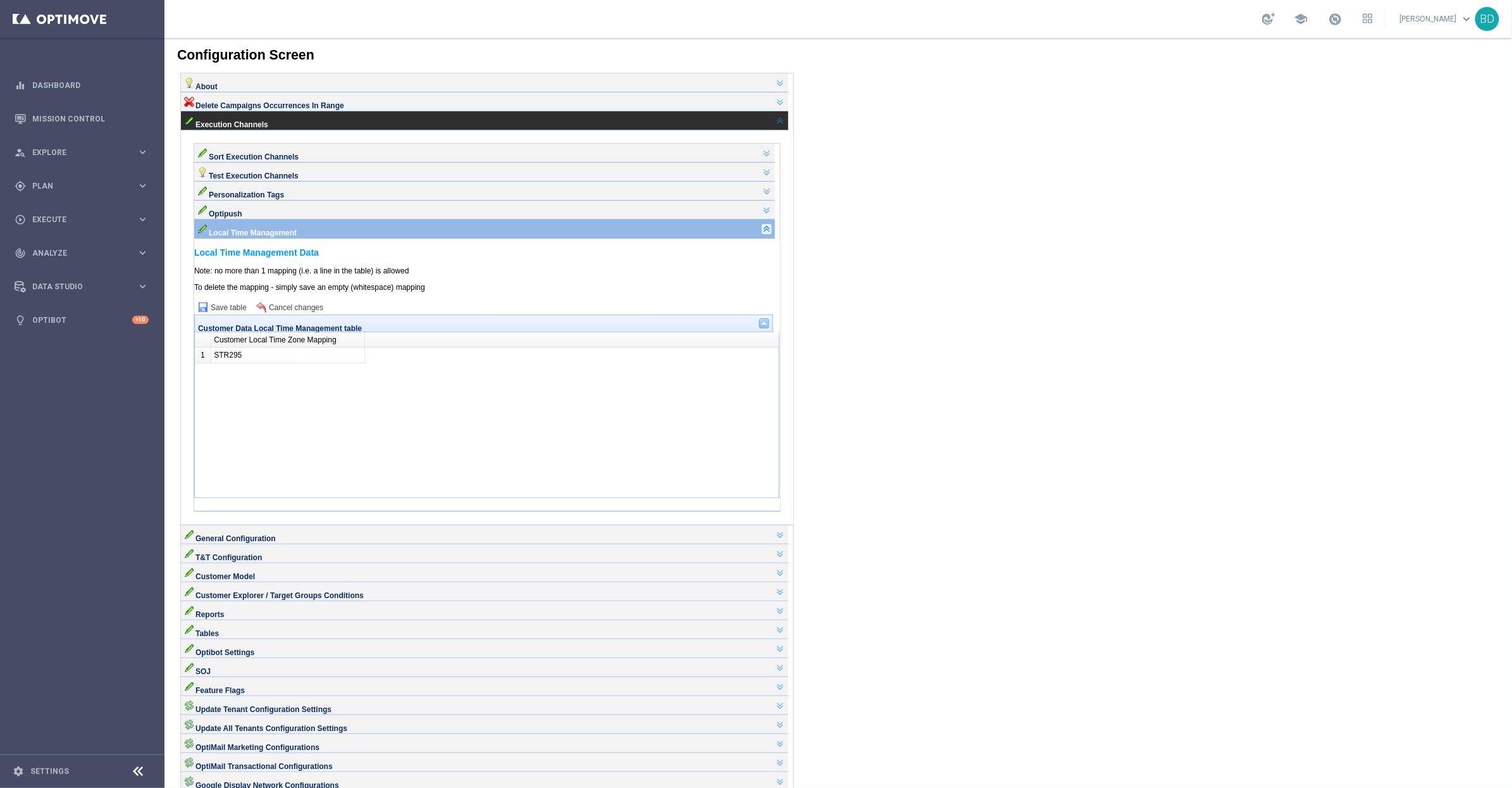
click at [771, 234] on link at bounding box center [766, 229] width 10 height 10
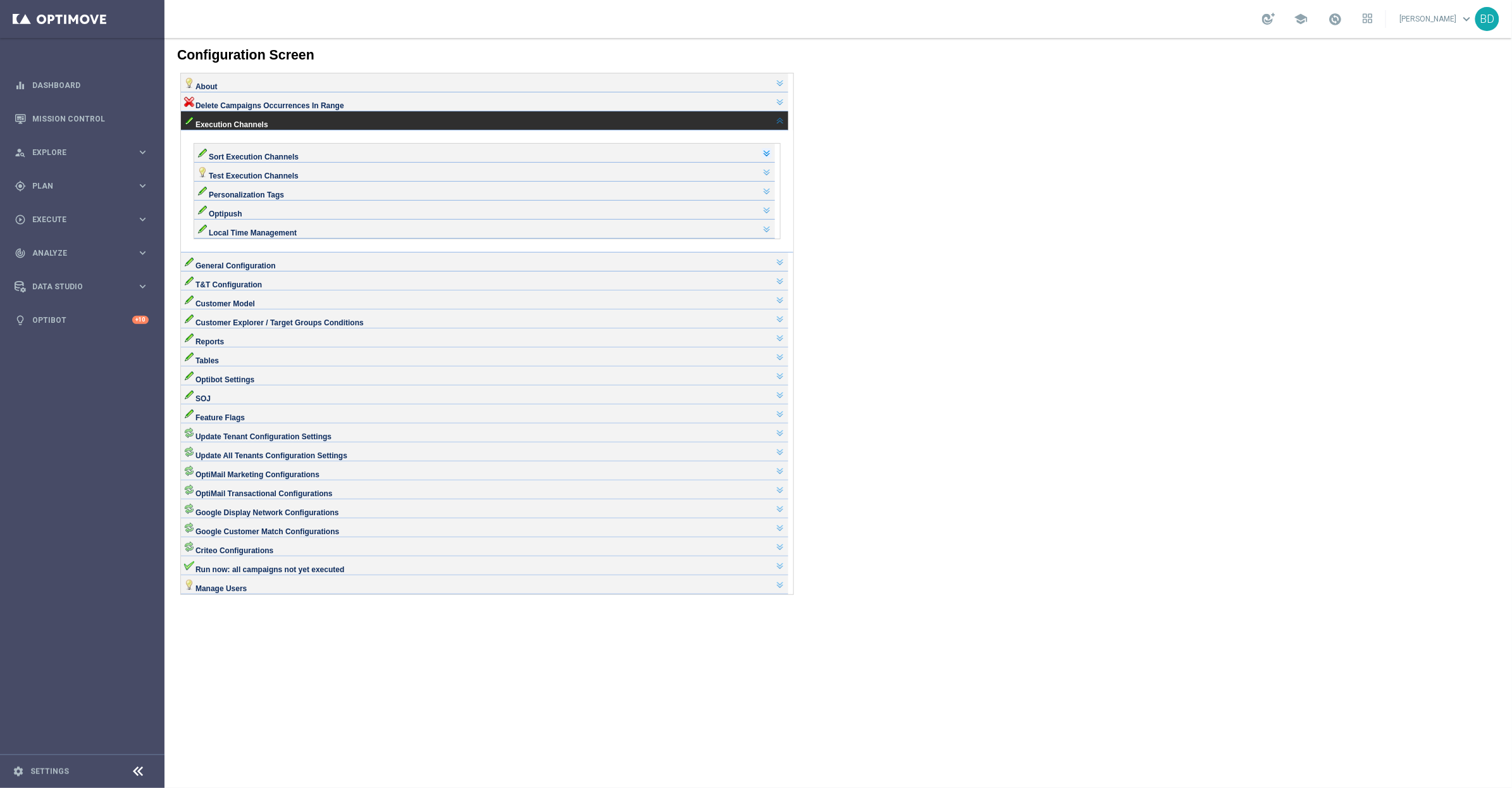
click at [768, 158] on link at bounding box center [766, 153] width 10 height 10
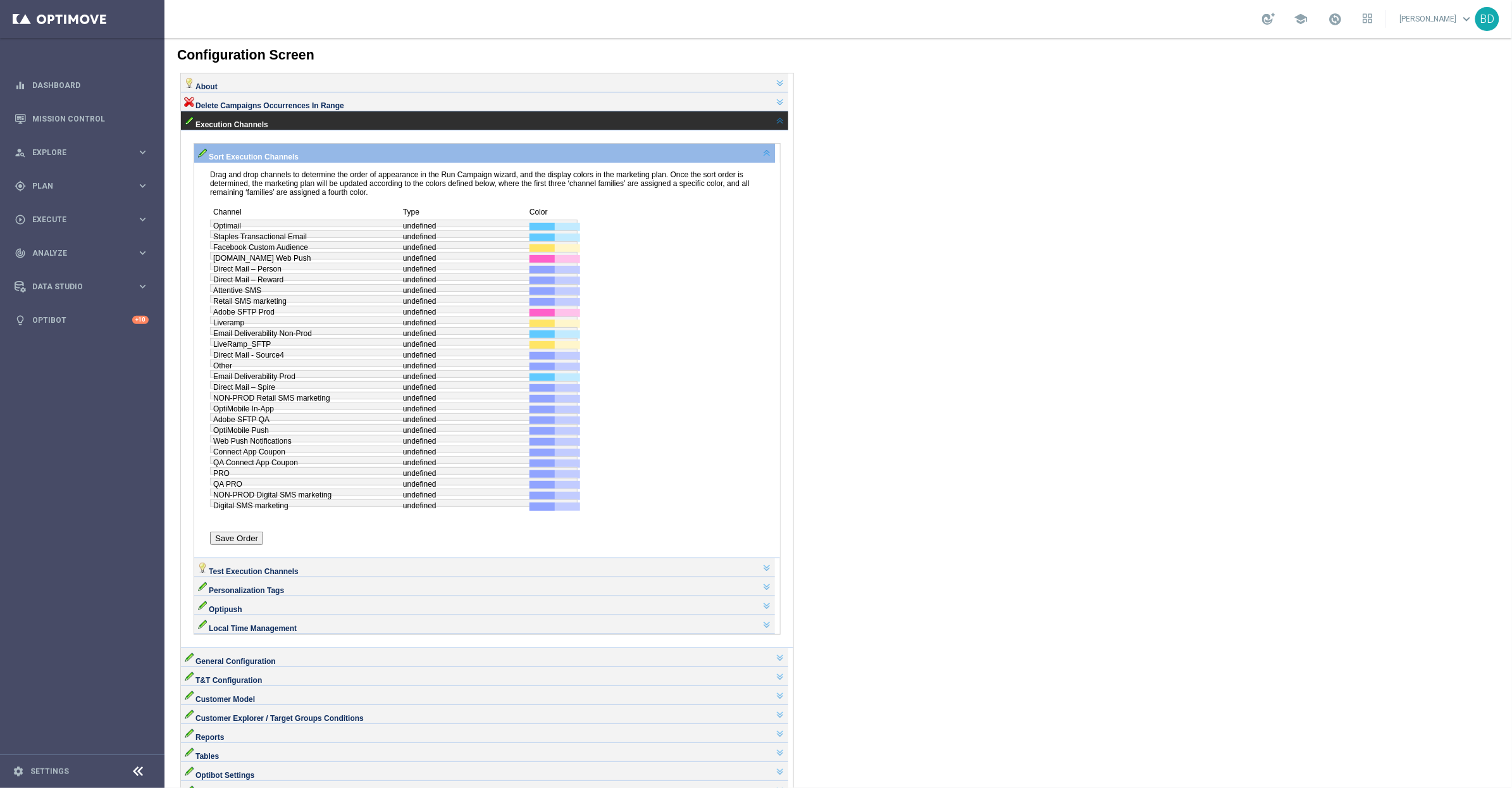
scroll to position [21, 0]
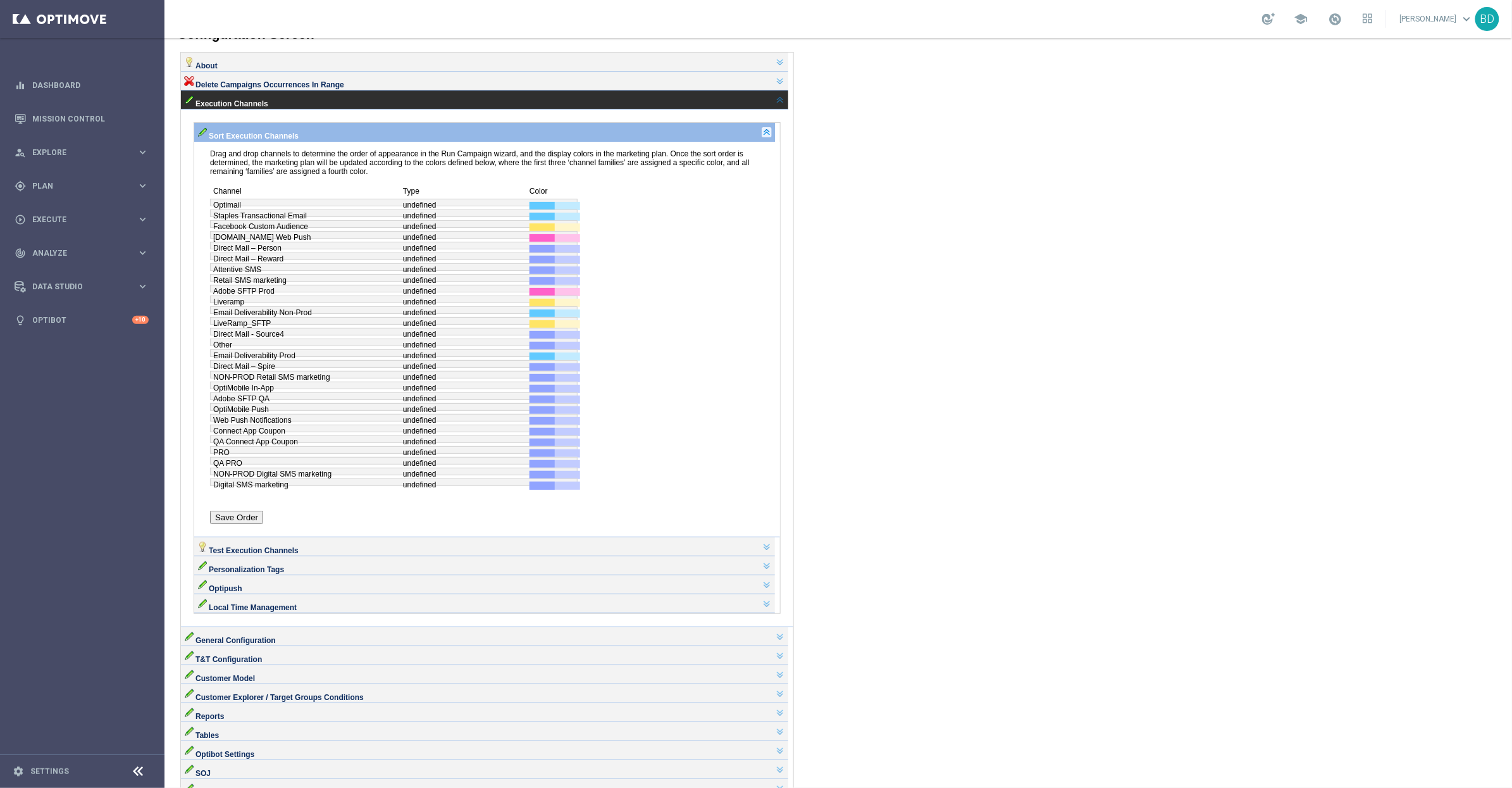
click at [768, 137] on link at bounding box center [766, 131] width 10 height 10
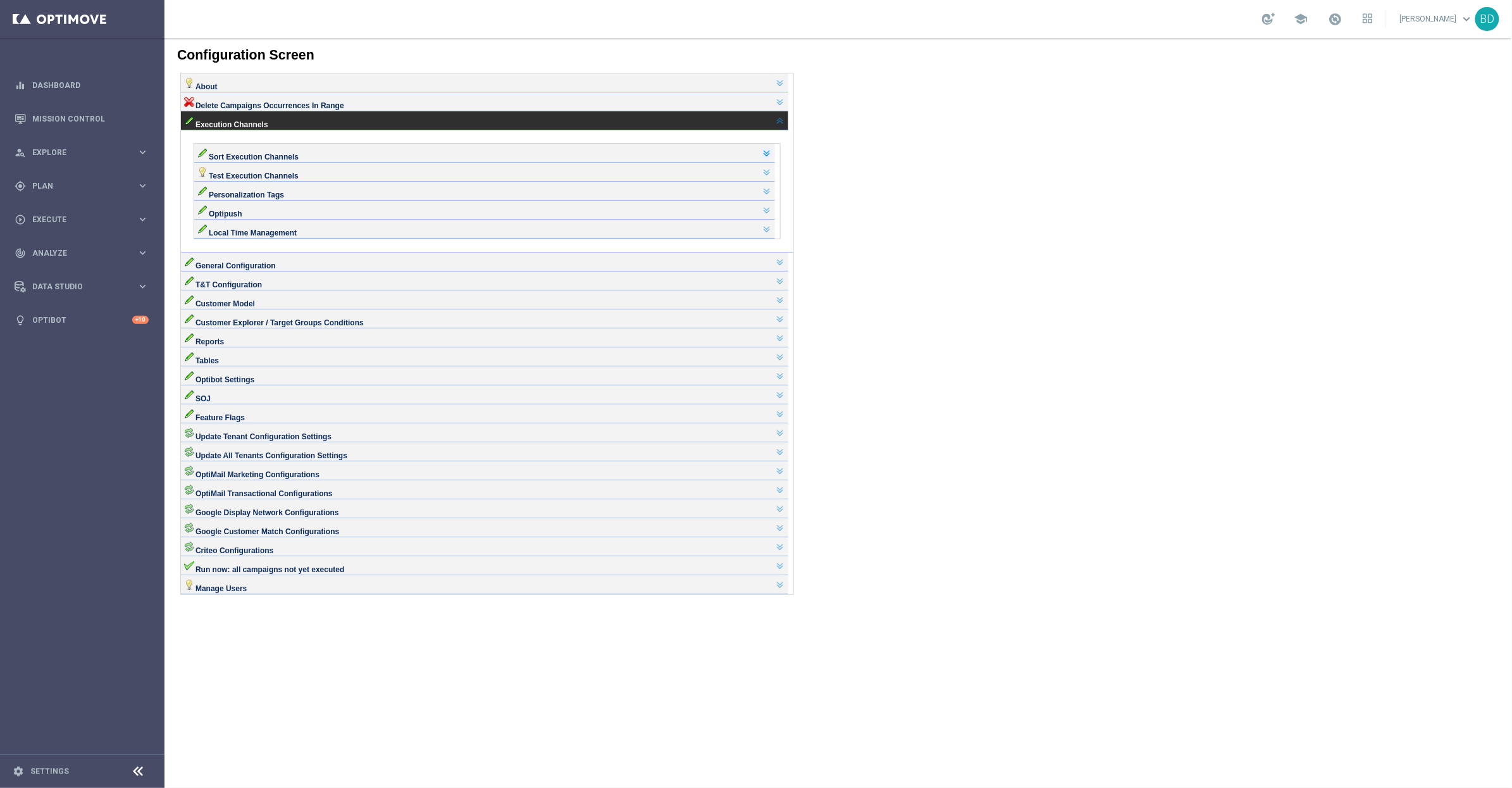
scroll to position [0, 0]
click at [771, 177] on link at bounding box center [766, 171] width 10 height 10
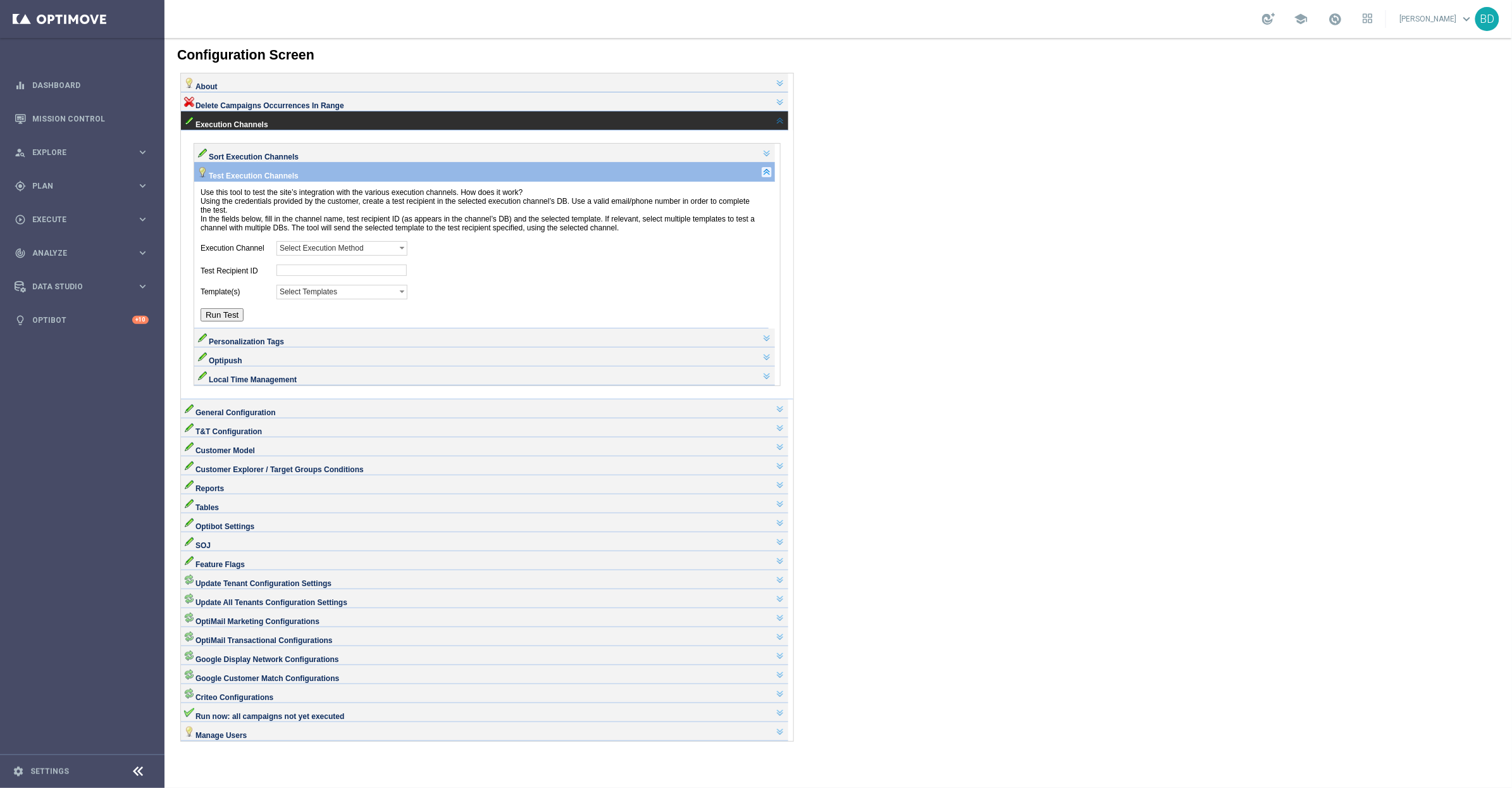
click at [771, 177] on link at bounding box center [766, 171] width 10 height 10
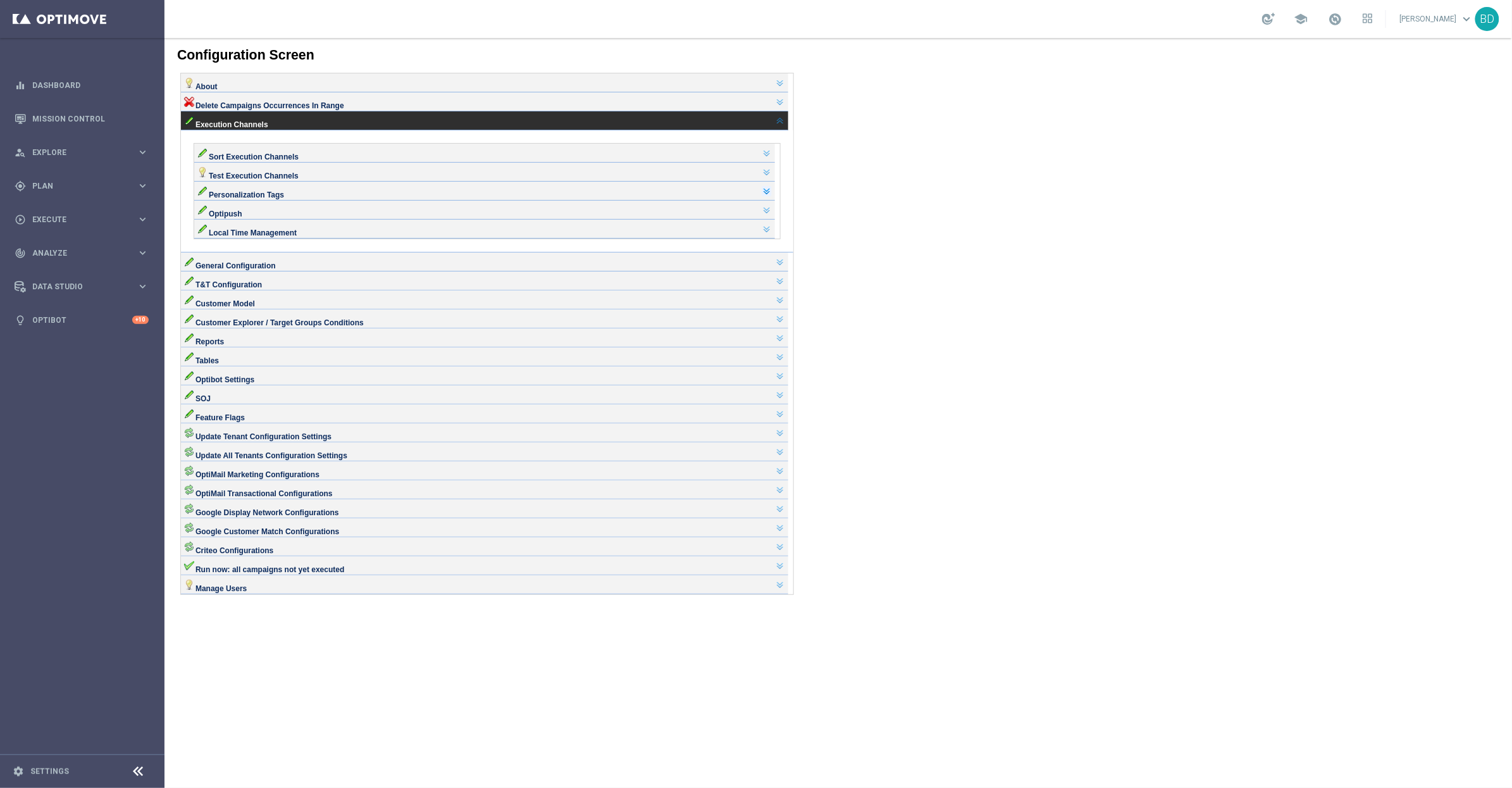
click at [769, 196] on link at bounding box center [766, 190] width 10 height 10
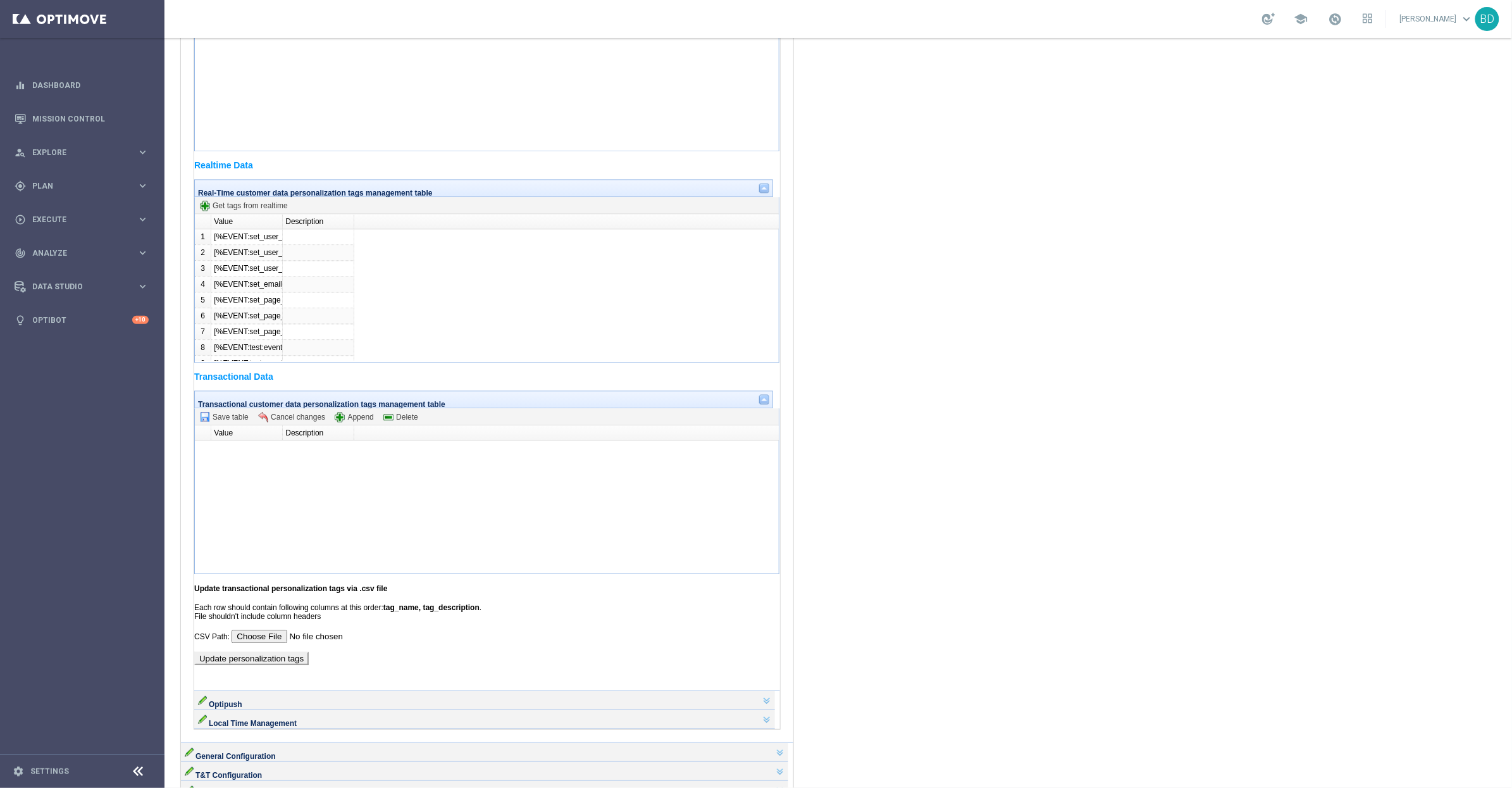
scroll to position [1355, 0]
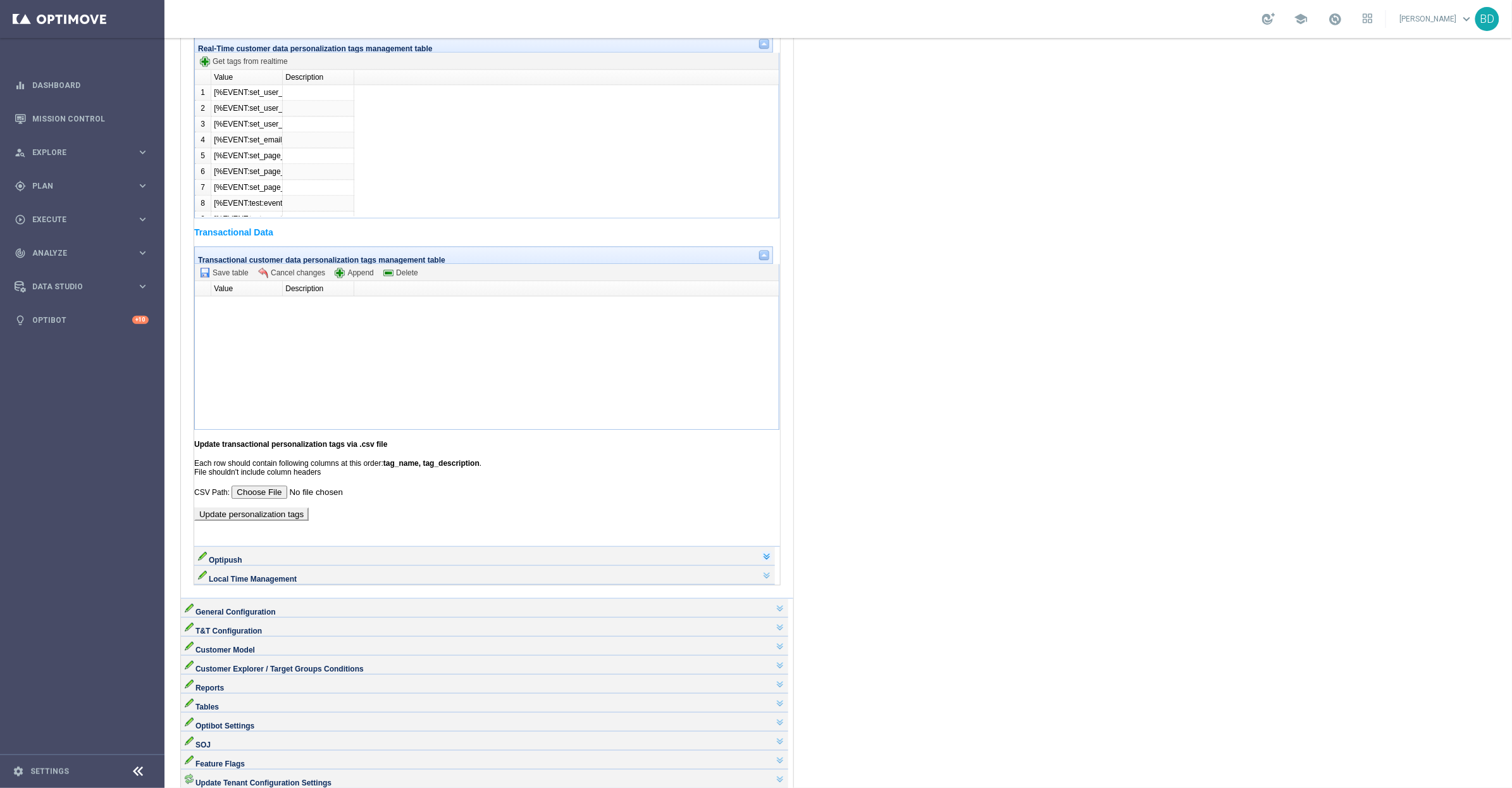
click at [771, 561] on link at bounding box center [766, 556] width 10 height 10
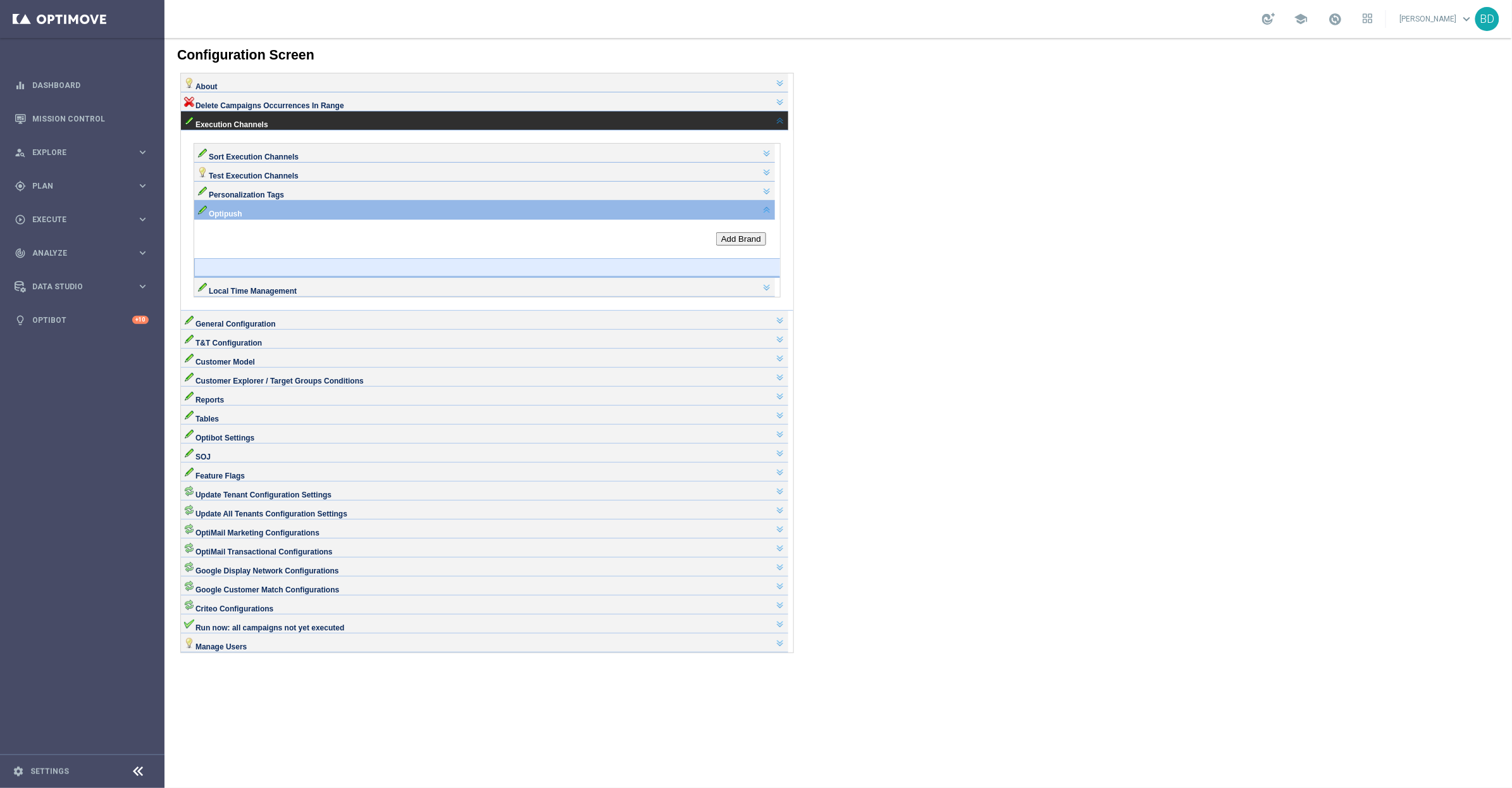
scroll to position [0, 0]
click at [785, 126] on link at bounding box center [779, 120] width 10 height 10
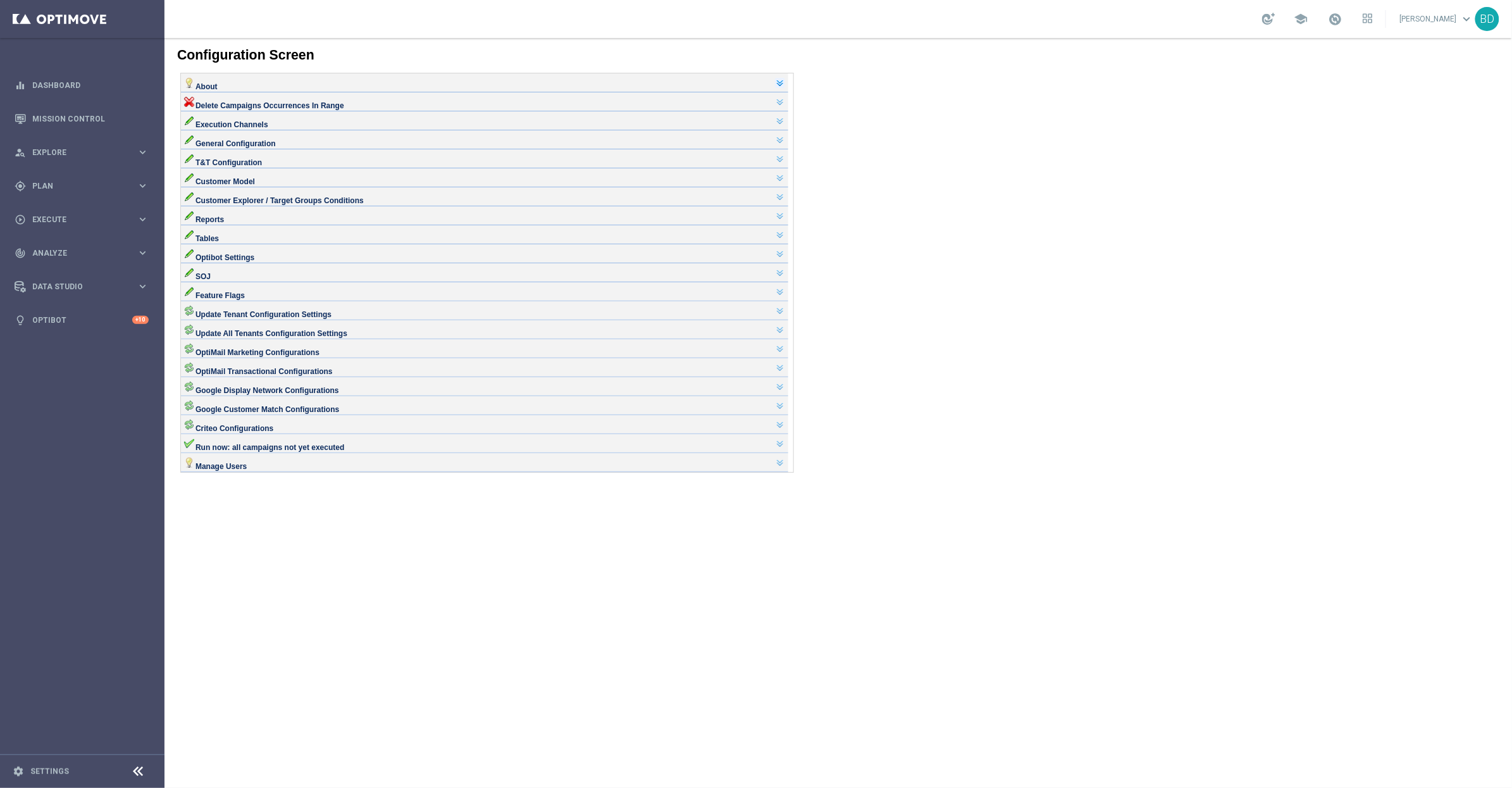
click at [783, 84] on link at bounding box center [779, 82] width 10 height 10
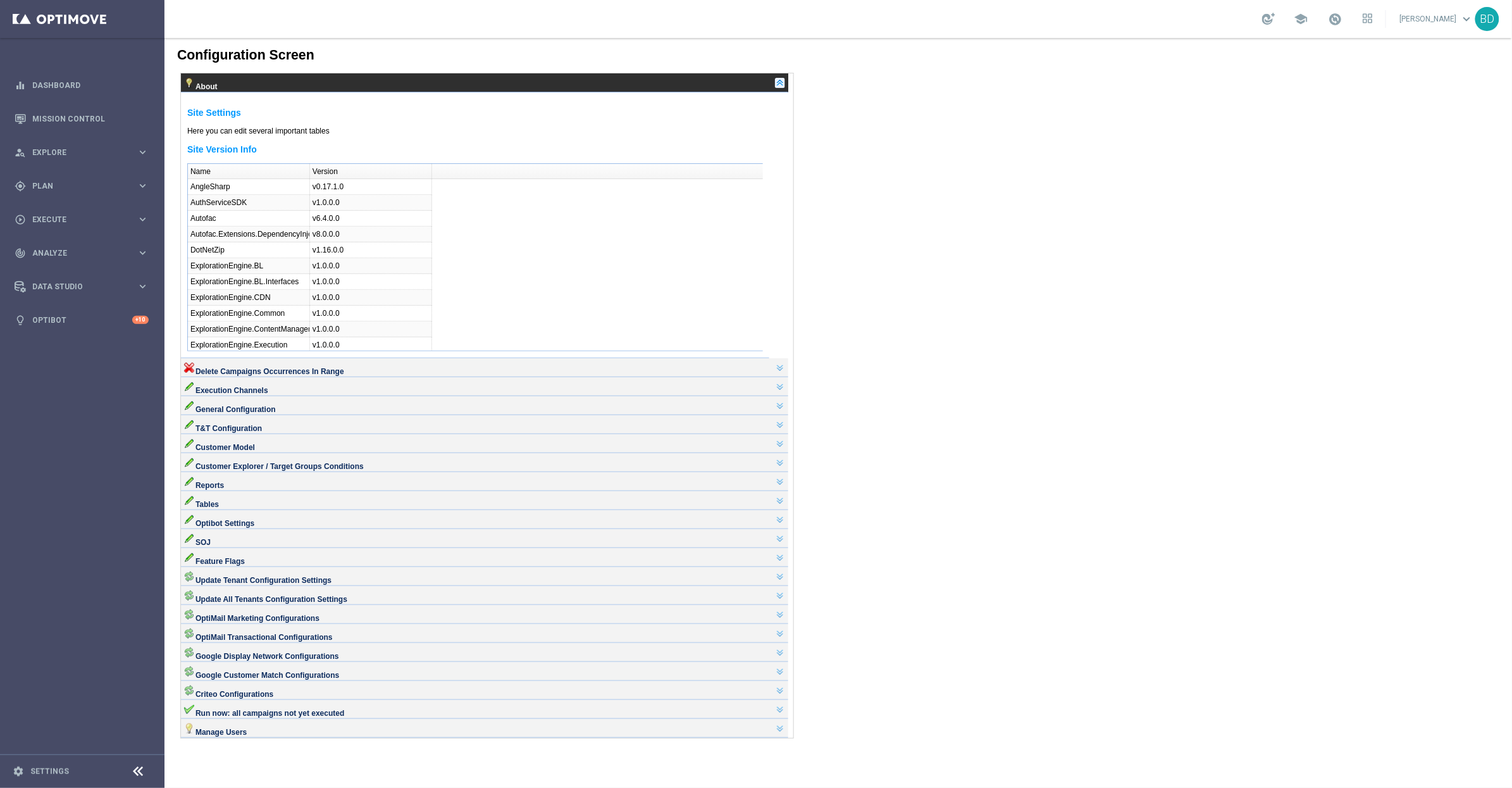
click at [783, 84] on link at bounding box center [779, 82] width 10 height 10
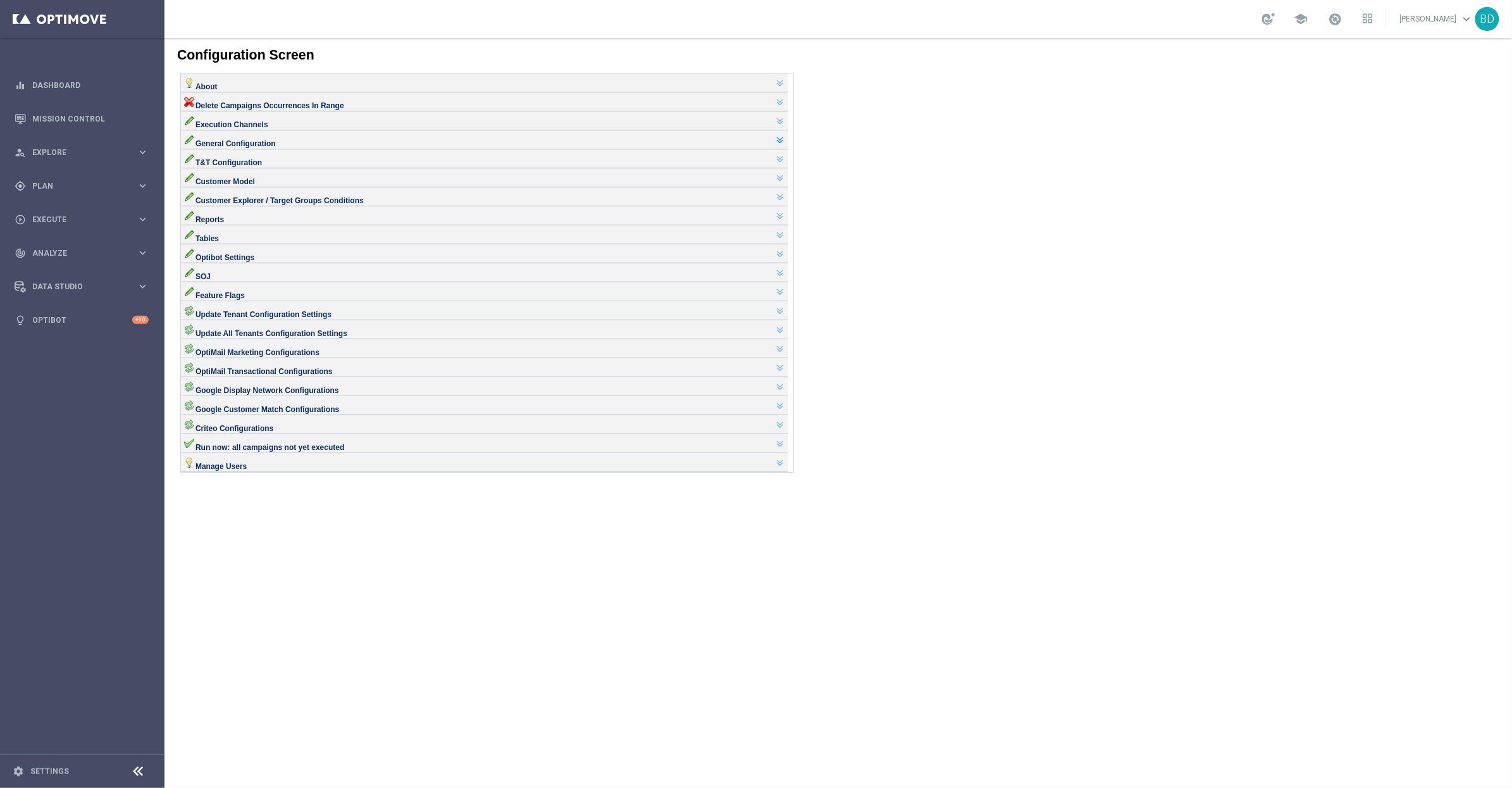
click at [785, 144] on link at bounding box center [779, 139] width 10 height 10
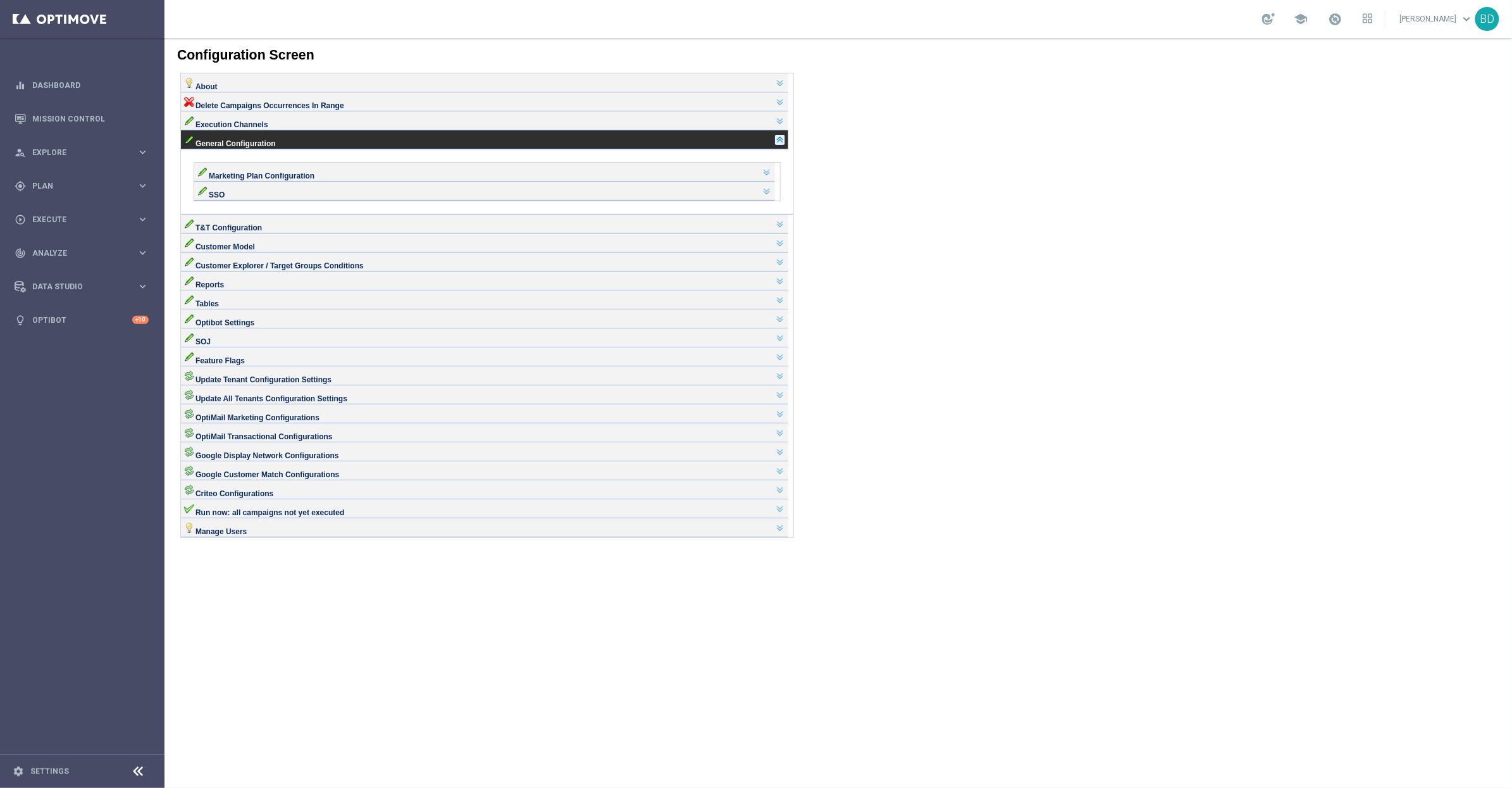
click at [785, 144] on link at bounding box center [779, 139] width 10 height 10
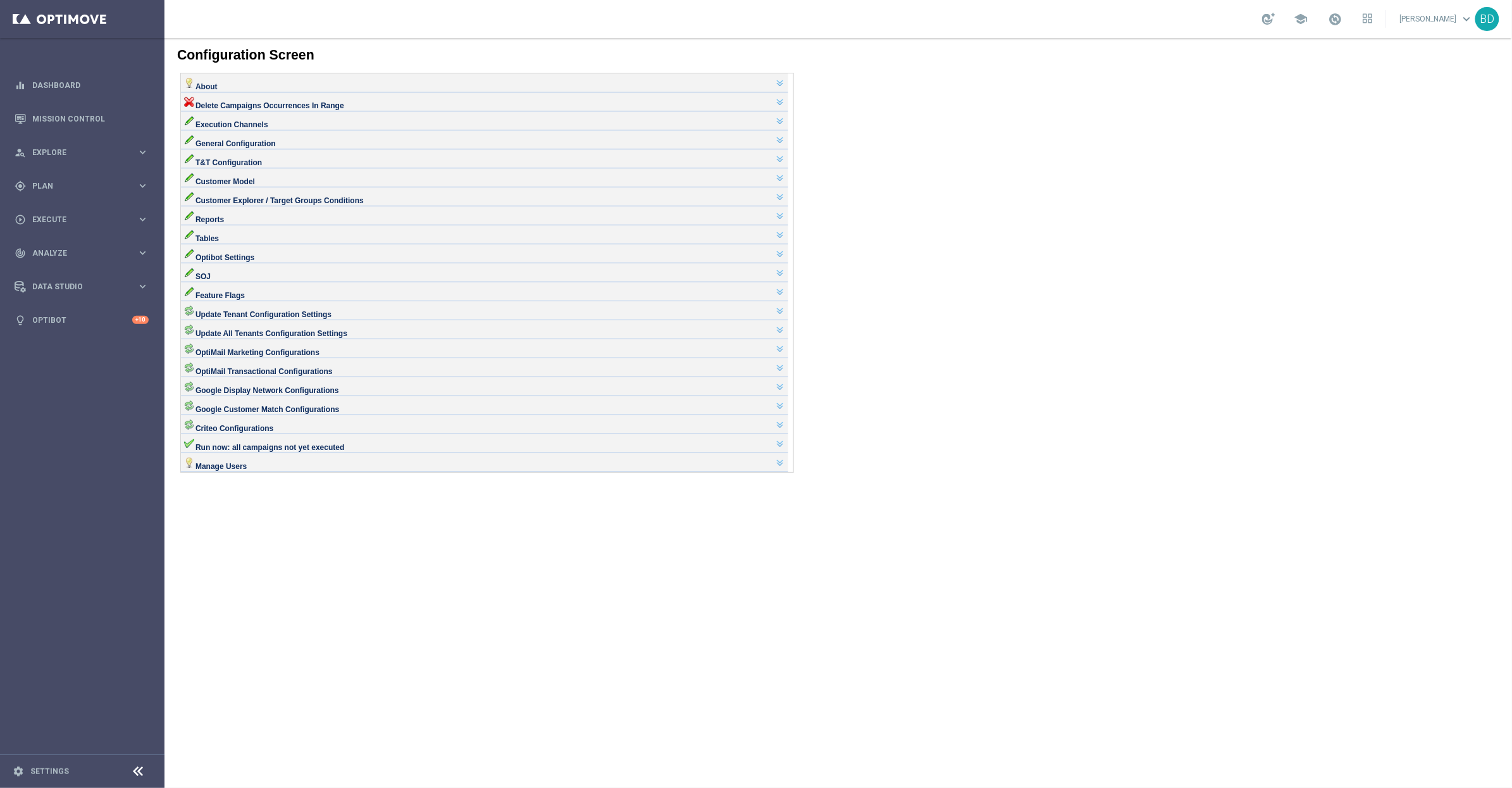
click at [1430, 19] on link "[PERSON_NAME] keyboard_arrow_down" at bounding box center [1437, 18] width 77 height 19
click at [1384, 19] on div "school Bosco Duarte keyboard_arrow_down 3p Contact Support speed Operational St…" at bounding box center [838, 18] width 1347 height 38
click at [1372, 20] on icon at bounding box center [1370, 21] width 3 height 3
click at [1464, 212] on div at bounding box center [756, 394] width 1512 height 788
click at [1305, 129] on body "Configuration Screen About Site Settings Here you can edit several important ta…" at bounding box center [837, 412] width 1347 height 750
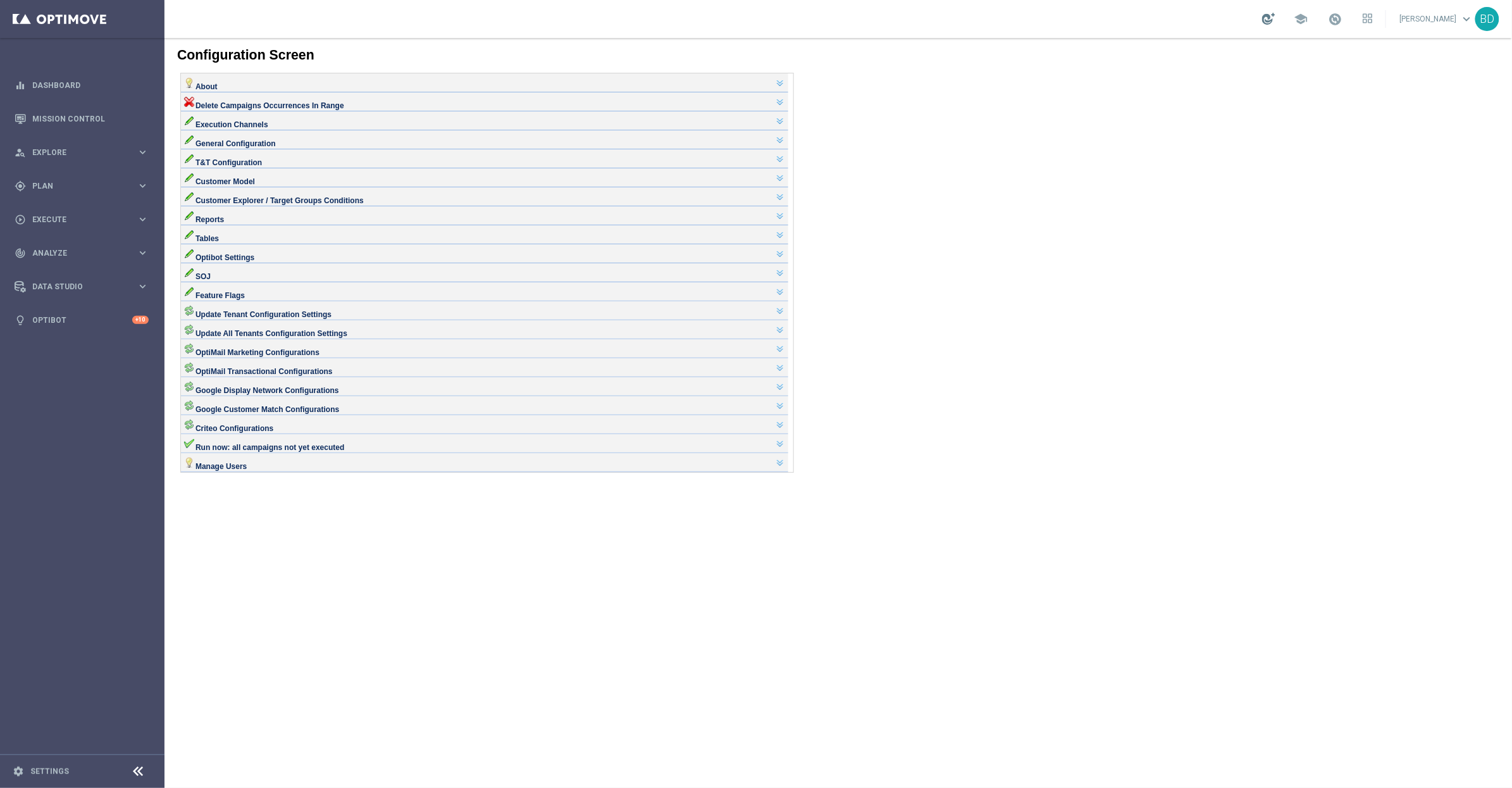
click at [1275, 17] on div at bounding box center [1269, 18] width 13 height 12
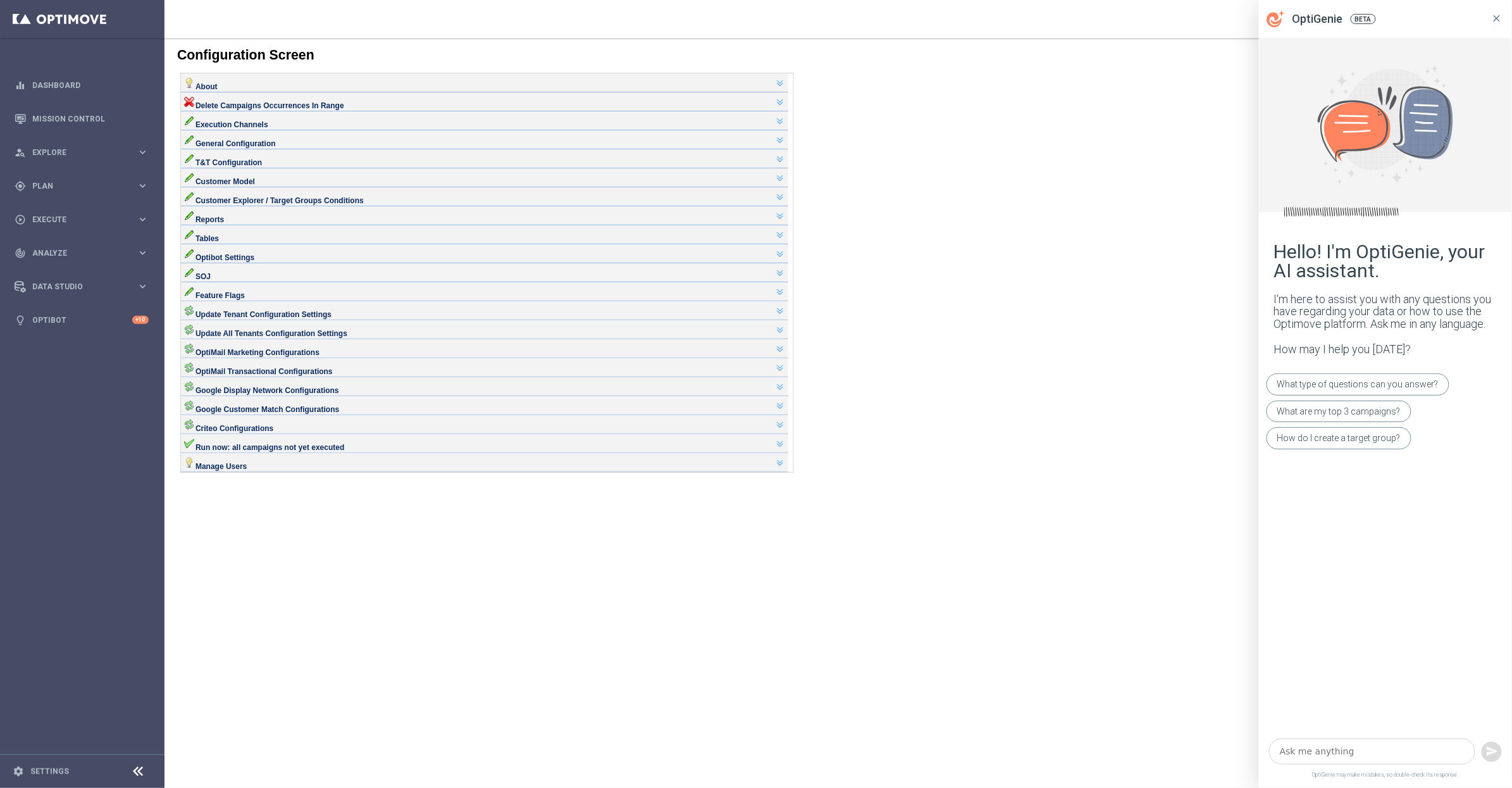
click at [1495, 21] on icon at bounding box center [1497, 18] width 11 height 11
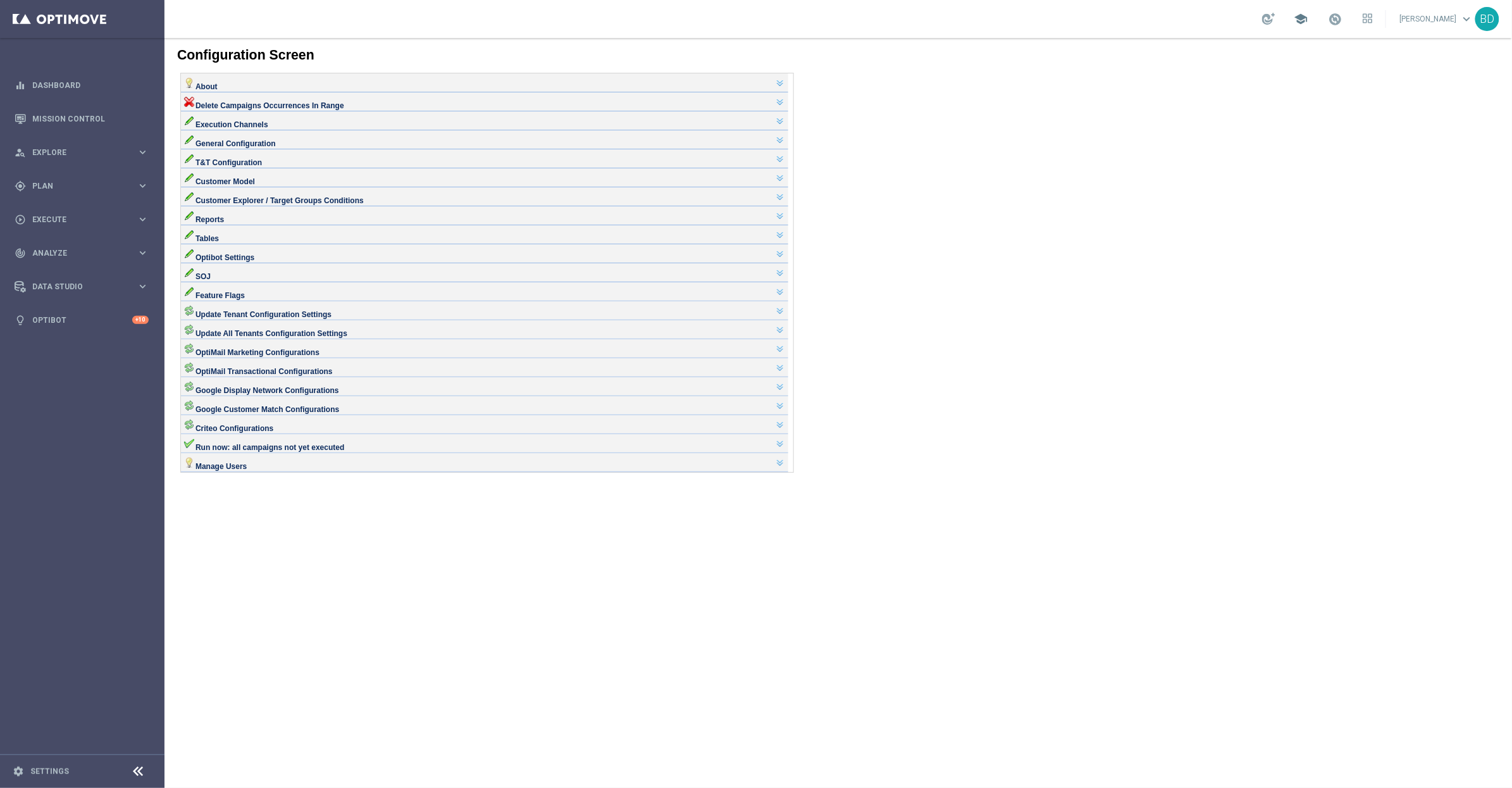
click at [1308, 21] on span "school" at bounding box center [1301, 19] width 14 height 14
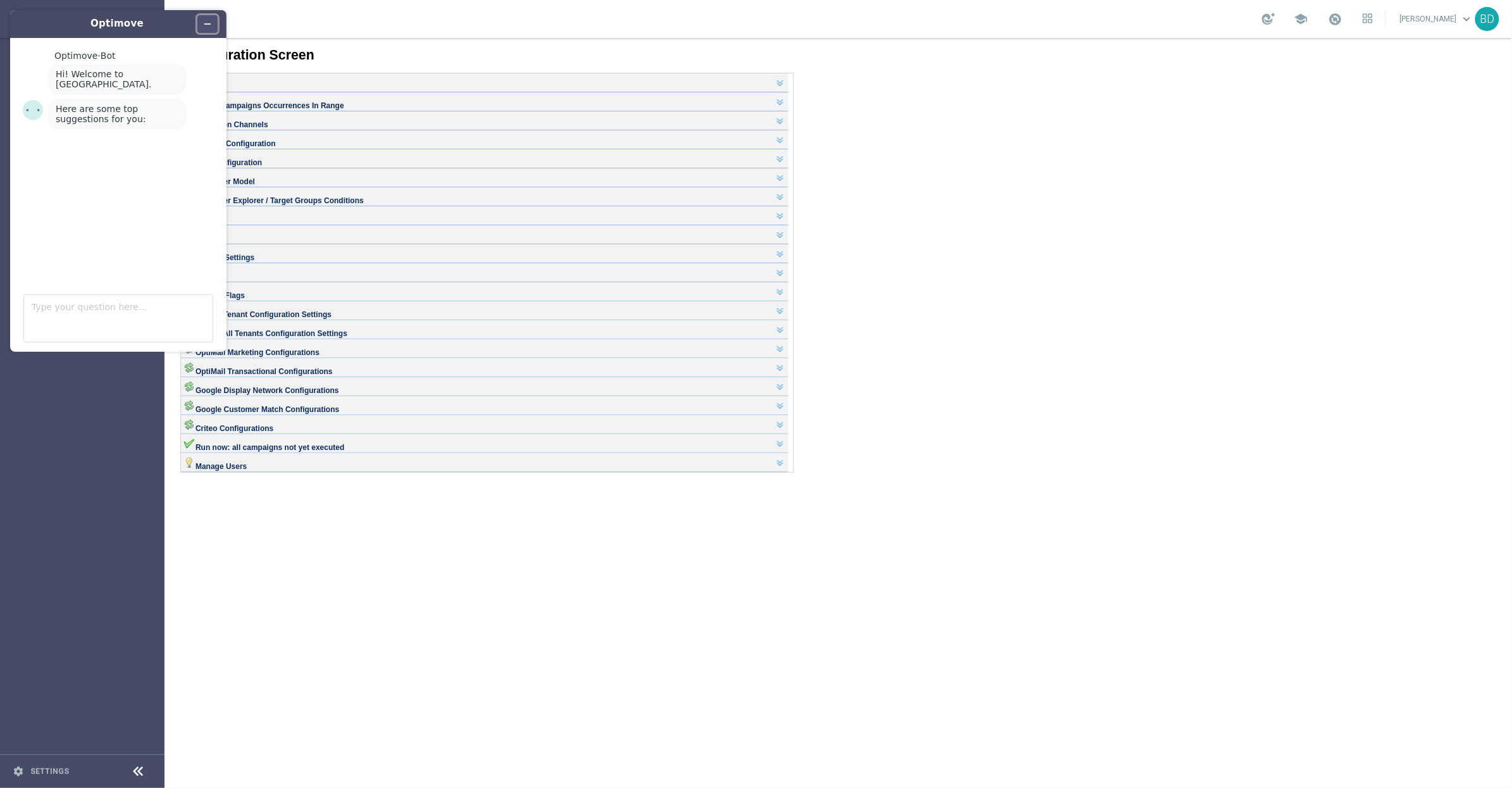
click at [207, 22] on icon "Minimize widget" at bounding box center [207, 24] width 9 height 9
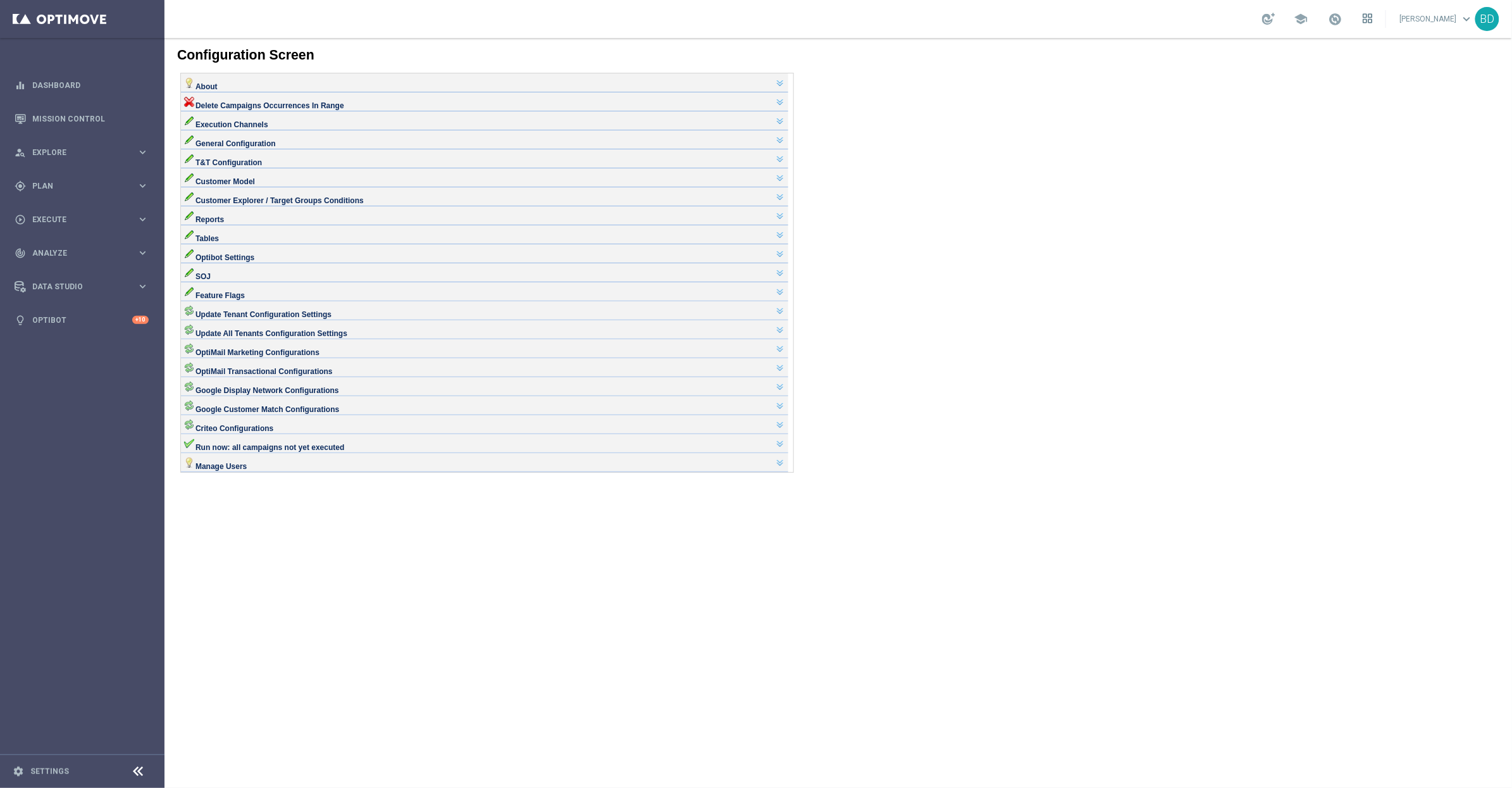
click at [1373, 18] on icon at bounding box center [1368, 18] width 10 height 10
click at [1433, 21] on div at bounding box center [756, 394] width 1512 height 788
click at [1433, 20] on link "[PERSON_NAME] keyboard_arrow_down" at bounding box center [1437, 18] width 77 height 19
click at [1484, 15] on div "BD" at bounding box center [1487, 19] width 24 height 24
click at [1484, 15] on div "BD" at bounding box center [1487, 19] width 24 height 24
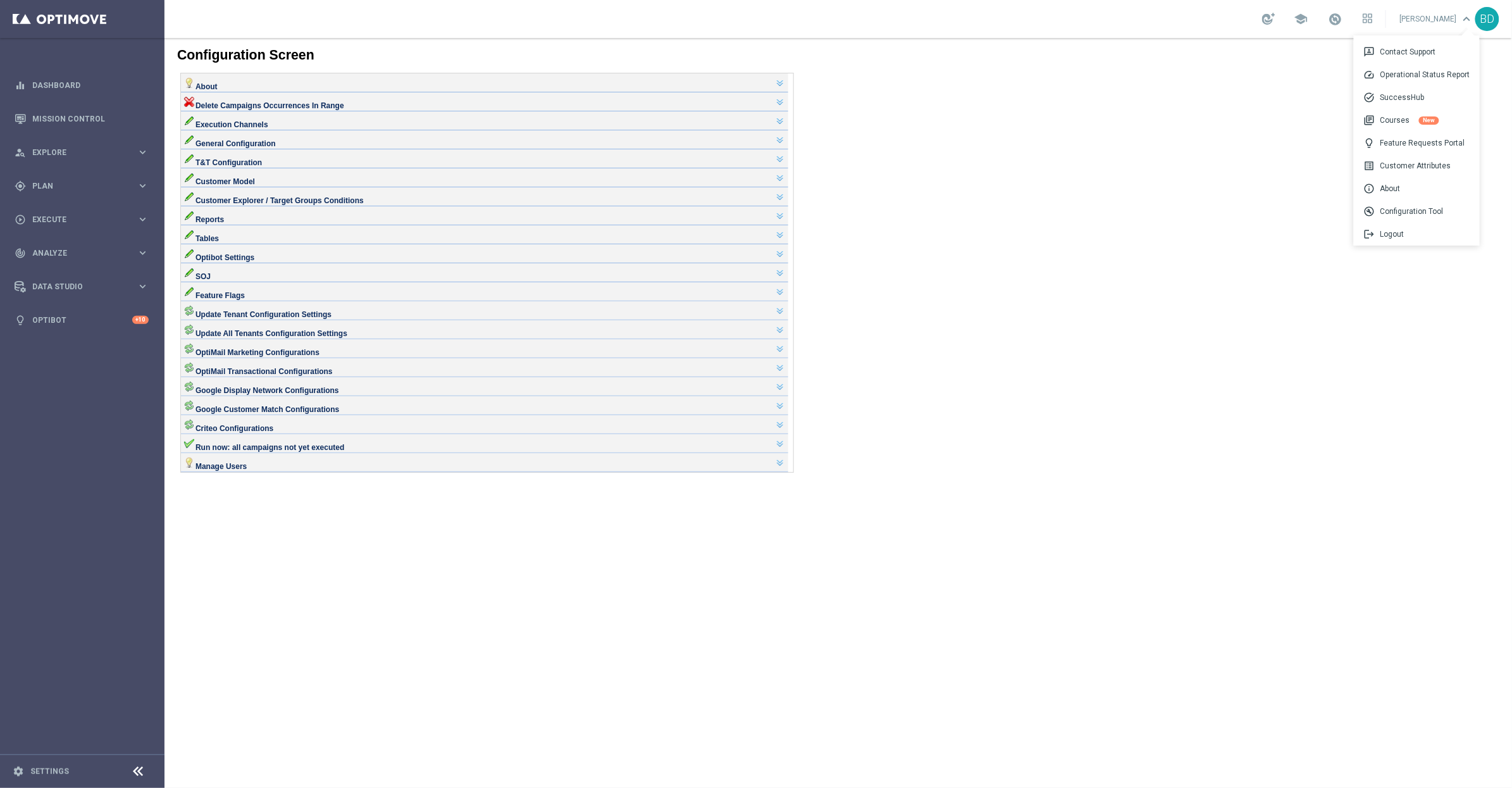
click at [1484, 15] on div "BD" at bounding box center [1487, 19] width 24 height 24
click at [1448, 79] on div "speed Operational Status Report" at bounding box center [1416, 75] width 126 height 23
click at [1454, 18] on link "[PERSON_NAME] keyboard_arrow_down" at bounding box center [1437, 18] width 77 height 19
click at [1456, 168] on div "list_alt Customer Attributes" at bounding box center [1416, 166] width 126 height 23
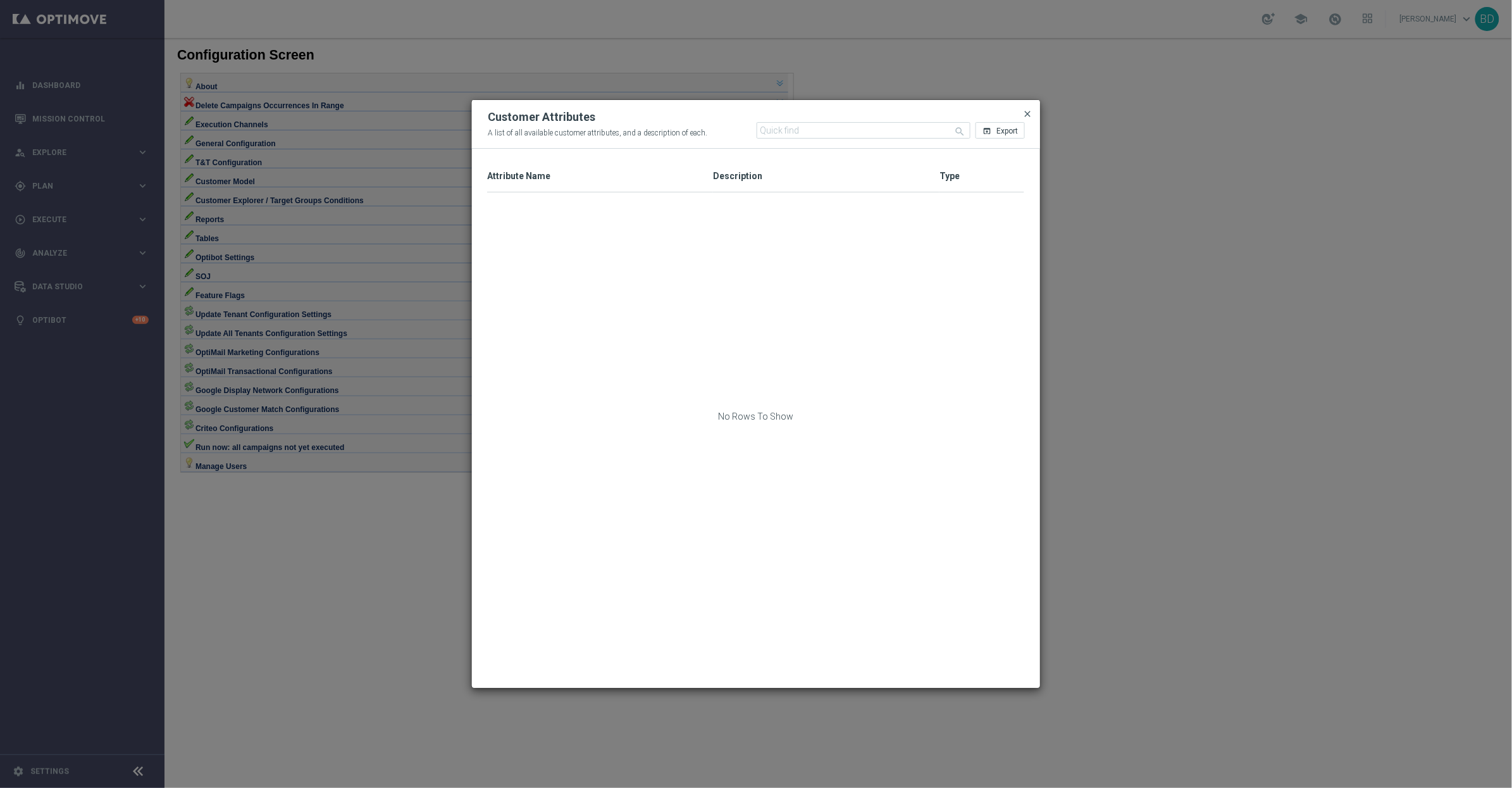
click at [1031, 114] on span "close" at bounding box center [1027, 114] width 10 height 10
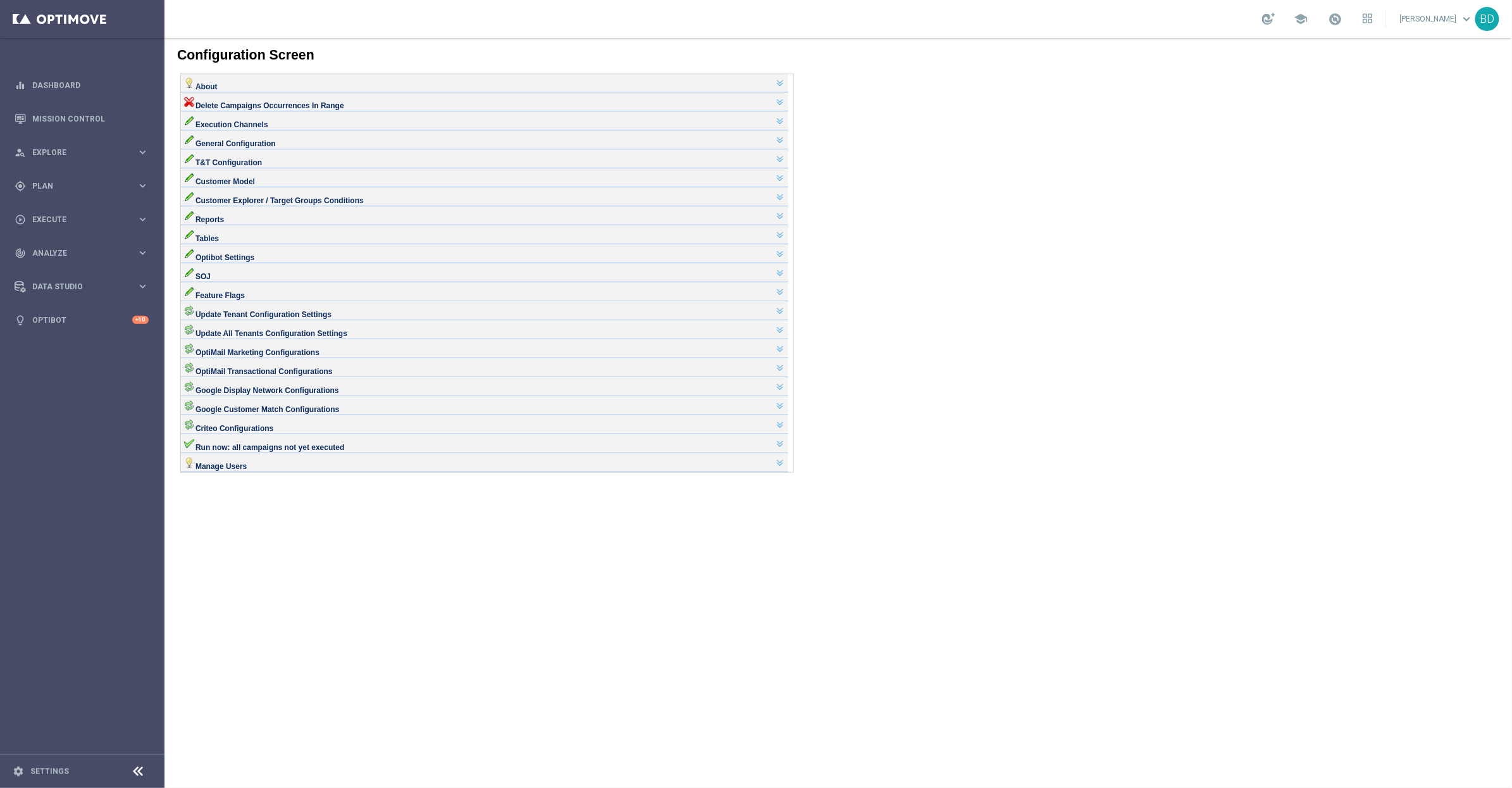
click at [1443, 20] on link "[PERSON_NAME] keyboard_arrow_down" at bounding box center [1437, 18] width 77 height 19
click at [723, 689] on body "Configuration Screen About Site Settings Here you can edit several important ta…" at bounding box center [837, 412] width 1347 height 750
click at [38, 768] on link "Settings" at bounding box center [50, 772] width 38 height 8
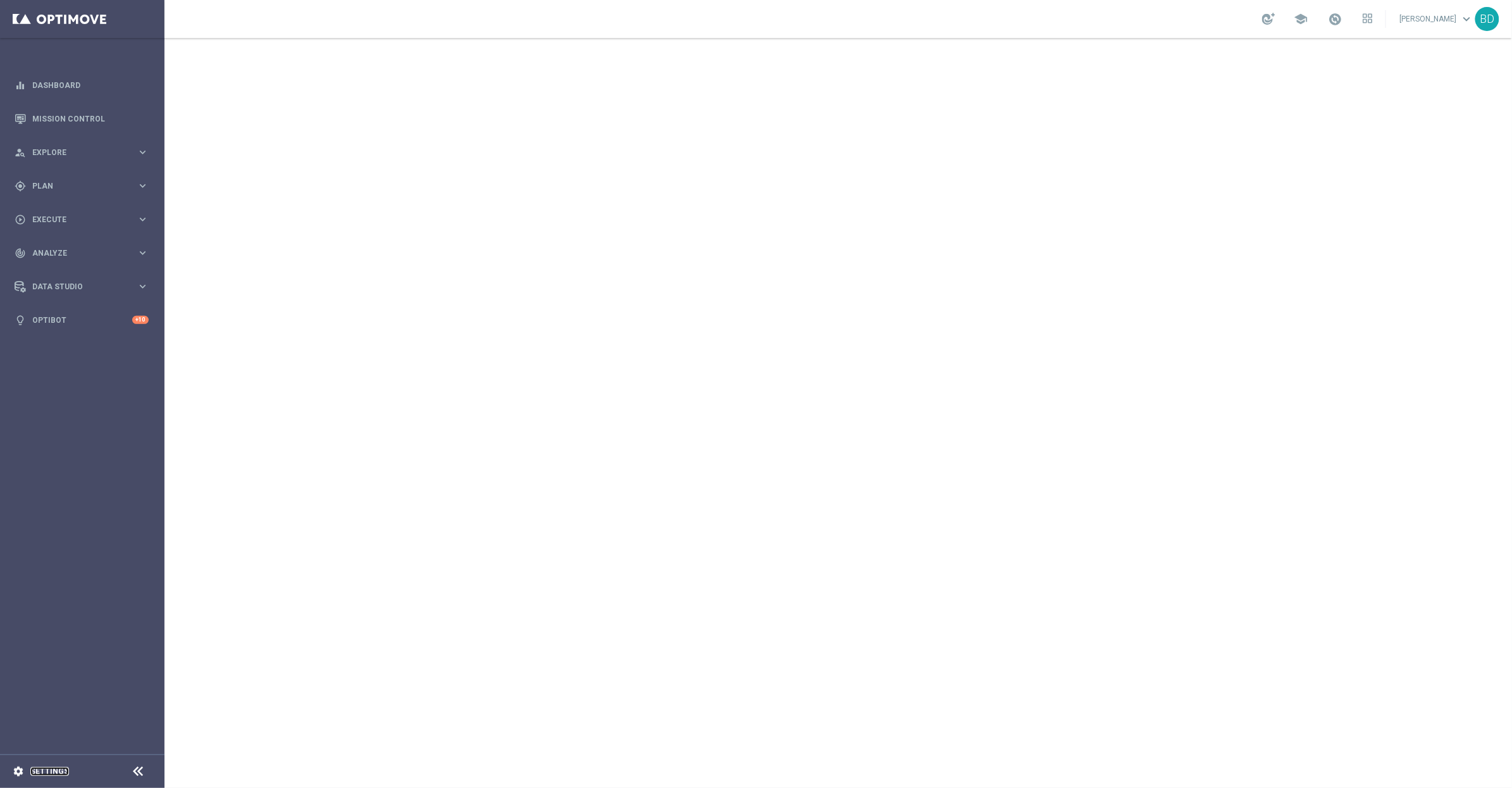
click at [38, 768] on link "Settings" at bounding box center [50, 772] width 38 height 8
click at [57, 773] on link "Settings" at bounding box center [50, 772] width 38 height 8
click at [143, 774] on icon at bounding box center [138, 771] width 15 height 15
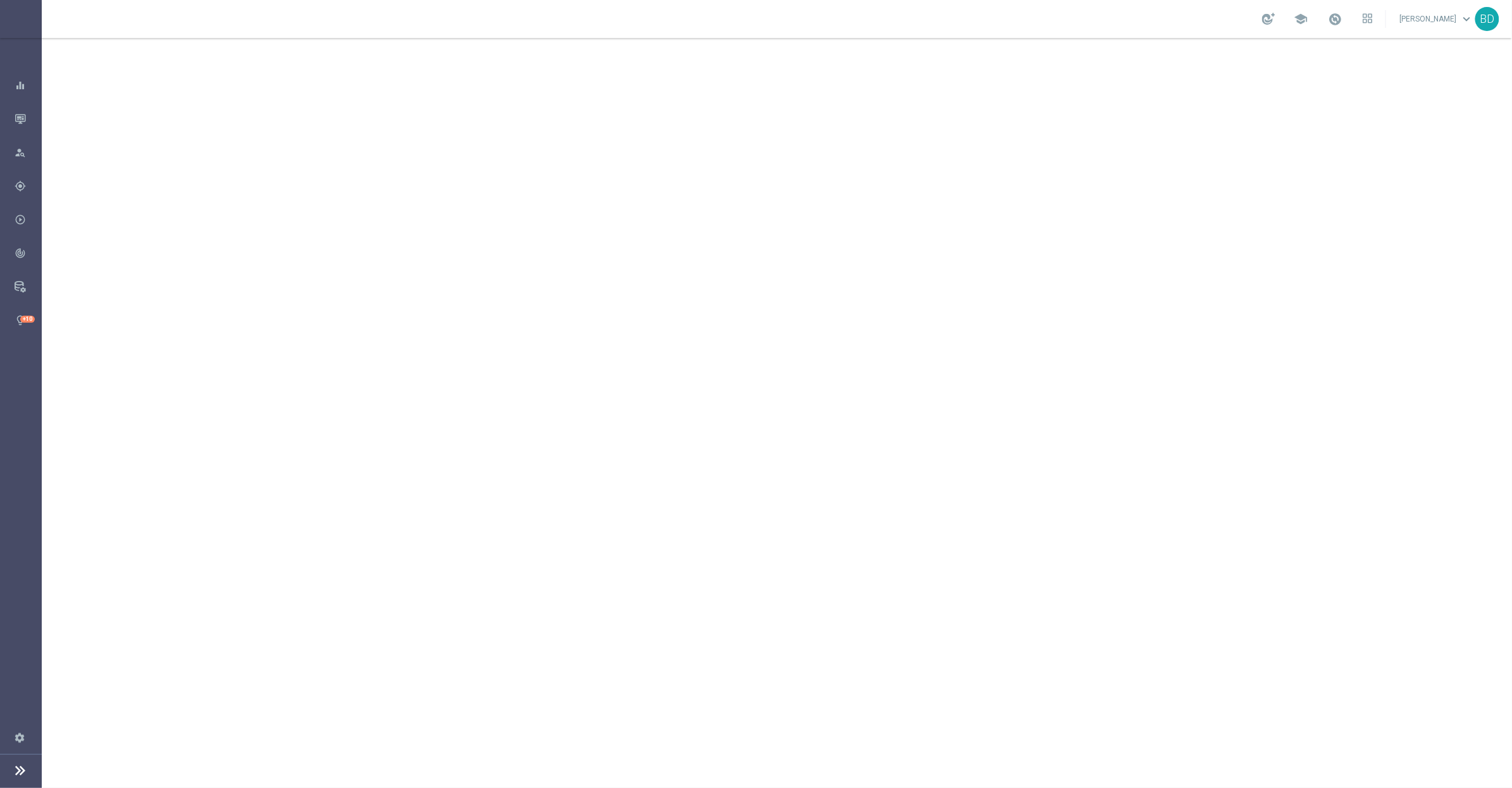
click at [21, 765] on icon at bounding box center [20, 770] width 15 height 15
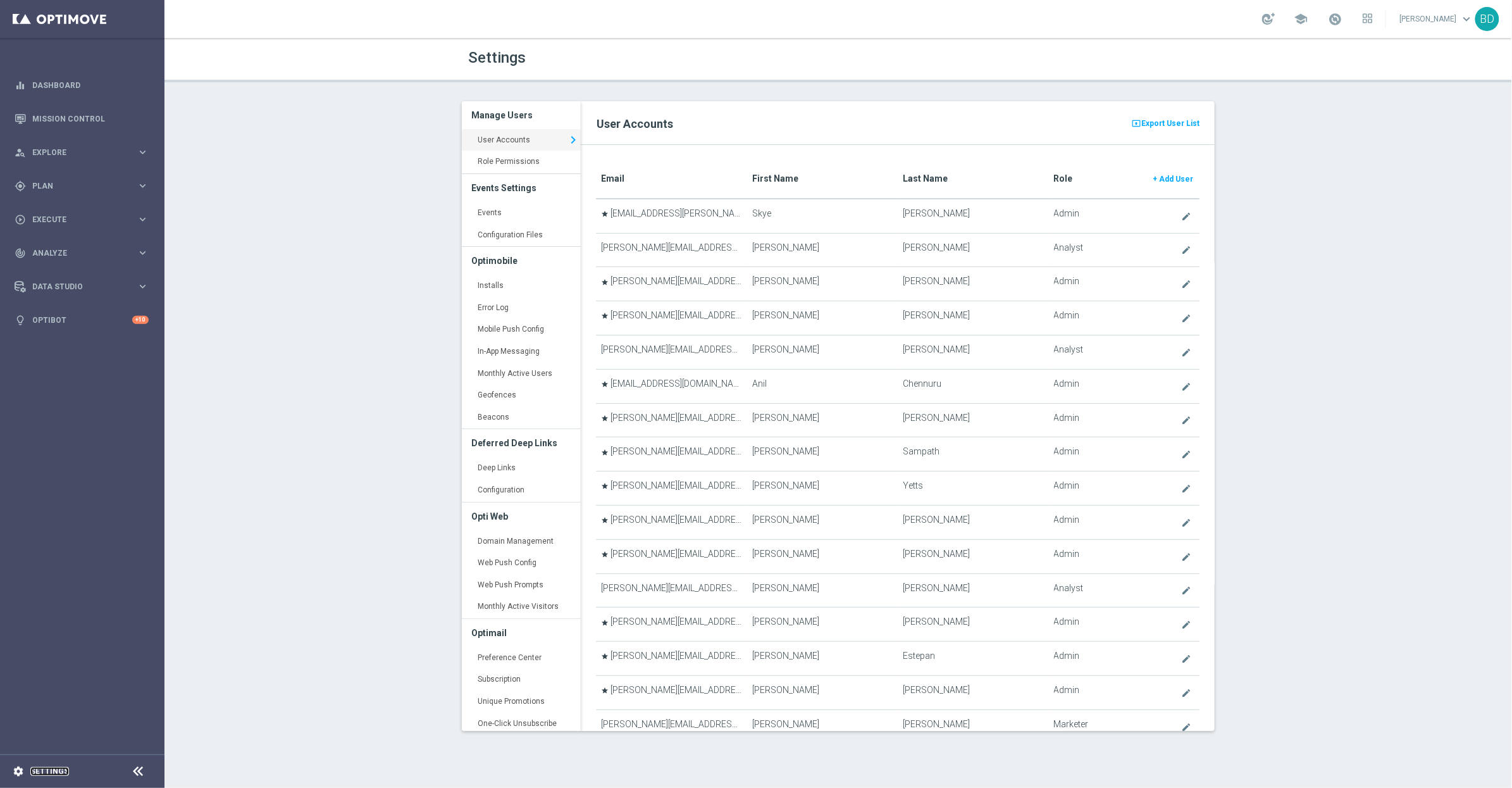
click at [42, 773] on link "Settings" at bounding box center [50, 772] width 38 height 8
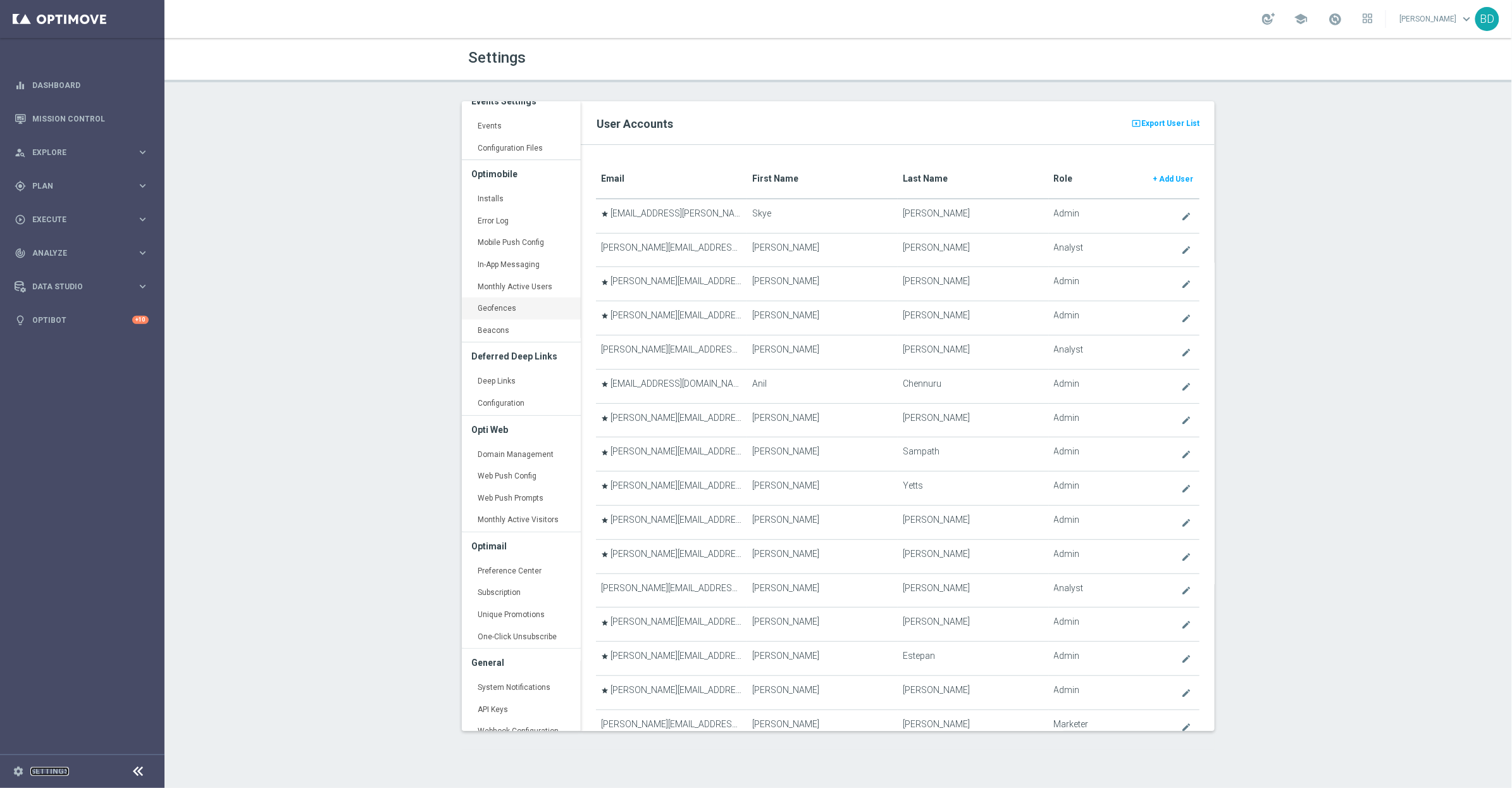
scroll to position [97, 0]
click at [519, 447] on link "Domain Management keyboard_arrow_right" at bounding box center [522, 444] width 119 height 23
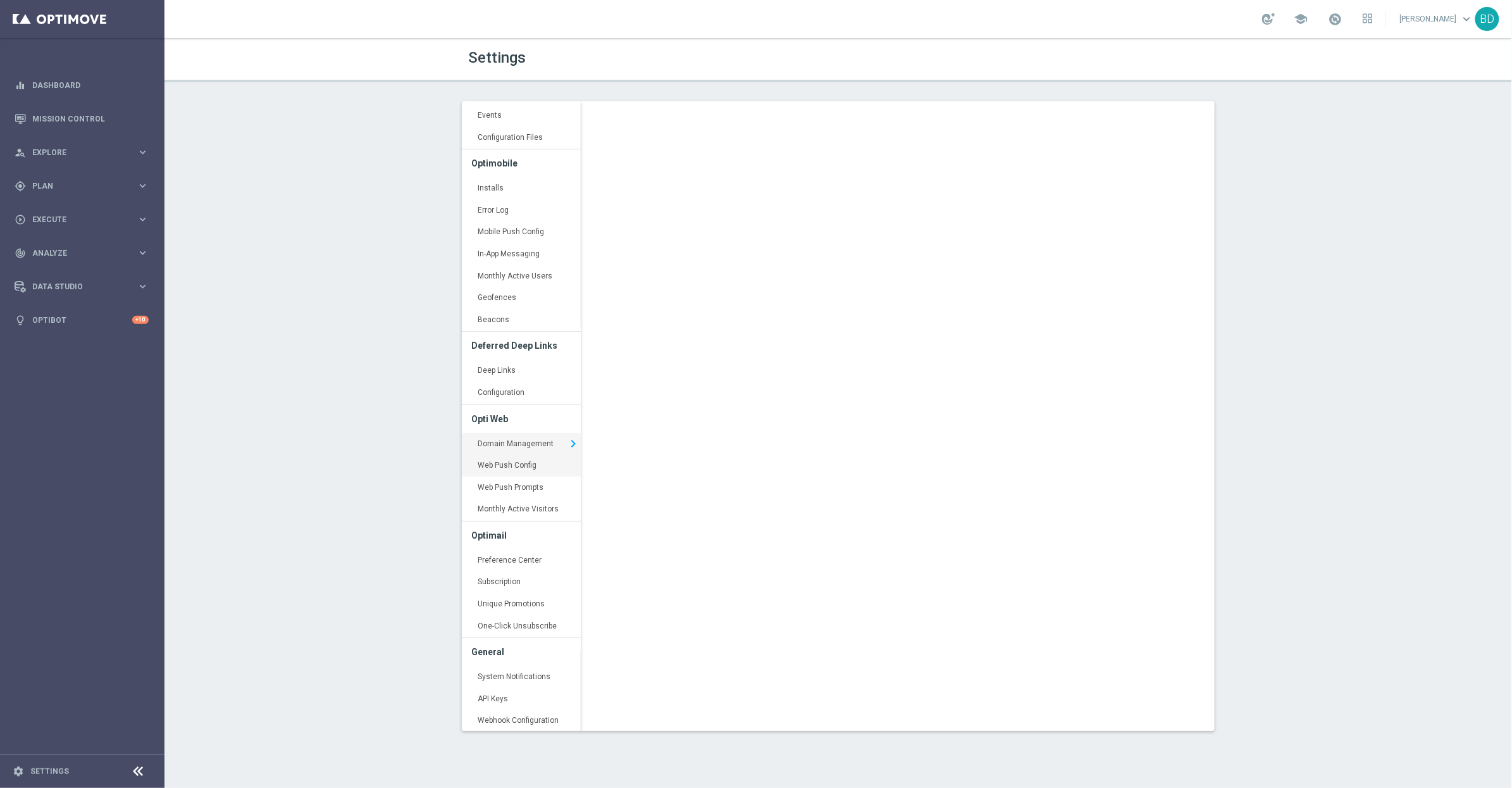
click at [521, 466] on link "Web Push Config keyboard_arrow_right" at bounding box center [522, 466] width 119 height 23
drag, startPoint x: 522, startPoint y: 486, endPoint x: 531, endPoint y: 502, distance: 18.4
click at [522, 485] on link "Web Push Prompts keyboard_arrow_right" at bounding box center [522, 488] width 119 height 23
click at [526, 557] on link "Preference Center keyboard_arrow_right" at bounding box center [522, 561] width 119 height 23
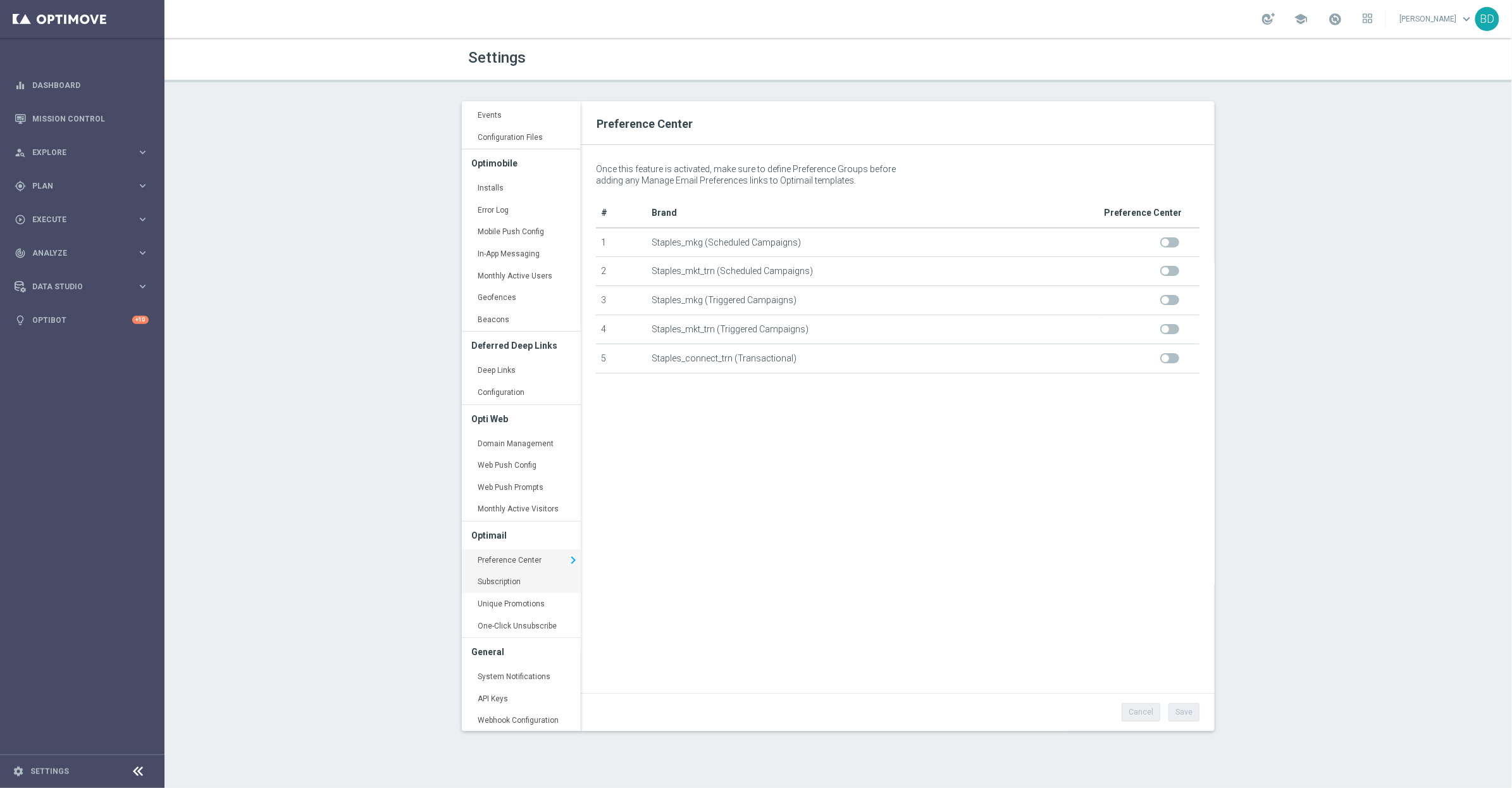
click at [529, 586] on link "Subscription keyboard_arrow_right" at bounding box center [522, 582] width 119 height 23
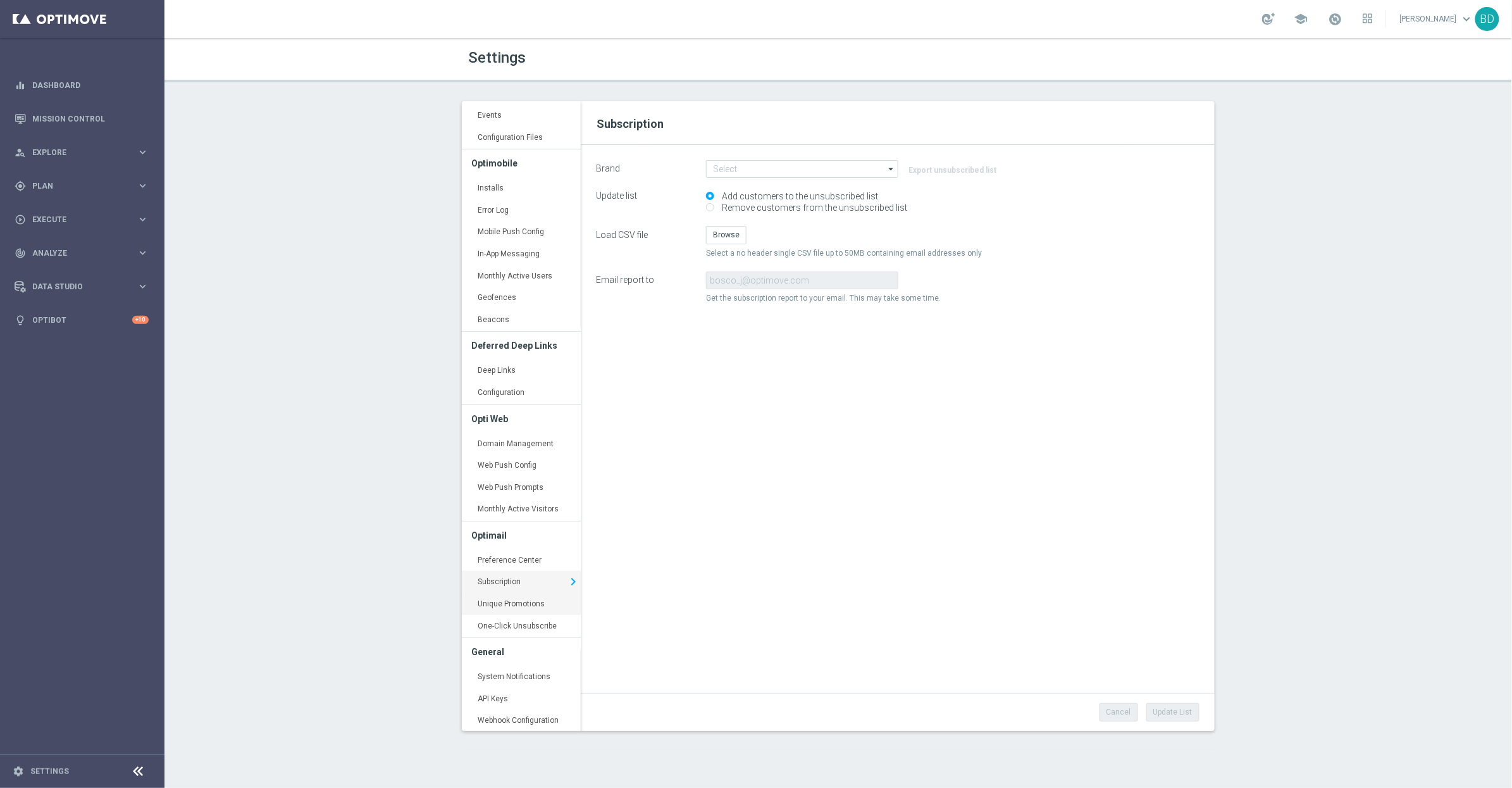
click at [538, 608] on link "Unique Promotions keyboard_arrow_right" at bounding box center [522, 604] width 119 height 23
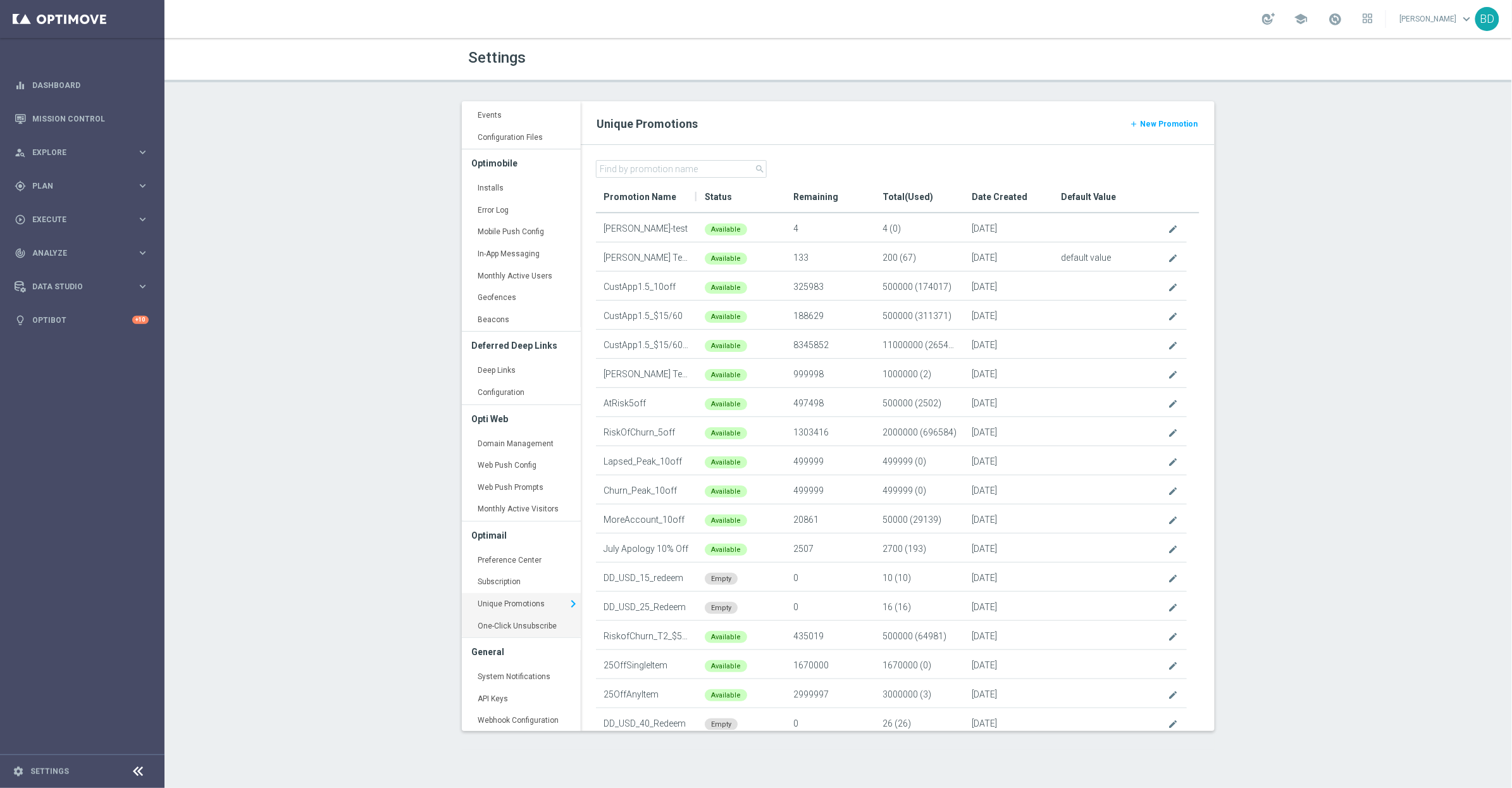
click at [539, 624] on link "One-Click Unsubscribe keyboard_arrow_right" at bounding box center [522, 627] width 119 height 23
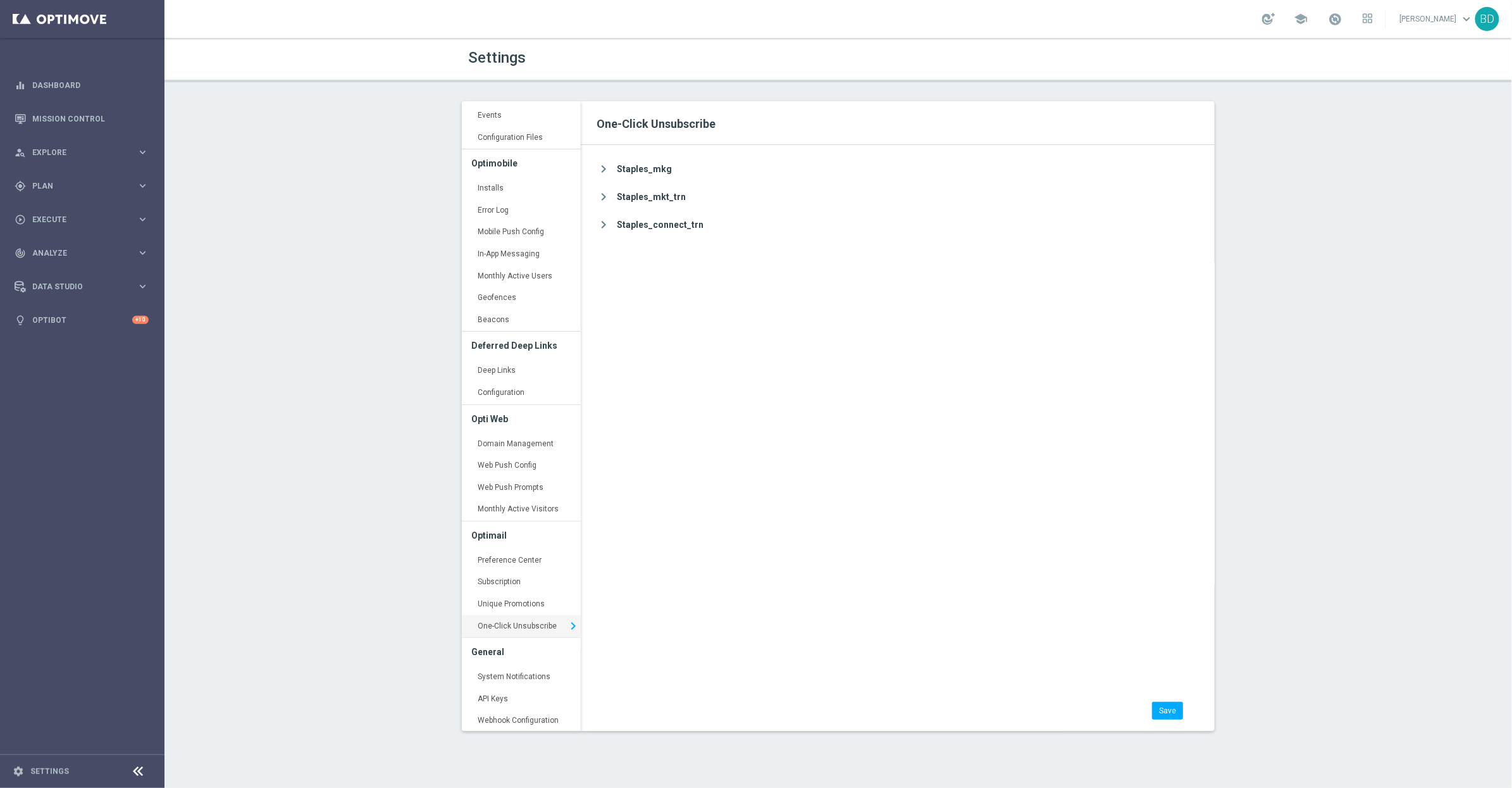
click at [609, 199] on icon "chevron_right" at bounding box center [603, 197] width 15 height 16
click at [493, 677] on link "System Notifications keyboard_arrow_right" at bounding box center [522, 677] width 119 height 23
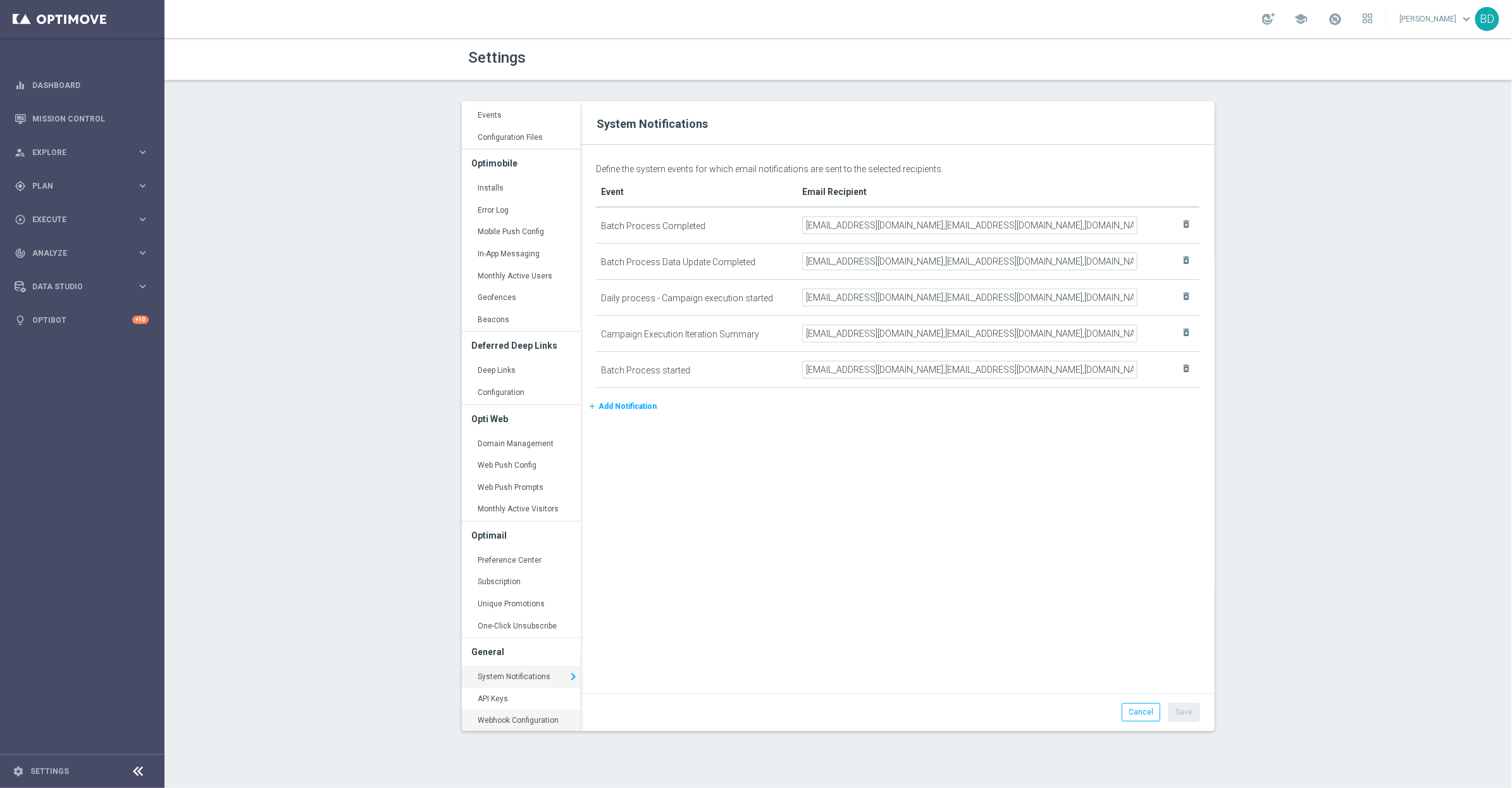
scroll to position [217, 0]
click at [499, 578] on link "API Keys keyboard_arrow_right" at bounding box center [522, 581] width 119 height 23
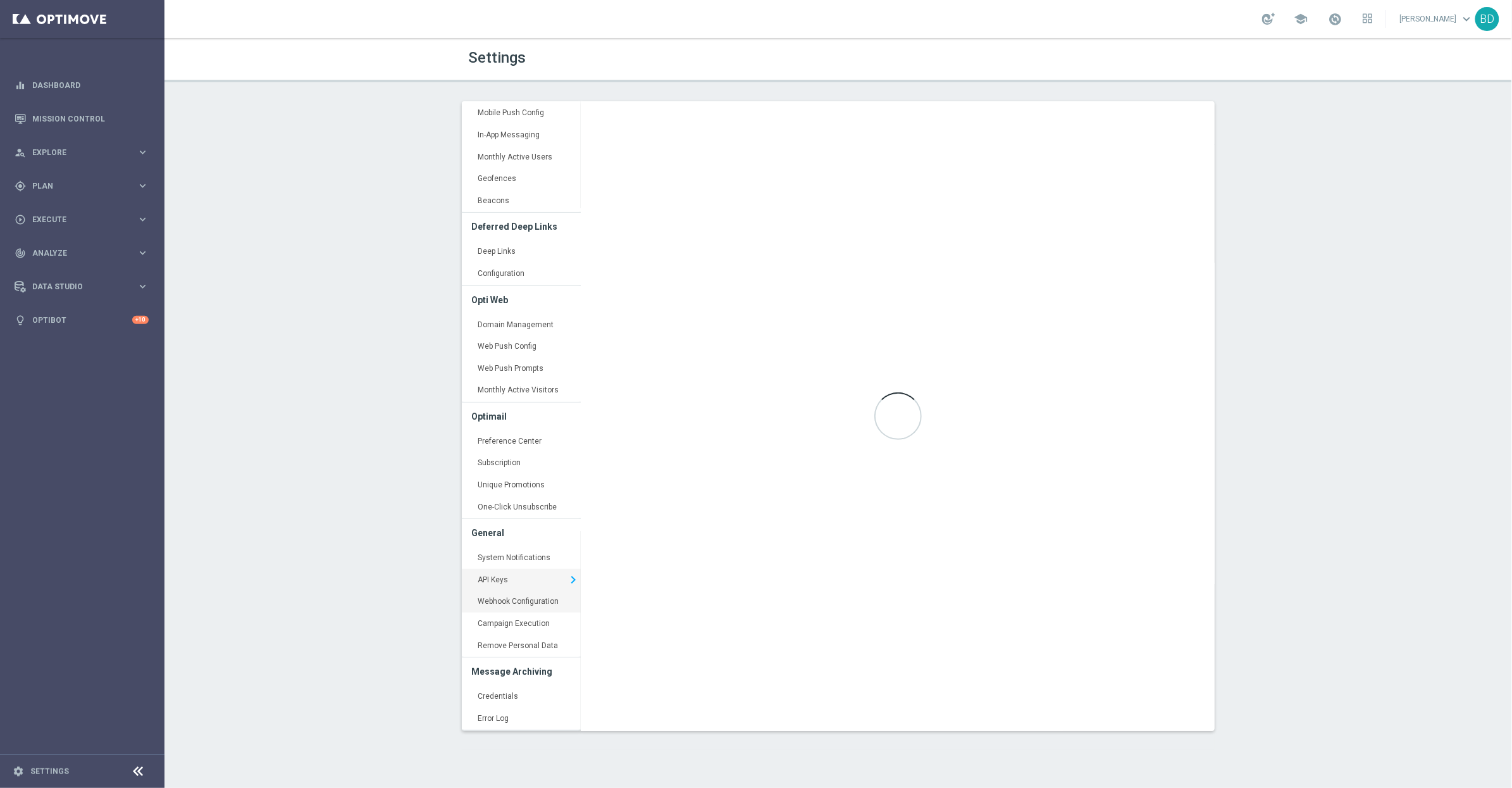
type input "https://api4.optimove.net/"
click at [524, 605] on link "Webhook Configuration keyboard_arrow_right" at bounding box center [522, 602] width 119 height 23
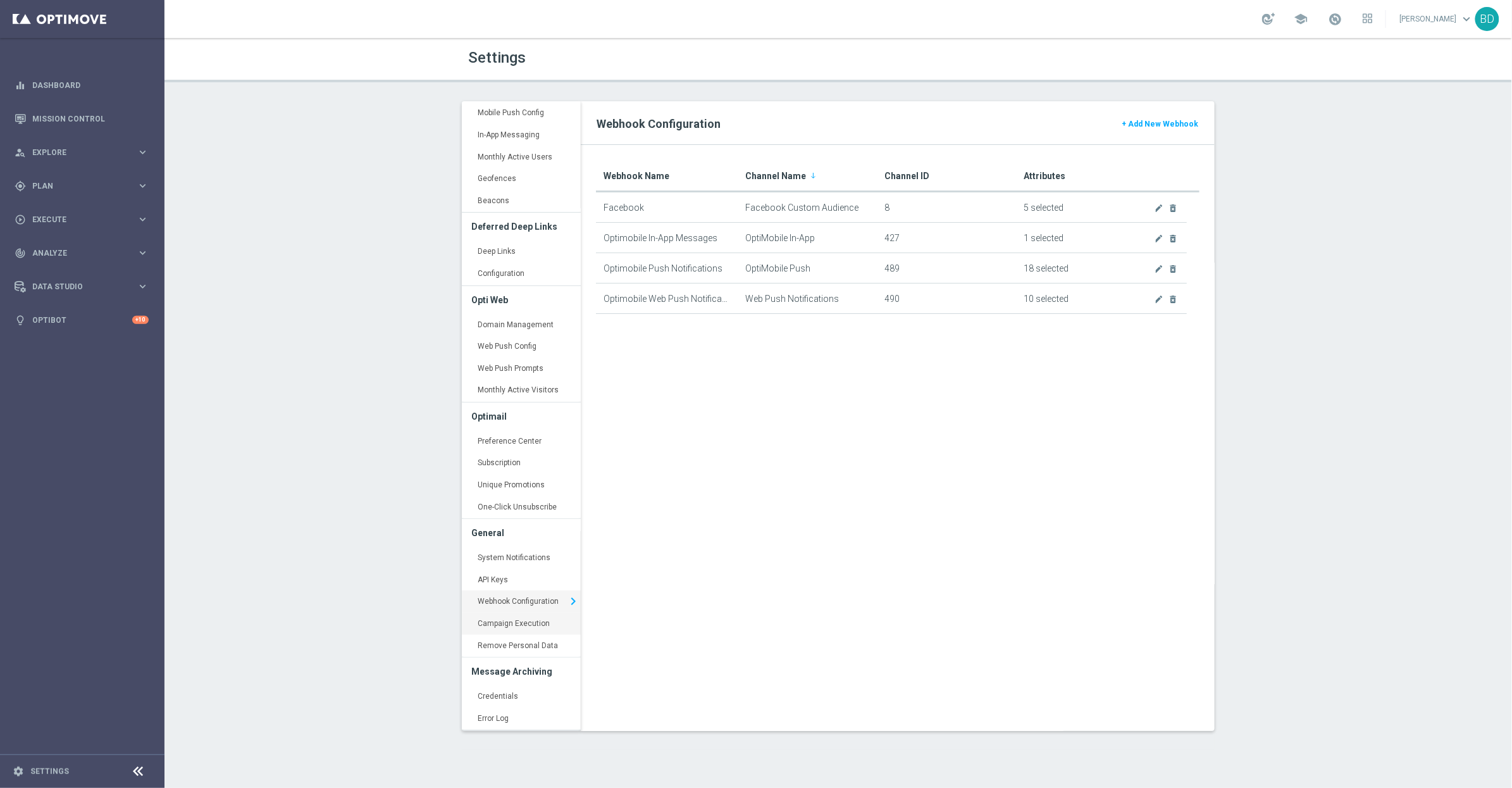
click at [538, 623] on link "Campaign Execution keyboard_arrow_right" at bounding box center [522, 624] width 119 height 23
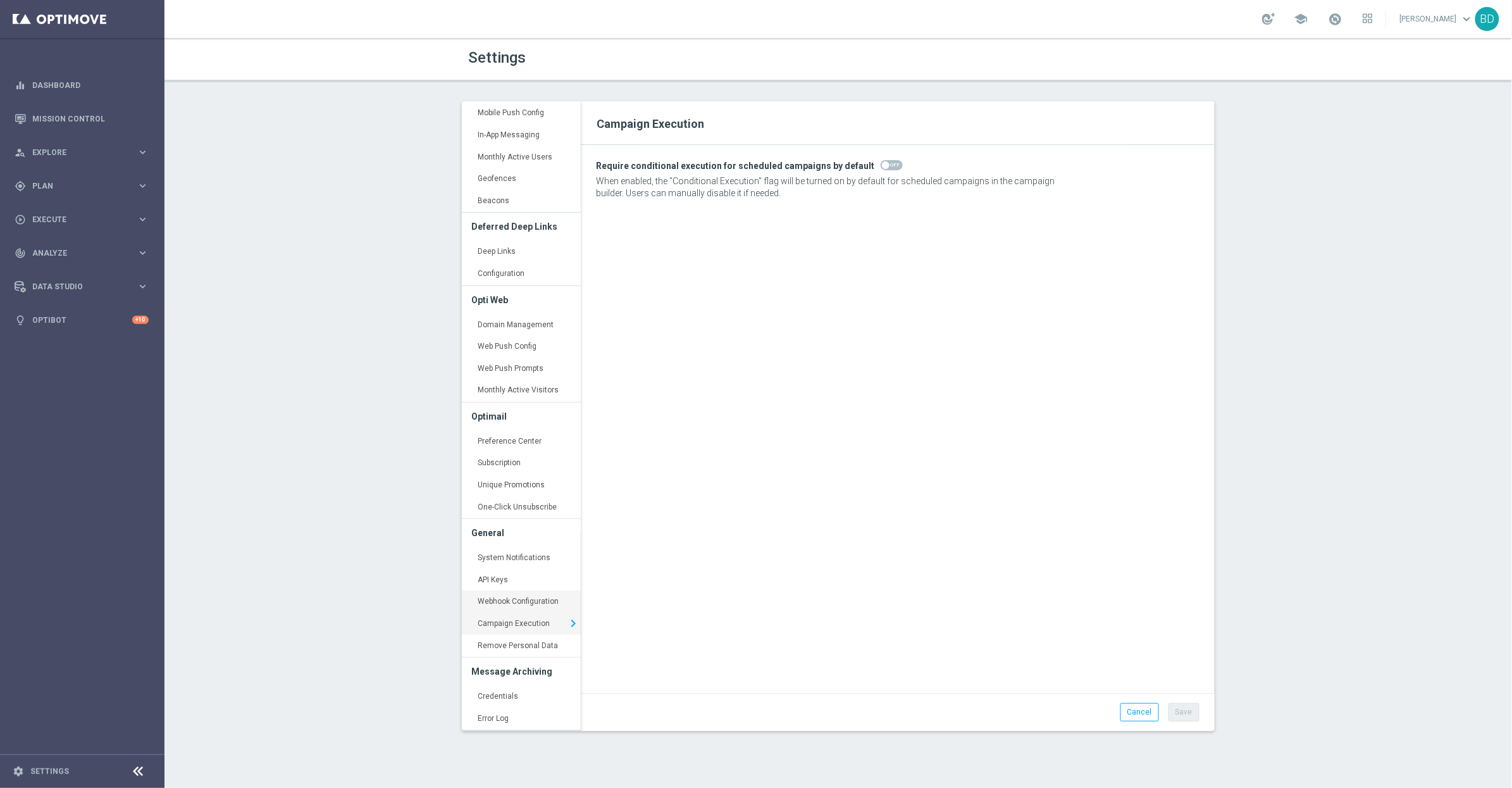
click at [516, 604] on link "Webhook Configuration keyboard_arrow_right" at bounding box center [522, 602] width 119 height 23
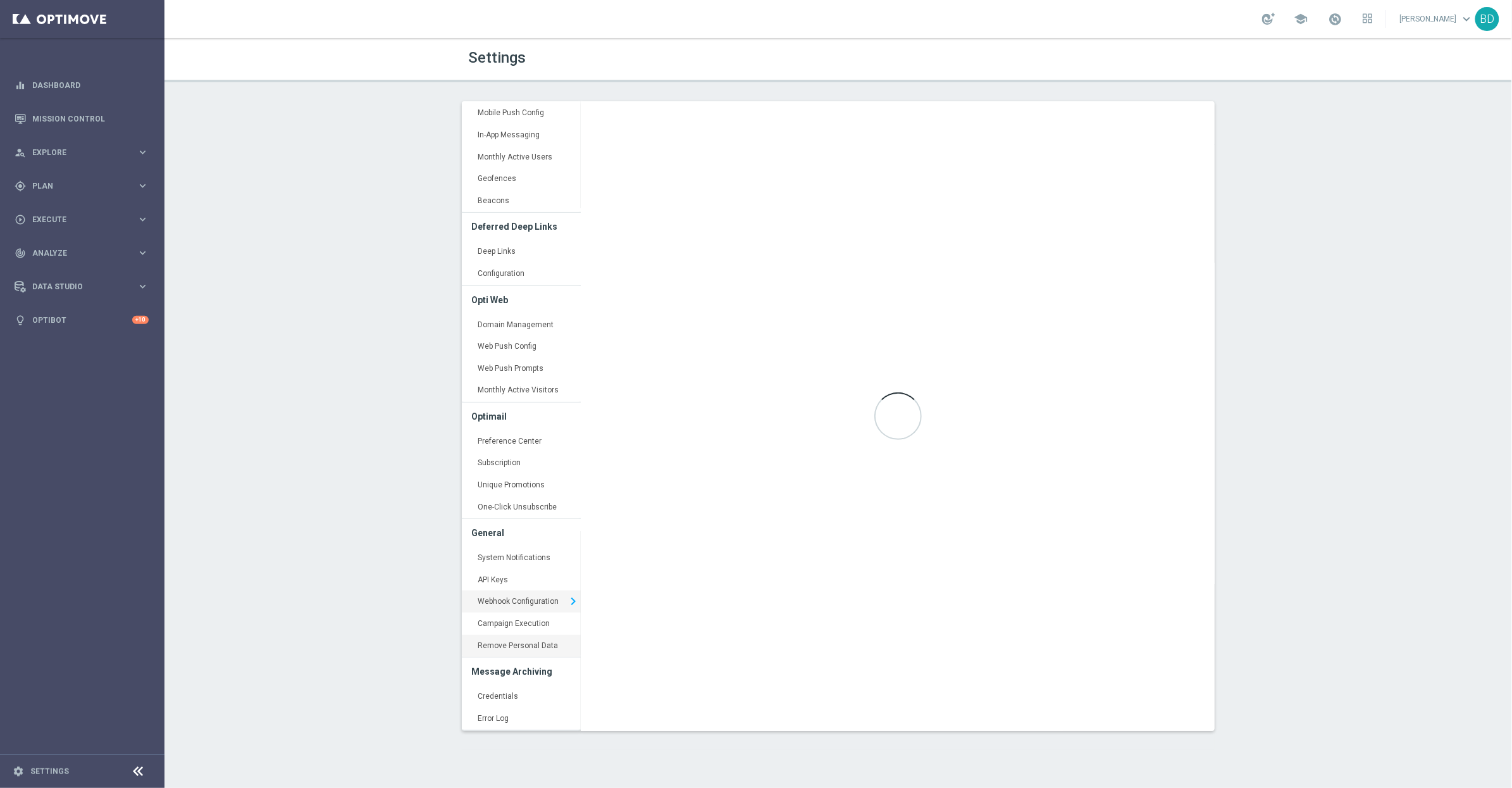
click at [533, 647] on link "Remove Personal Data keyboard_arrow_right" at bounding box center [522, 646] width 119 height 23
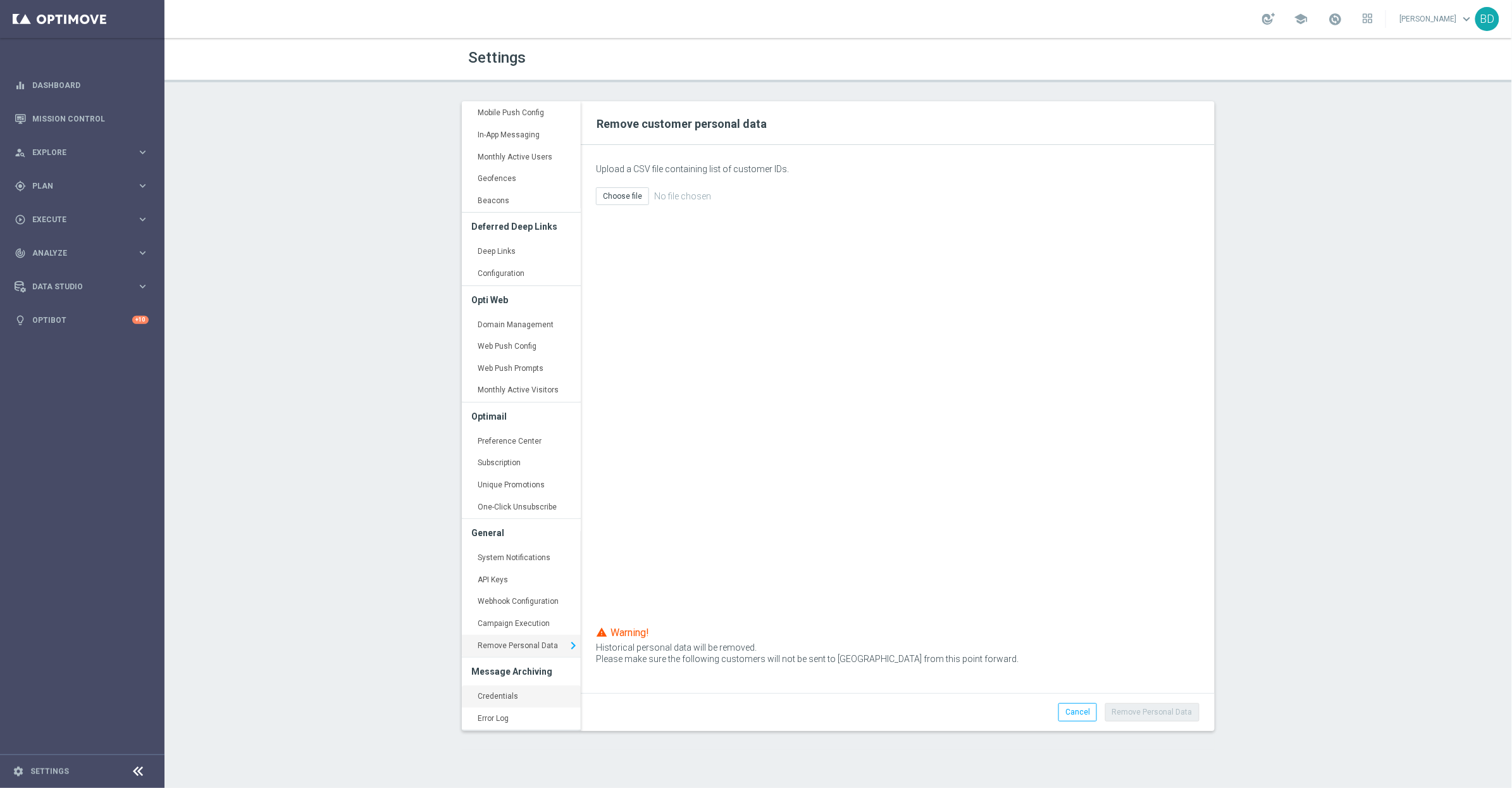
click at [514, 692] on link "Credentials keyboard_arrow_right" at bounding box center [522, 697] width 119 height 23
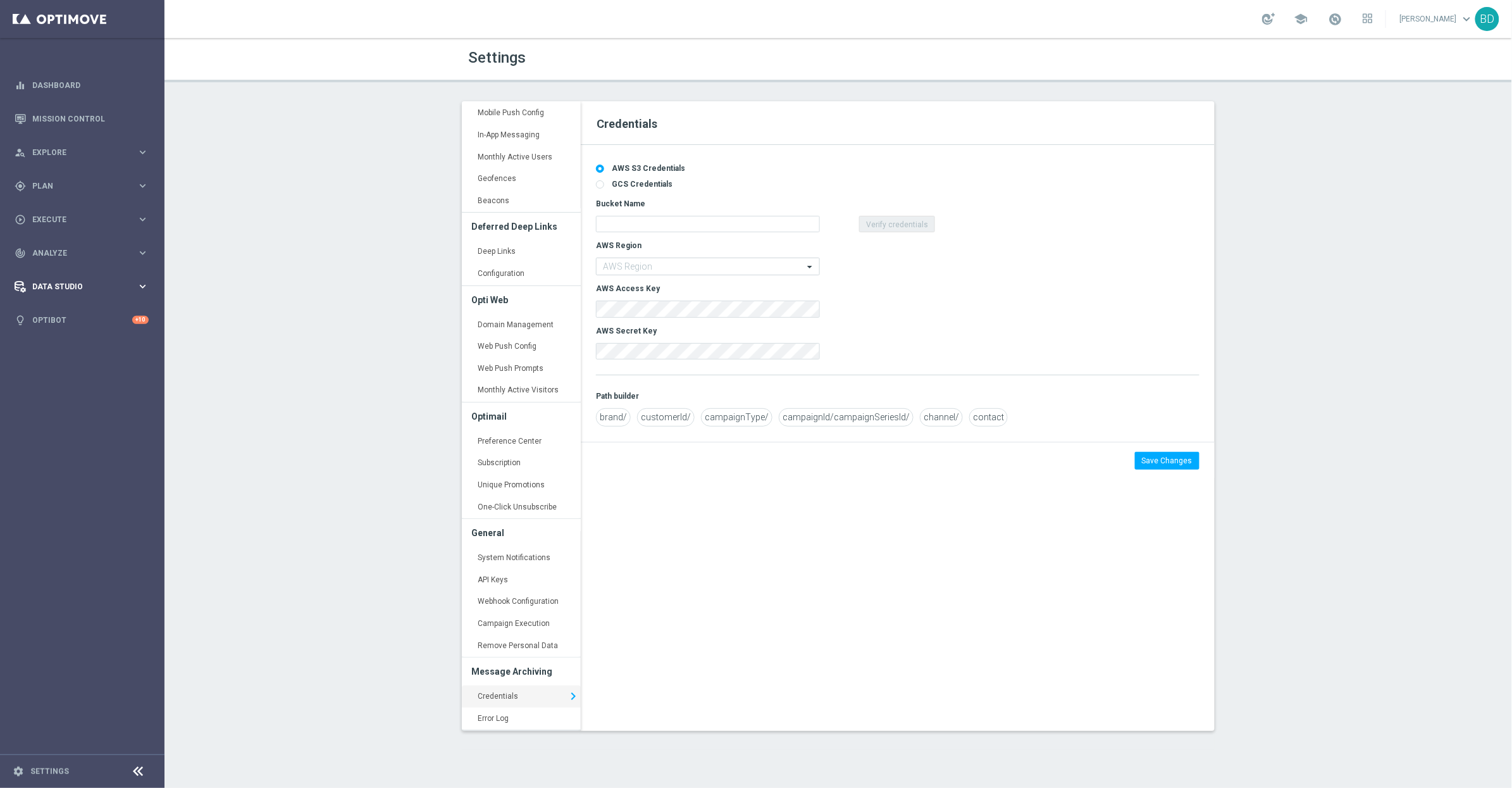
click at [60, 290] on div "Data Studio" at bounding box center [76, 287] width 122 height 11
click at [90, 327] on link "Real-Time Attributes" at bounding box center [82, 332] width 99 height 10
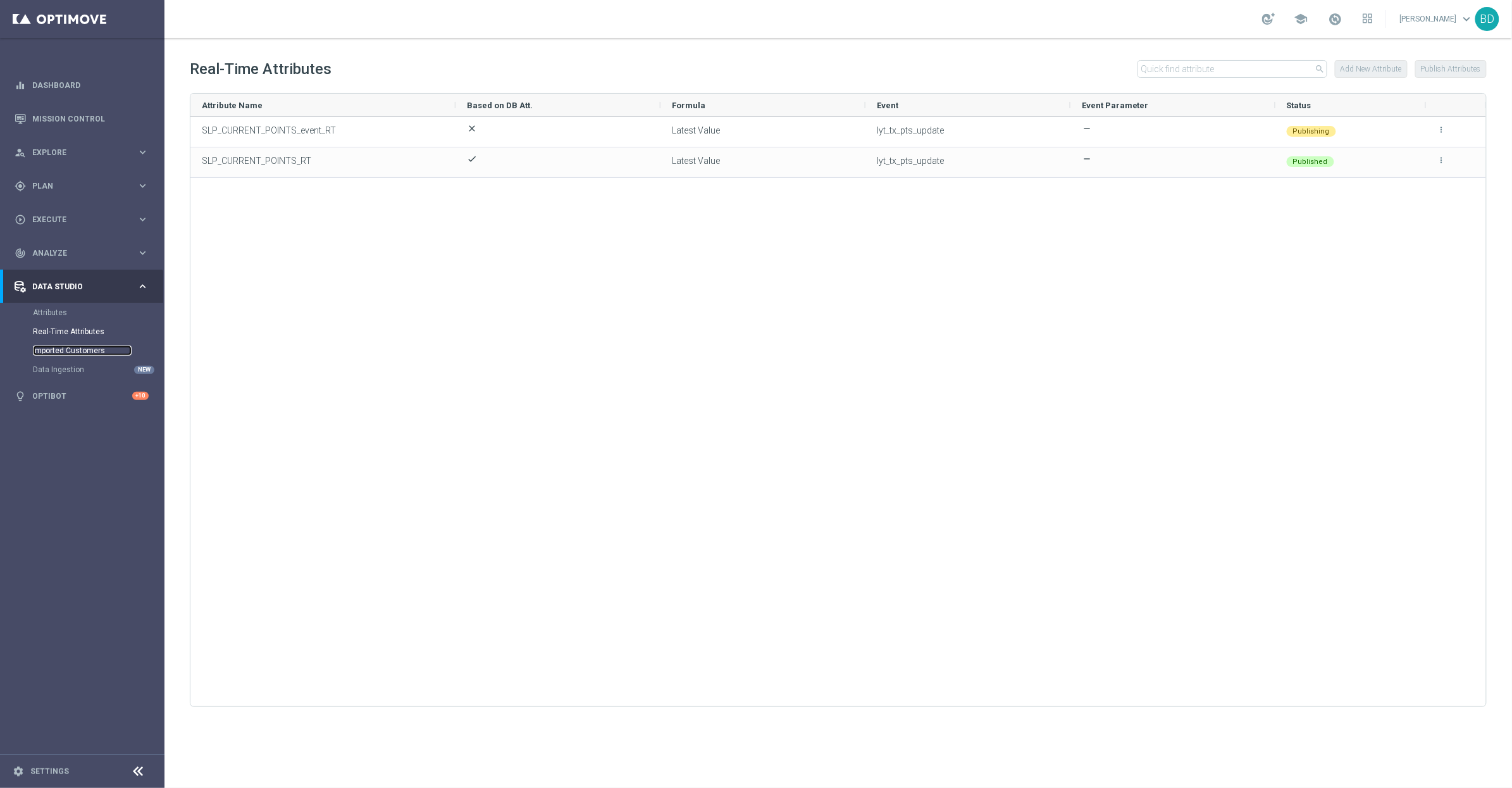
click at [64, 350] on link "Imported Customers" at bounding box center [82, 351] width 99 height 10
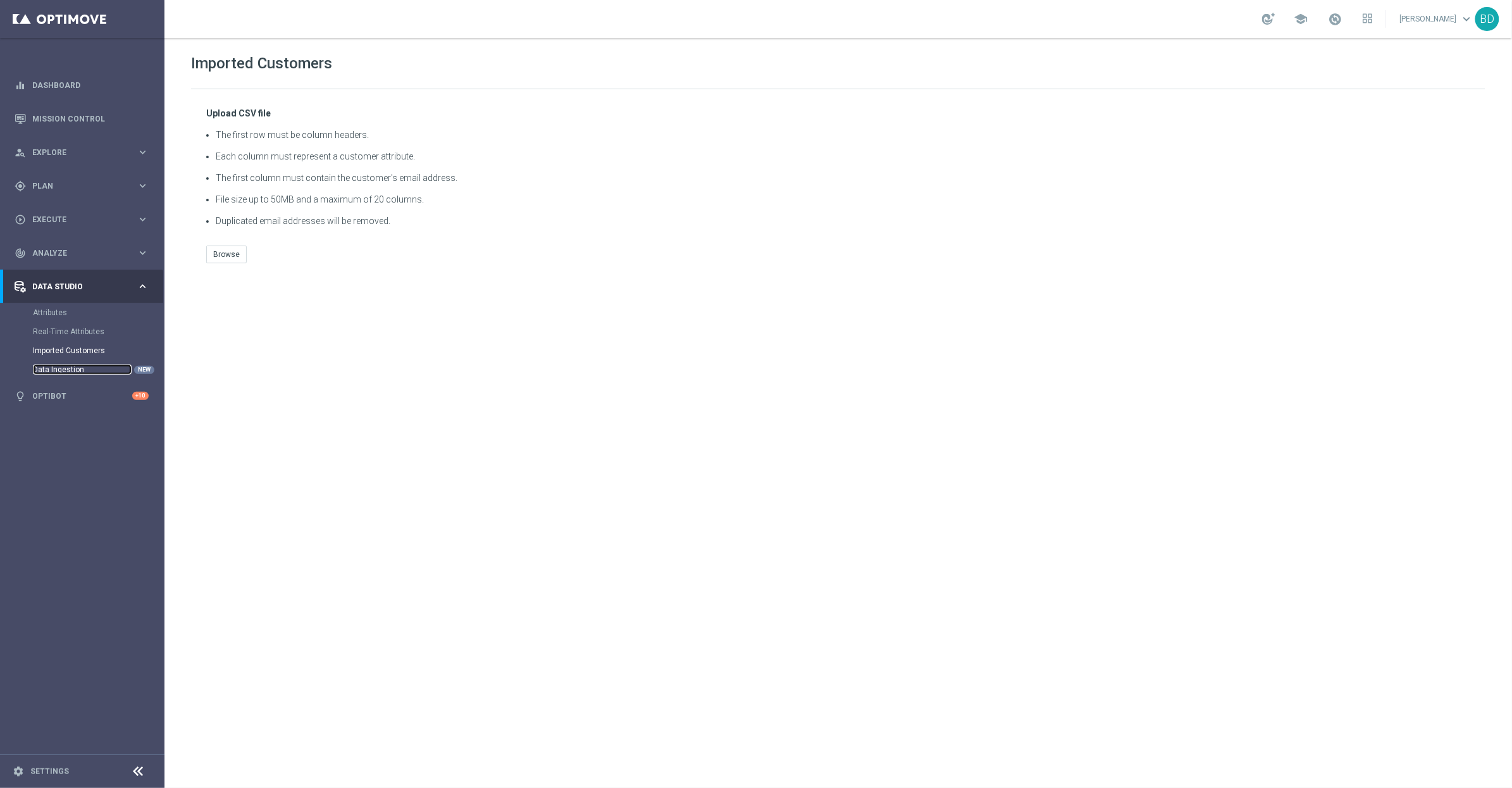
click at [74, 374] on link "Data Ingestion" at bounding box center [82, 370] width 99 height 10
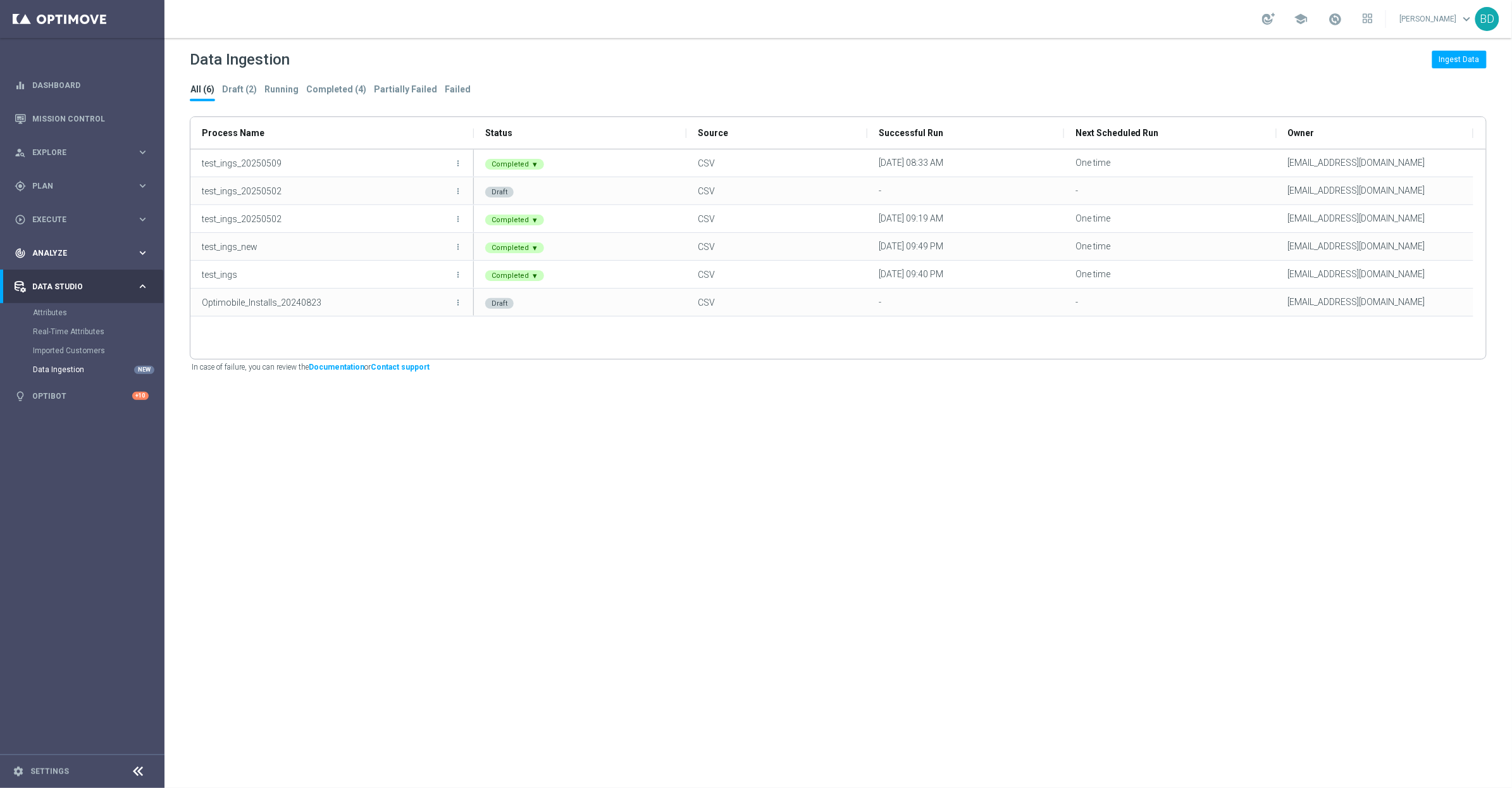
click at [73, 246] on div "track_changes Analyze keyboard_arrow_right" at bounding box center [82, 253] width 163 height 33
click at [75, 216] on span "Execute" at bounding box center [84, 219] width 104 height 8
click at [82, 251] on div "Campaign Builder" at bounding box center [98, 246] width 131 height 19
click at [79, 246] on link "Campaign Builder" at bounding box center [82, 246] width 99 height 10
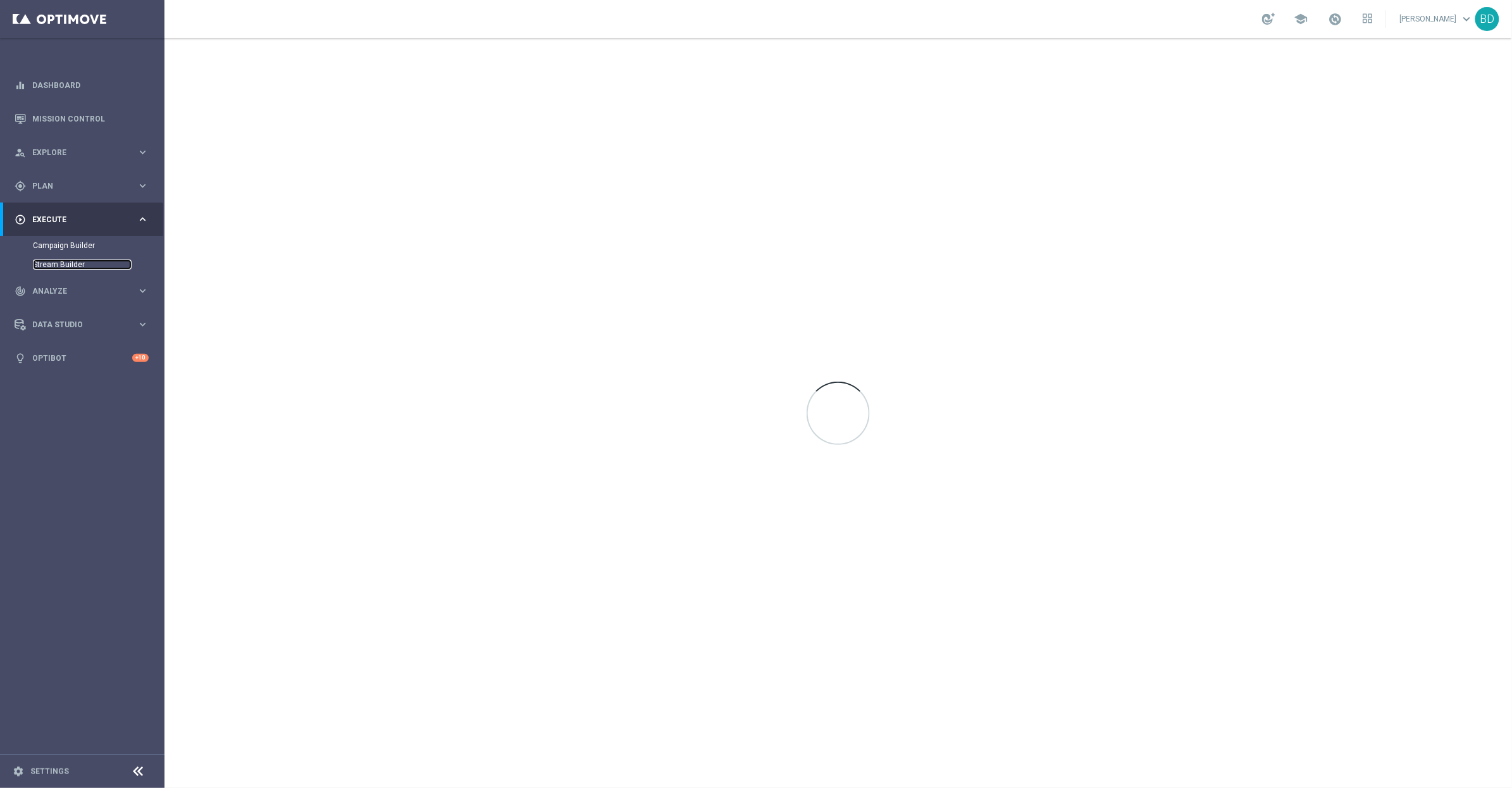
click at [79, 267] on link "Stream Builder" at bounding box center [82, 265] width 99 height 10
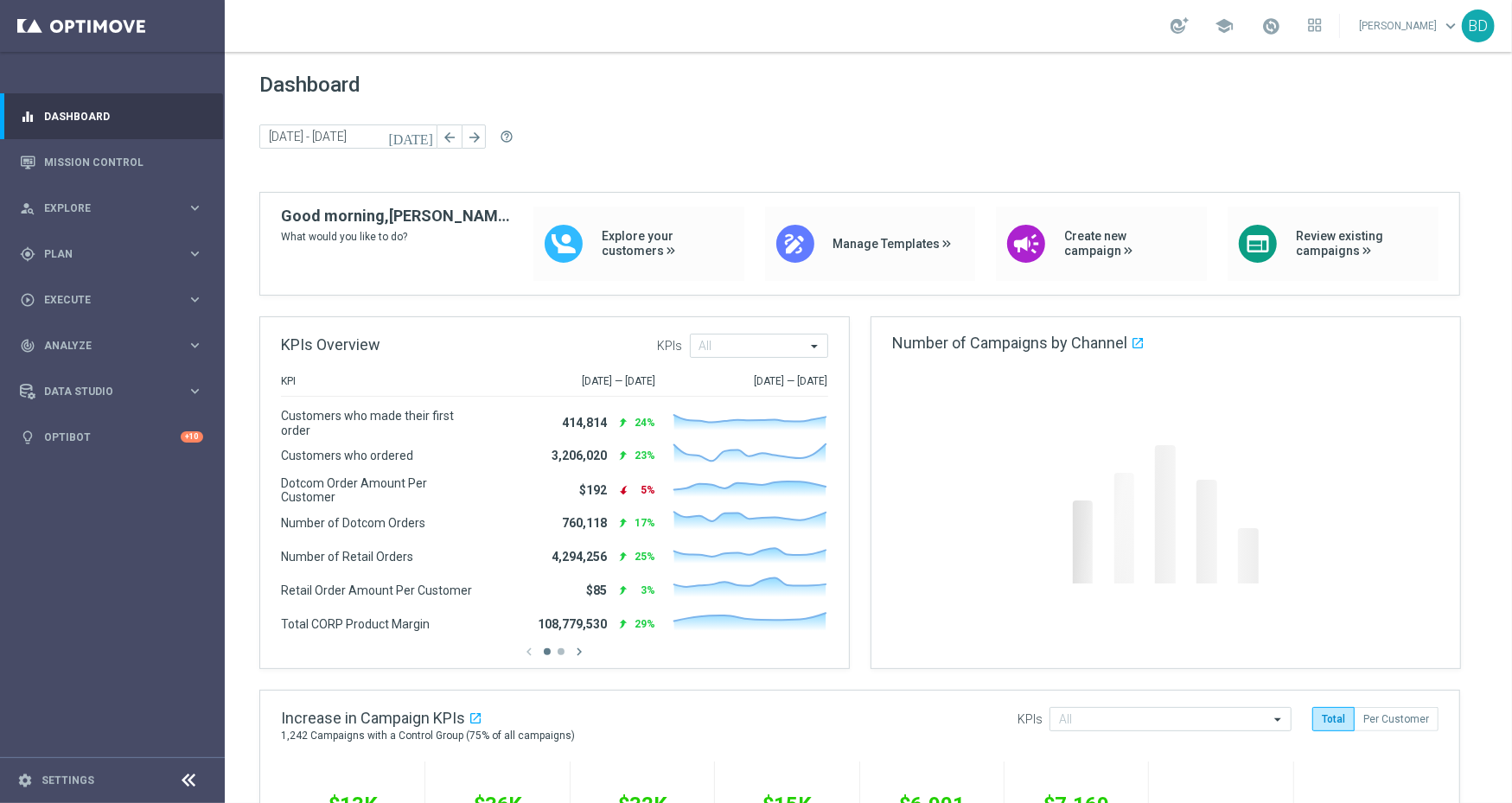
click at [1431, 26] on link "[PERSON_NAME] keyboard_arrow_down" at bounding box center [1410, 25] width 105 height 26
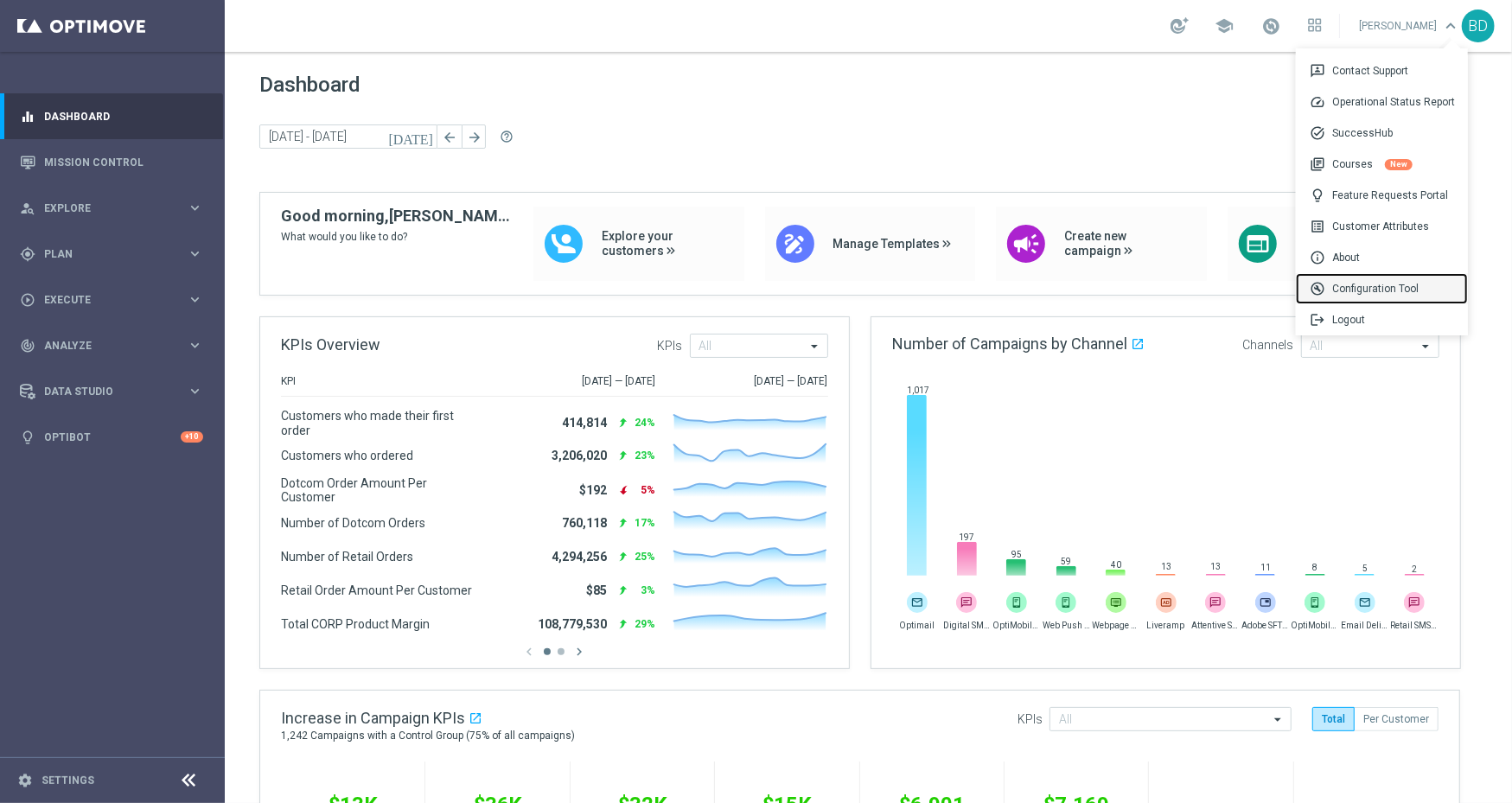
click at [1400, 280] on div "build_circle Configuration Tool" at bounding box center [1382, 289] width 172 height 31
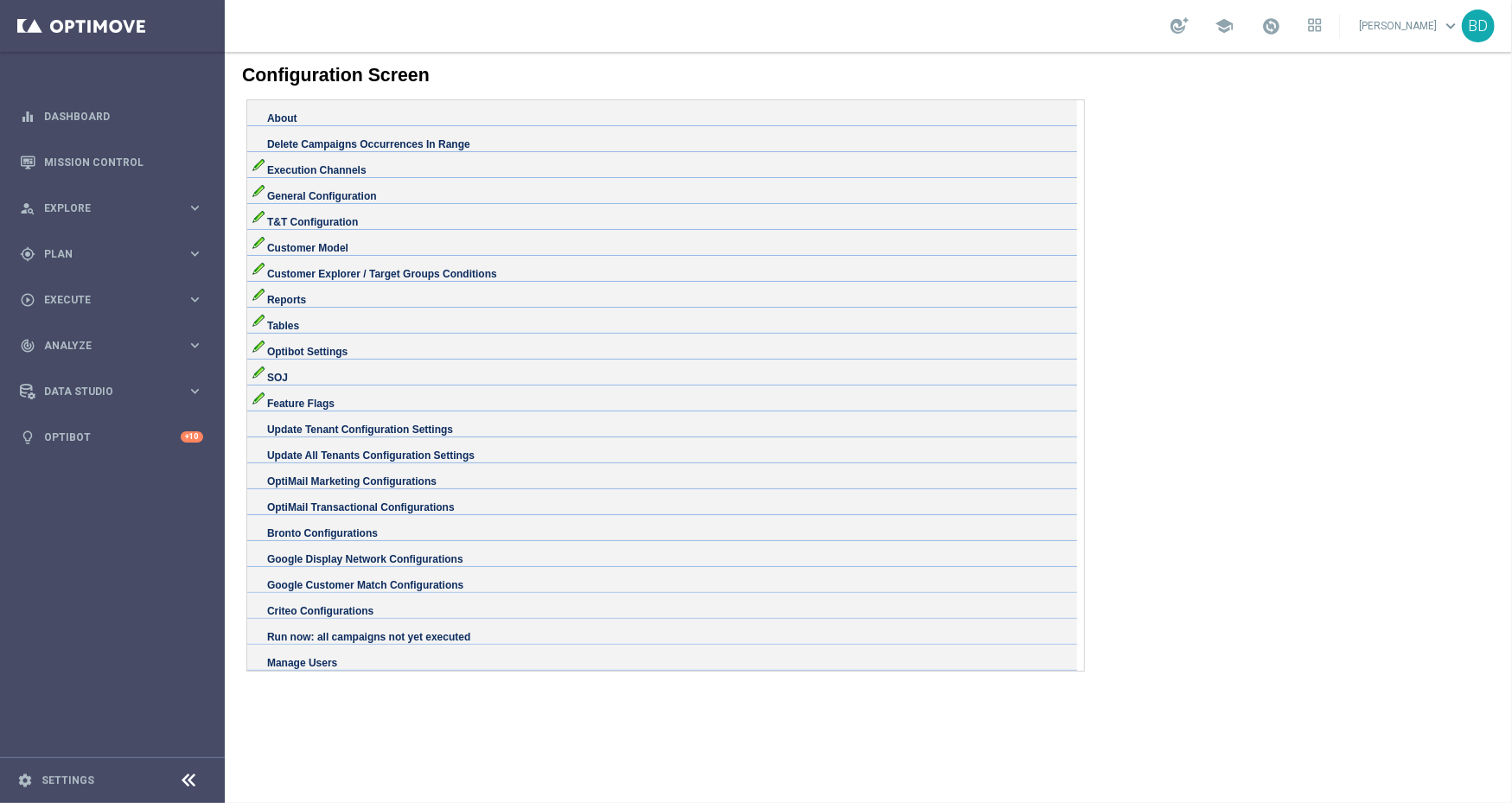
scroll to position [70, 0]
click at [646, 481] on div "OptiMail Marketing Configurations" at bounding box center [661, 473] width 821 height 14
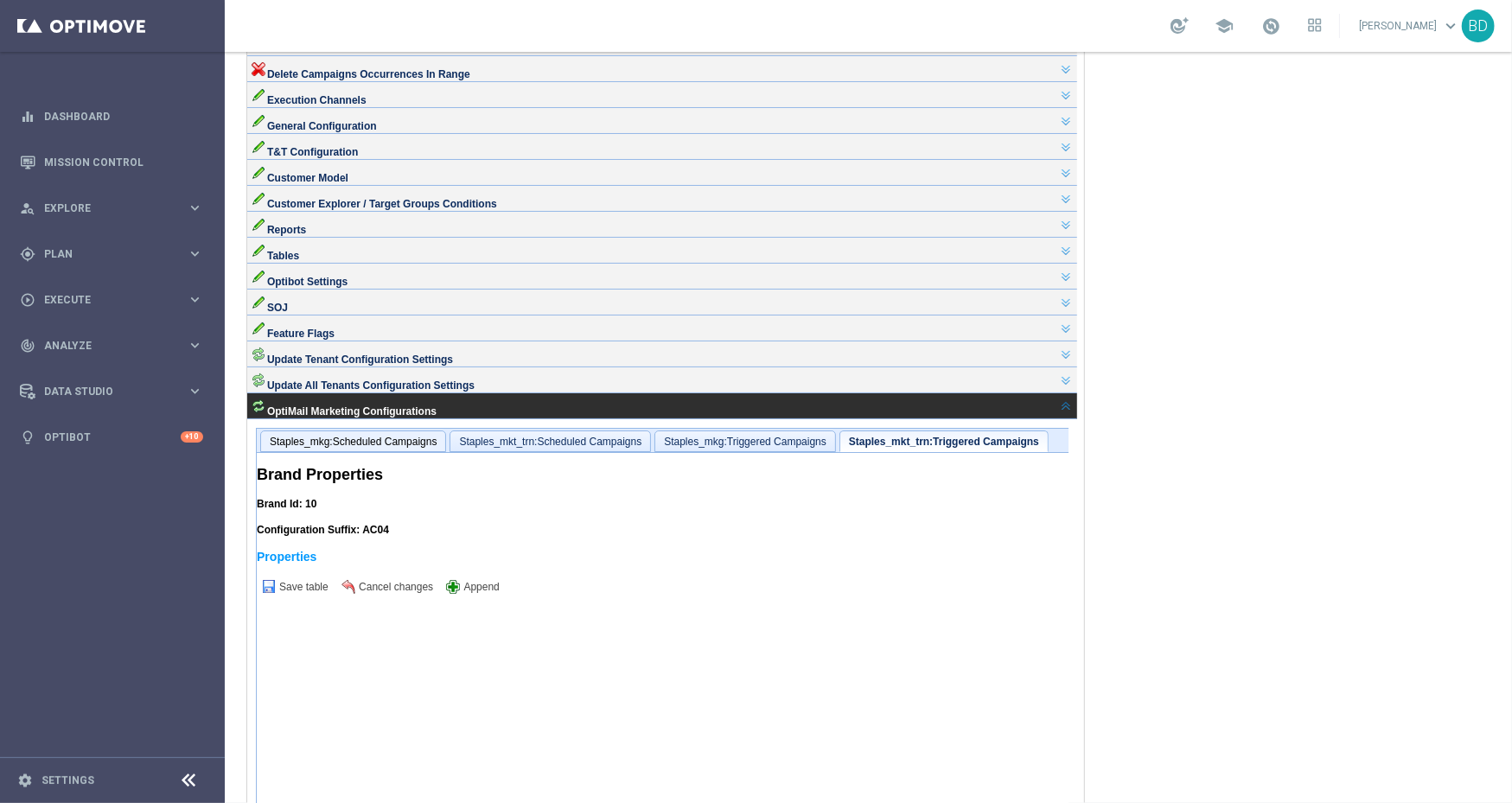
click at [338, 447] on span "Staples_mkg:Scheduled Campaigns" at bounding box center [352, 440] width 167 height 12
click at [531, 447] on span "Staples_mkt_trn:Scheduled Campaigns" at bounding box center [562, 440] width 182 height 12
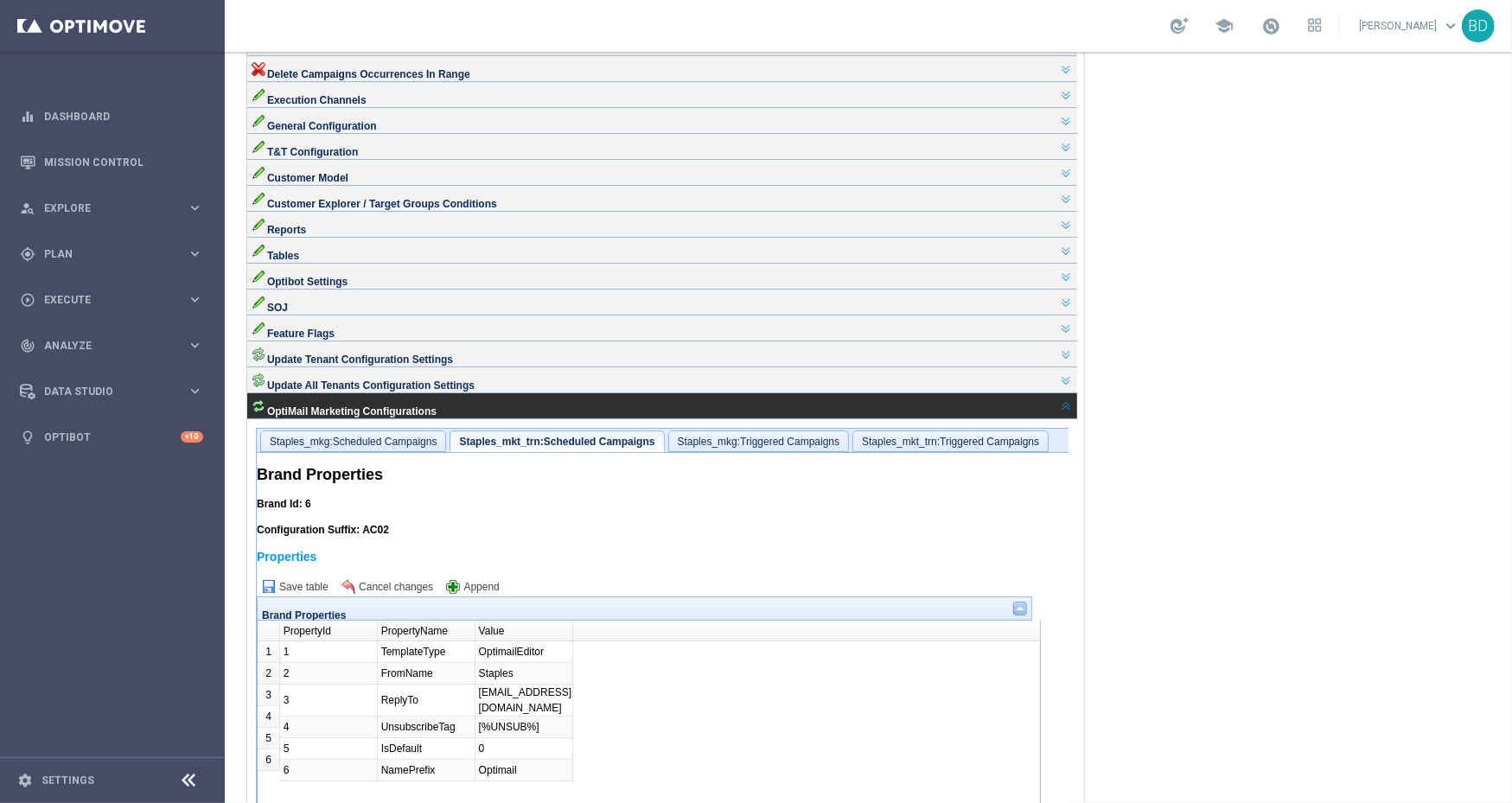
checkbox input "true"
